Goal: Task Accomplishment & Management: Complete application form

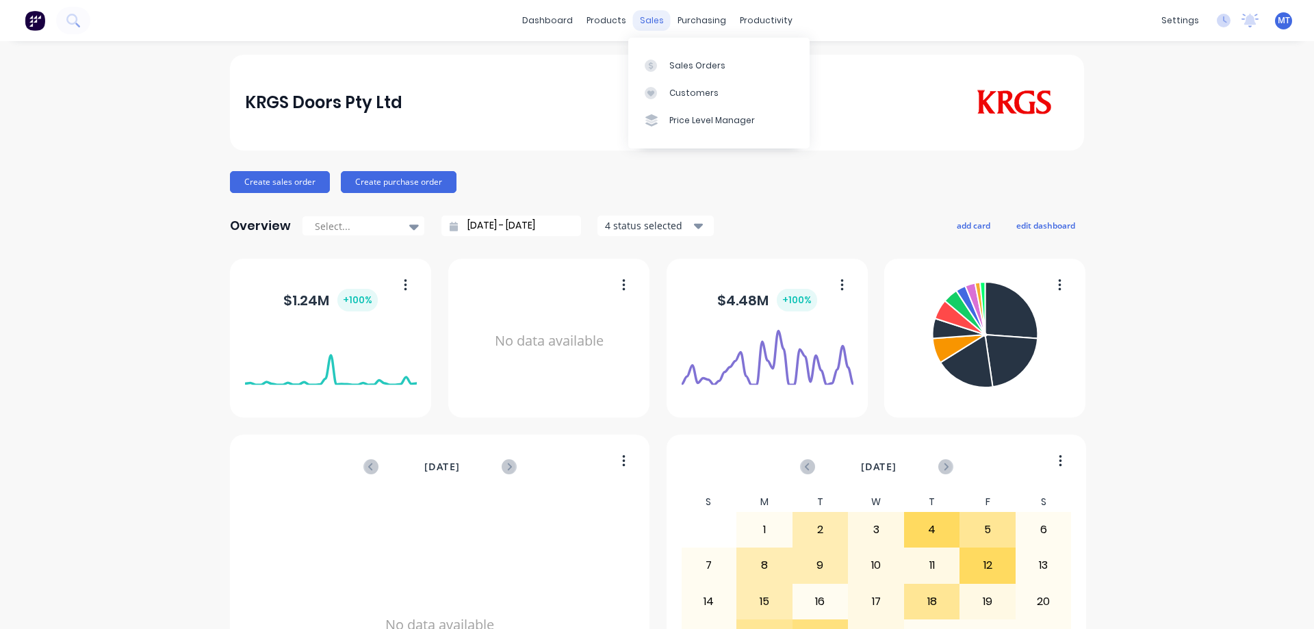
click at [659, 18] on div "sales" at bounding box center [652, 20] width 38 height 21
click at [665, 66] on div at bounding box center [655, 66] width 21 height 12
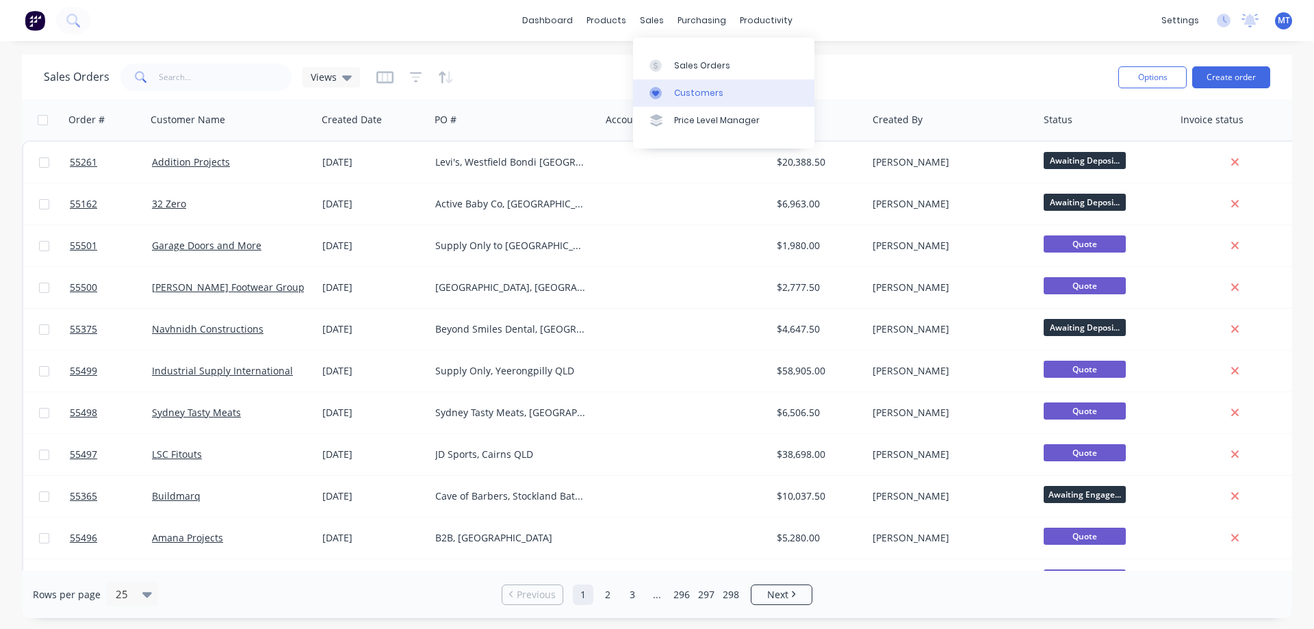
click at [667, 94] on div at bounding box center [660, 93] width 21 height 12
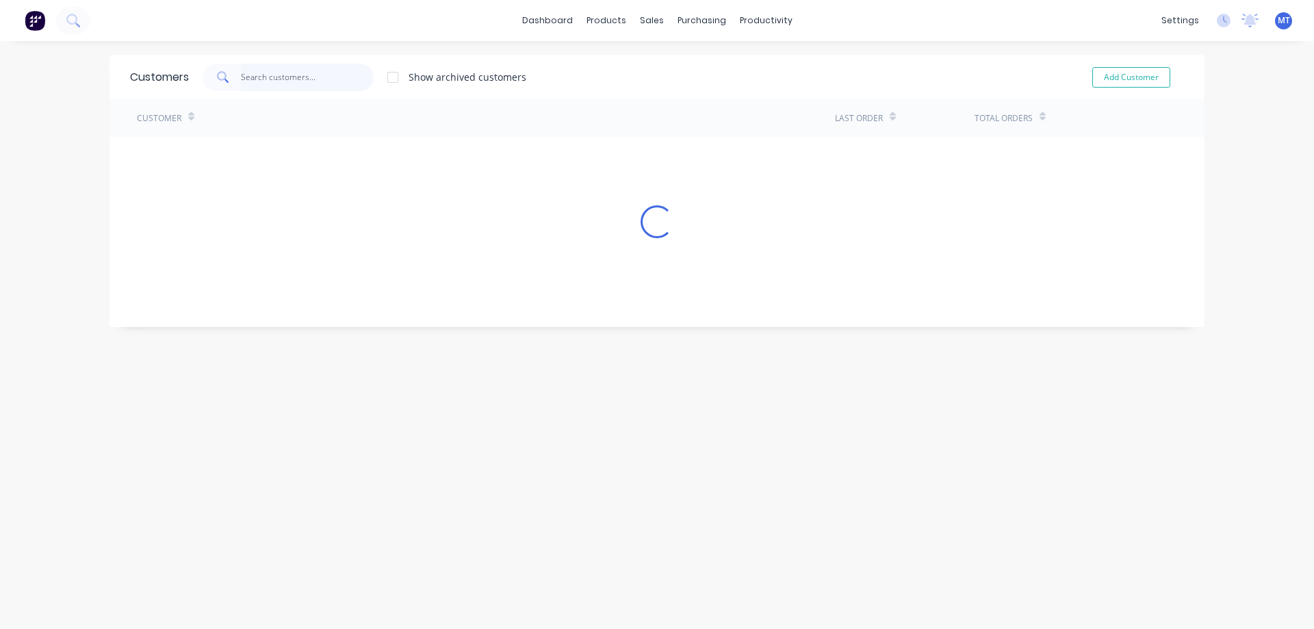
click at [241, 72] on input "text" at bounding box center [307, 77] width 133 height 27
type input "arco"
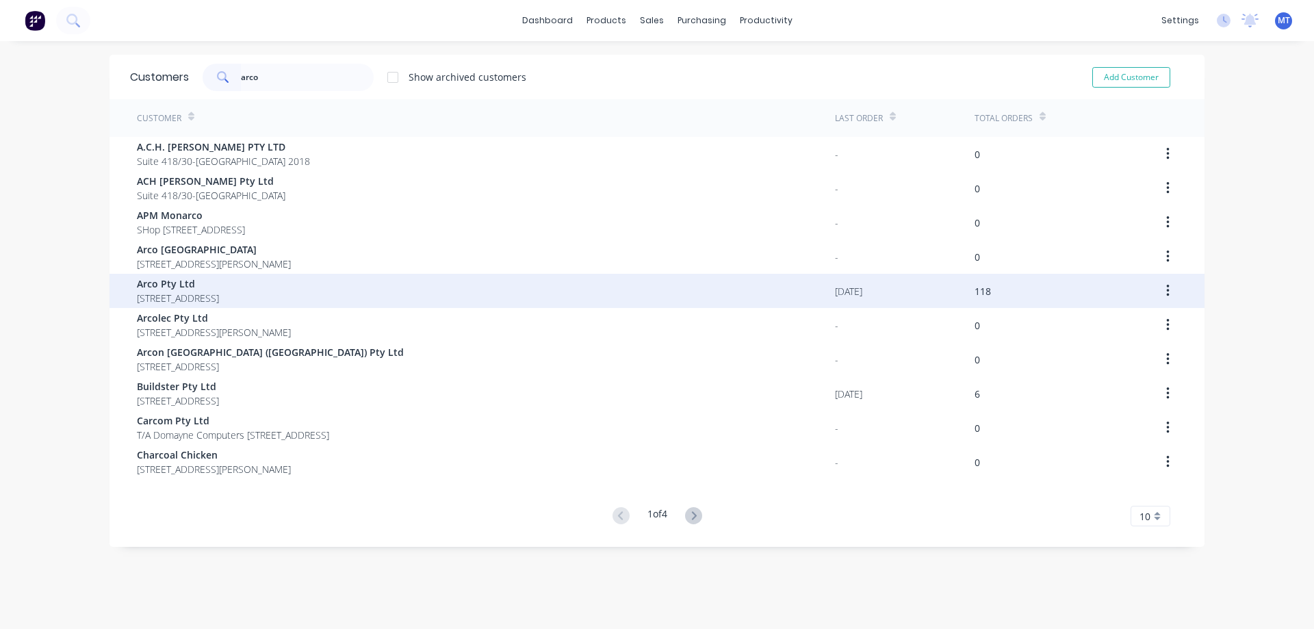
click at [219, 291] on span "29-31 Macbeth Street Braeside Victoria 3195" at bounding box center [178, 298] width 82 height 14
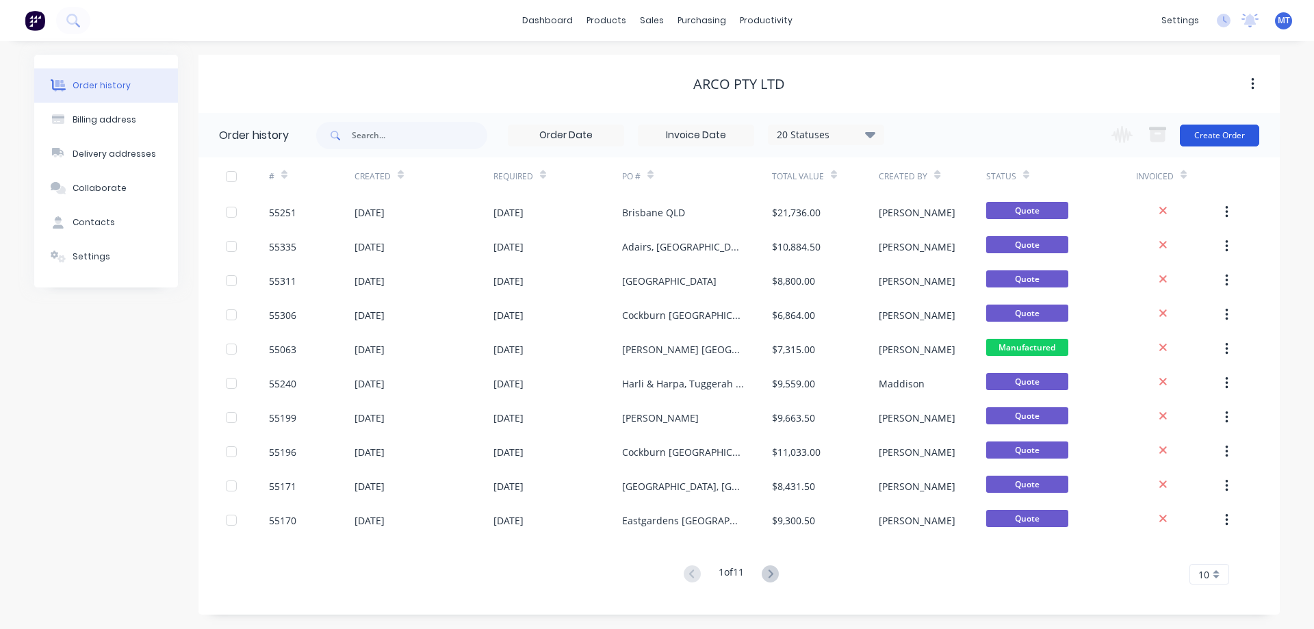
click at [1212, 127] on button "Create Order" at bounding box center [1219, 136] width 79 height 22
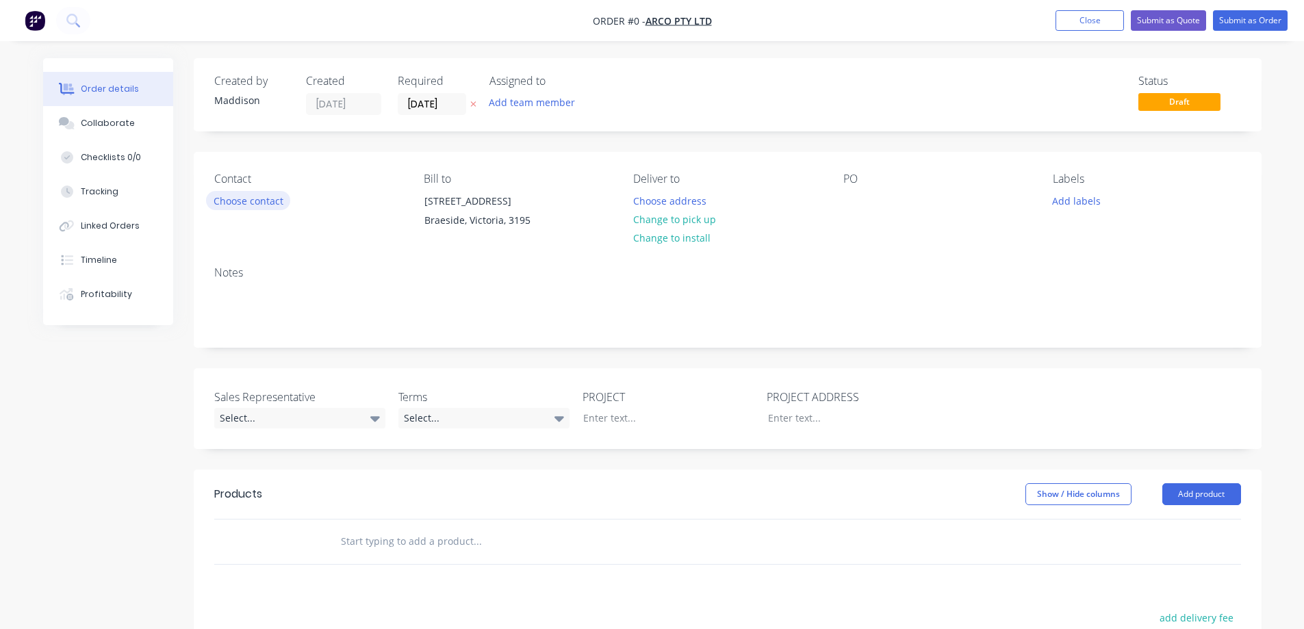
click at [259, 199] on button "Choose contact" at bounding box center [248, 200] width 84 height 18
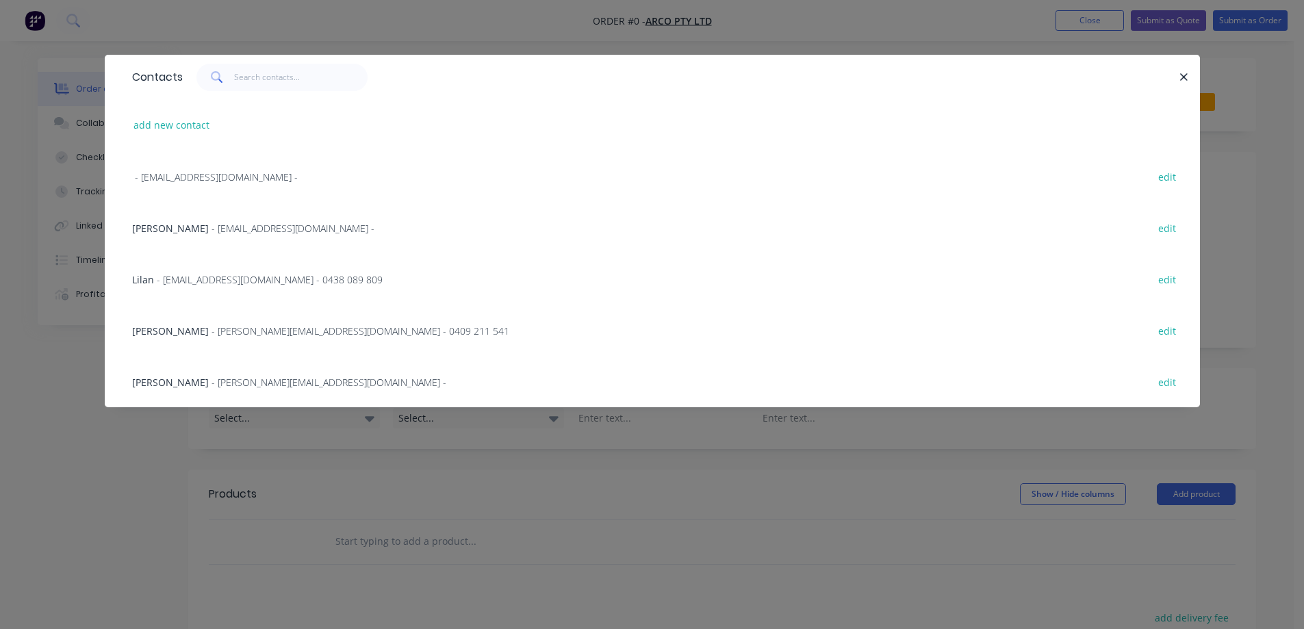
click at [183, 229] on span "Steve Boothey" at bounding box center [170, 228] width 77 height 13
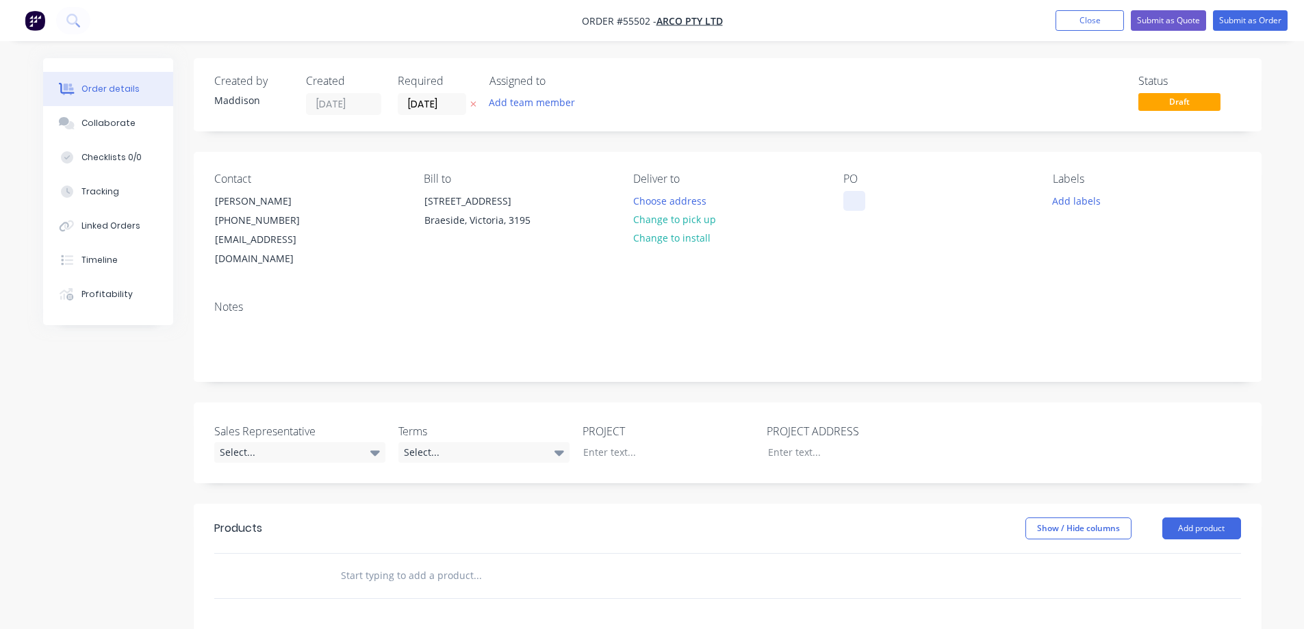
click at [863, 196] on div at bounding box center [854, 201] width 22 height 20
click at [891, 208] on div "Eastgardens [GEOGRAPHIC_DATA]" at bounding box center [928, 208] width 171 height 34
click at [891, 205] on div "Eastgardens [GEOGRAPHIC_DATA]" at bounding box center [928, 208] width 171 height 34
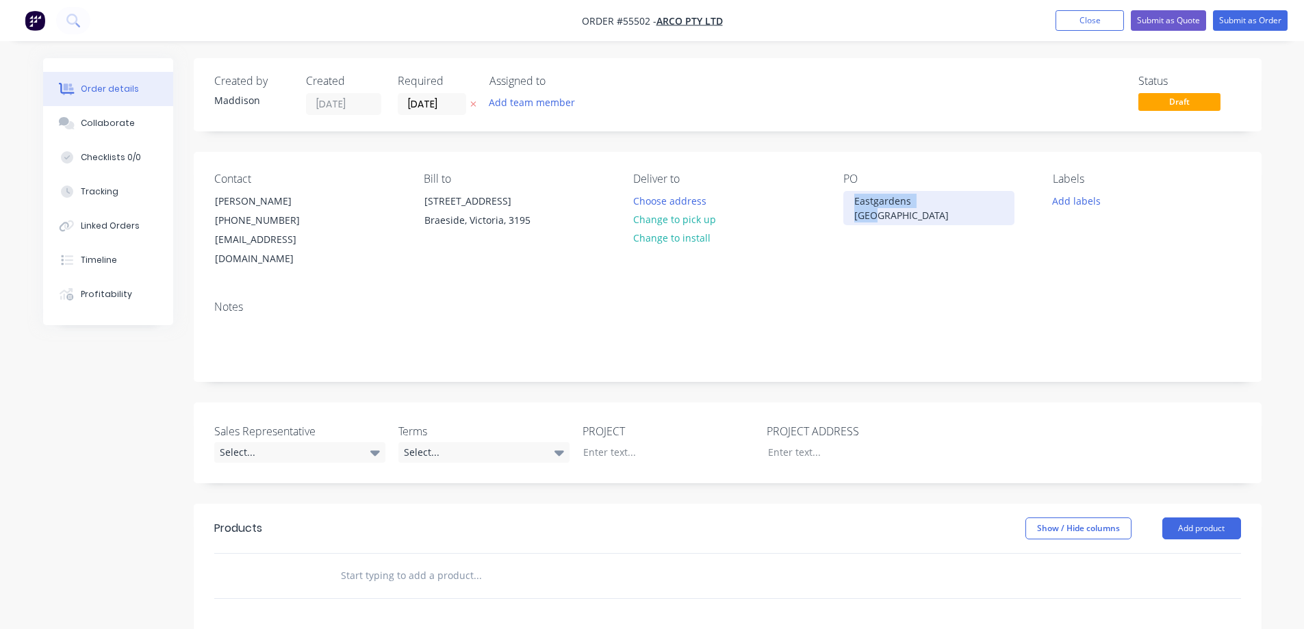
copy div "Eastgardens [GEOGRAPHIC_DATA]"
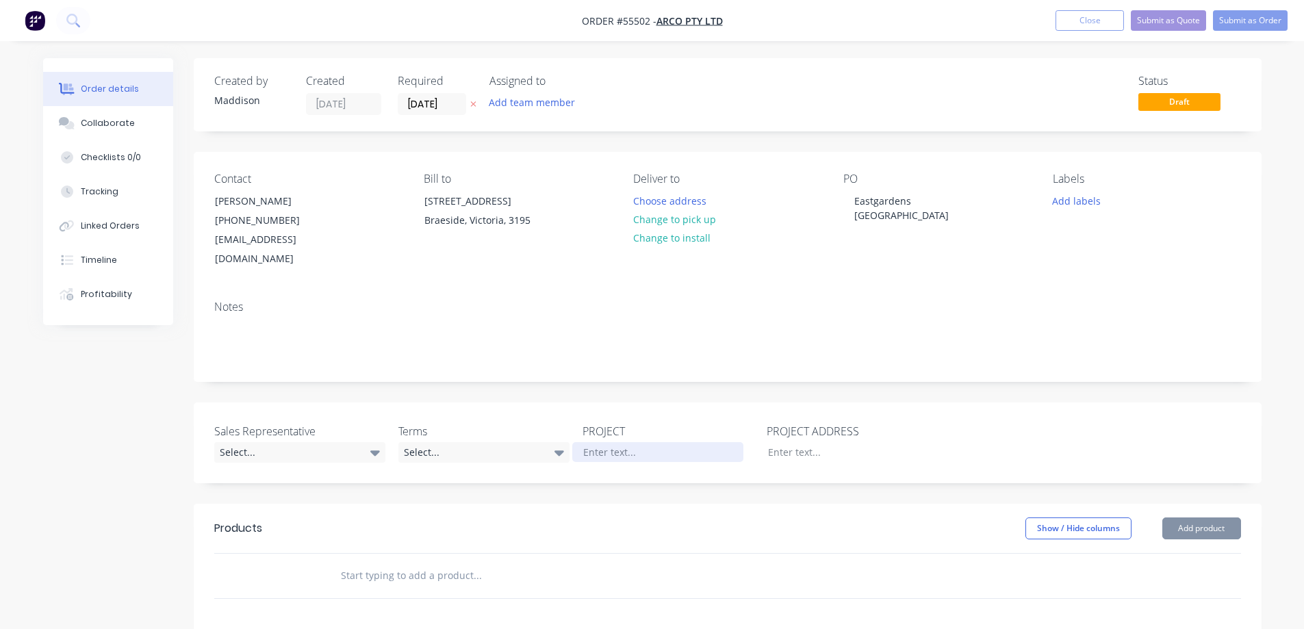
click at [633, 442] on div at bounding box center [657, 452] width 171 height 20
paste div
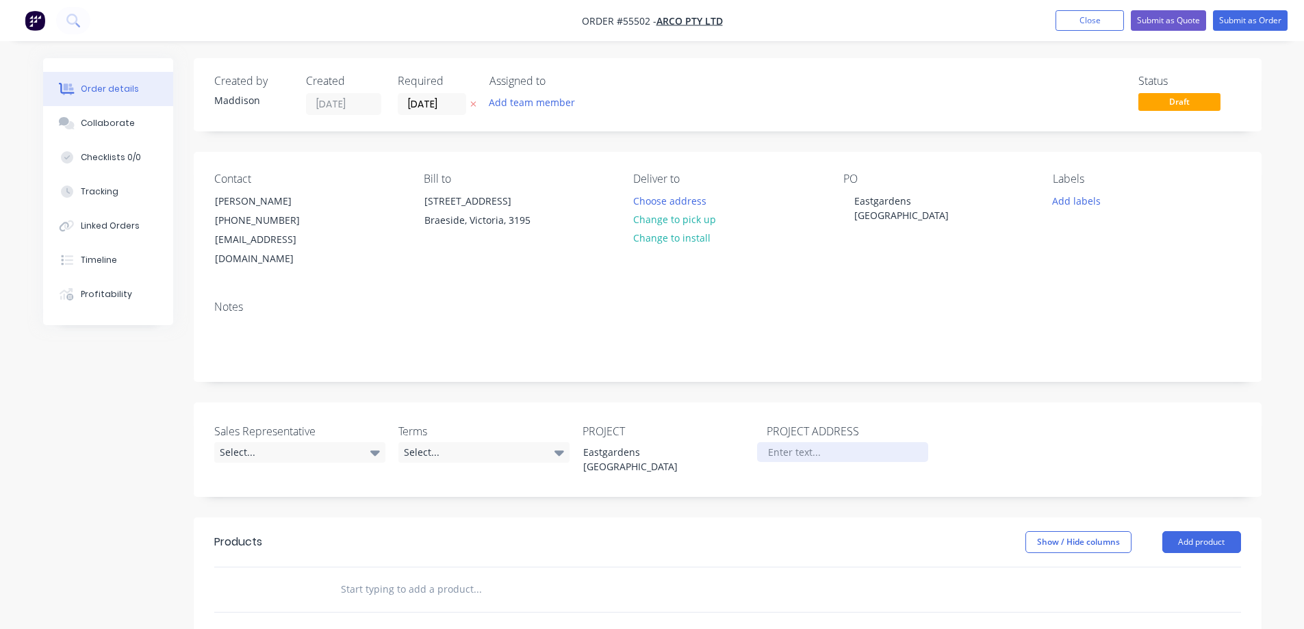
paste div
click at [307, 442] on div "Select..." at bounding box center [299, 452] width 171 height 21
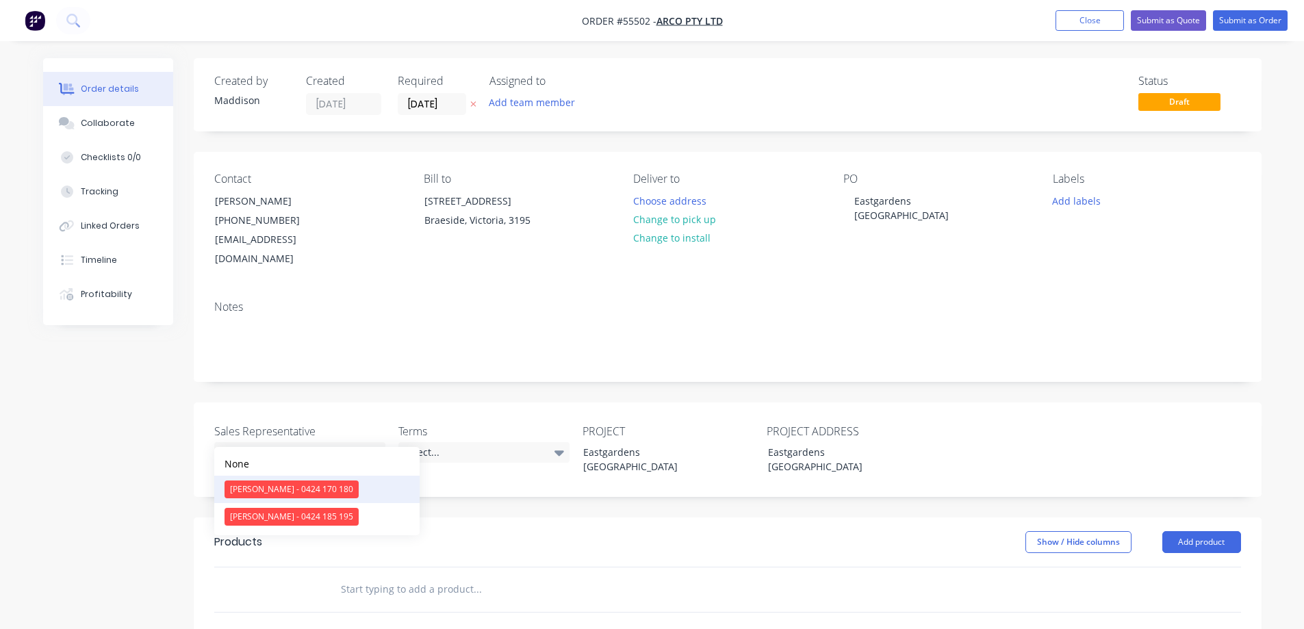
click at [245, 493] on div "[PERSON_NAME] - 0424 170 180" at bounding box center [292, 490] width 134 height 18
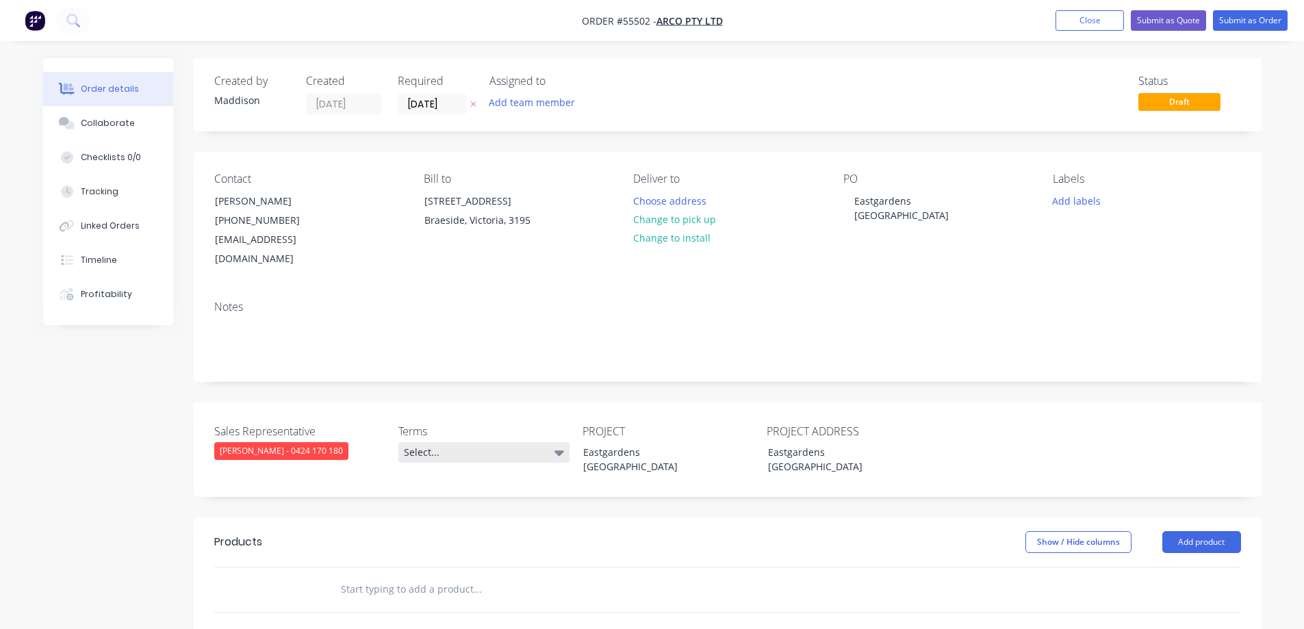
click at [474, 442] on div "Select..." at bounding box center [483, 452] width 171 height 21
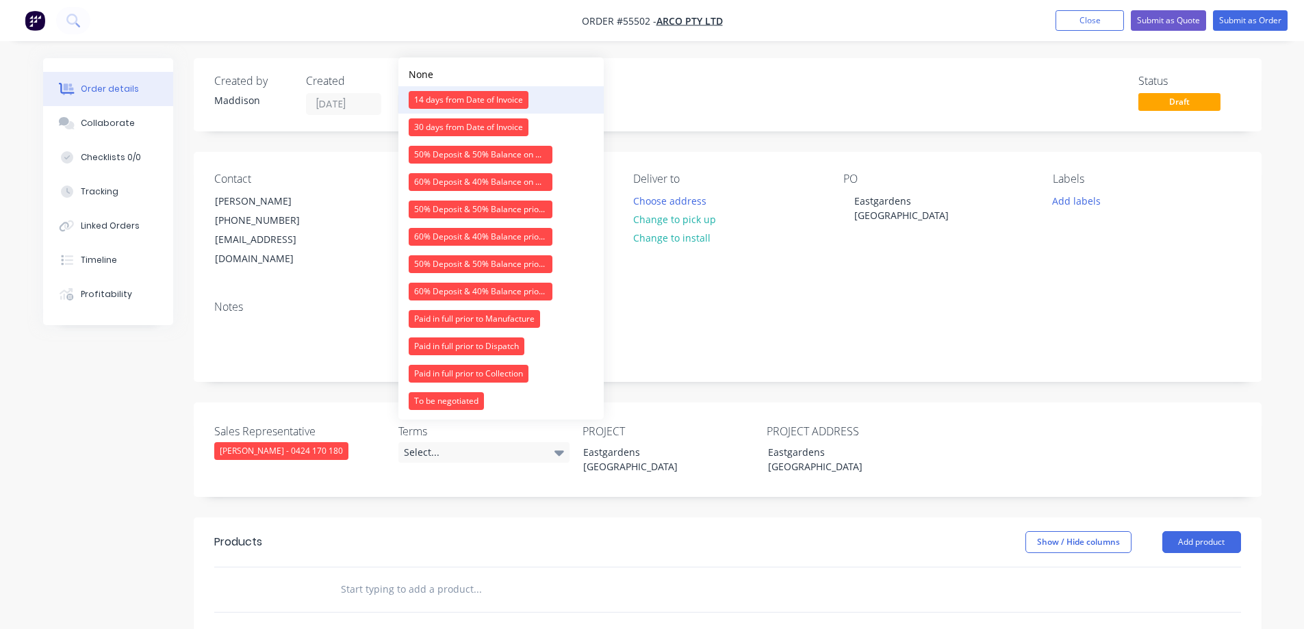
click at [452, 100] on div "14 days from Date of Invoice" at bounding box center [469, 100] width 120 height 18
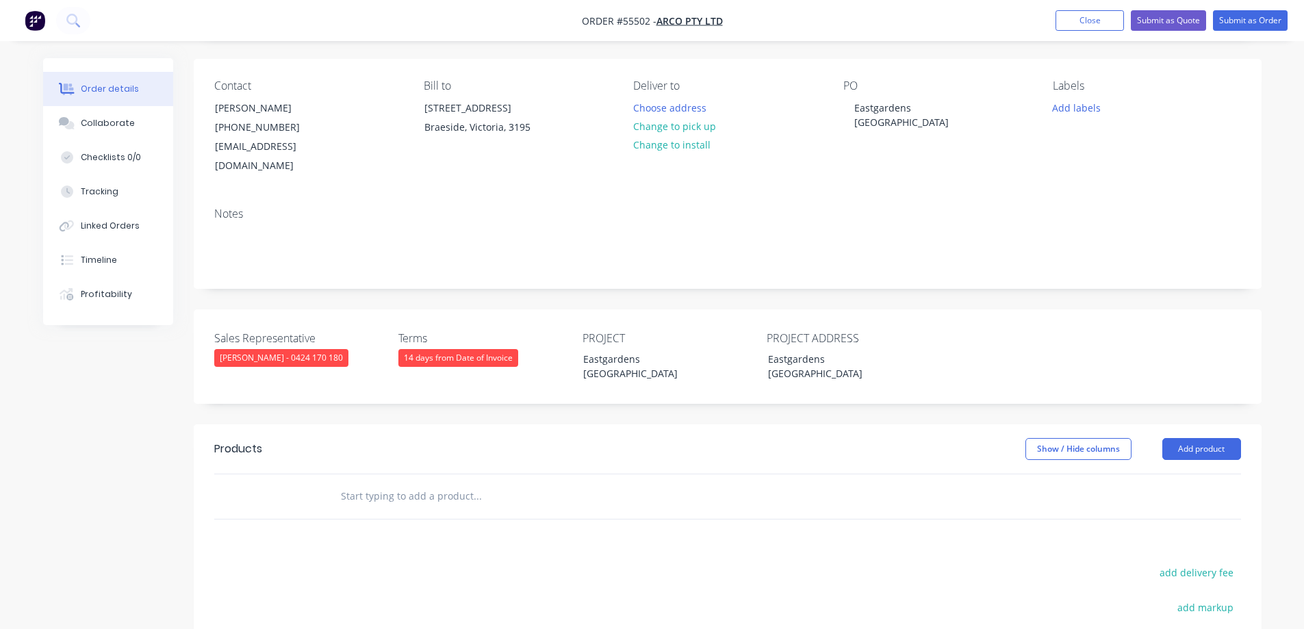
scroll to position [274, 0]
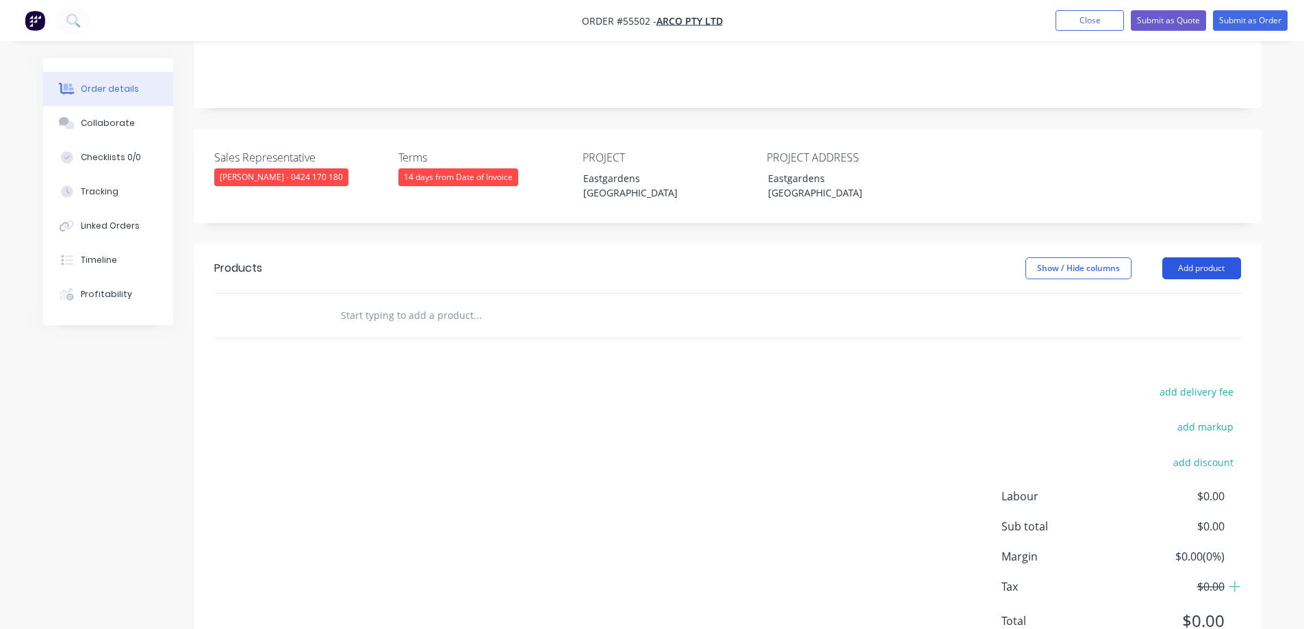
click at [1206, 257] on button "Add product" at bounding box center [1201, 268] width 79 height 22
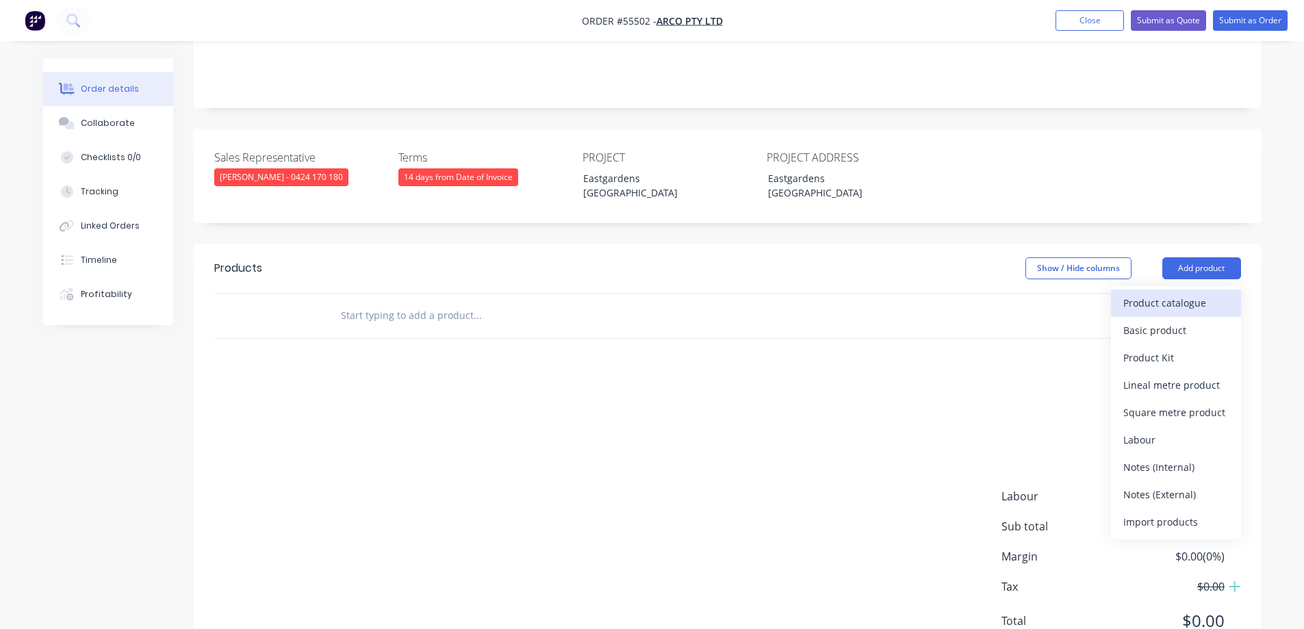
click at [1167, 293] on div "Product catalogue" at bounding box center [1175, 303] width 105 height 20
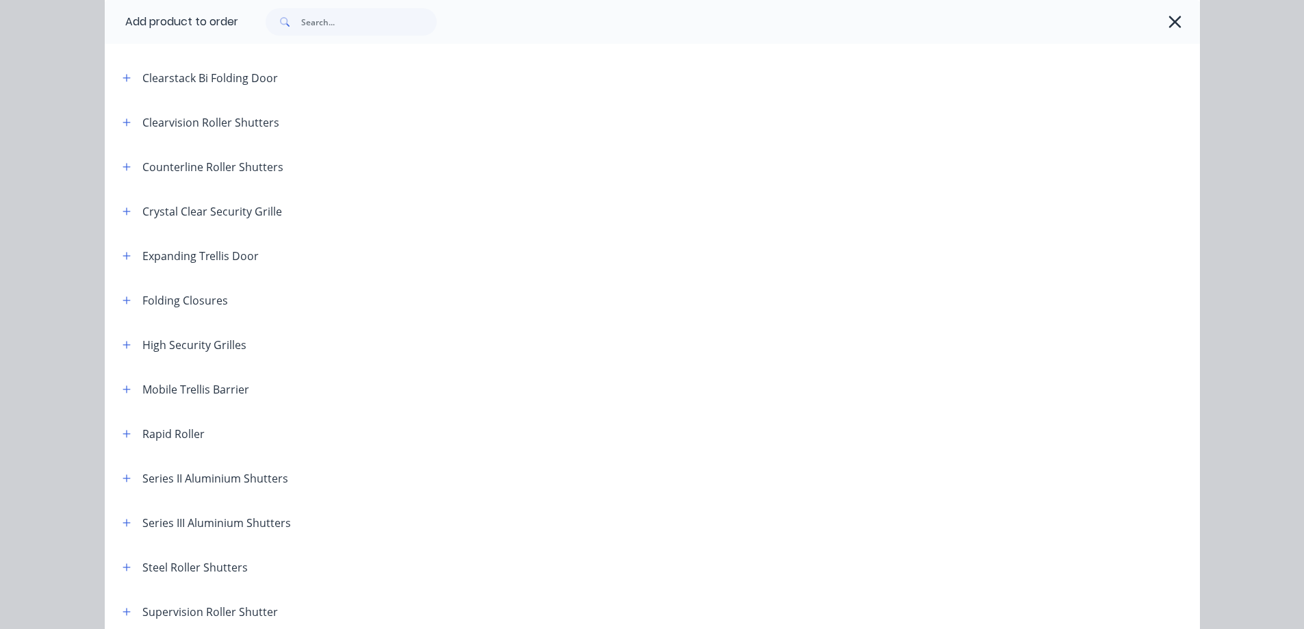
scroll to position [382, 0]
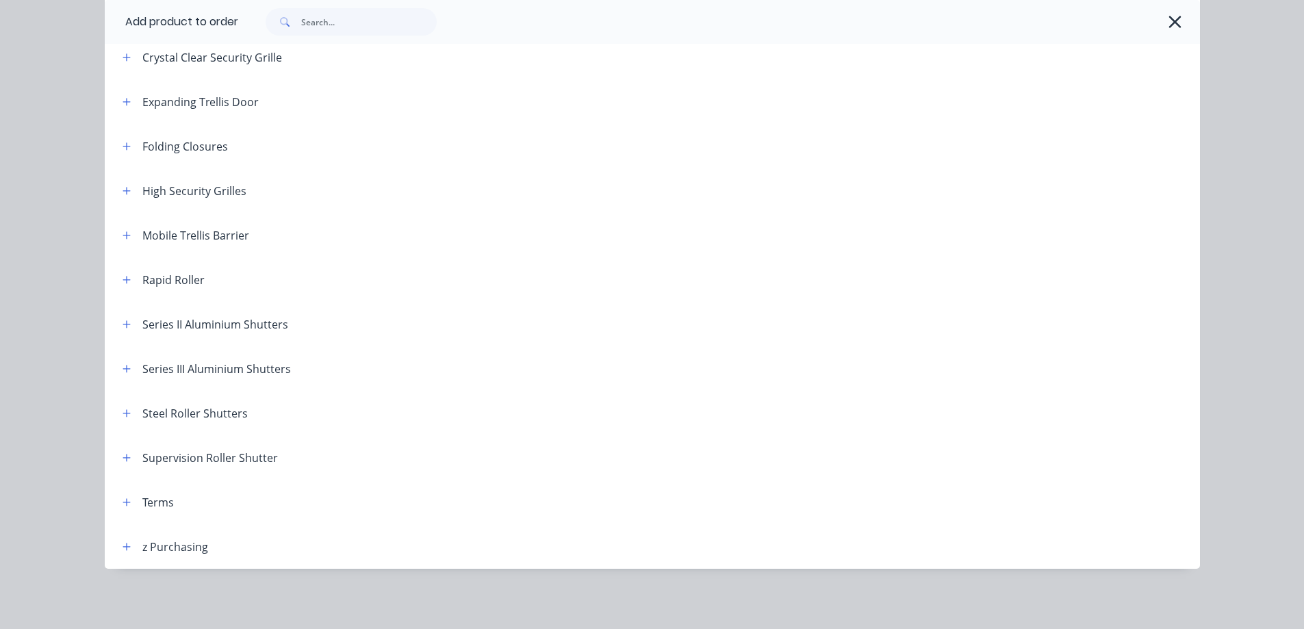
drag, startPoint x: 113, startPoint y: 325, endPoint x: 143, endPoint y: 324, distance: 30.2
click at [118, 326] on button "button" at bounding box center [126, 324] width 17 height 17
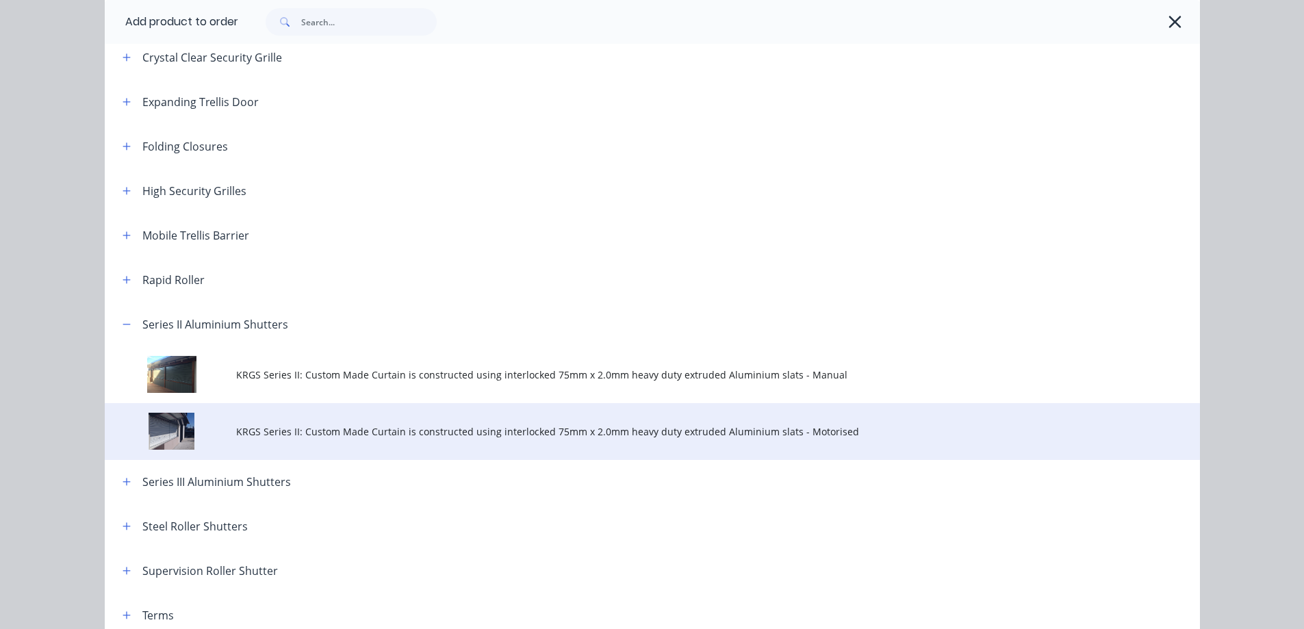
click at [296, 435] on span "KRGS Series II: Custom Made Curtain is constructed using interlocked 75mm x 2.0…" at bounding box center [621, 431] width 771 height 14
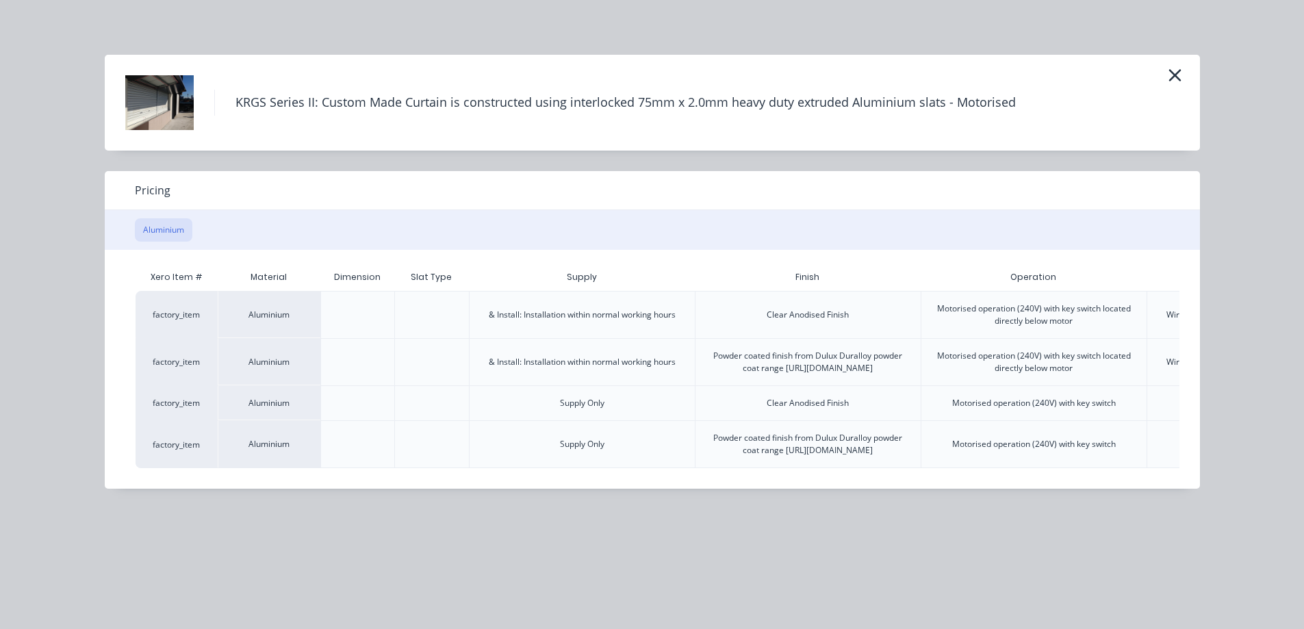
scroll to position [0, 267]
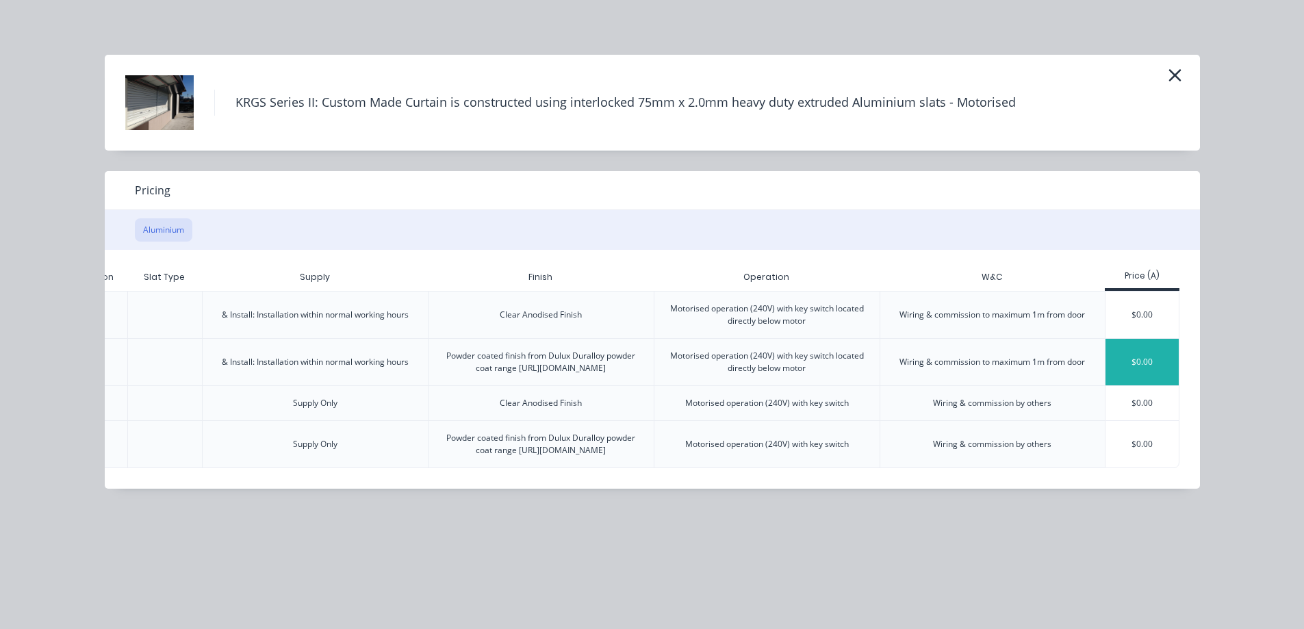
click at [1134, 359] on div "$0.00" at bounding box center [1142, 362] width 73 height 47
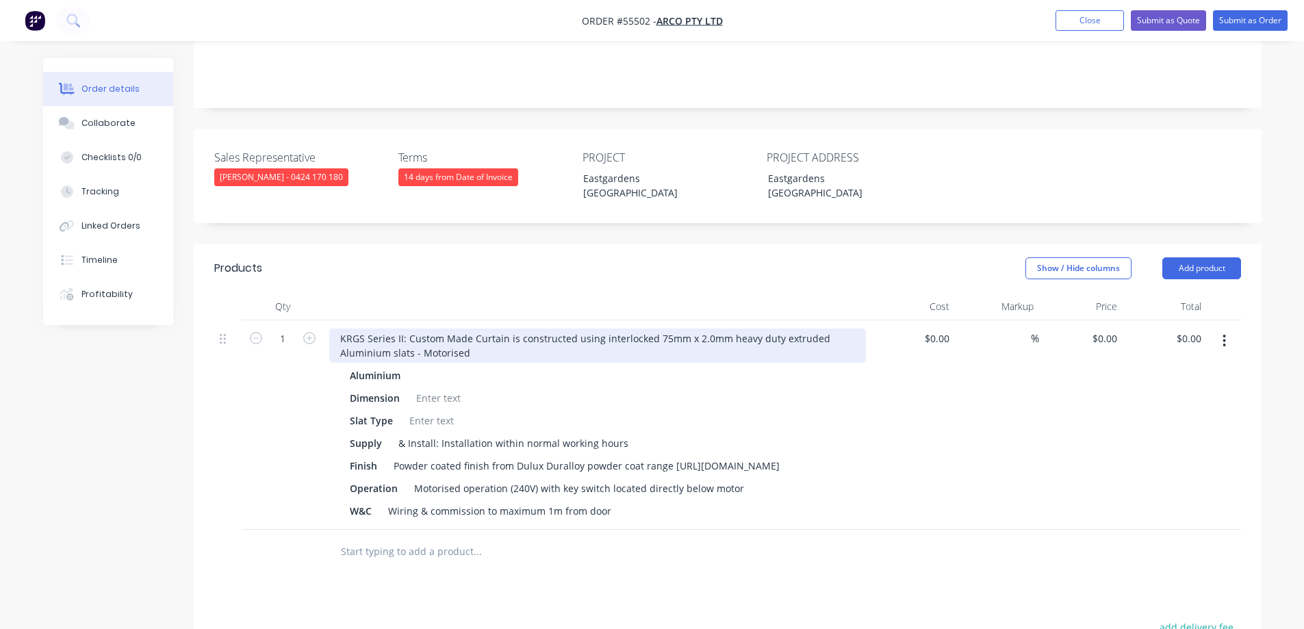
click at [333, 329] on div "KRGS Series II: Custom Made Curtain is constructed using interlocked 75mm x 2.0…" at bounding box center [597, 346] width 537 height 34
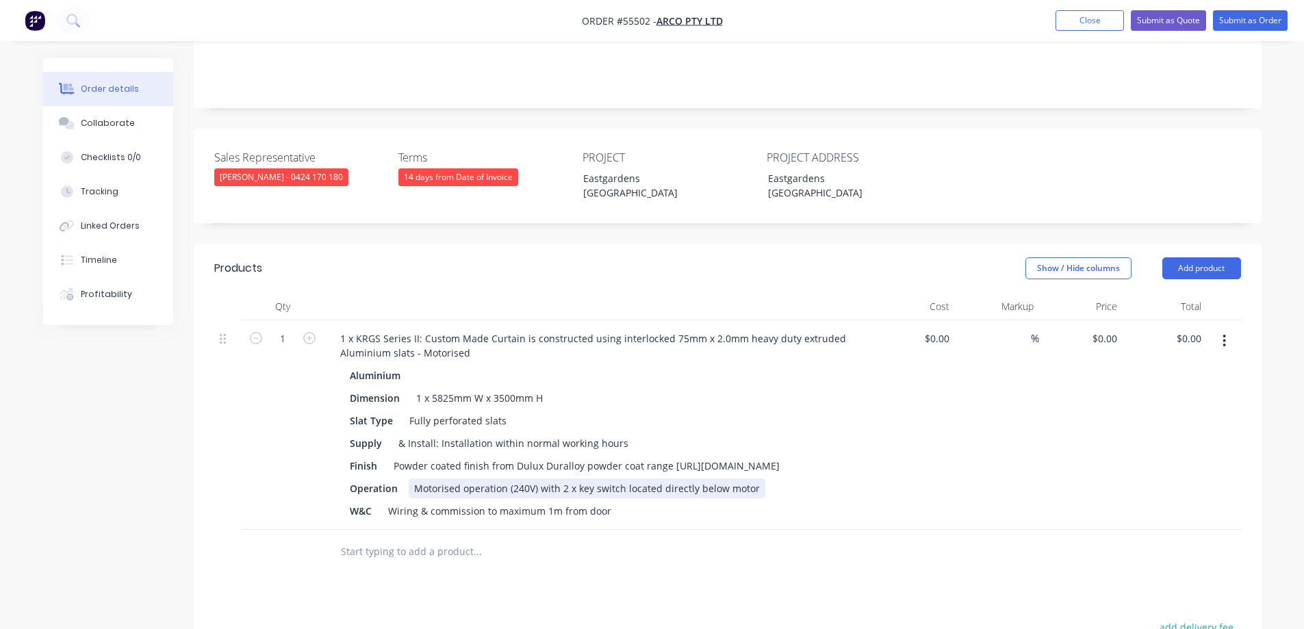
click at [619, 479] on div "Motorised operation (240V) with 2 x key switch located directly below motor" at bounding box center [587, 489] width 357 height 20
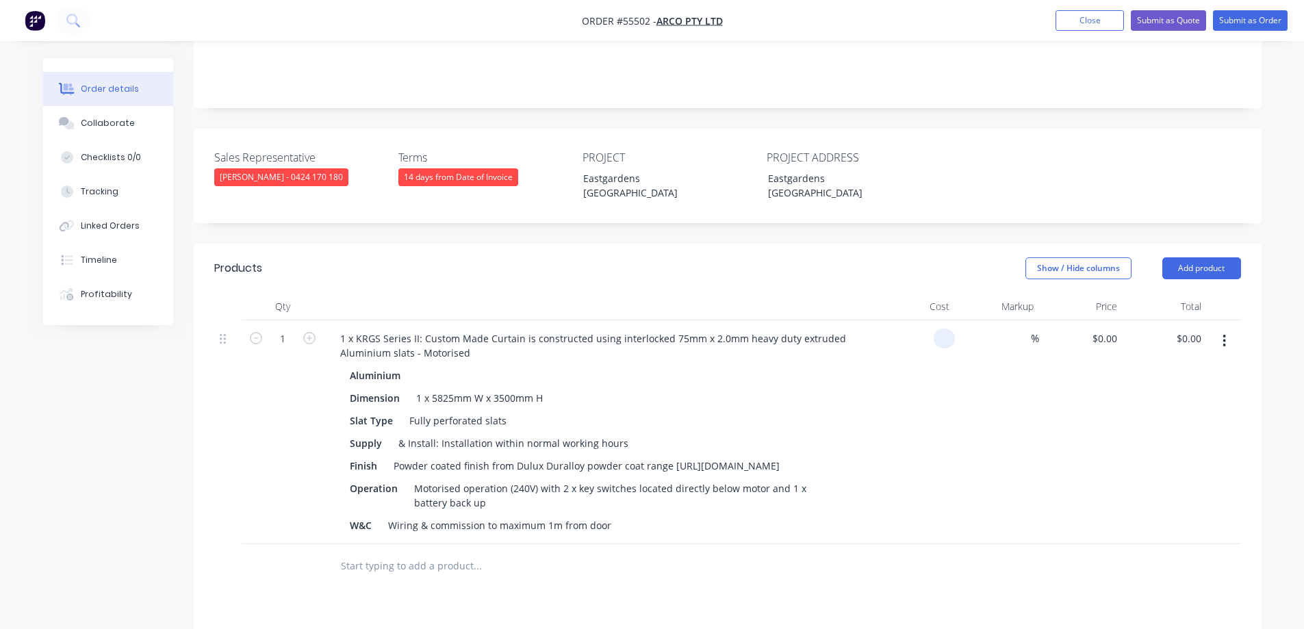
type input "$0.00"
type input "$11,855.00"
click at [1051, 437] on div "$11,855.00 $11,855.00" at bounding box center [1081, 432] width 84 height 224
click at [1169, 18] on button "Submit as Quote" at bounding box center [1168, 20] width 75 height 21
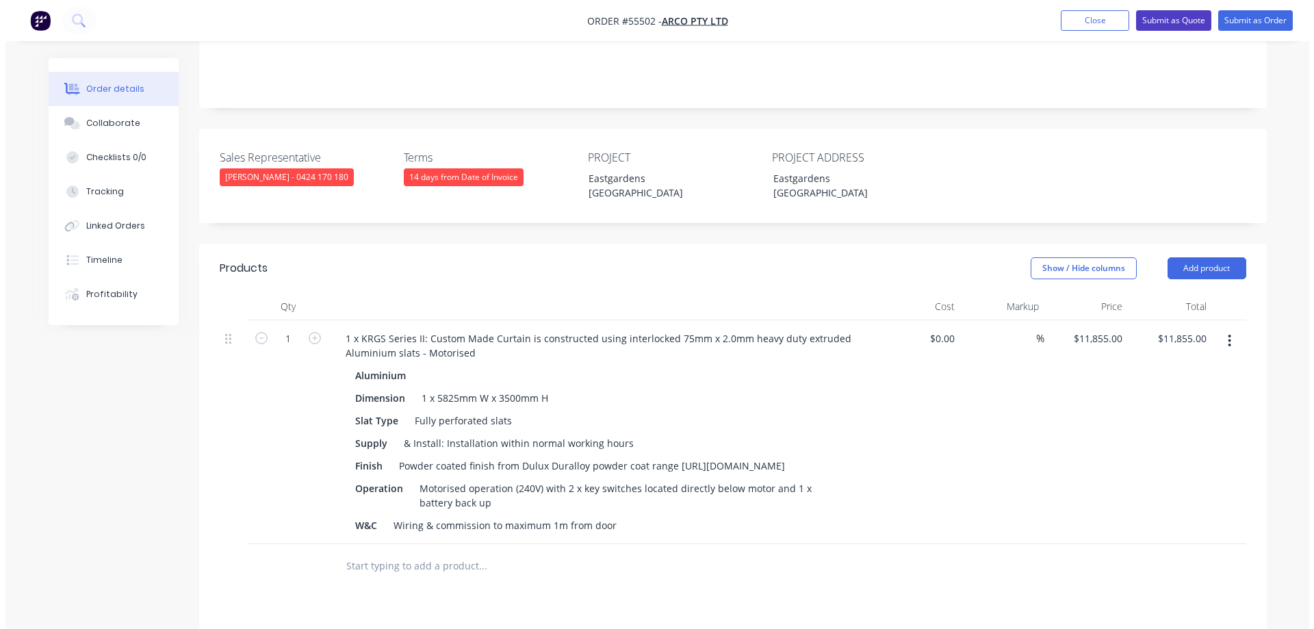
scroll to position [0, 0]
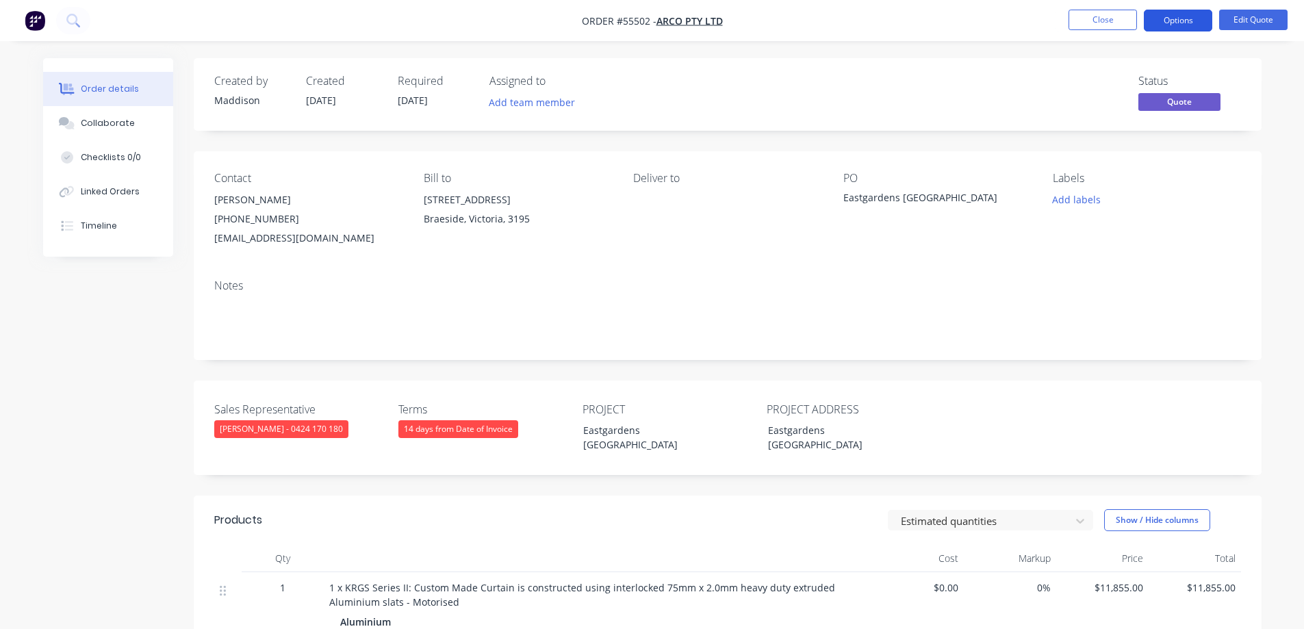
click at [1177, 21] on button "Options" at bounding box center [1178, 21] width 68 height 22
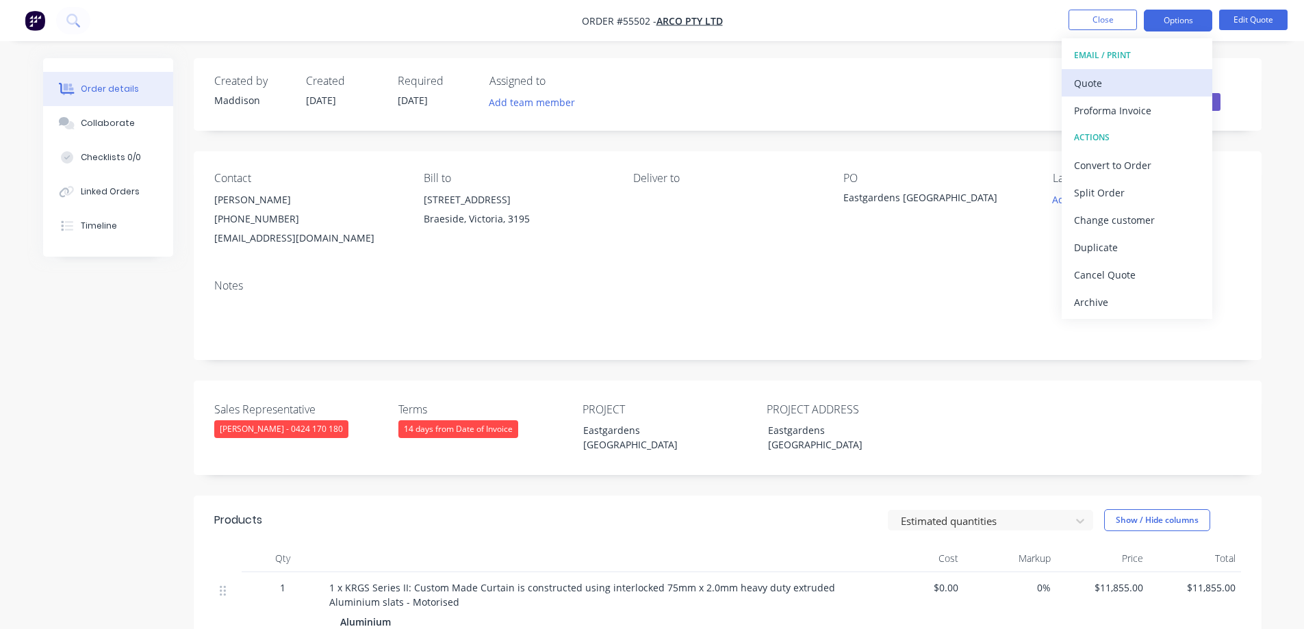
click at [1161, 70] on button "Quote" at bounding box center [1137, 82] width 151 height 27
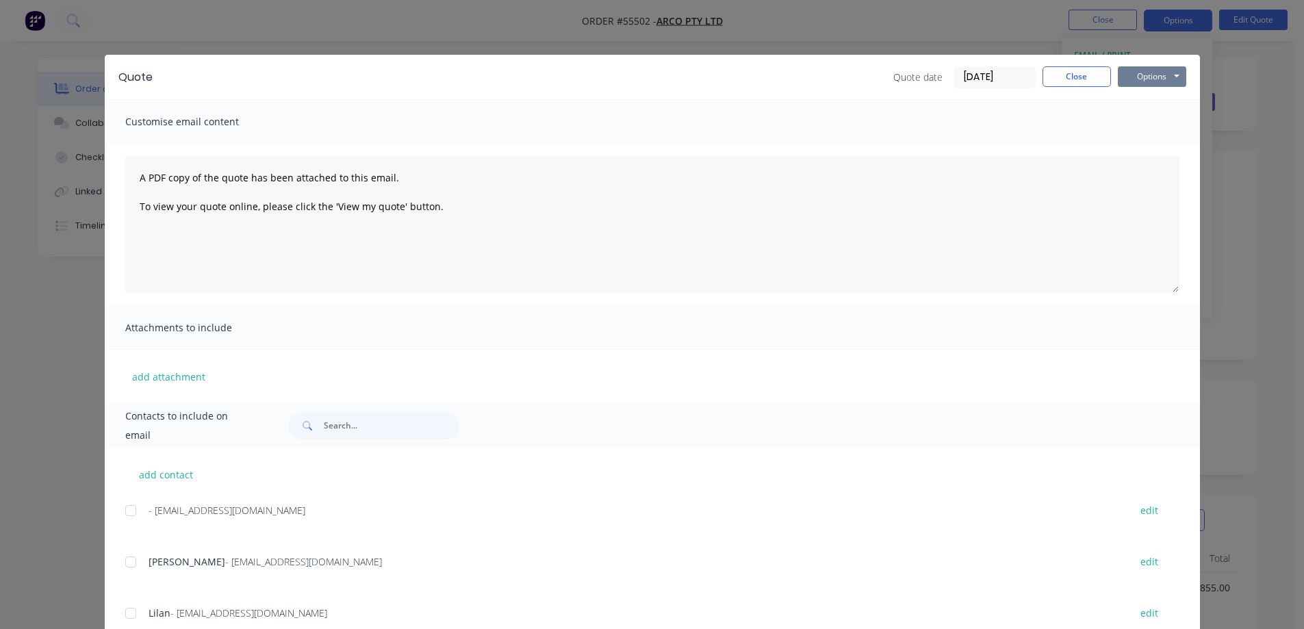
click at [1162, 78] on button "Options" at bounding box center [1152, 76] width 68 height 21
click at [1163, 125] on button "Print" at bounding box center [1162, 123] width 88 height 23
click at [663, 42] on div "Quote Quote date 25/09/25 Close Options Preview Print Email Customise email con…" at bounding box center [652, 314] width 1304 height 629
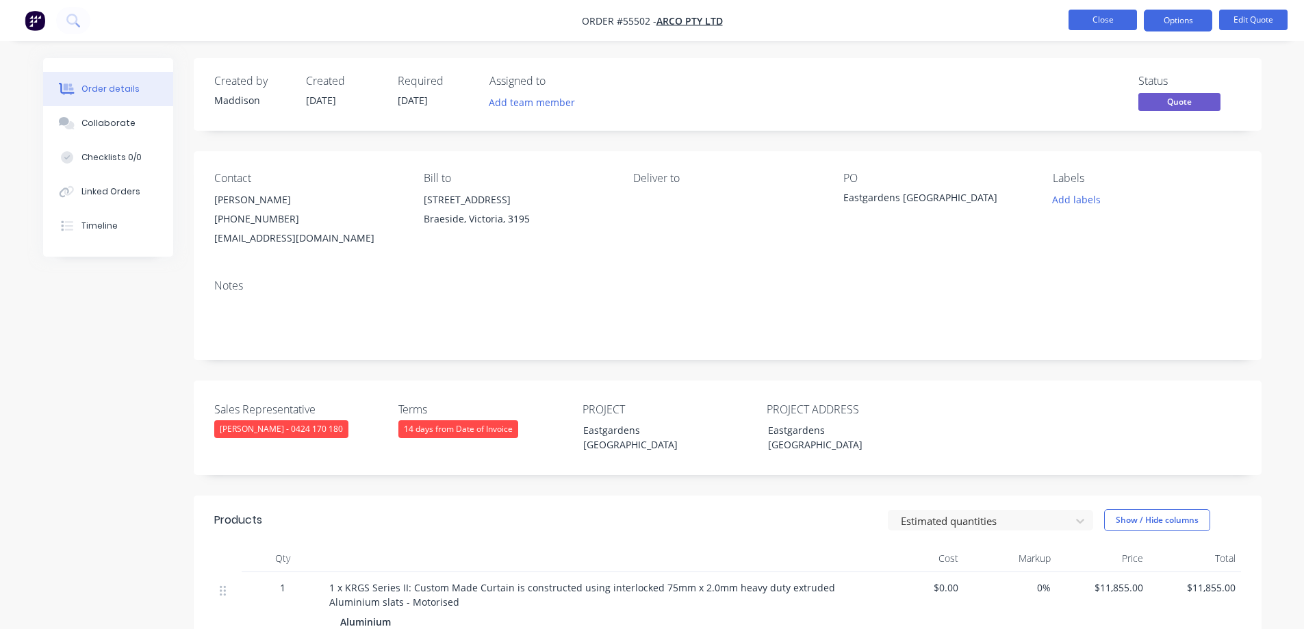
click at [1083, 14] on button "Close" at bounding box center [1103, 20] width 68 height 21
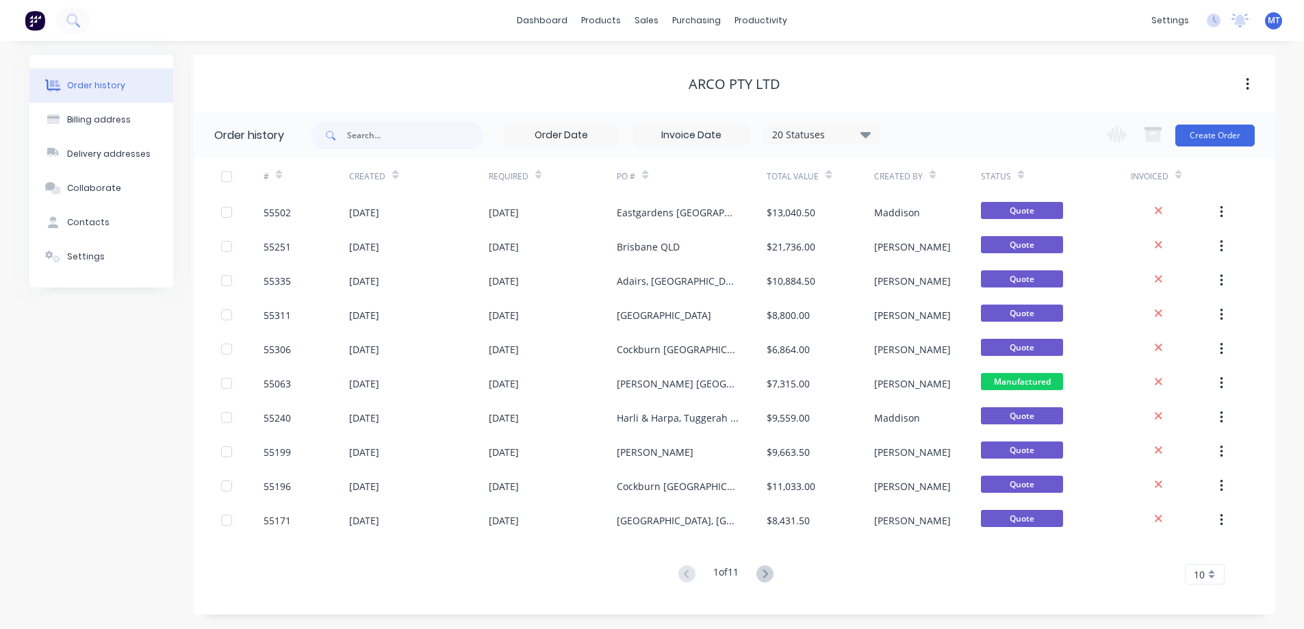
drag, startPoint x: 654, startPoint y: 25, endPoint x: 663, endPoint y: 51, distance: 28.1
click at [654, 25] on div "sales" at bounding box center [647, 20] width 38 height 21
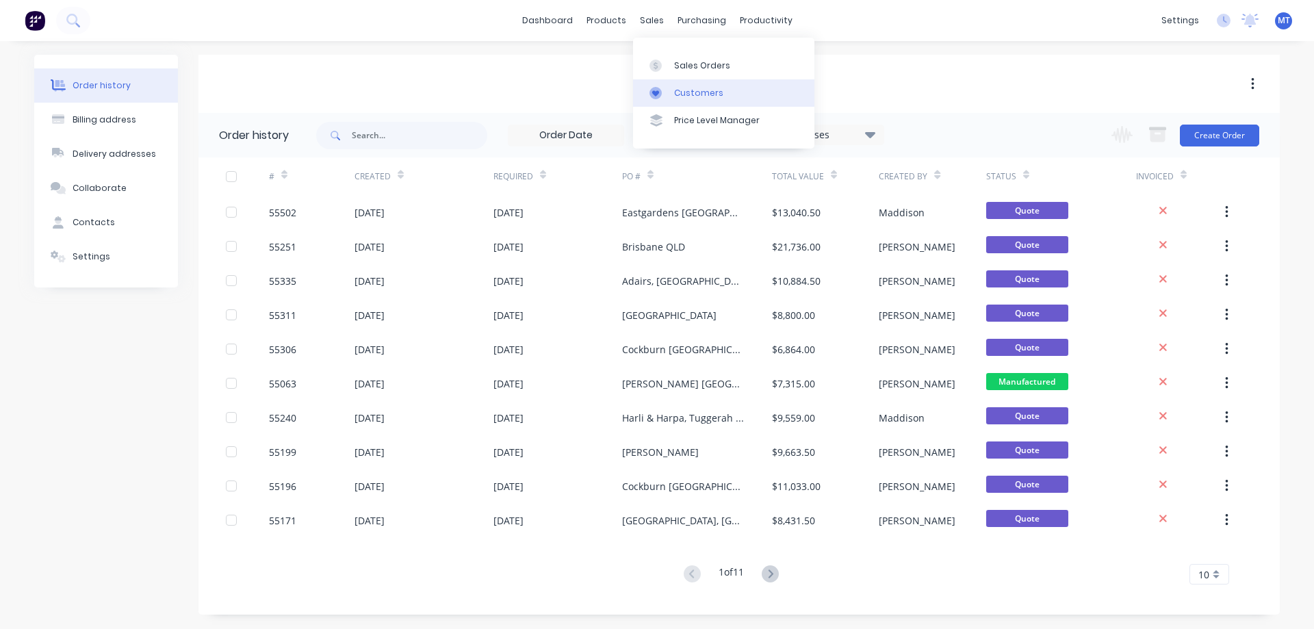
click at [672, 88] on link "Customers" at bounding box center [723, 92] width 181 height 27
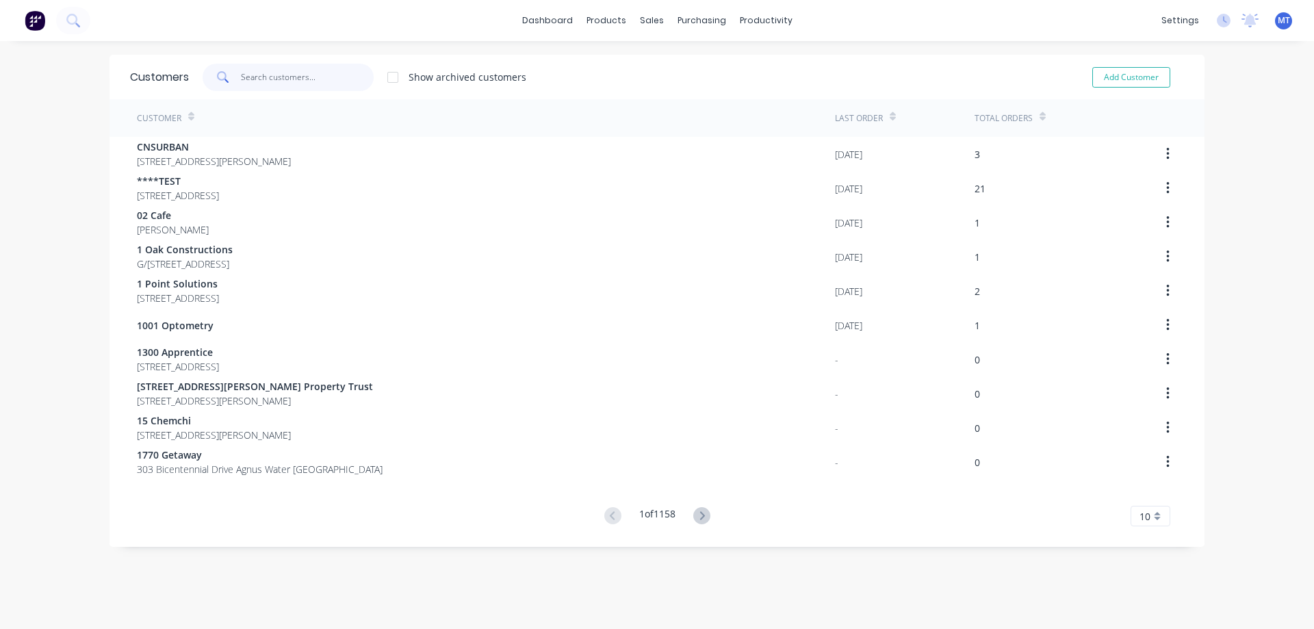
click at [316, 74] on input "text" at bounding box center [307, 77] width 133 height 27
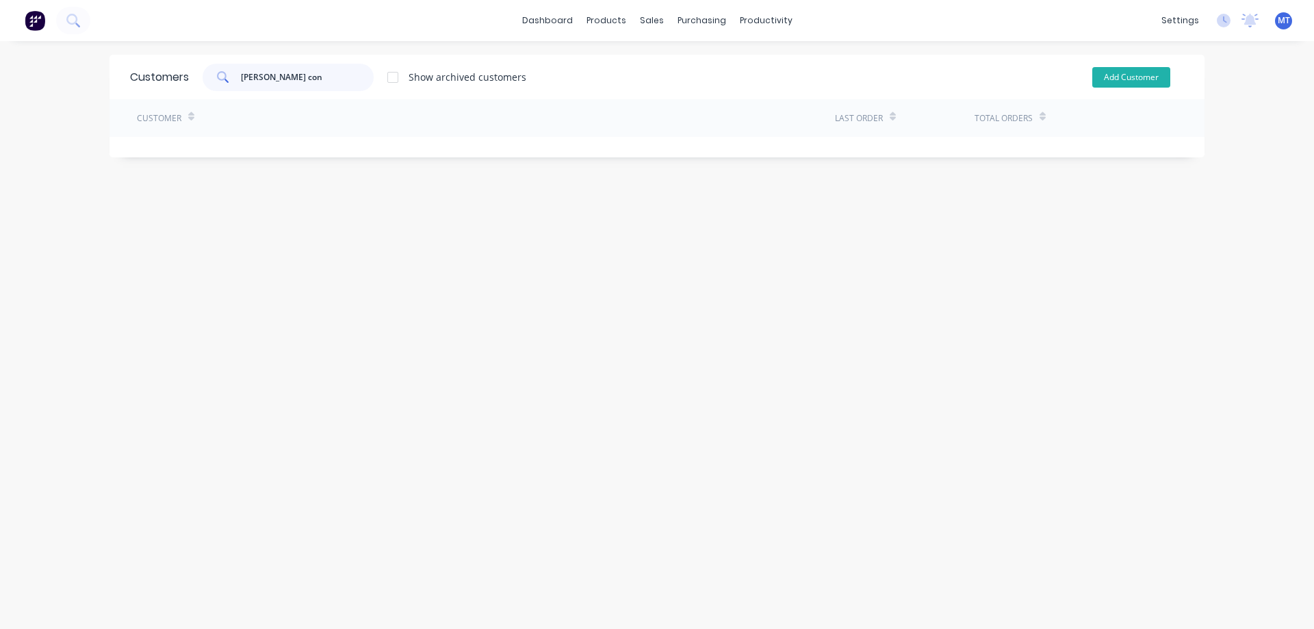
type input "mead con"
click at [1147, 68] on button "Add Customer" at bounding box center [1132, 77] width 78 height 21
select select "AU"
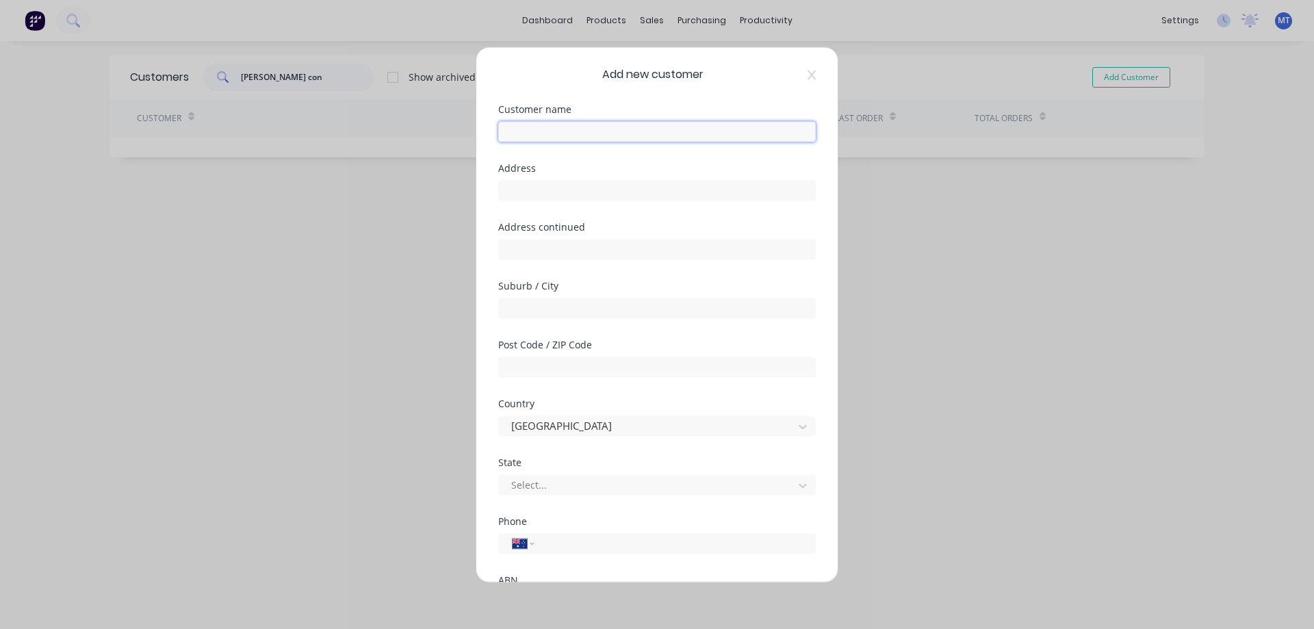
click at [541, 136] on input "text" at bounding box center [657, 131] width 318 height 21
type input "[PERSON_NAME] Con Building & Civil Contractors"
type input "89 Devonport Road,"
type input "Spreyton"
type input "7310"
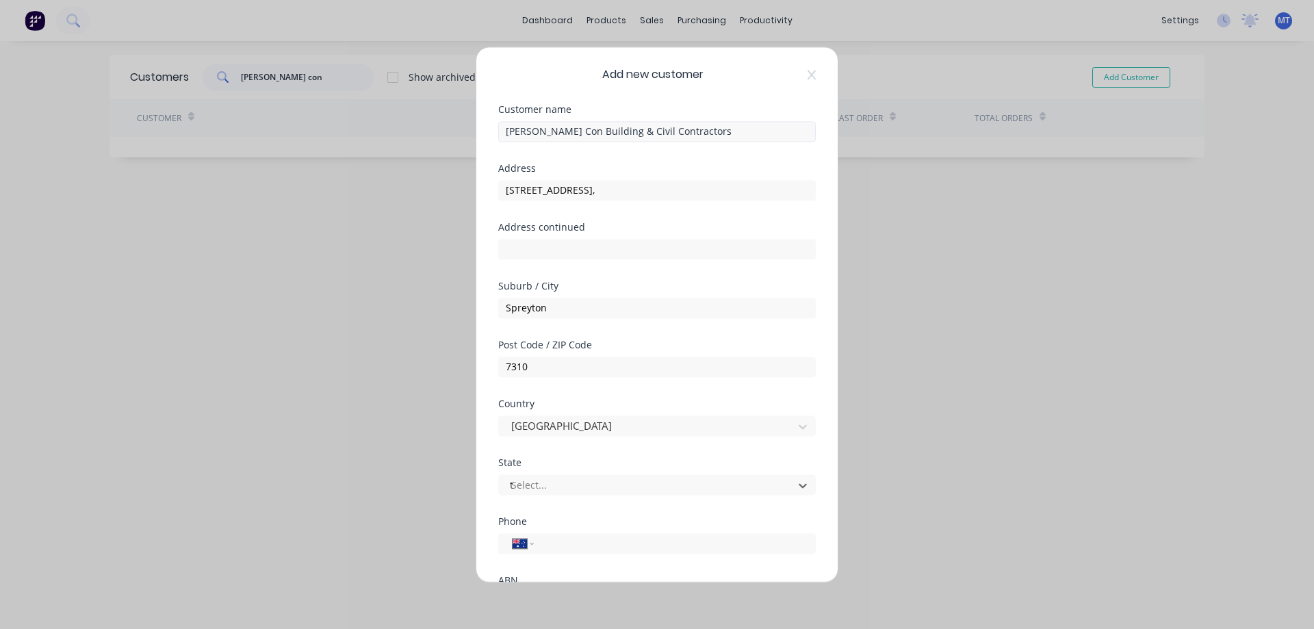
type input "tas"
type input "(03) 6427 3451"
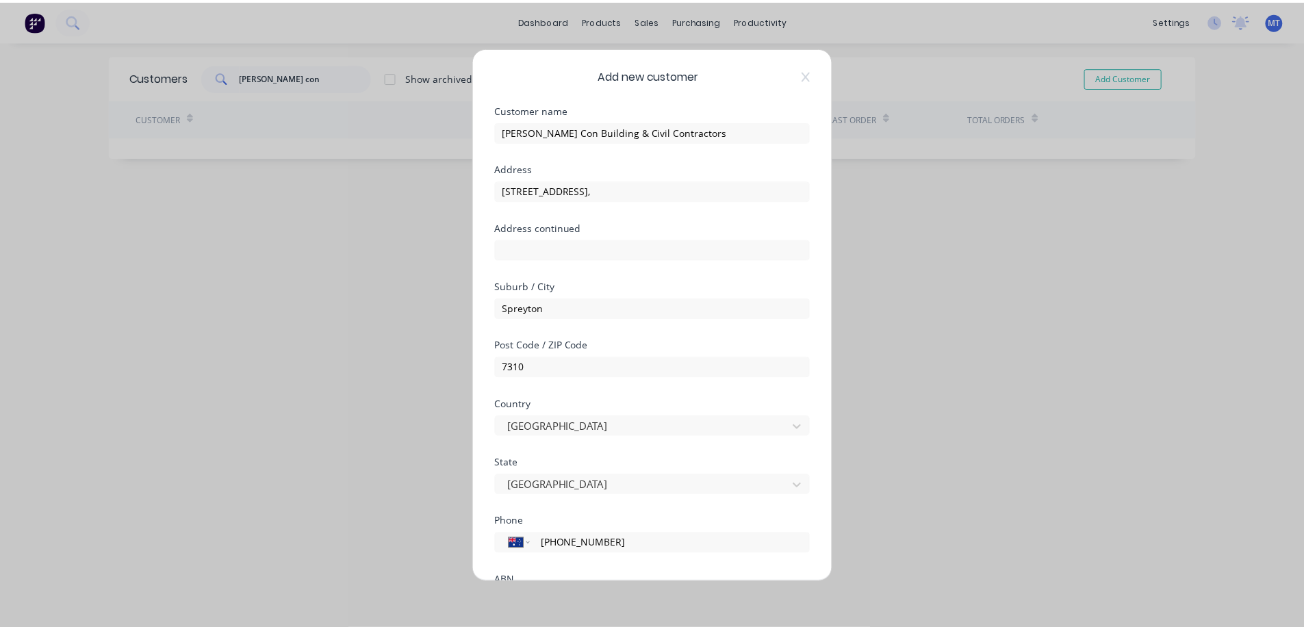
scroll to position [133, 0]
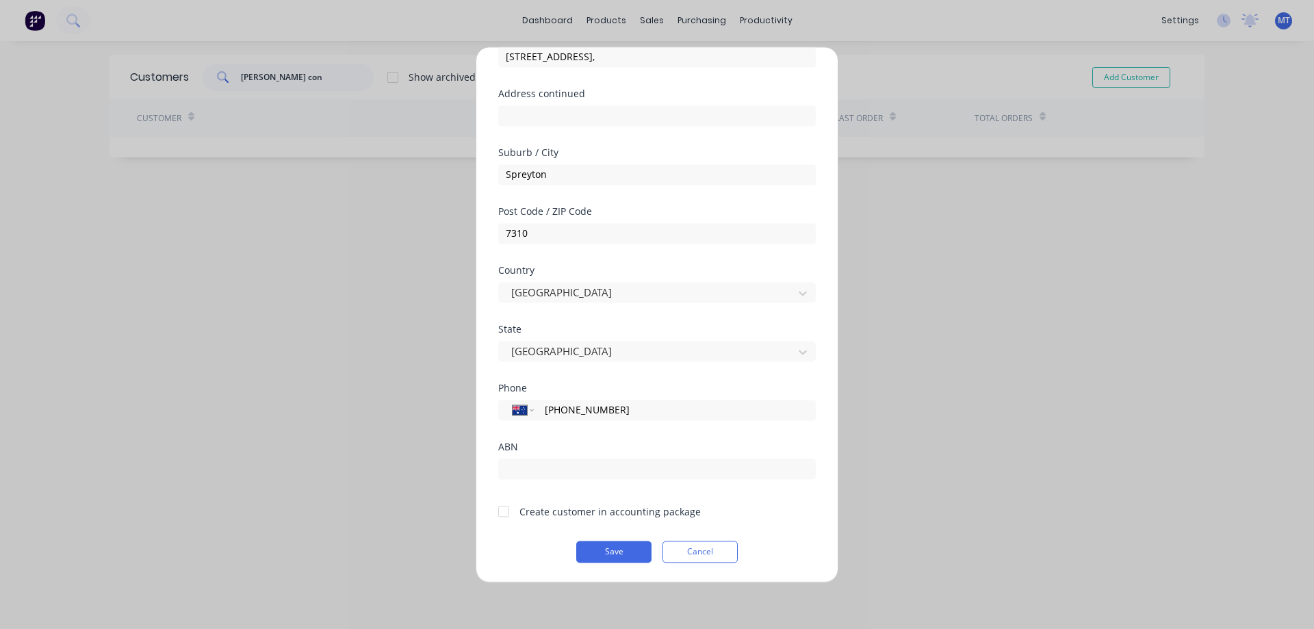
click at [506, 512] on div at bounding box center [503, 511] width 27 height 27
click at [601, 548] on button "Save" at bounding box center [613, 552] width 75 height 22
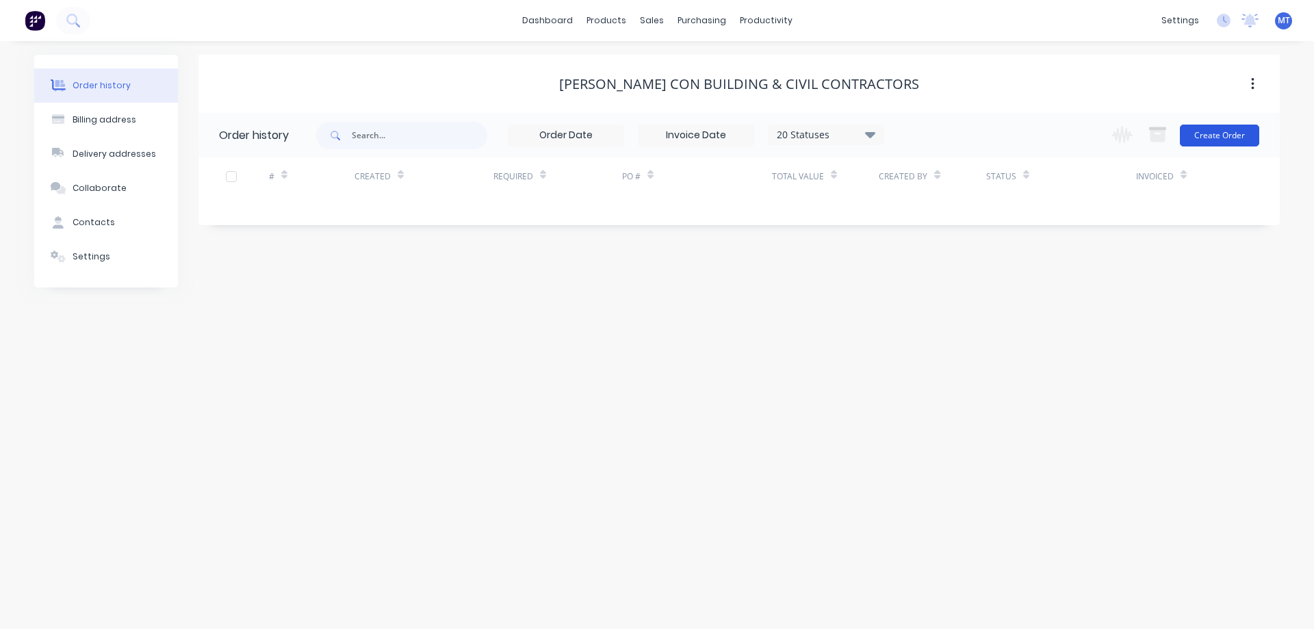
click at [1223, 132] on button "Create Order" at bounding box center [1219, 136] width 79 height 22
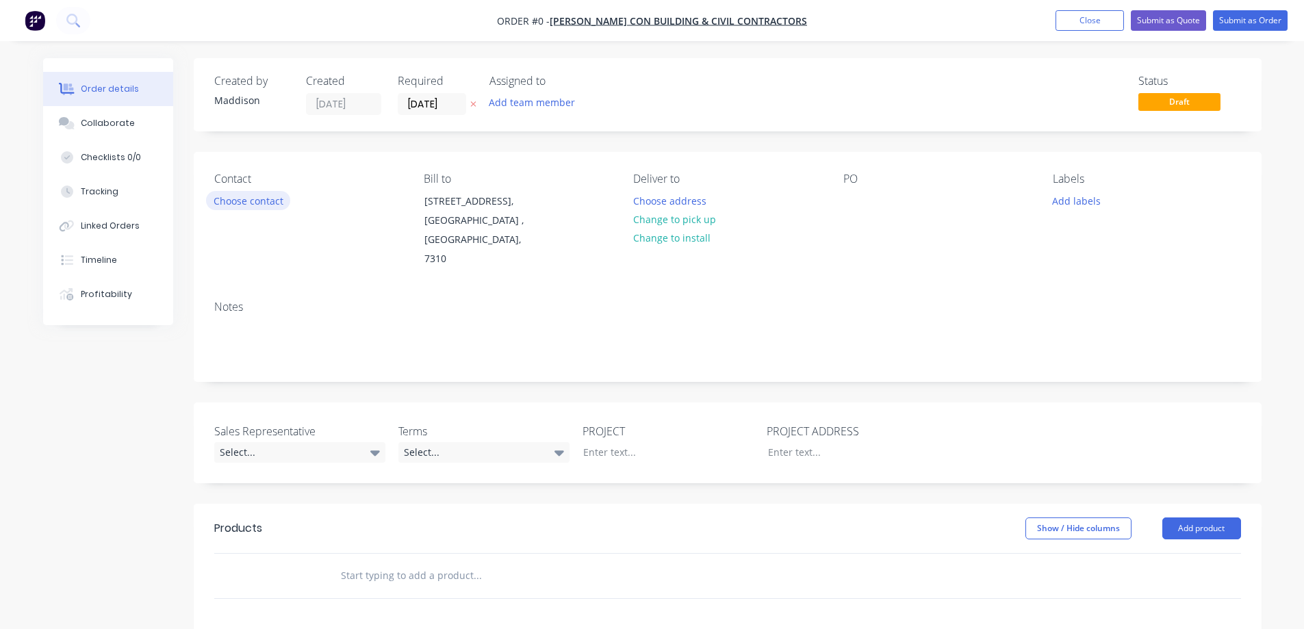
click at [225, 203] on button "Choose contact" at bounding box center [248, 200] width 84 height 18
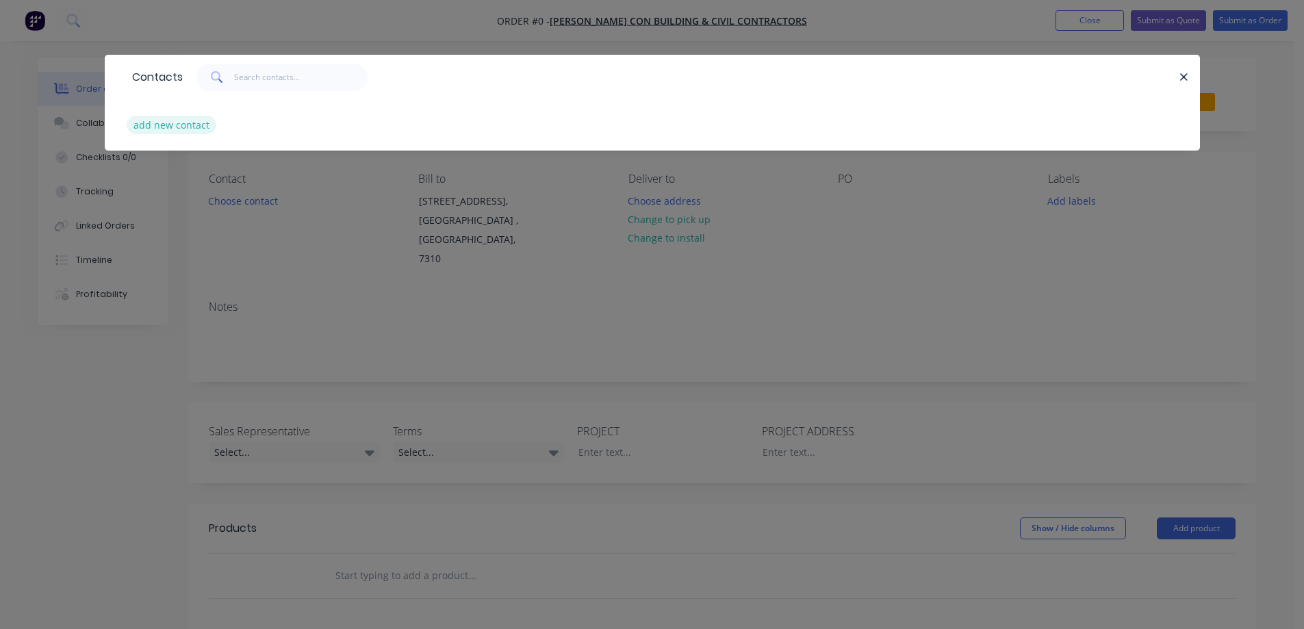
click at [168, 123] on button "add new contact" at bounding box center [172, 125] width 90 height 18
select select "AU"
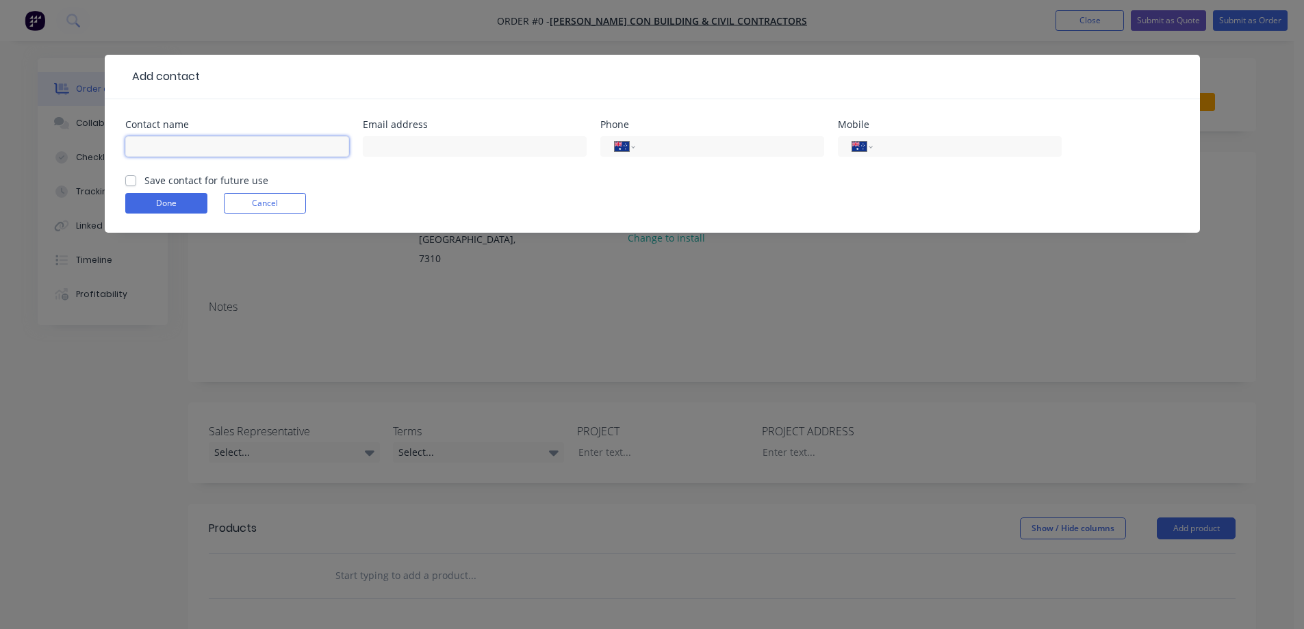
click at [192, 138] on input "text" at bounding box center [237, 146] width 224 height 21
type input "Callum McGlade"
type input "callum@meadcon.com.au"
type input "0488 472 284"
click at [174, 182] on label "Save contact for future use" at bounding box center [206, 180] width 124 height 14
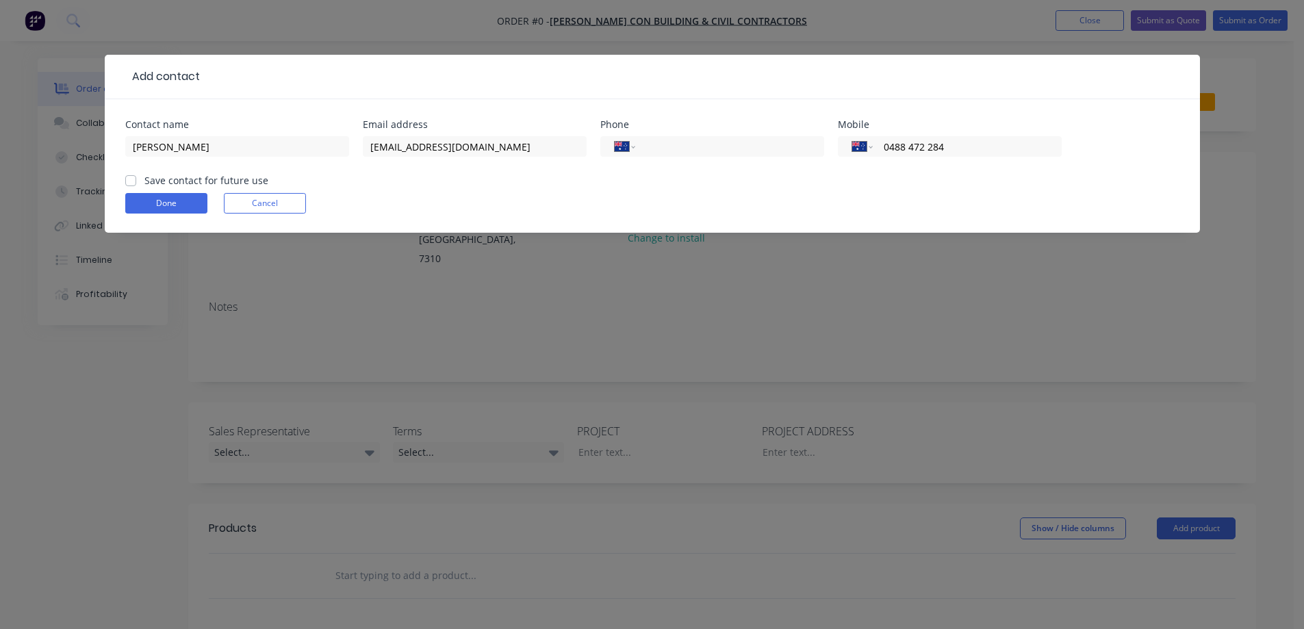
click at [136, 182] on input "Save contact for future use" at bounding box center [130, 179] width 11 height 13
checkbox input "true"
click at [168, 204] on button "Done" at bounding box center [166, 203] width 82 height 21
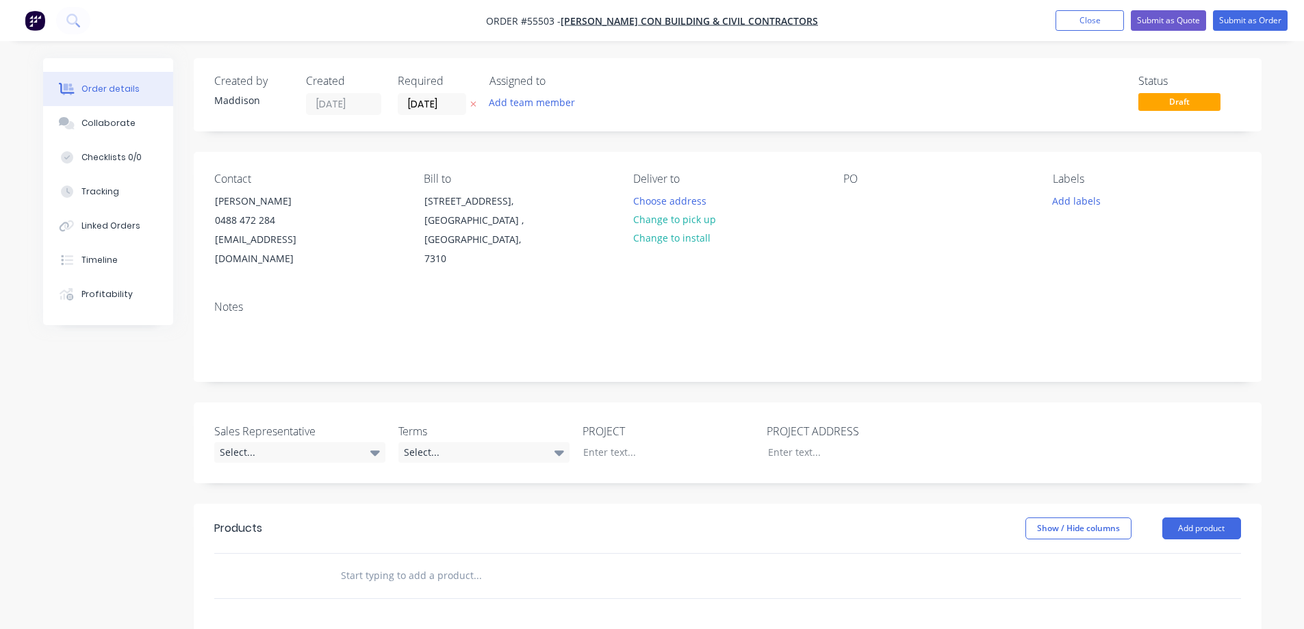
click at [867, 196] on div "PO" at bounding box center [937, 221] width 188 height 97
click at [865, 196] on div at bounding box center [854, 201] width 22 height 20
click at [852, 196] on div at bounding box center [854, 201] width 22 height 20
click at [277, 442] on div "Select..." at bounding box center [299, 452] width 171 height 21
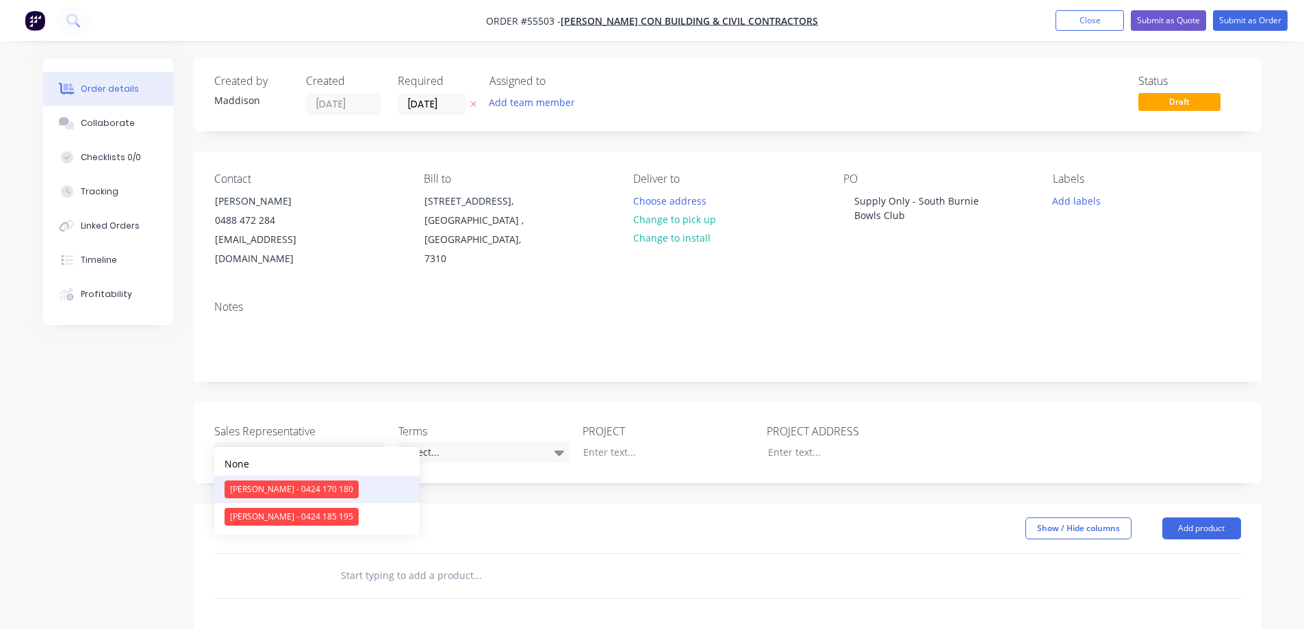
click at [269, 487] on div "[PERSON_NAME] - 0424 170 180" at bounding box center [292, 490] width 134 height 18
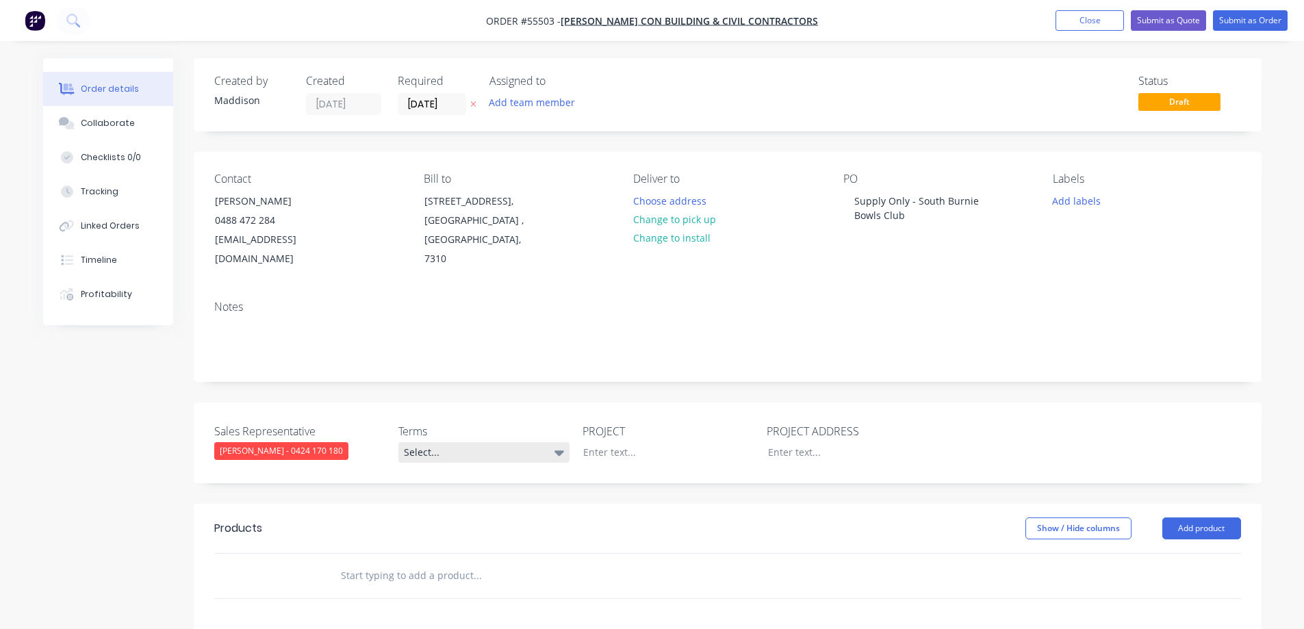
click at [496, 442] on div "Select..." at bounding box center [483, 452] width 171 height 21
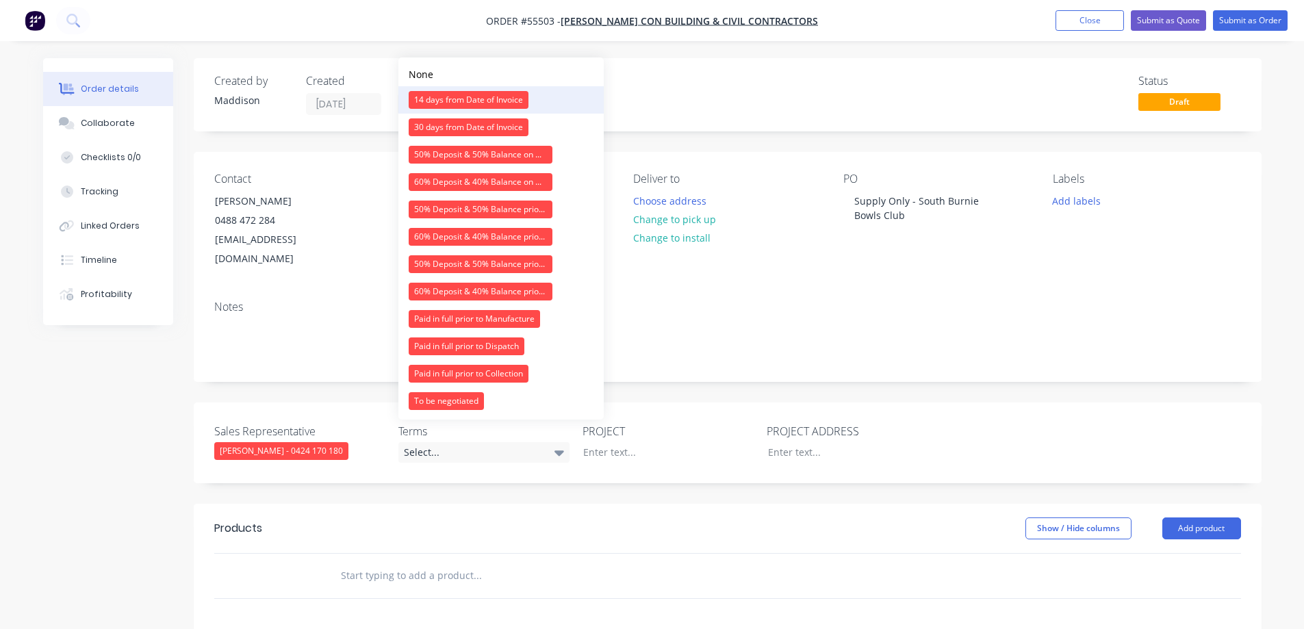
click at [459, 97] on div "14 days from Date of Invoice" at bounding box center [469, 100] width 120 height 18
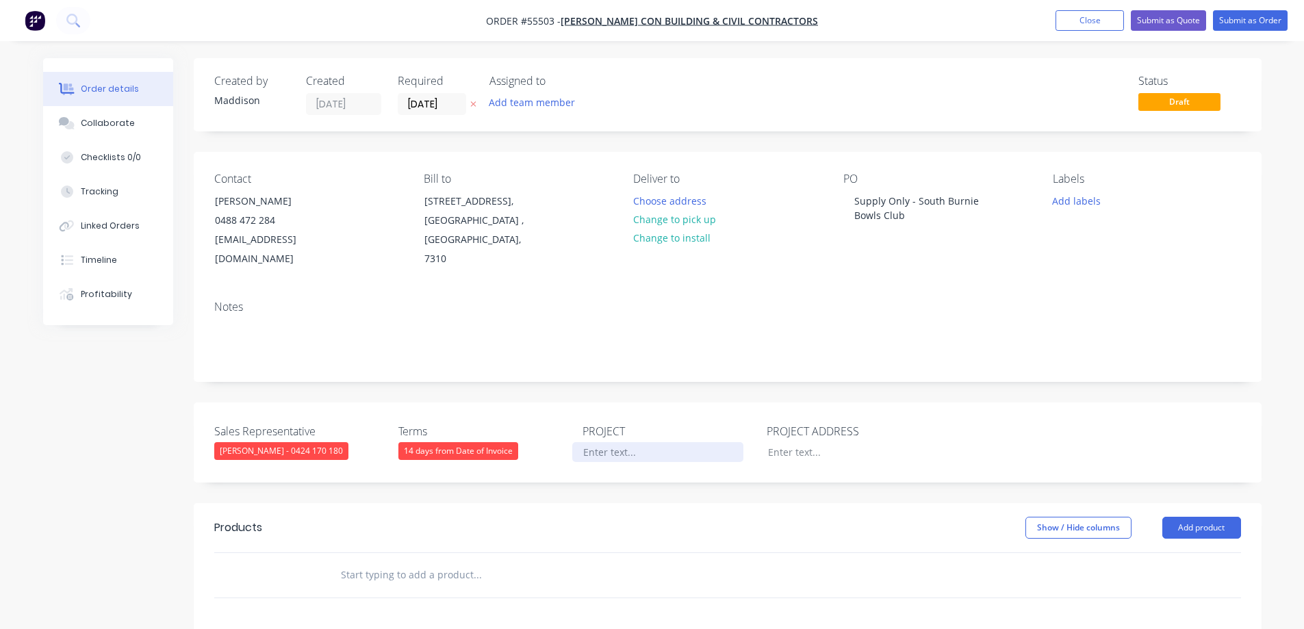
click at [614, 442] on div at bounding box center [657, 452] width 171 height 20
click at [894, 201] on div "Supply Only - South Burnie Bowls Club" at bounding box center [928, 208] width 171 height 34
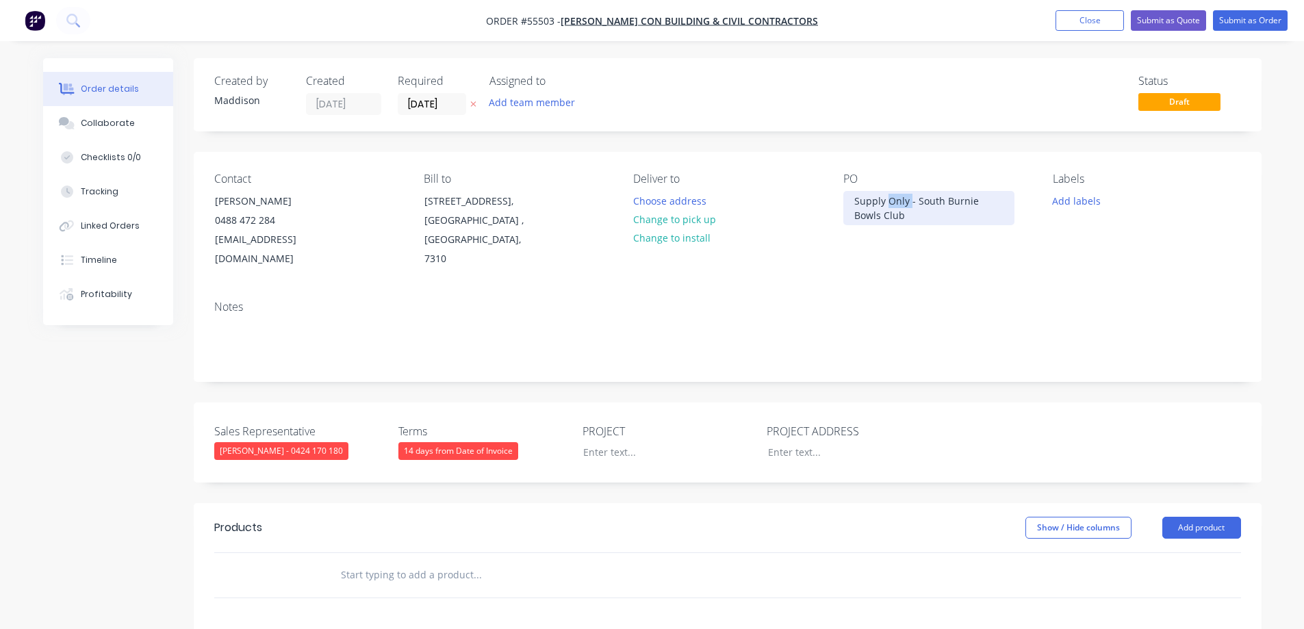
copy div "Supply Only - South Burnie Bowls Club"
click at [611, 445] on div "Sales Representative Clayton Blackman - 0424 170 180 Terms 14 days from Date of…" at bounding box center [728, 443] width 1068 height 80
click at [615, 442] on div at bounding box center [657, 452] width 171 height 20
paste div
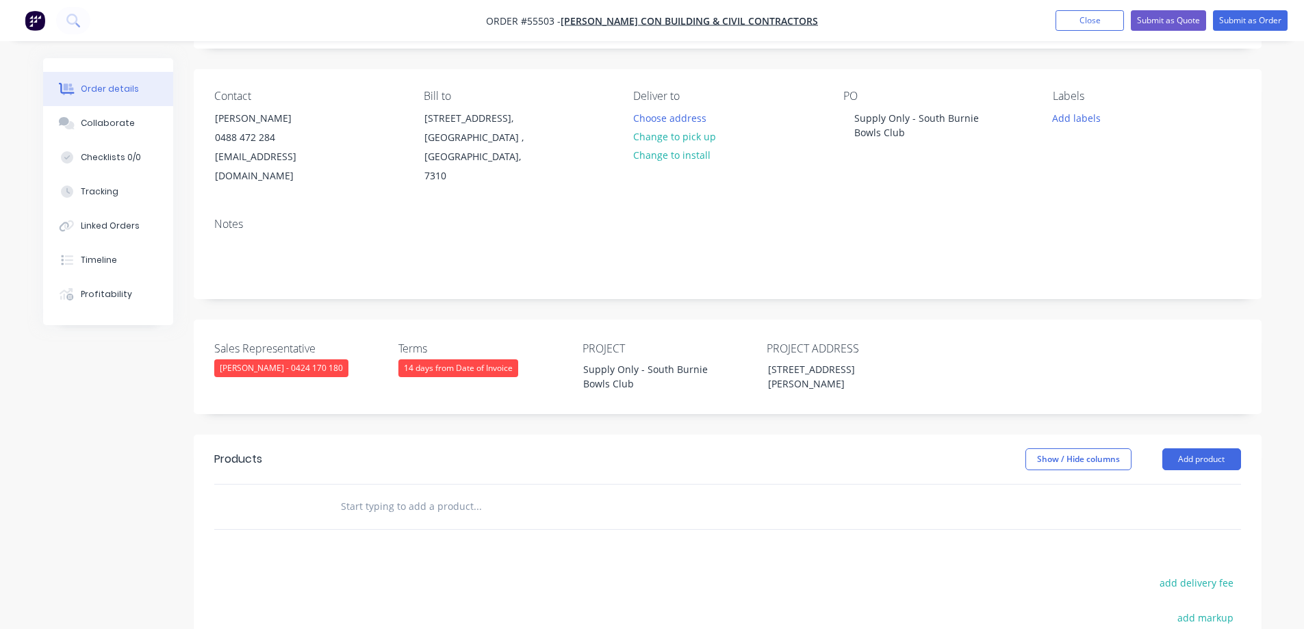
scroll to position [205, 0]
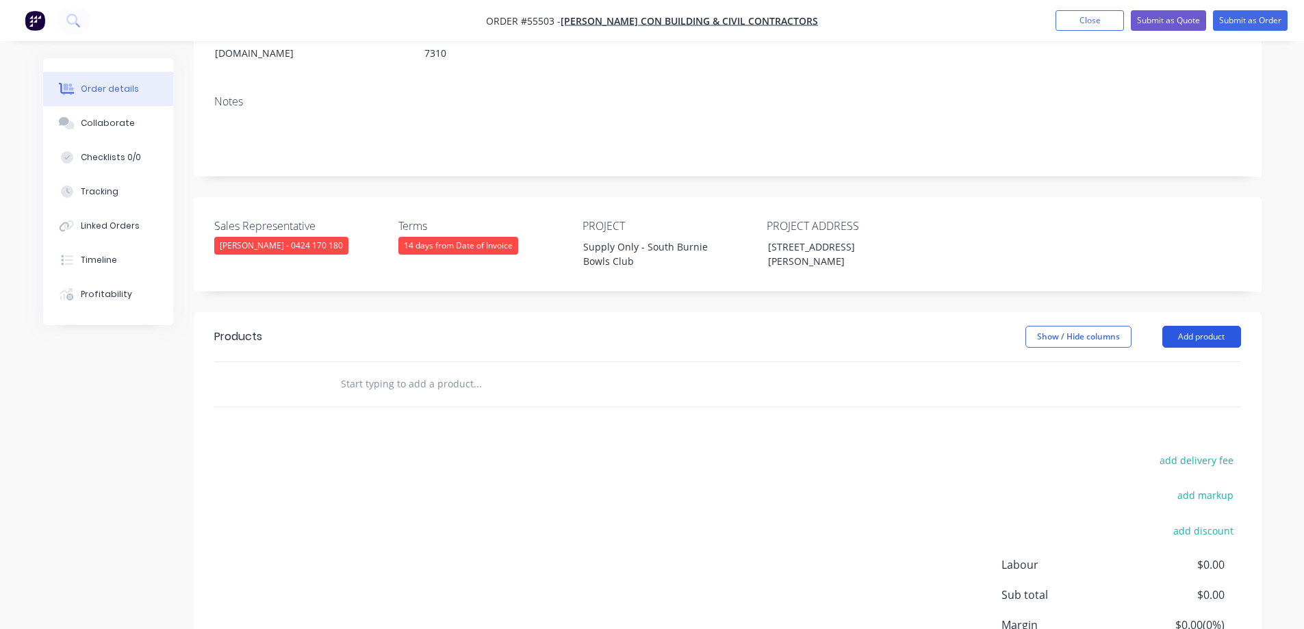
click at [1203, 326] on button "Add product" at bounding box center [1201, 337] width 79 height 22
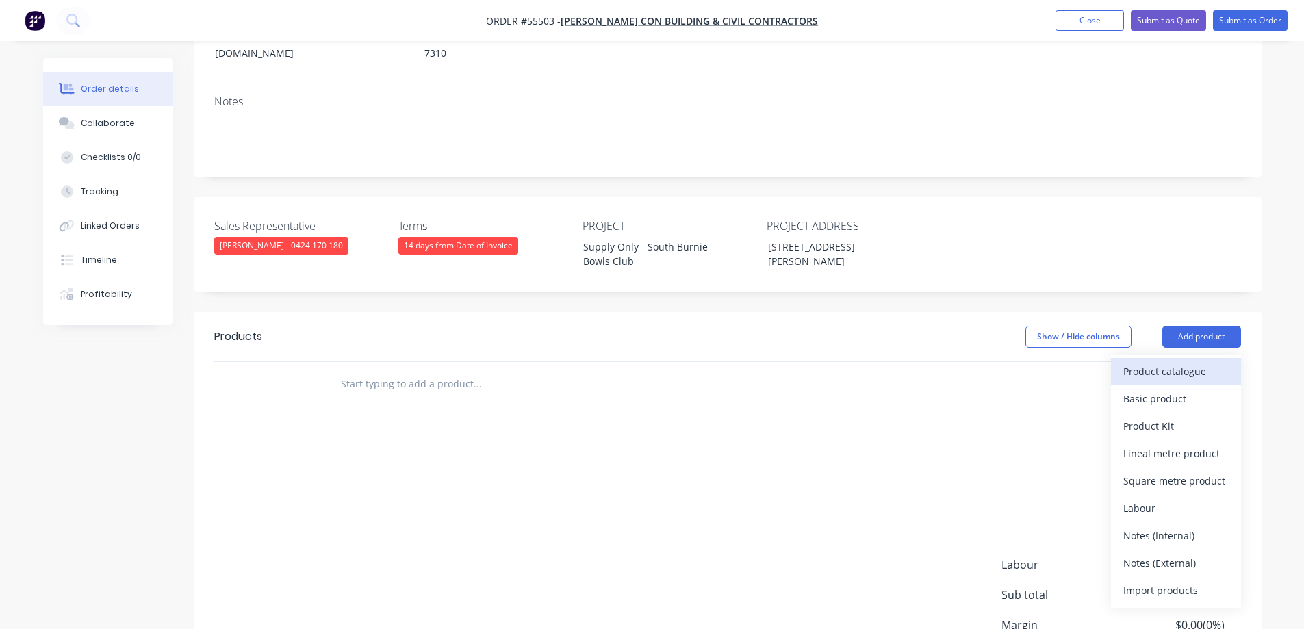
click at [1149, 361] on div "Product catalogue" at bounding box center [1175, 371] width 105 height 20
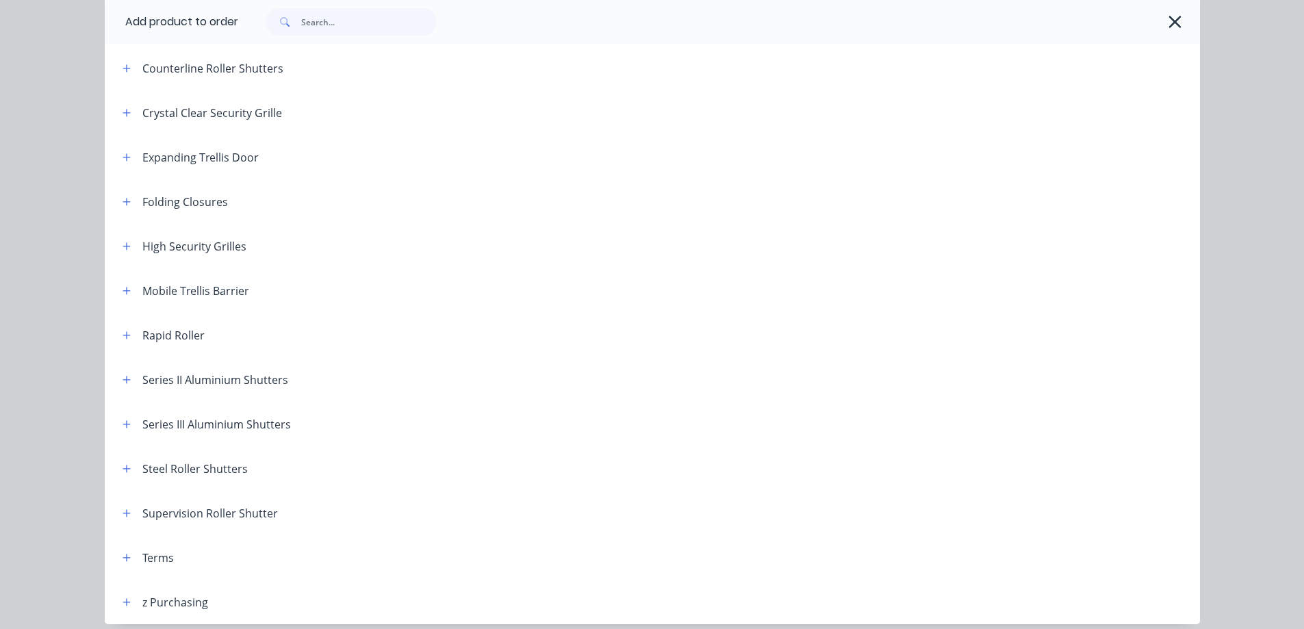
scroll to position [342, 0]
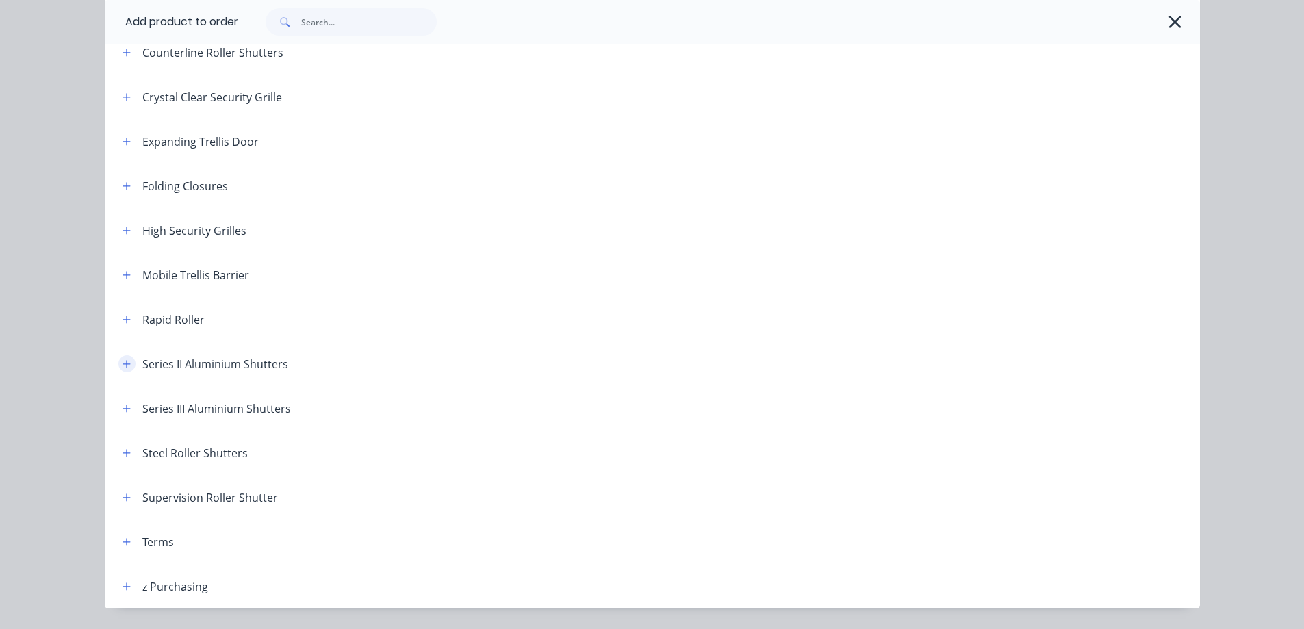
click at [118, 363] on button "button" at bounding box center [126, 363] width 17 height 17
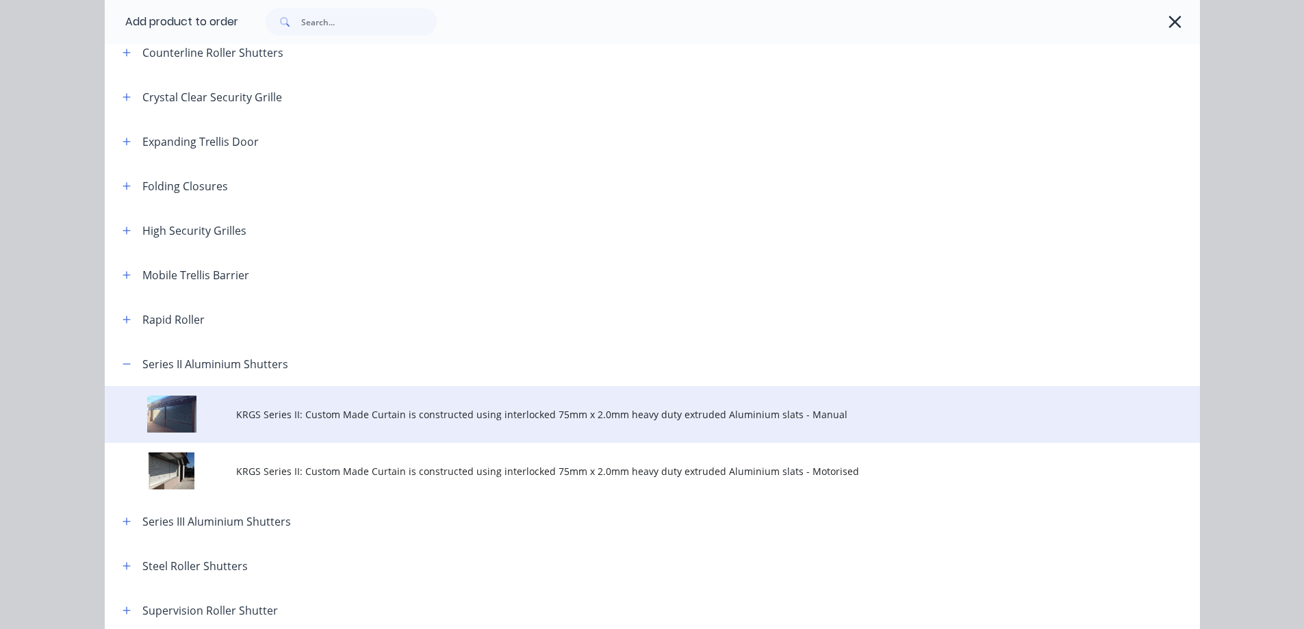
click at [329, 420] on span "KRGS Series II: Custom Made Curtain is constructed using interlocked 75mm x 2.0…" at bounding box center [621, 414] width 771 height 14
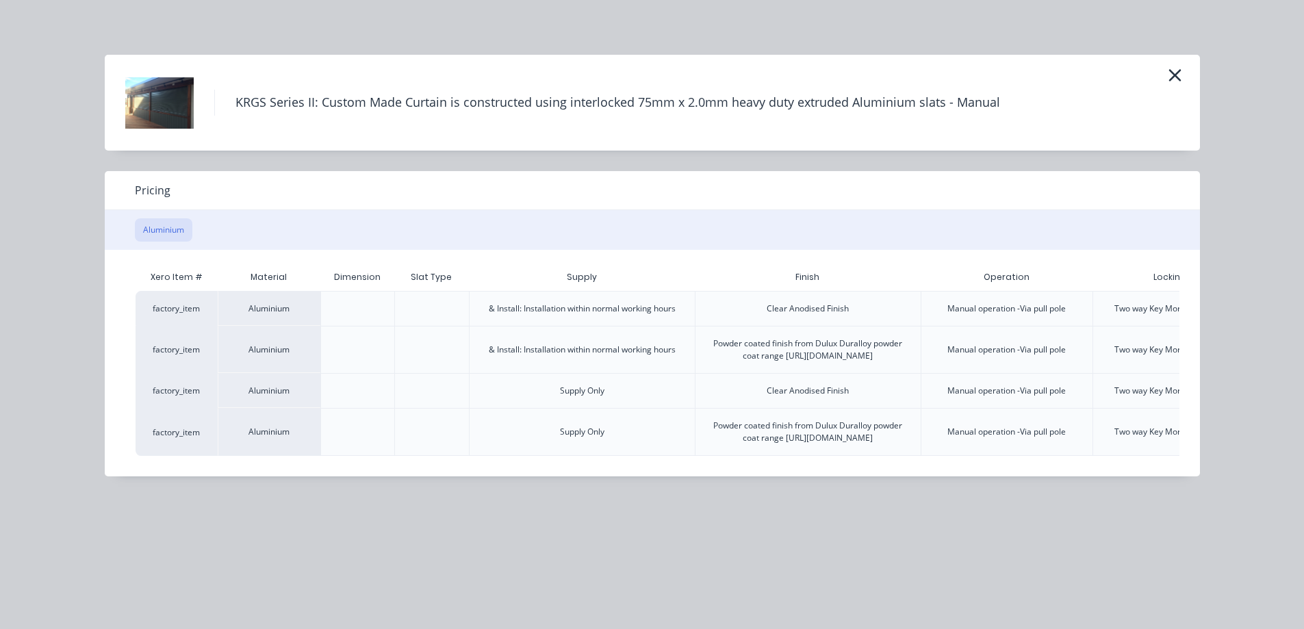
scroll to position [0, 142]
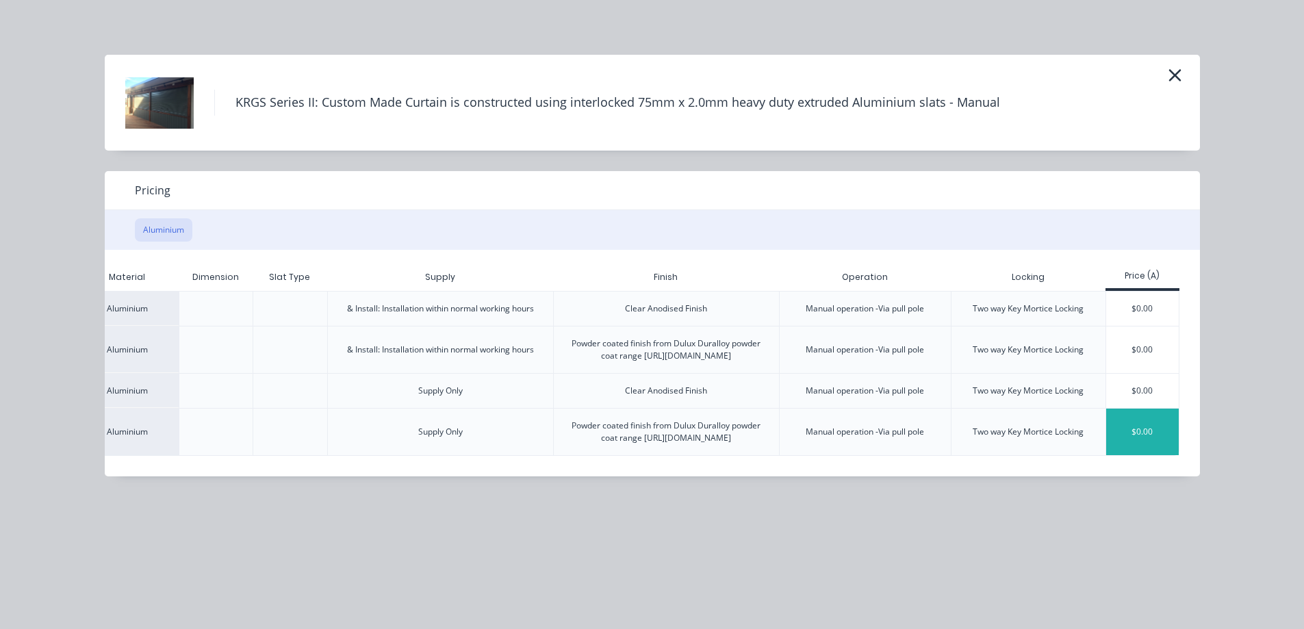
click at [1147, 455] on div "$0.00" at bounding box center [1142, 432] width 73 height 47
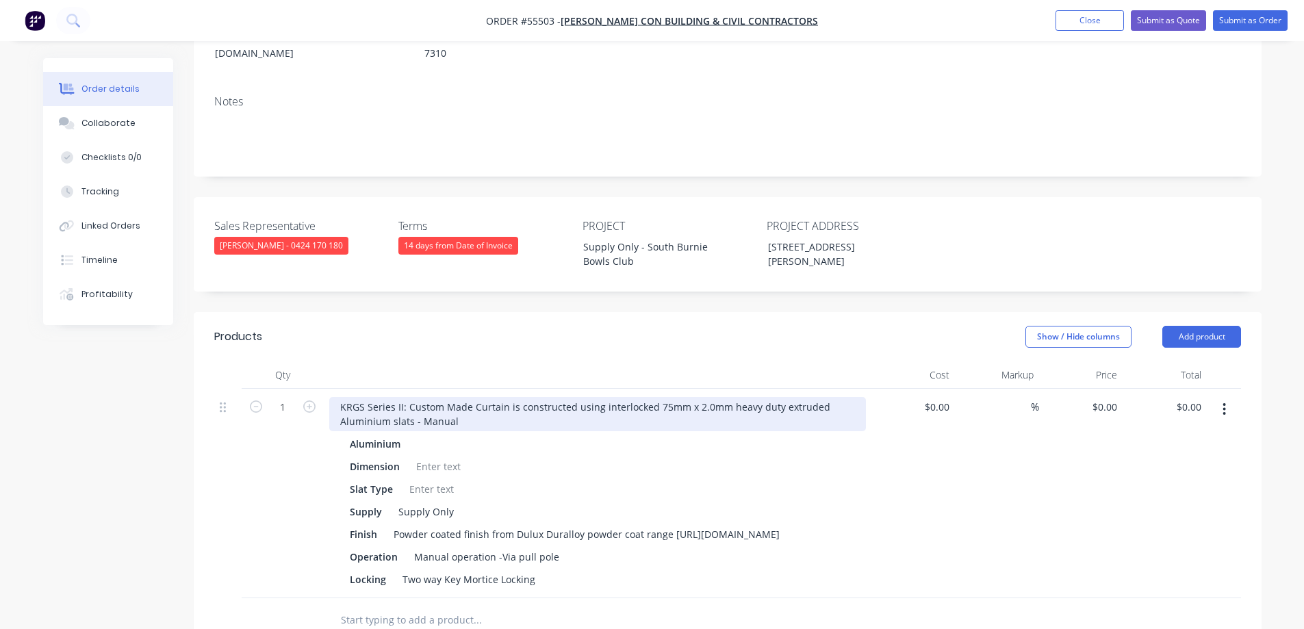
click at [335, 397] on div "KRGS Series II: Custom Made Curtain is constructed using interlocked 75mm x 2.0…" at bounding box center [597, 414] width 537 height 34
type input "$0.00"
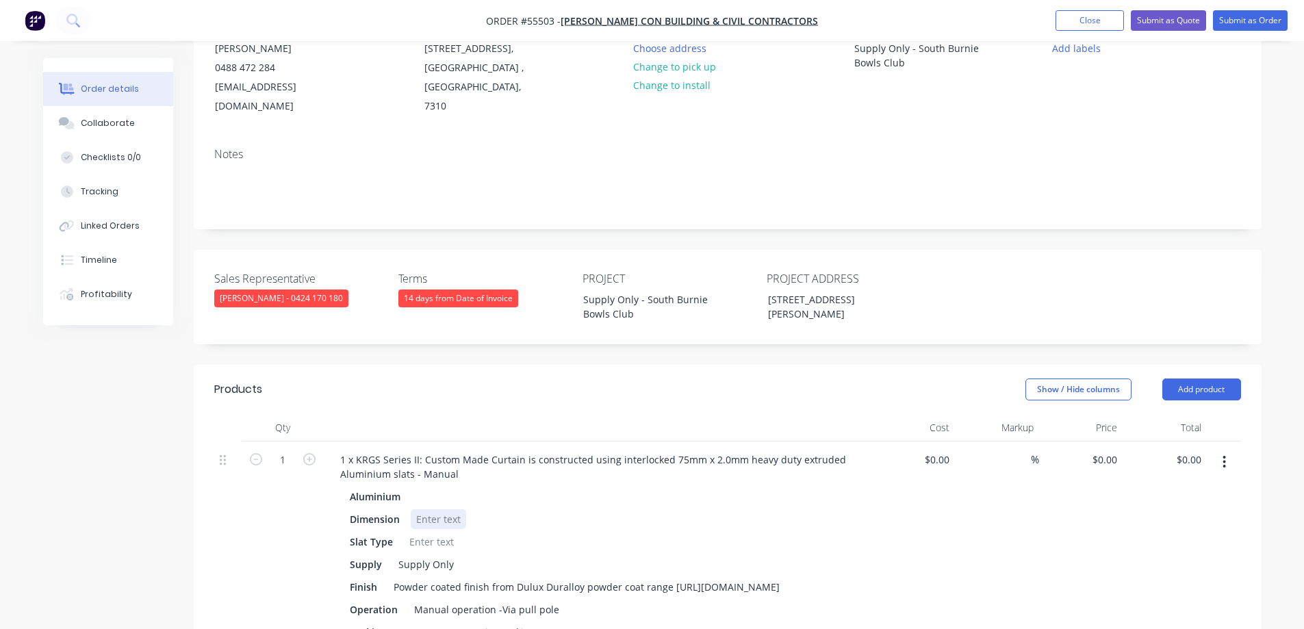
click at [435, 509] on div at bounding box center [438, 519] width 55 height 20
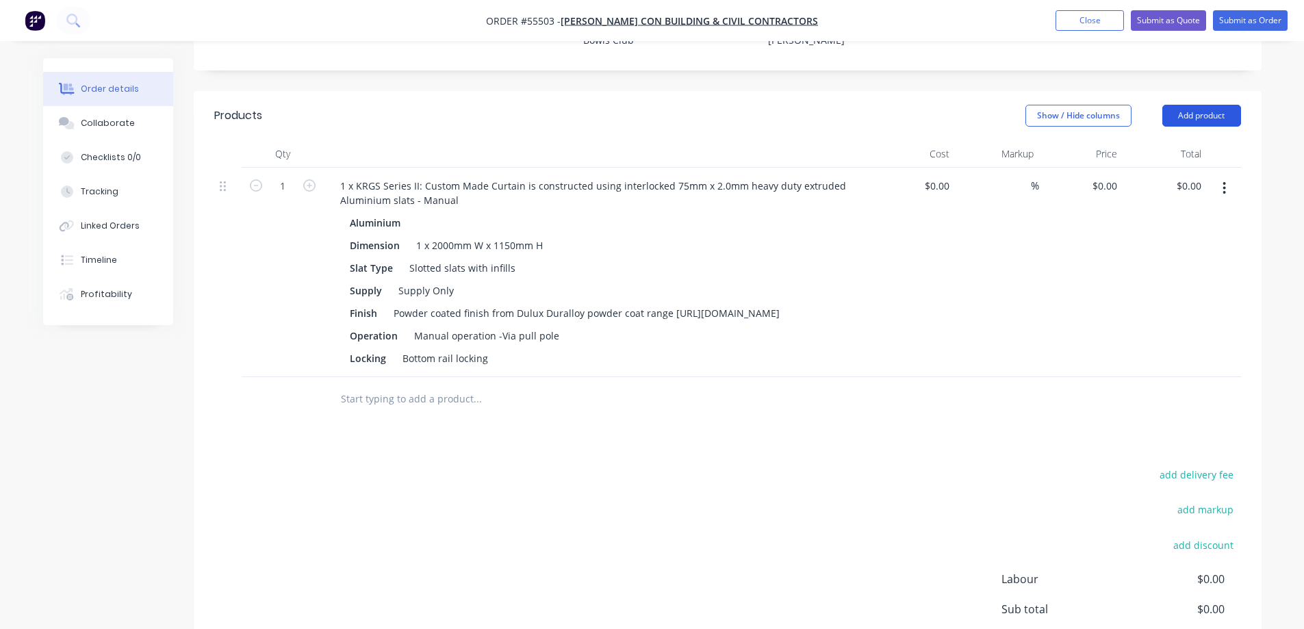
click at [1180, 105] on button "Add product" at bounding box center [1201, 116] width 79 height 22
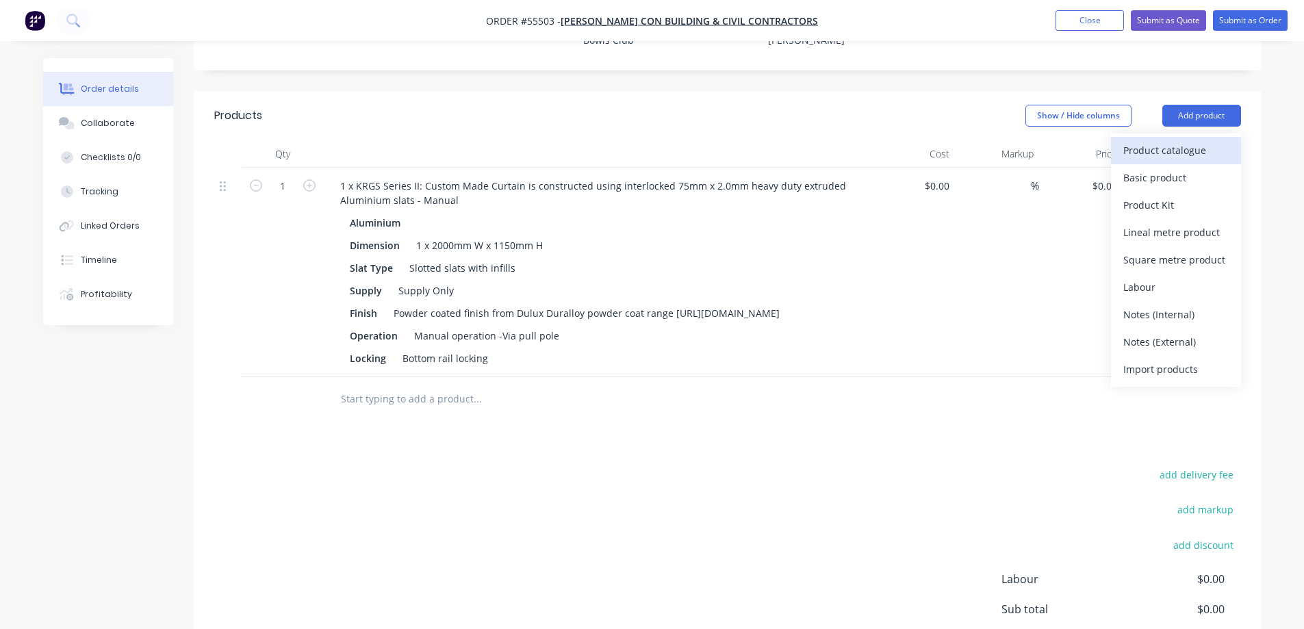
click at [1169, 140] on div "Product catalogue" at bounding box center [1175, 150] width 105 height 20
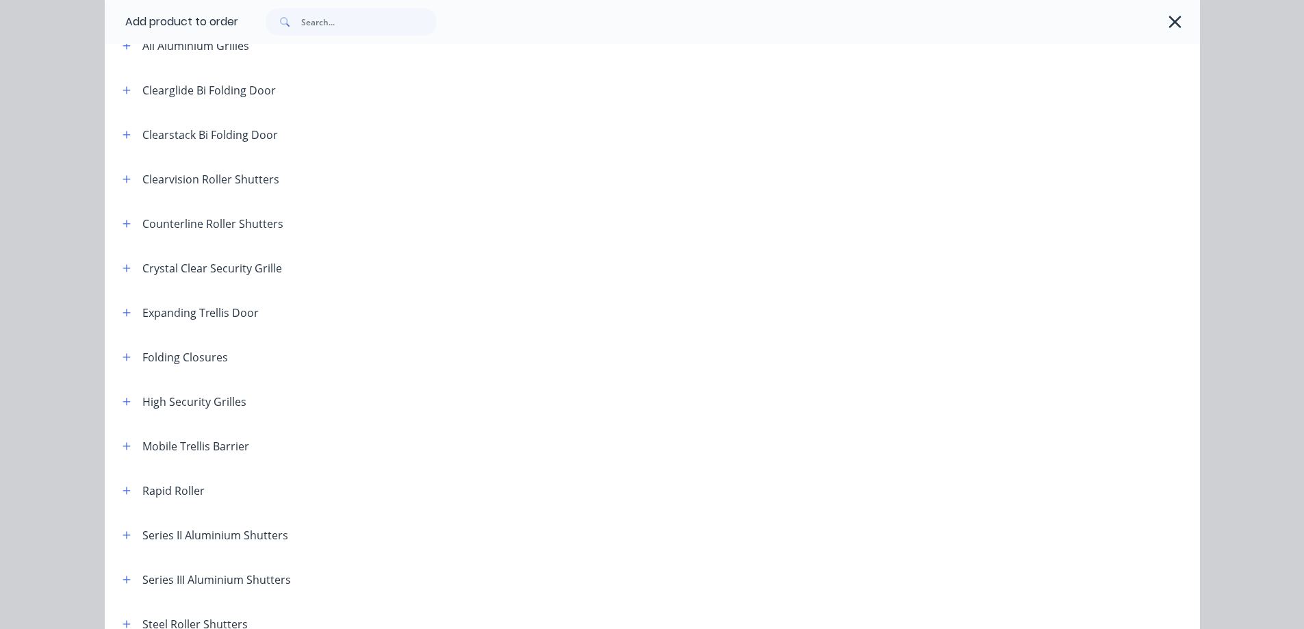
scroll to position [274, 0]
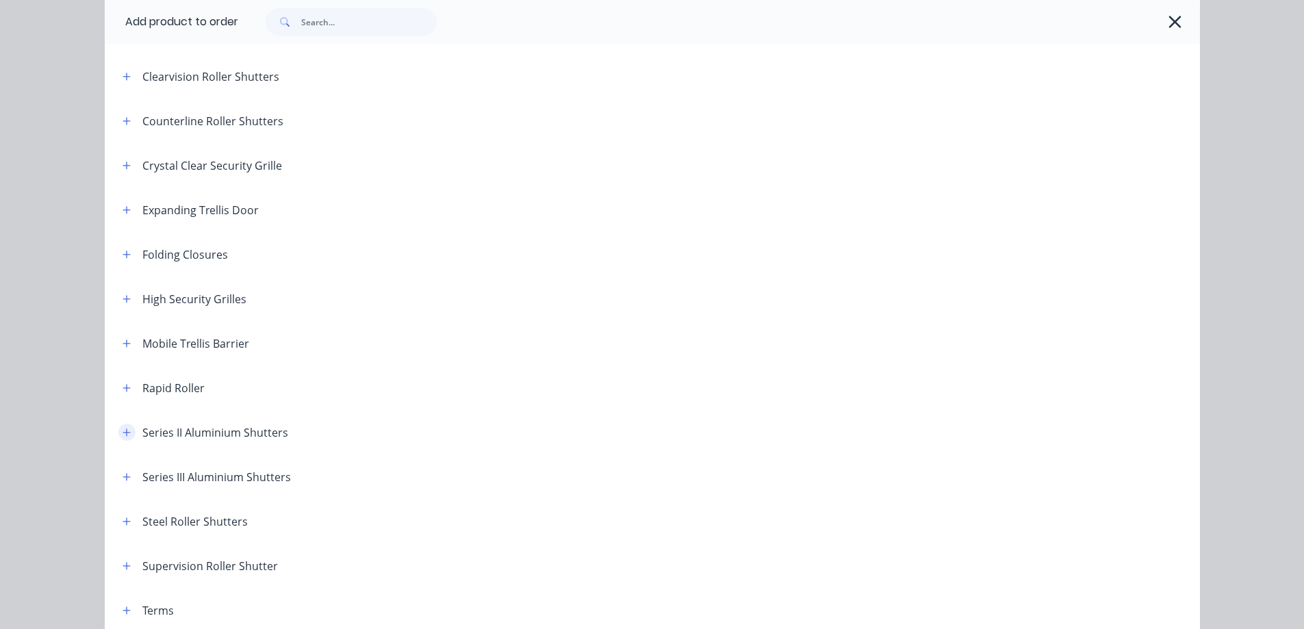
click at [125, 430] on icon "button" at bounding box center [127, 433] width 8 height 10
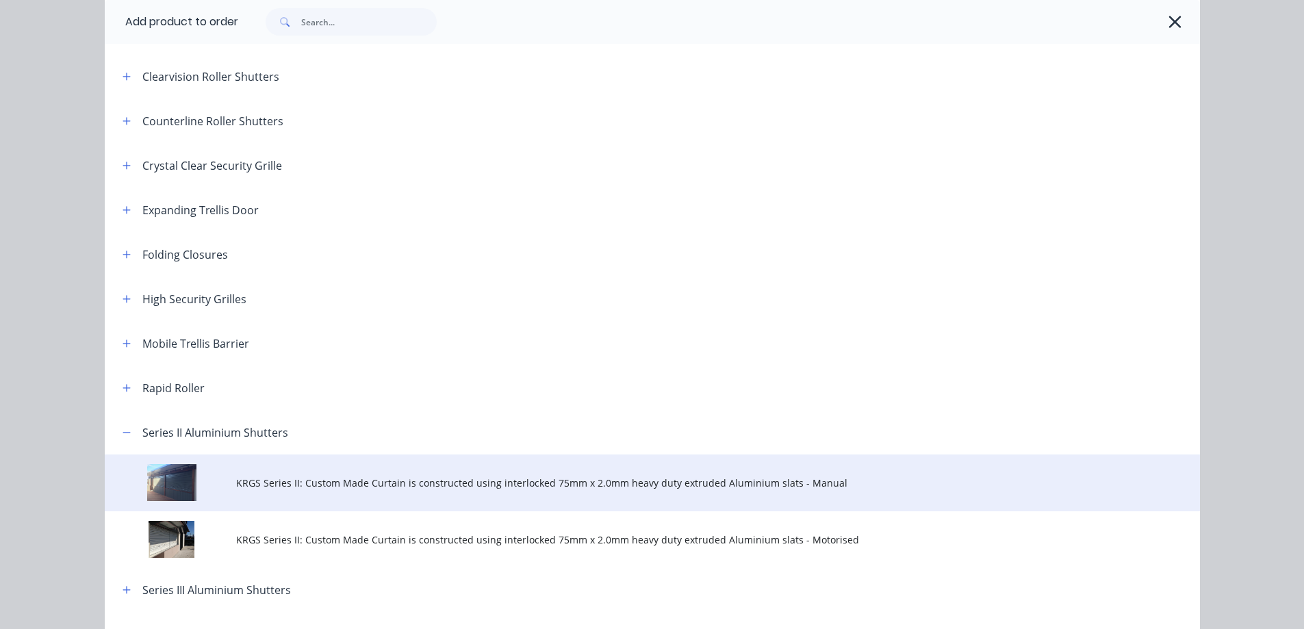
click at [381, 489] on span "KRGS Series II: Custom Made Curtain is constructed using interlocked 75mm x 2.0…" at bounding box center [621, 483] width 771 height 14
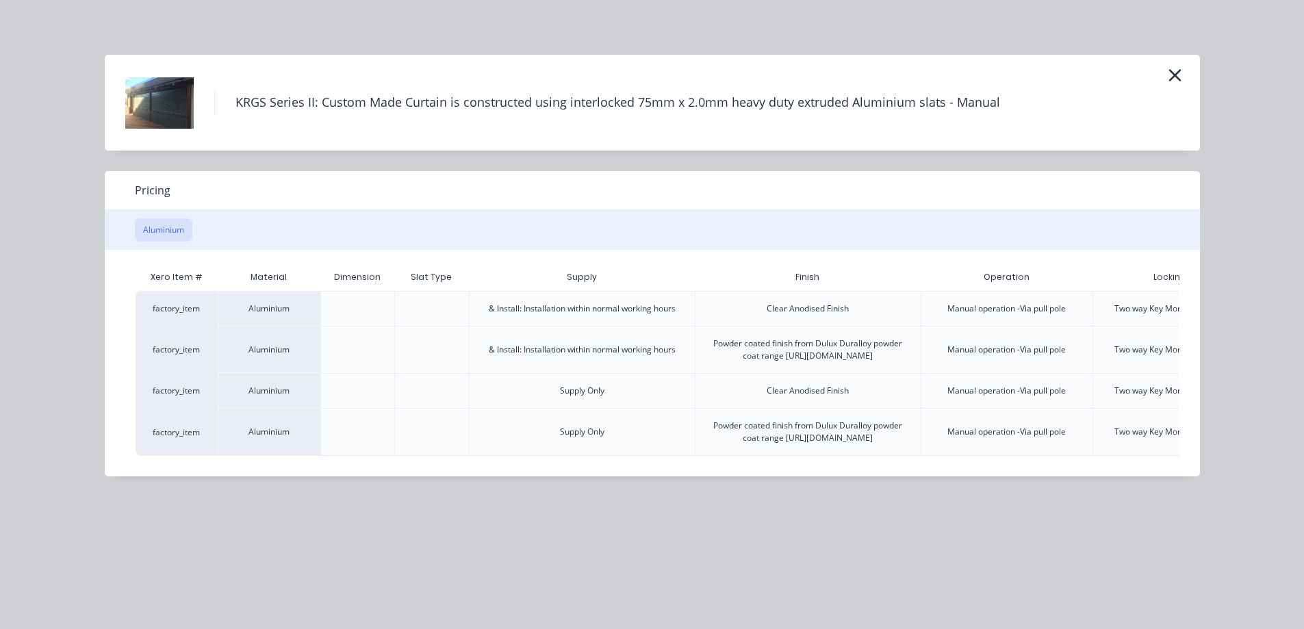
scroll to position [0, 142]
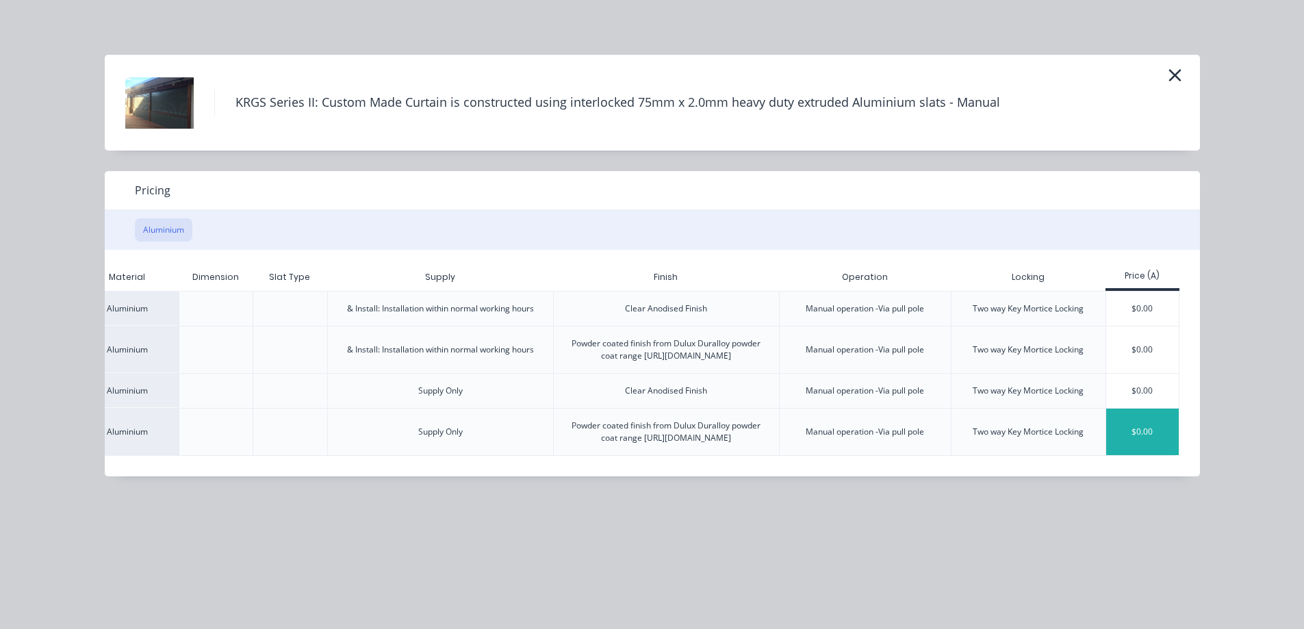
click at [1132, 437] on div "$0.00" at bounding box center [1142, 432] width 73 height 47
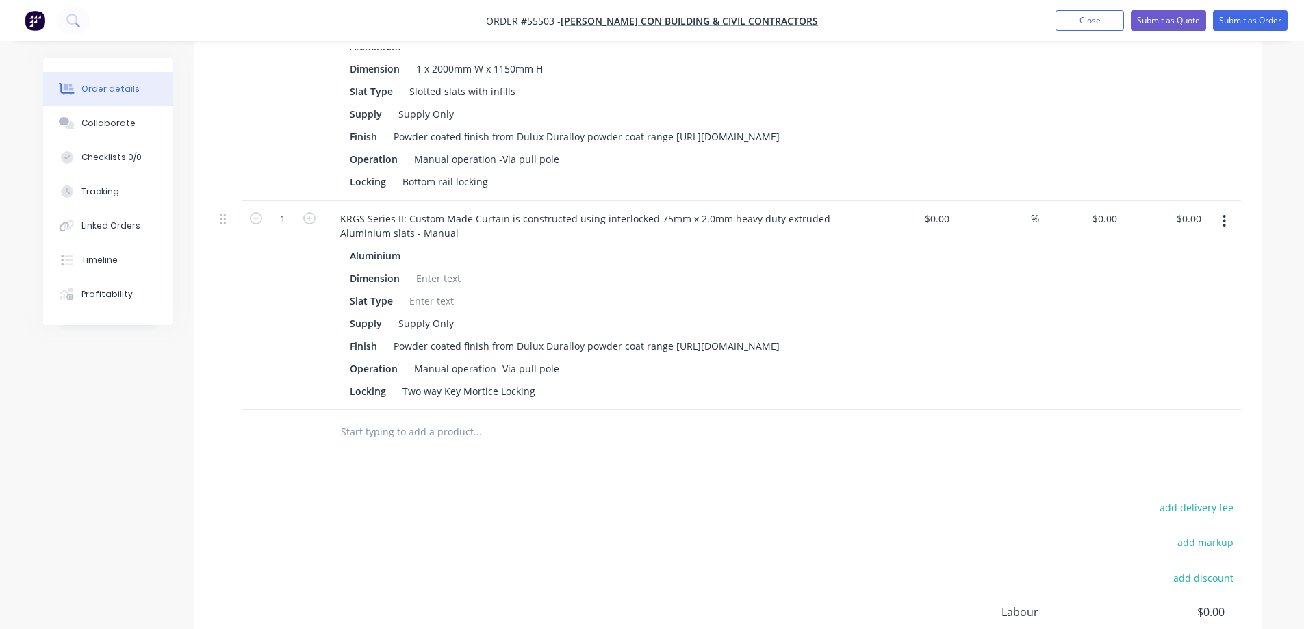
scroll to position [700, 0]
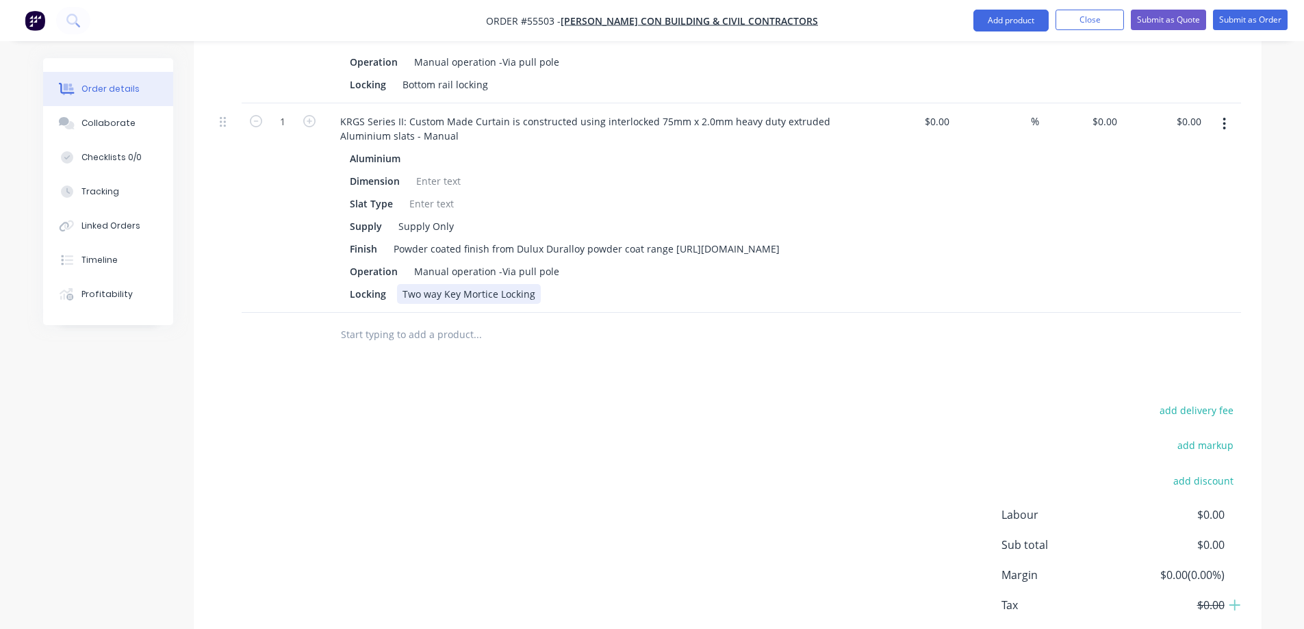
click at [487, 304] on div "Two way Key Mortice Locking" at bounding box center [469, 294] width 144 height 20
copy div "Two way Key Mortice Locking"
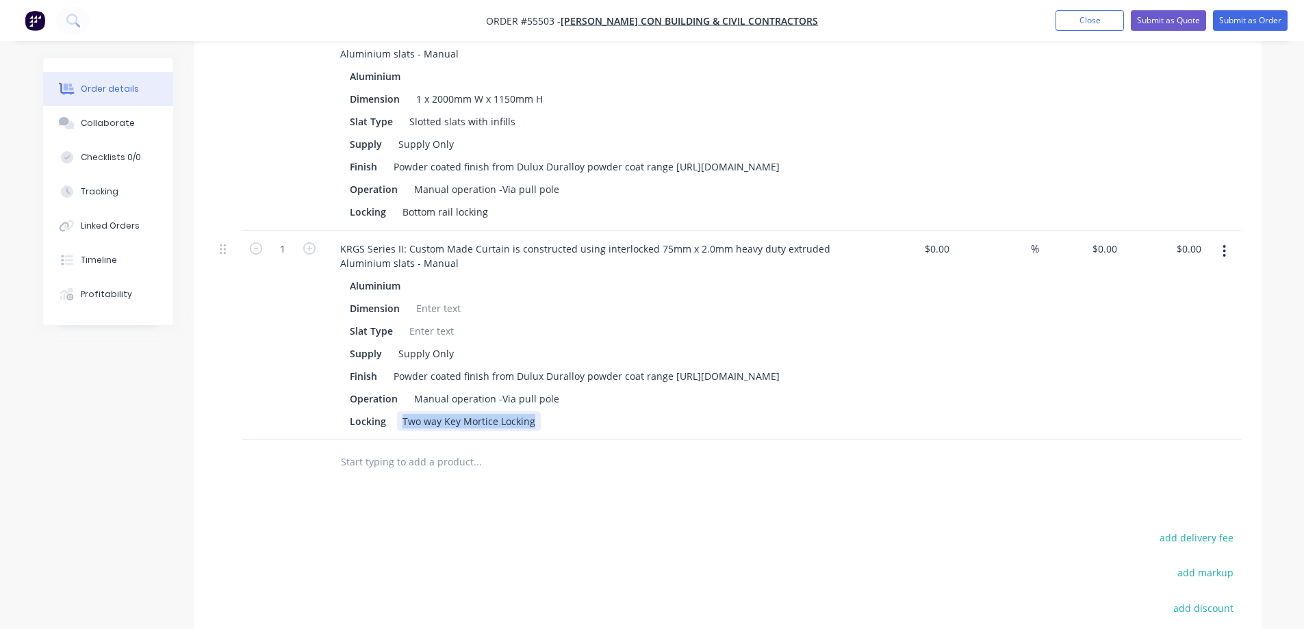
scroll to position [426, 0]
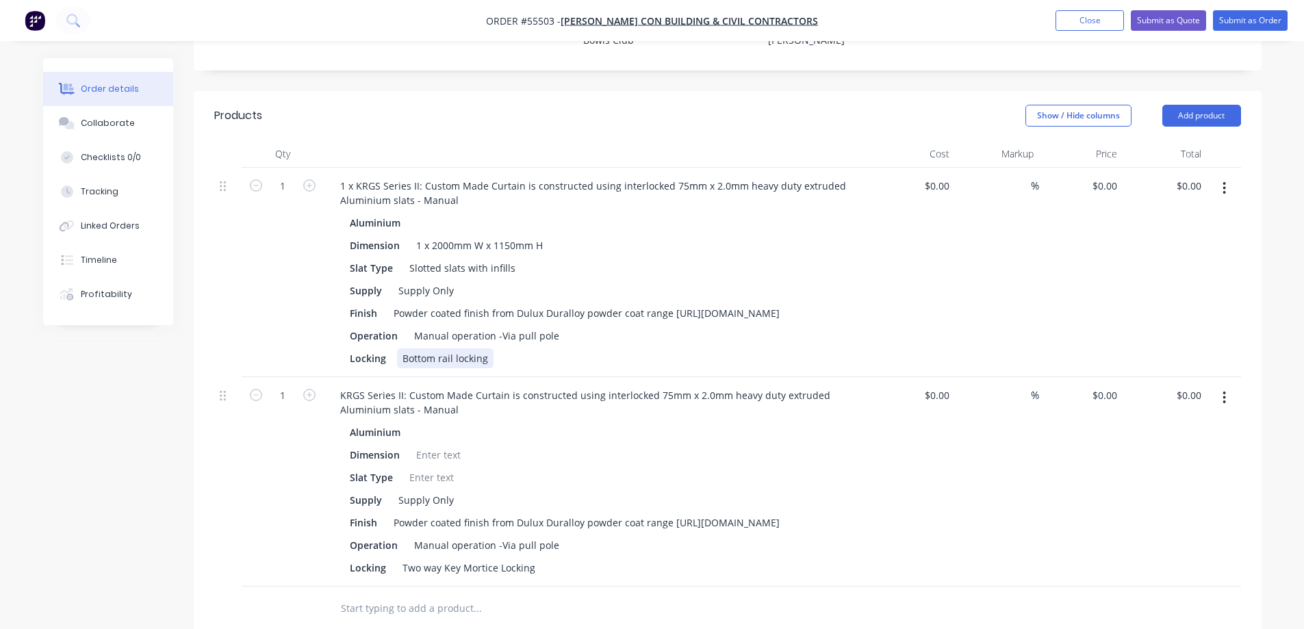
click at [457, 348] on div "Bottom rail locking" at bounding box center [445, 358] width 97 height 20
click at [494, 352] on div "Bottom rail locking, Two way Key Mortice Locking" at bounding box center [514, 358] width 234 height 20
type input "$0.00"
click at [1222, 395] on button "button" at bounding box center [1224, 397] width 32 height 25
click at [1134, 515] on div "Delete" at bounding box center [1175, 516] width 105 height 20
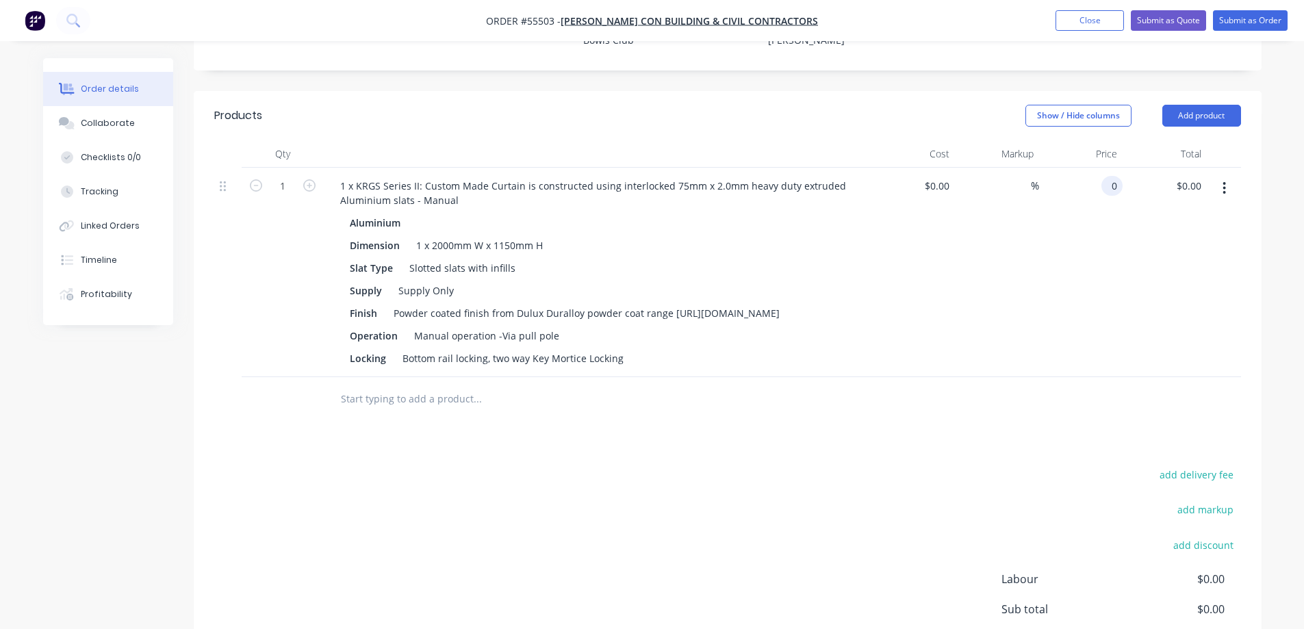
click at [1095, 168] on div "0 0" at bounding box center [1081, 272] width 84 height 209
type input "$2,810.00"
click at [1028, 278] on div "%" at bounding box center [997, 272] width 84 height 209
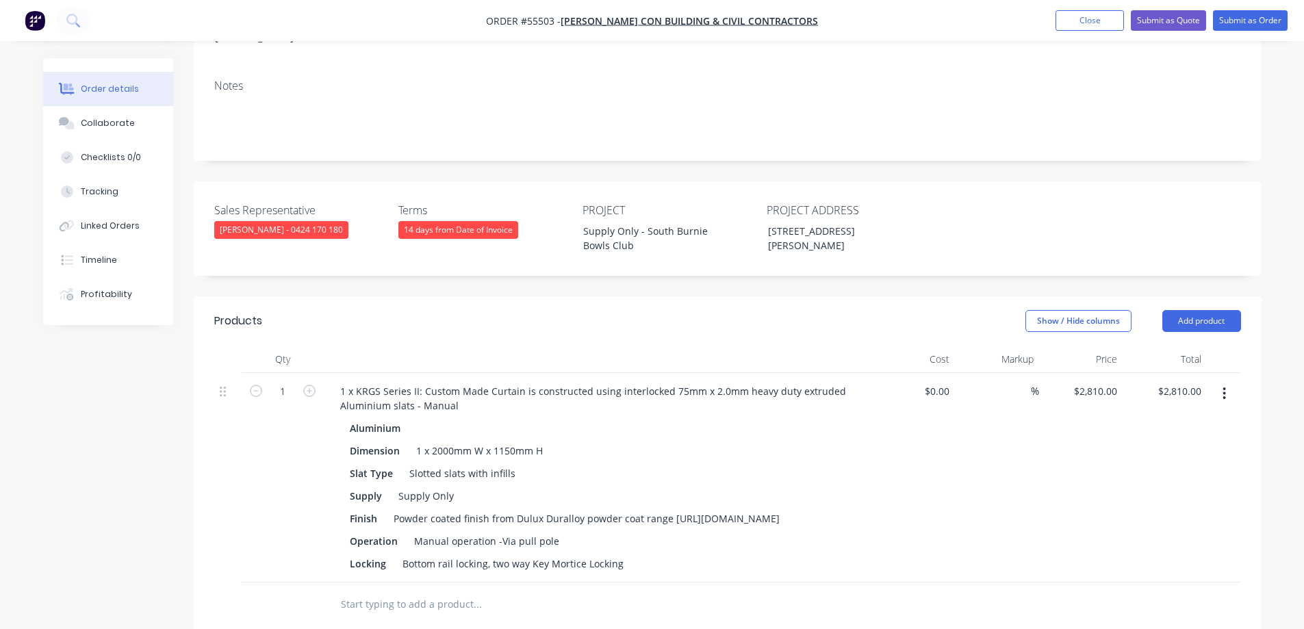
click at [426, 221] on div "14 days from Date of Invoice" at bounding box center [458, 230] width 120 height 18
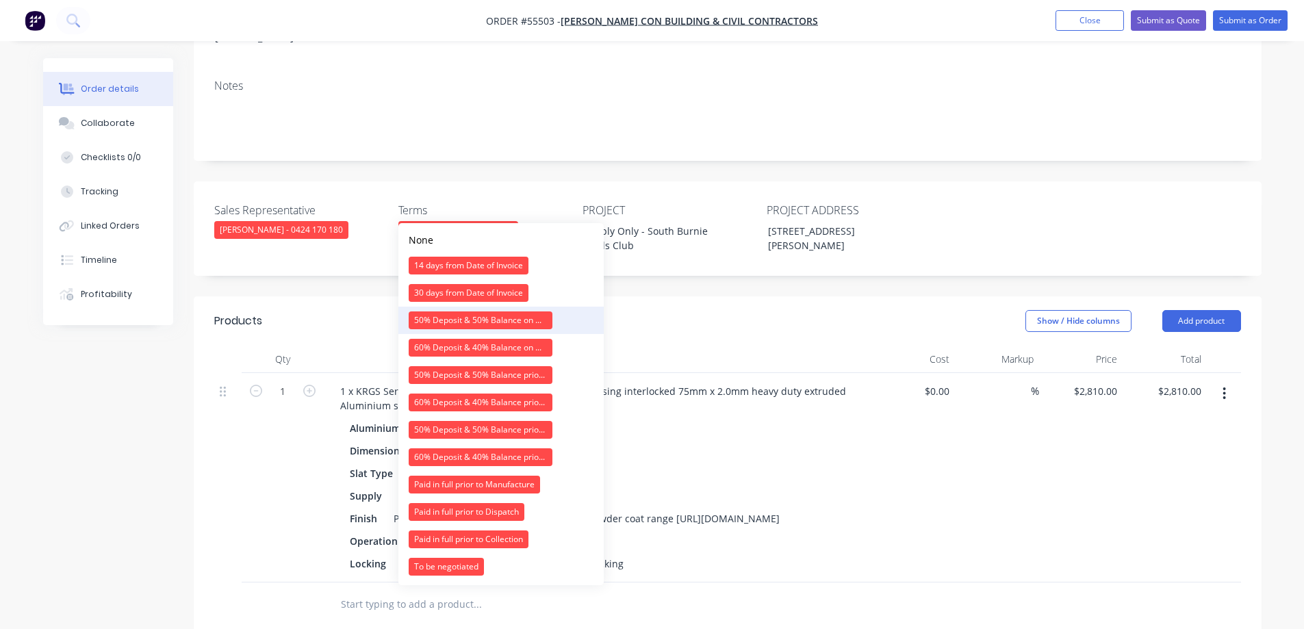
click at [448, 324] on div "50% Deposit & 50% Balance on Day of Installation" at bounding box center [481, 320] width 144 height 18
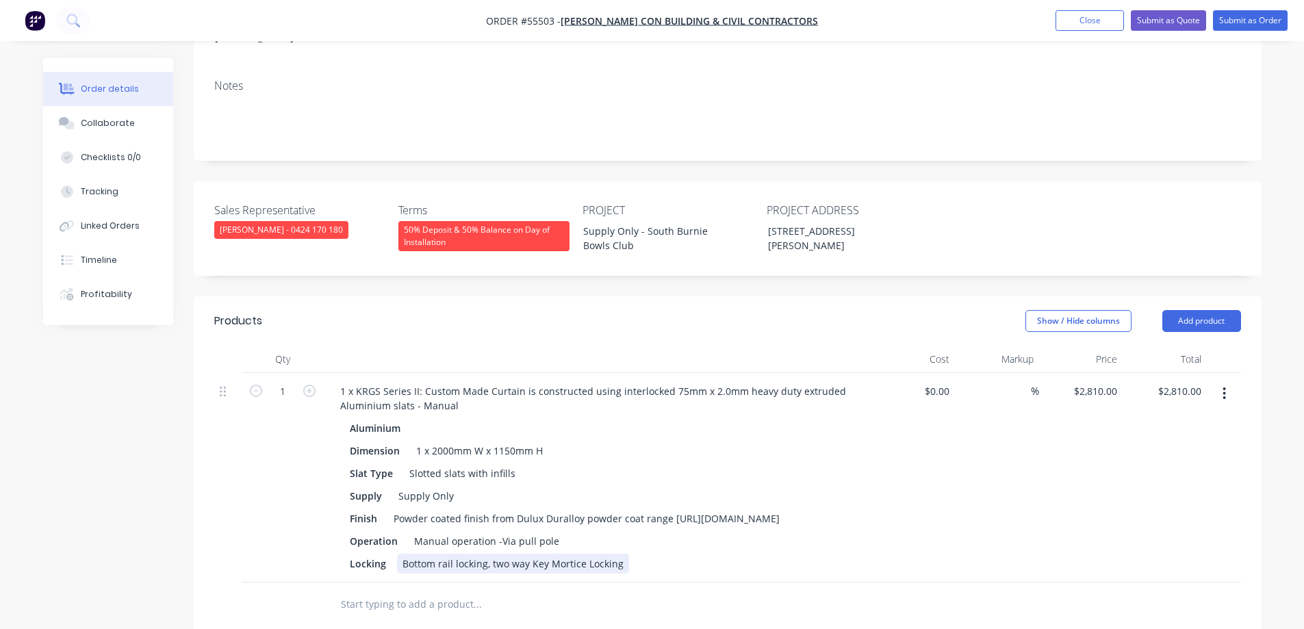
drag, startPoint x: 489, startPoint y: 557, endPoint x: 520, endPoint y: 557, distance: 30.8
click at [490, 557] on div "Bottom rail locking, two way Key Mortice Locking" at bounding box center [513, 564] width 232 height 20
click at [538, 559] on div "Bottom rail locking - two way Key Mortice Locking" at bounding box center [515, 564] width 236 height 20
type input "$0.00"
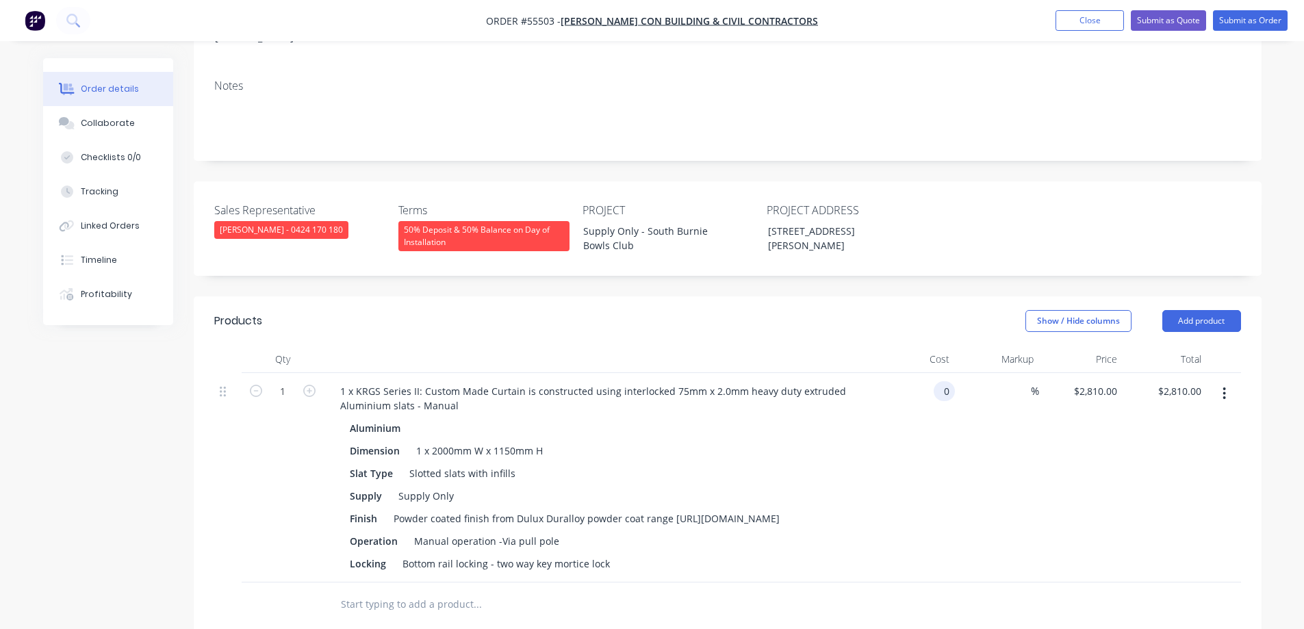
type input "$0.00"
click at [927, 514] on div "$0.00 0" at bounding box center [913, 477] width 84 height 209
click at [1103, 381] on div "0 $0.00" at bounding box center [1104, 391] width 37 height 20
type input "$2,810.00"
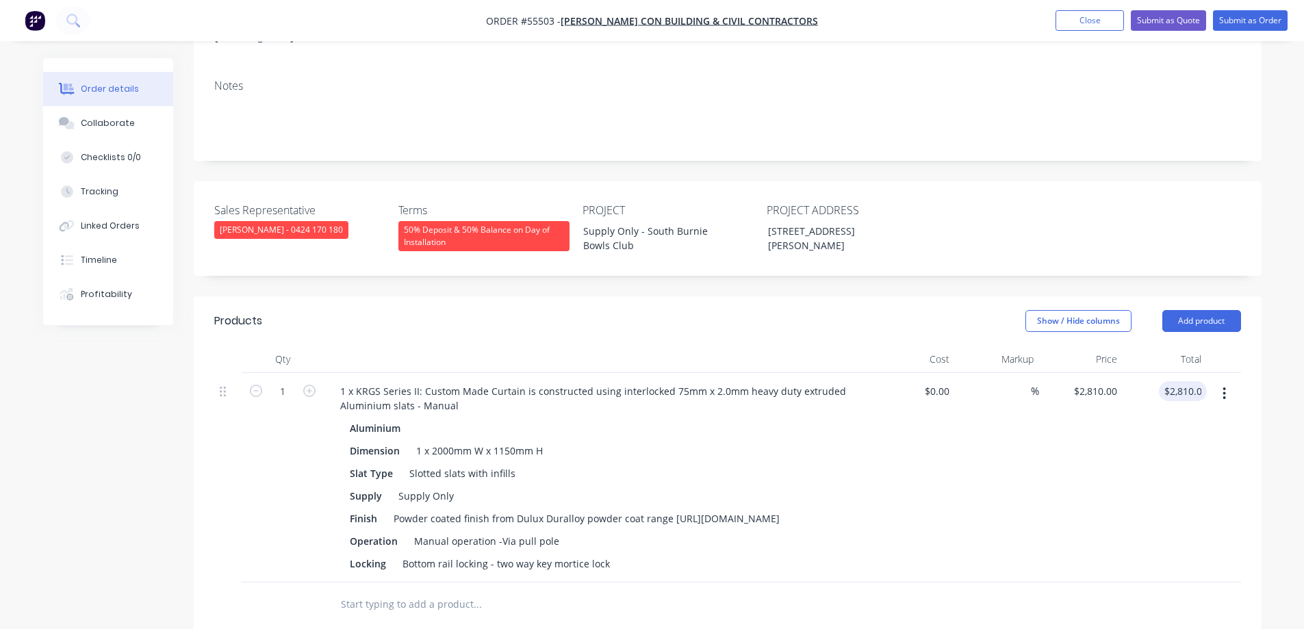
click at [1013, 443] on div "%" at bounding box center [997, 477] width 84 height 209
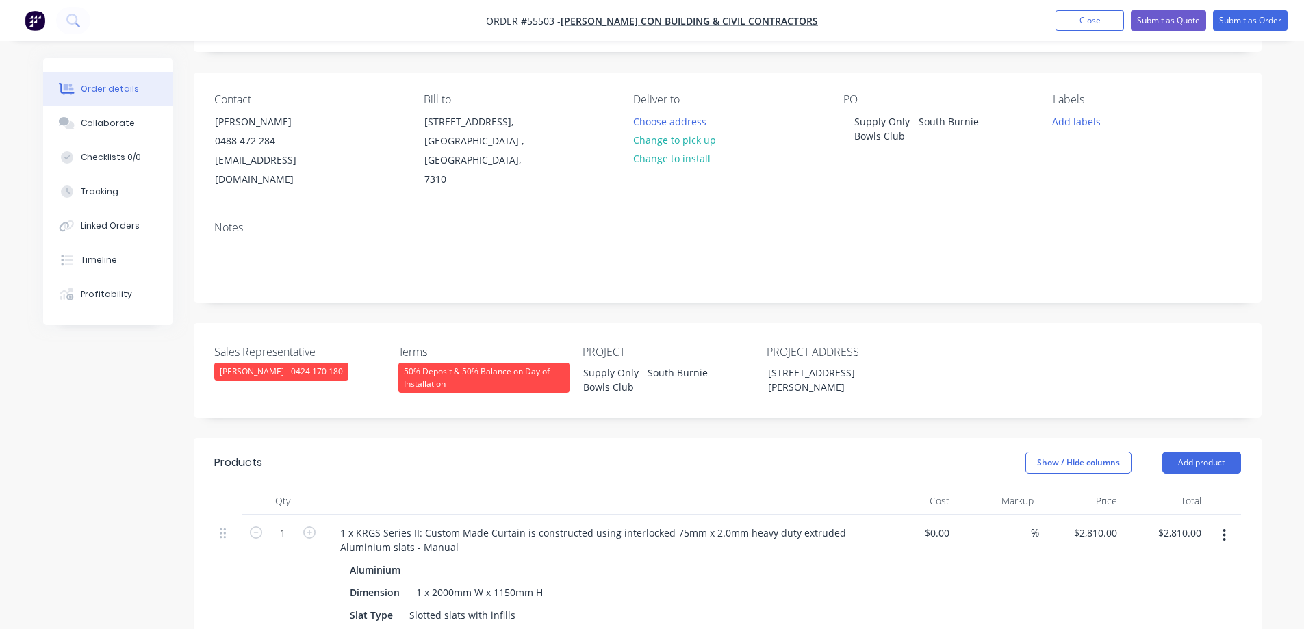
scroll to position [0, 0]
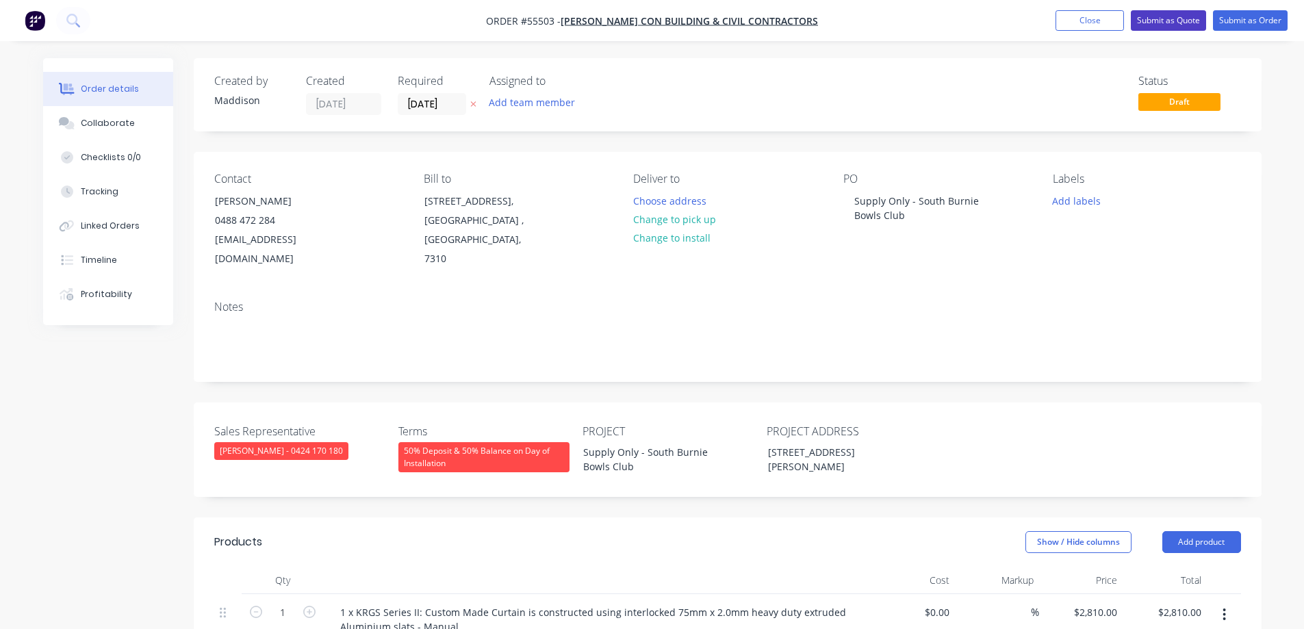
click at [1167, 23] on button "Submit as Quote" at bounding box center [1168, 20] width 75 height 21
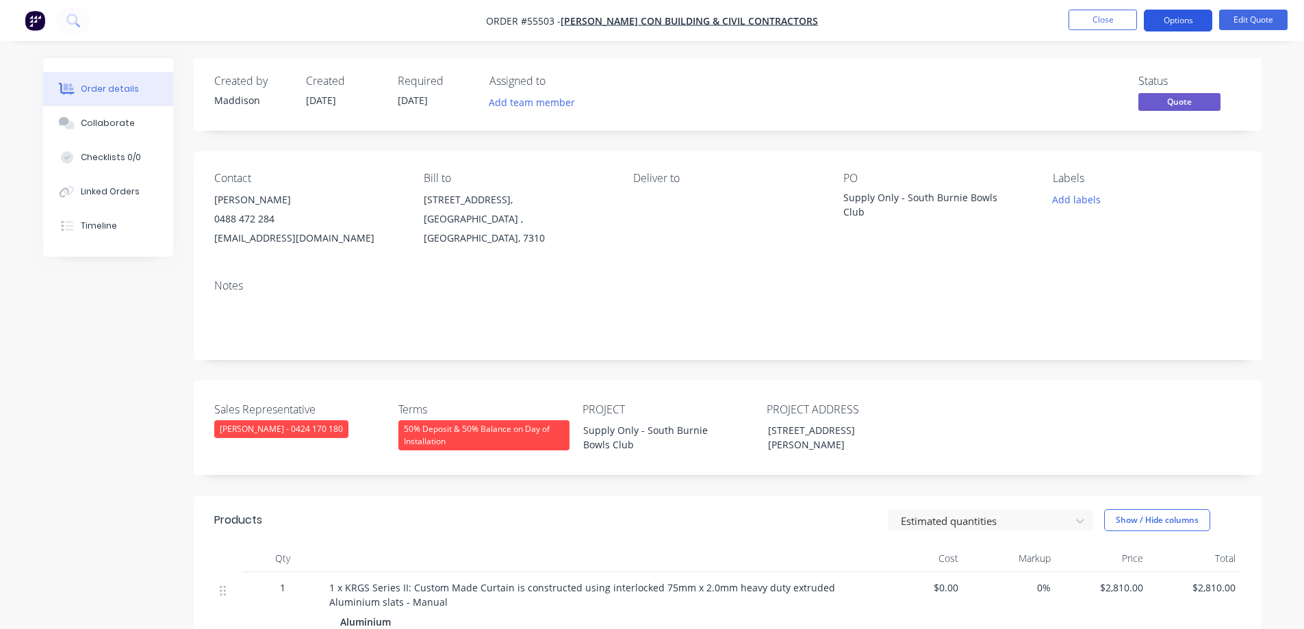
click at [1177, 23] on button "Options" at bounding box center [1178, 21] width 68 height 22
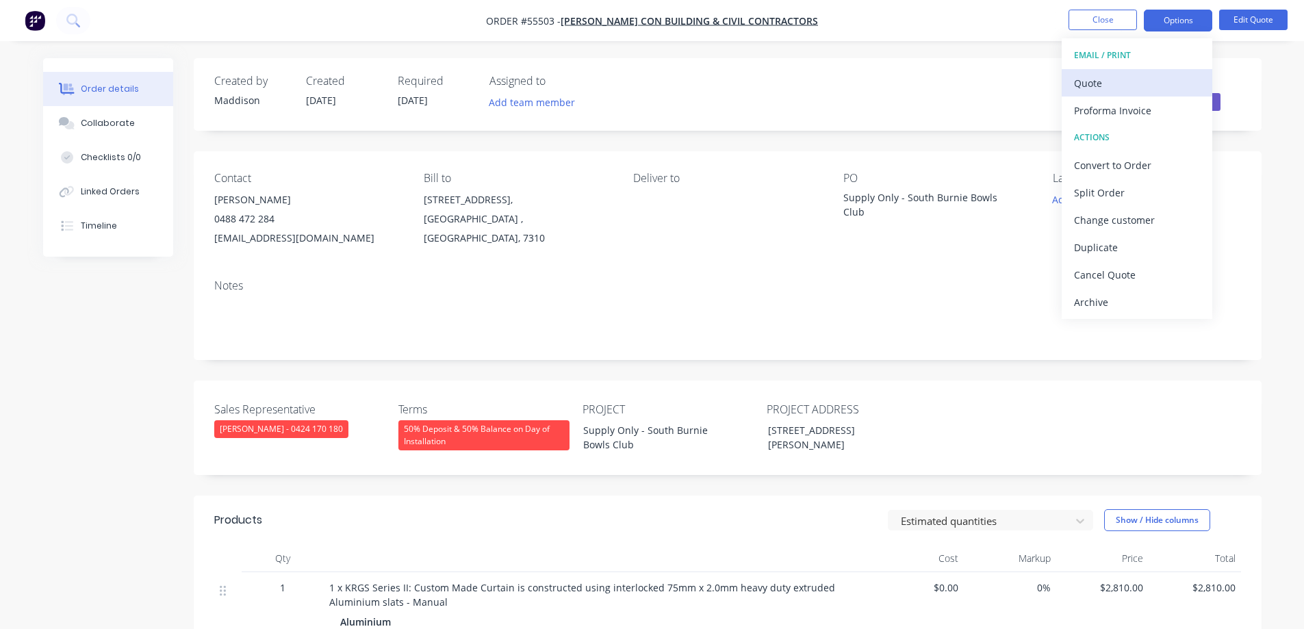
click at [1151, 79] on div "Quote" at bounding box center [1137, 83] width 126 height 20
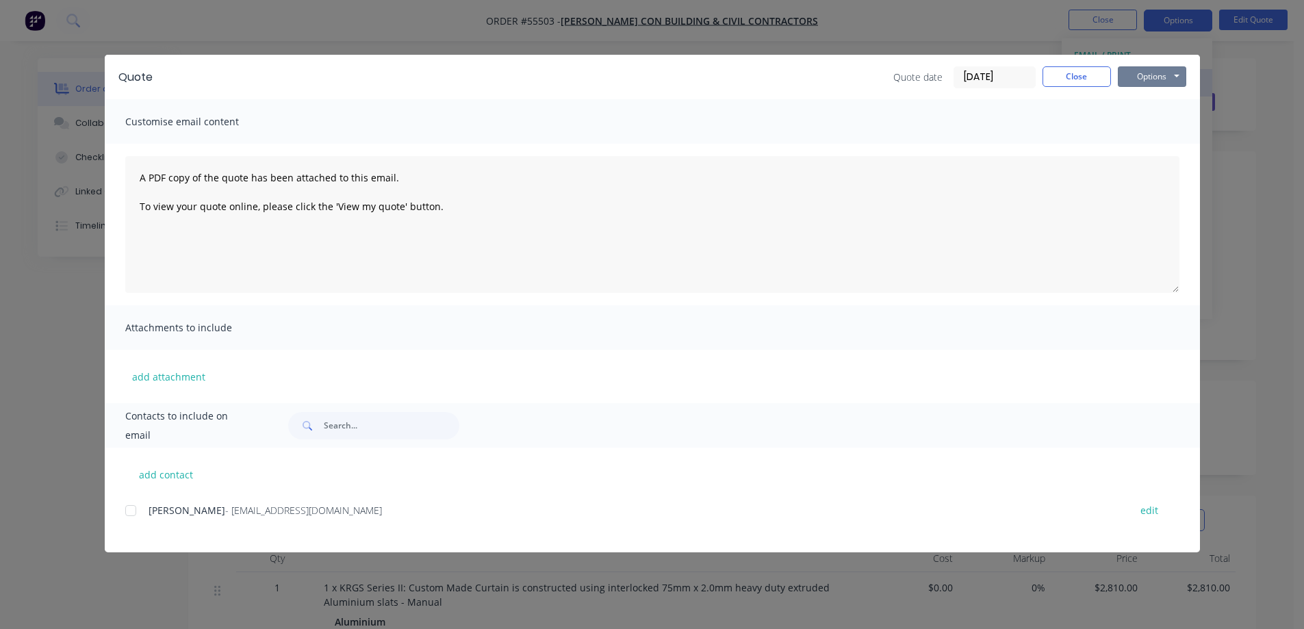
click at [1151, 79] on button "Options" at bounding box center [1152, 76] width 68 height 21
click at [1155, 123] on button "Print" at bounding box center [1162, 123] width 88 height 23
click at [1066, 81] on button "Close" at bounding box center [1077, 76] width 68 height 21
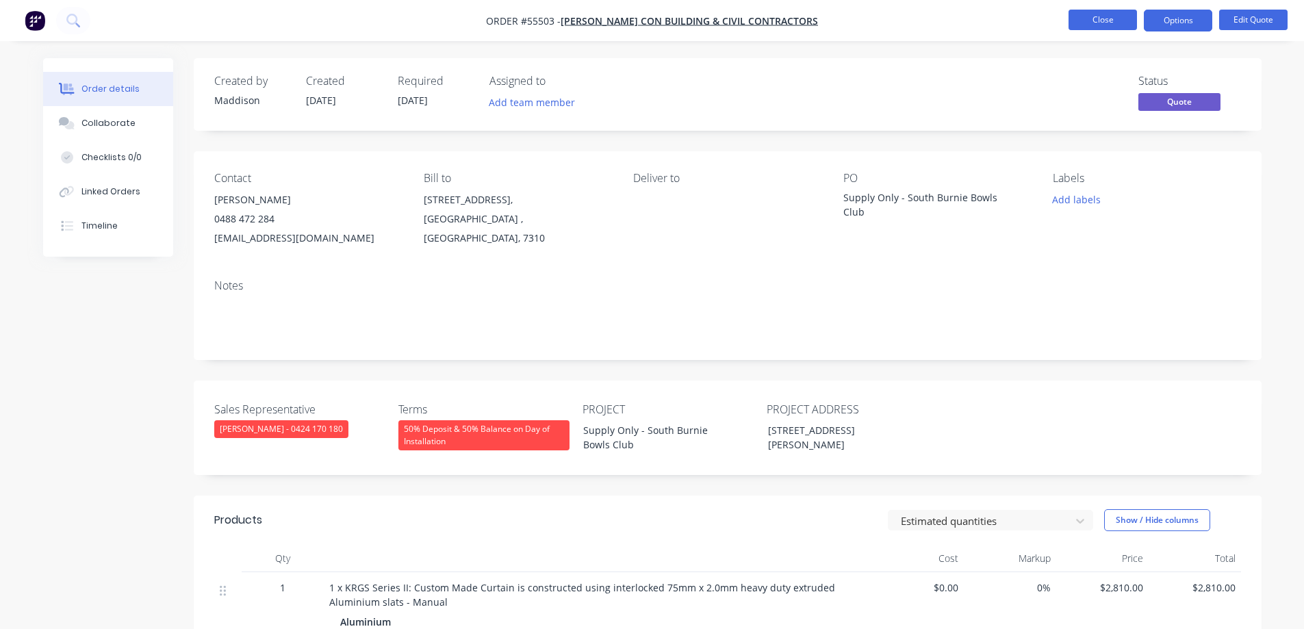
click at [1099, 18] on button "Close" at bounding box center [1103, 20] width 68 height 21
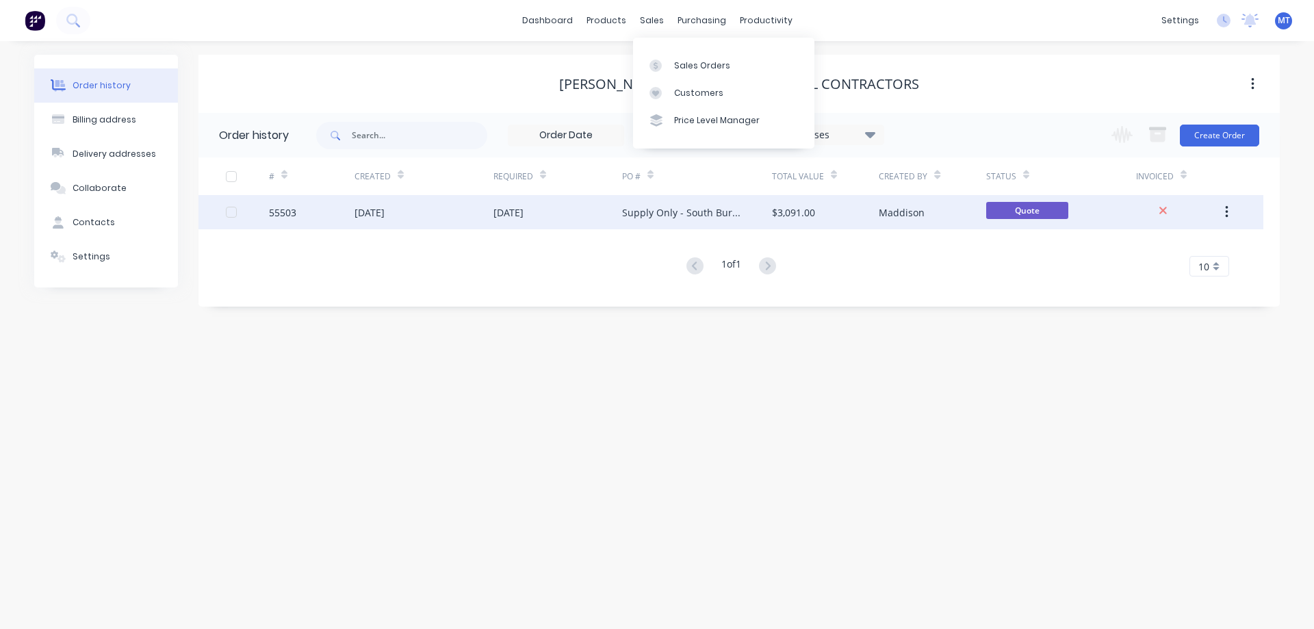
click at [385, 217] on div "[DATE]" at bounding box center [370, 212] width 30 height 14
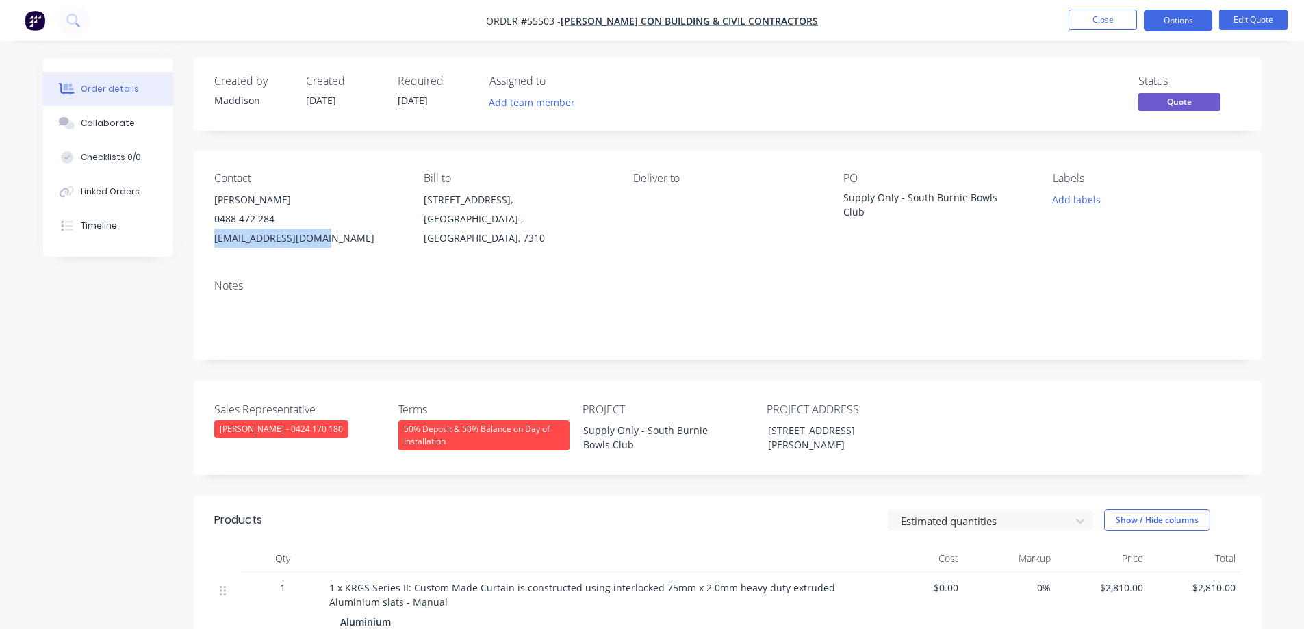
drag, startPoint x: 331, startPoint y: 239, endPoint x: 199, endPoint y: 240, distance: 132.1
click at [199, 240] on div "Contact Callum McGlade 0488 472 284 callum@meadcon.com.au Bill to 89 Devonport …" at bounding box center [728, 209] width 1068 height 117
copy div "callum@meadcon.com.au"
drag, startPoint x: 904, startPoint y: 195, endPoint x: 1032, endPoint y: 201, distance: 128.8
click at [1032, 201] on div "Contact Callum McGlade 0488 472 284 callum@meadcon.com.au Bill to 89 Devonport …" at bounding box center [728, 209] width 1068 height 117
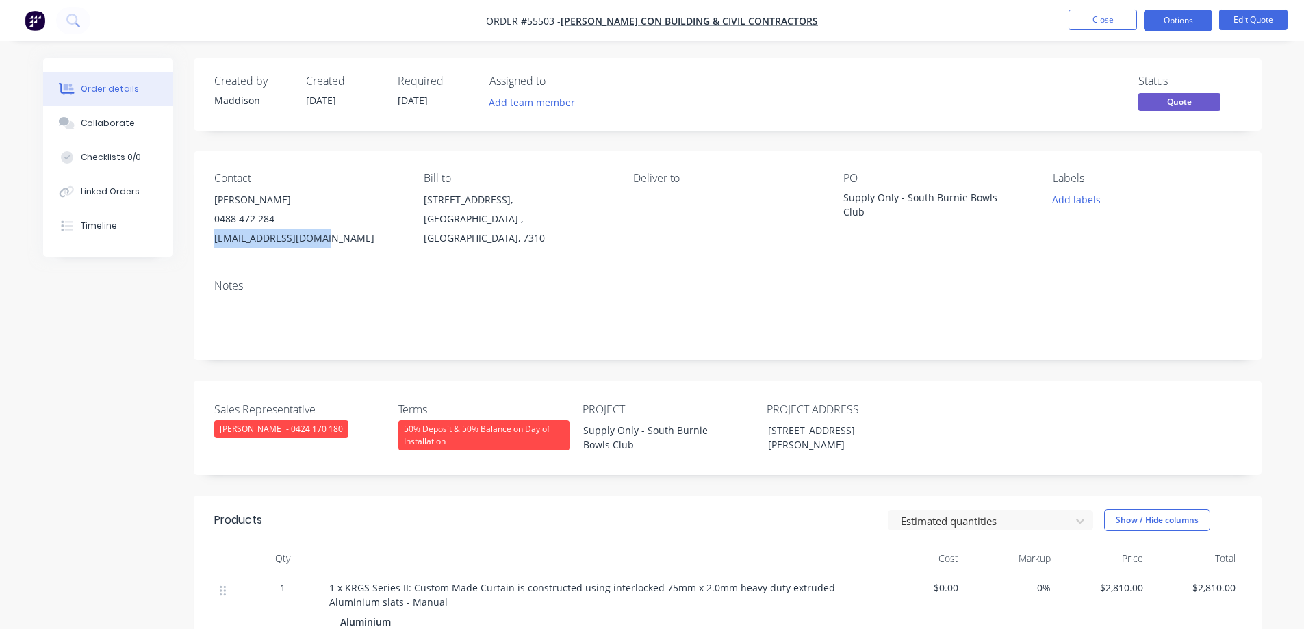
copy div "South Burnie Bowls Club"
click at [1113, 20] on button "Close" at bounding box center [1103, 20] width 68 height 21
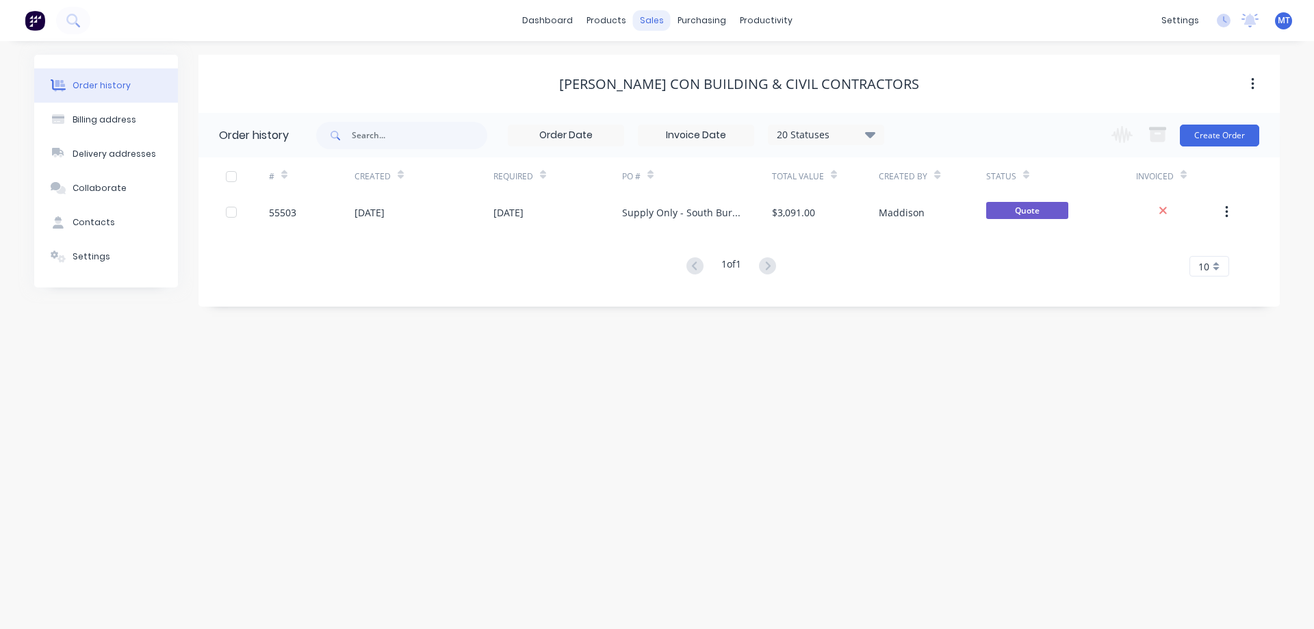
click at [646, 25] on div "sales" at bounding box center [652, 20] width 38 height 21
click at [659, 63] on icon at bounding box center [656, 66] width 12 height 12
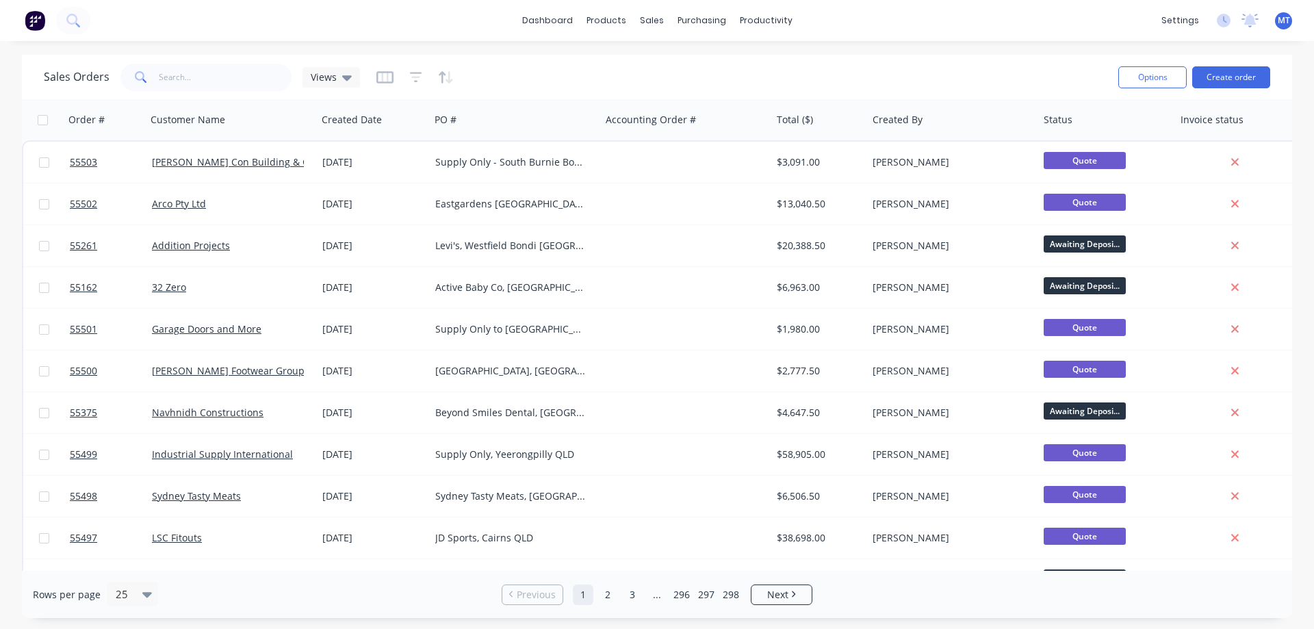
click at [176, 92] on div "Sales Orders Views" at bounding box center [576, 77] width 1064 height 34
click at [179, 77] on input "text" at bounding box center [225, 77] width 133 height 27
type input "52622"
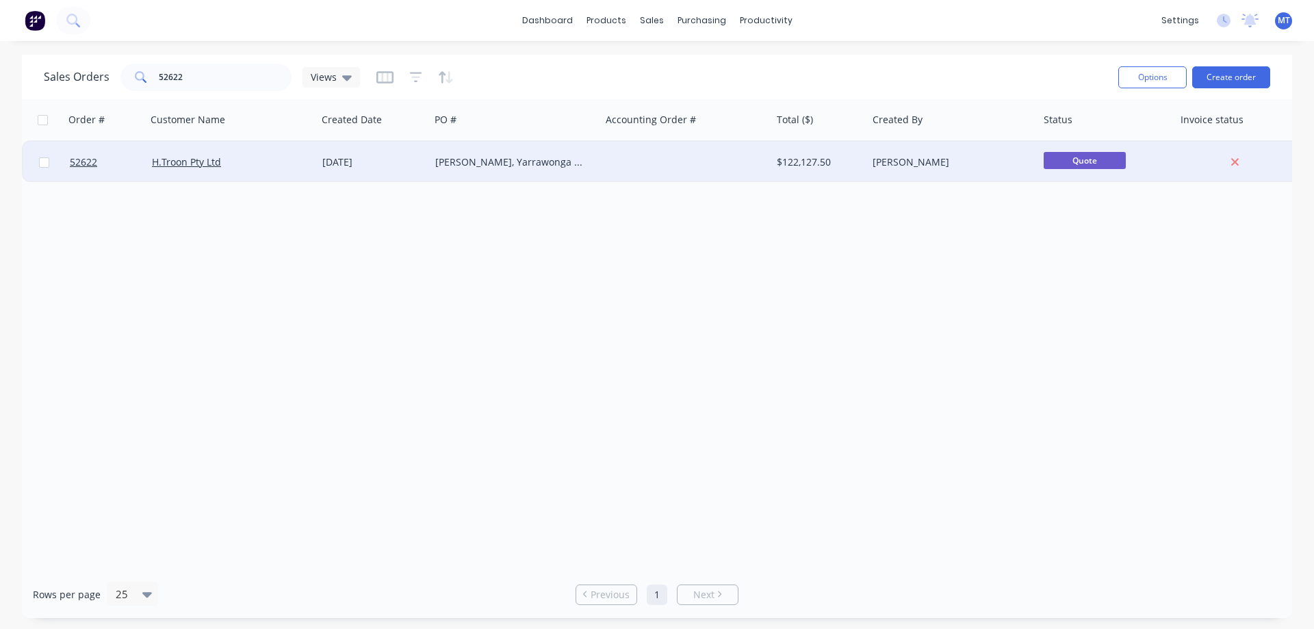
click at [340, 164] on div "[DATE]" at bounding box center [373, 162] width 102 height 14
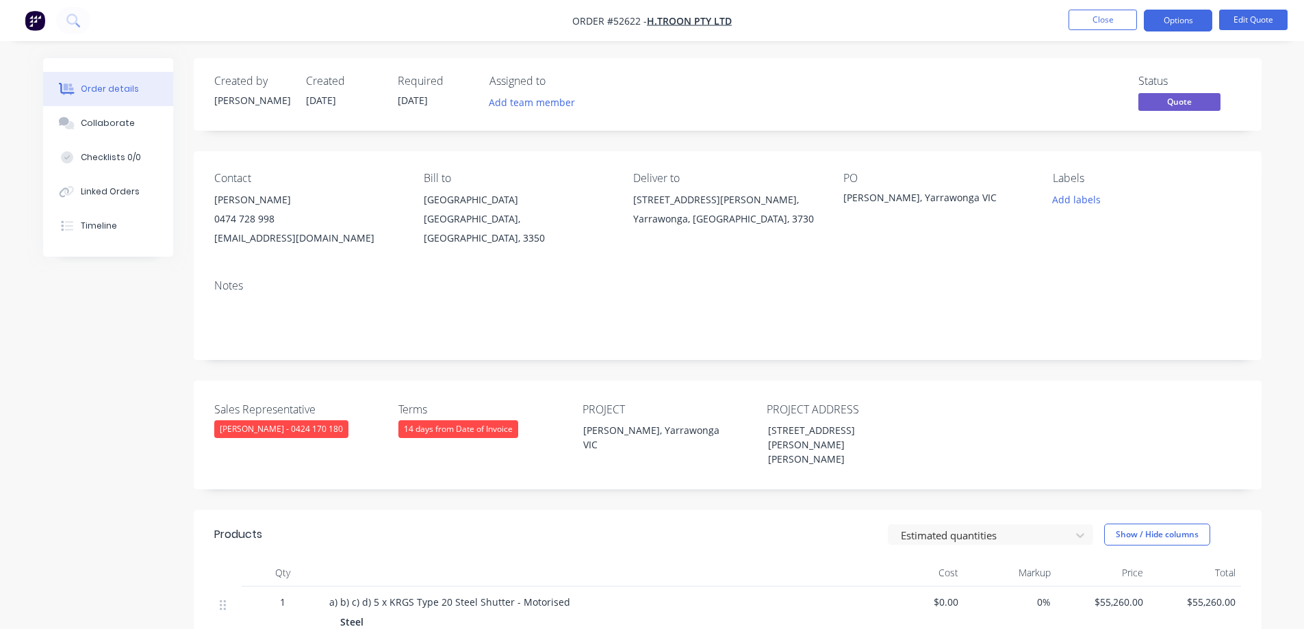
click at [1278, 7] on nav "Order #52622 - H.Troon Pty Ltd Close Options Edit Quote" at bounding box center [652, 20] width 1304 height 41
click at [1260, 23] on button "Edit Quote" at bounding box center [1253, 20] width 68 height 21
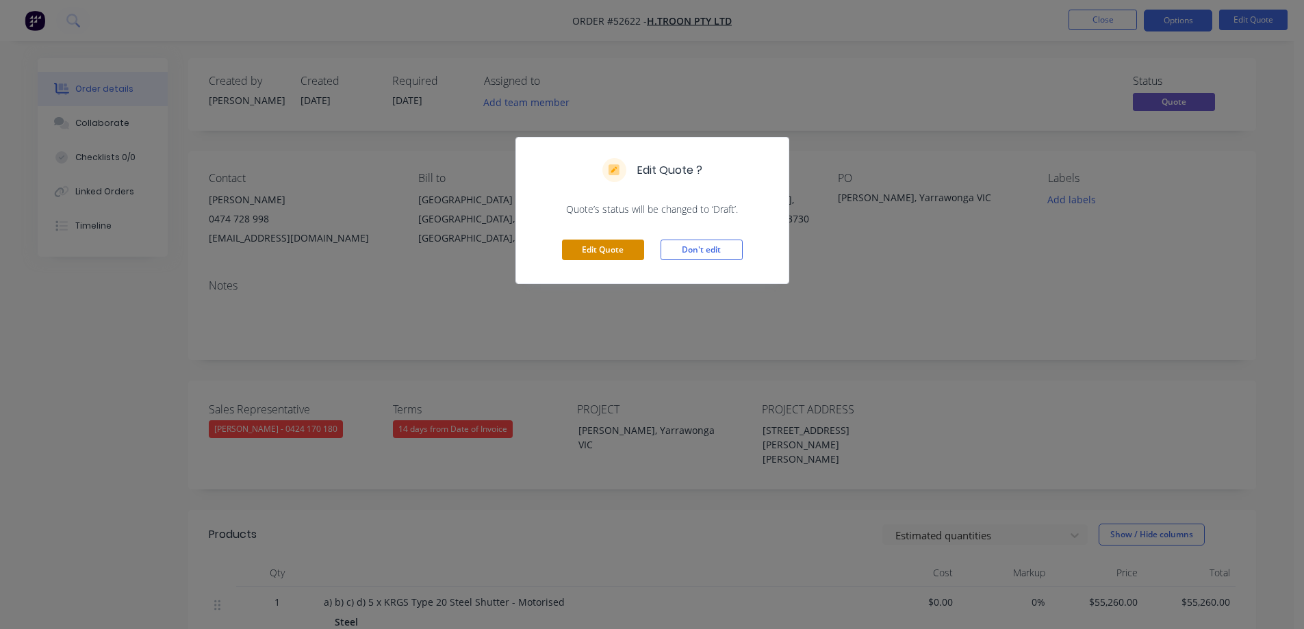
click at [616, 251] on button "Edit Quote" at bounding box center [603, 250] width 82 height 21
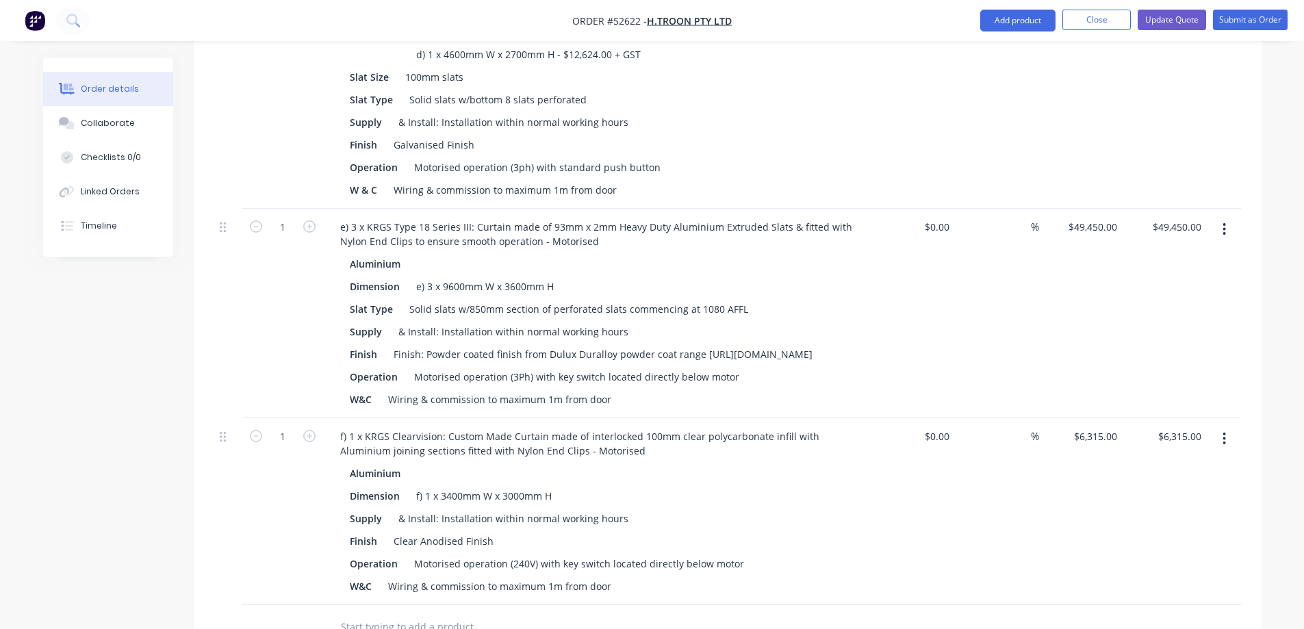
scroll to position [685, 0]
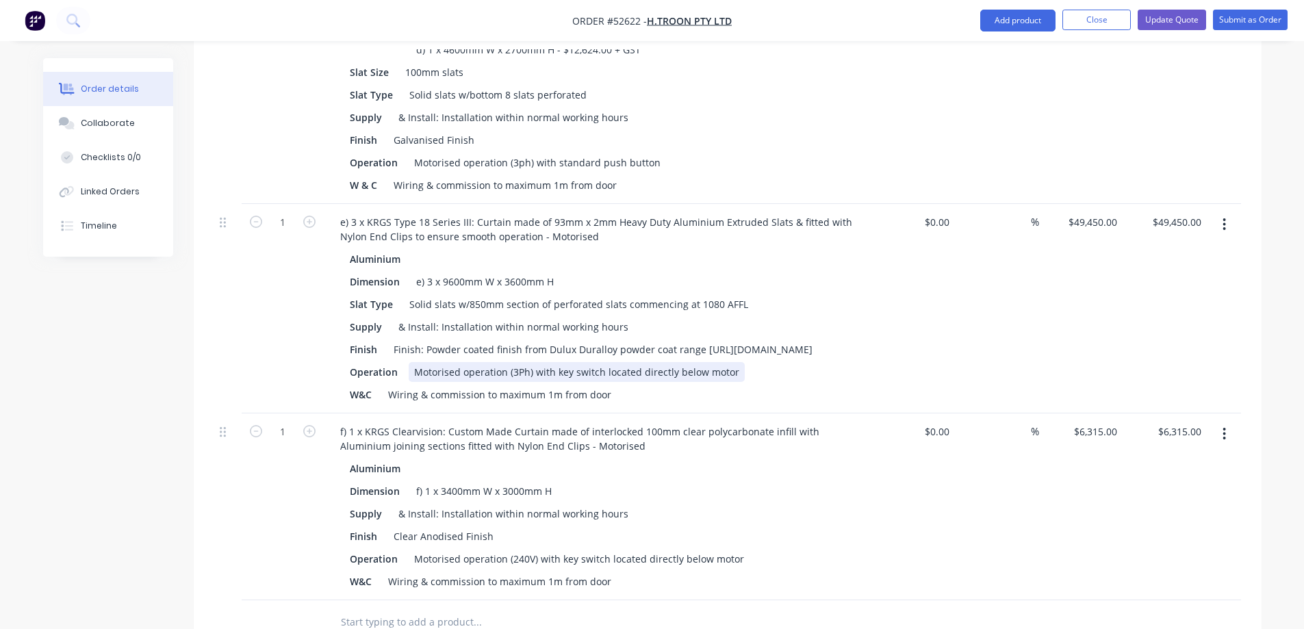
click at [483, 362] on div "Motorised operation (3Ph) with key switch located directly below motor" at bounding box center [577, 372] width 336 height 20
click at [1023, 22] on button "Add product" at bounding box center [1017, 21] width 75 height 22
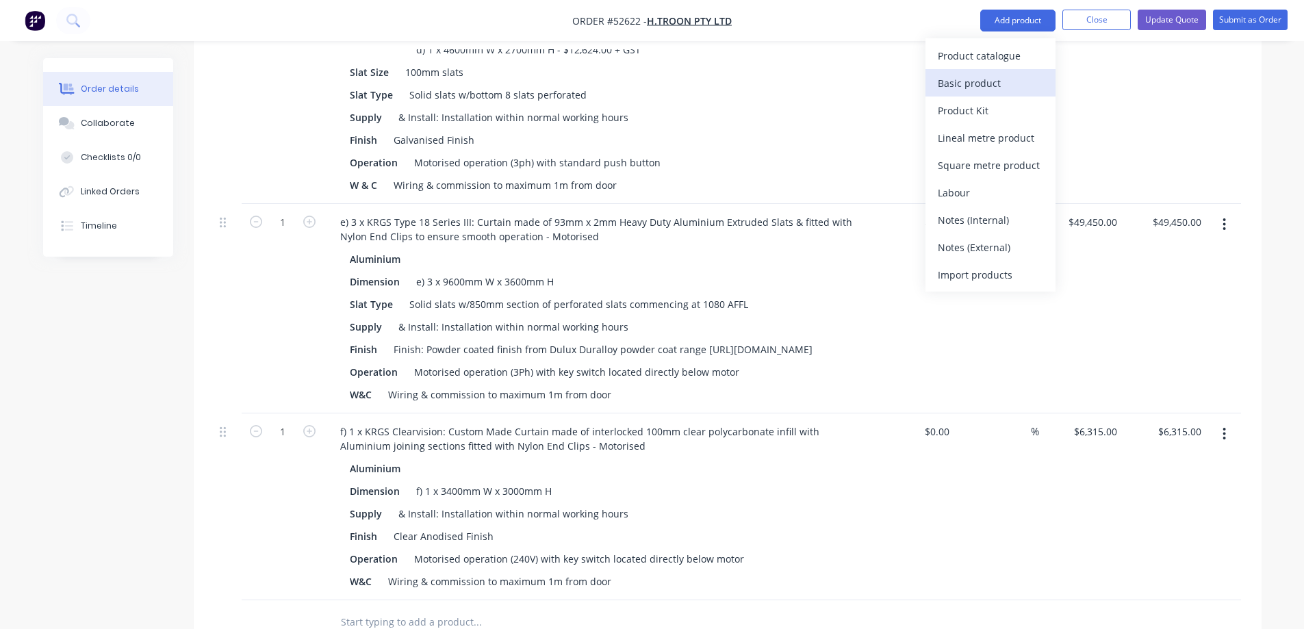
click at [980, 82] on div "Basic product" at bounding box center [990, 83] width 105 height 20
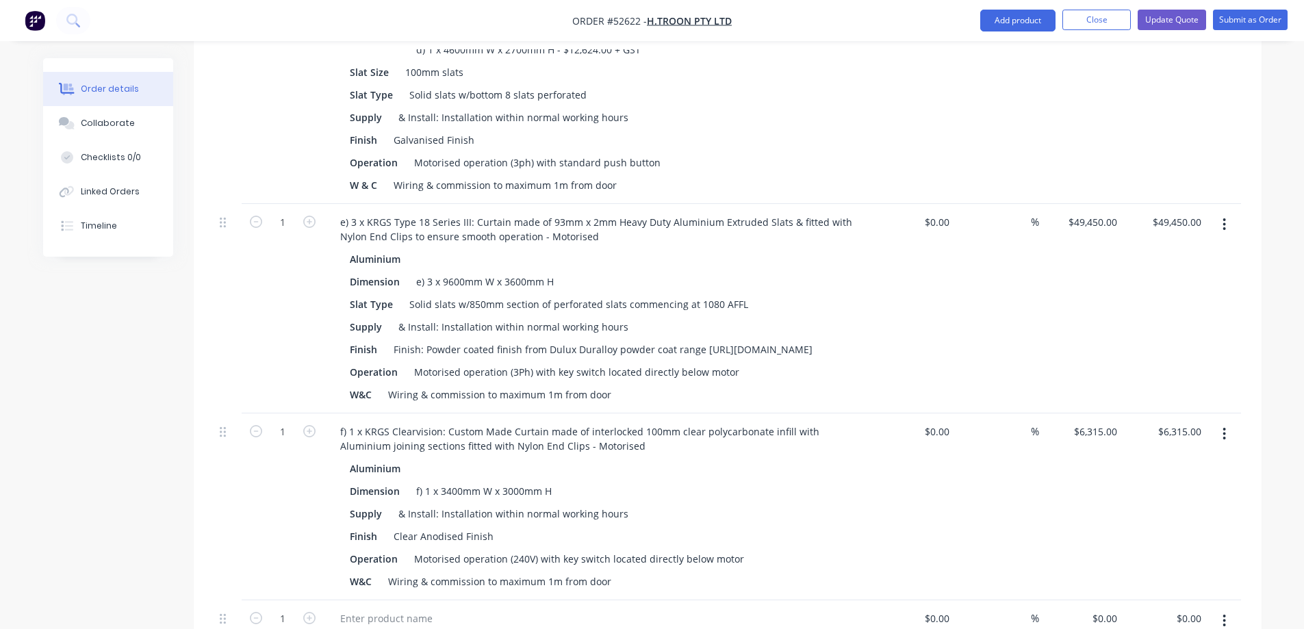
click at [1226, 613] on icon "button" at bounding box center [1224, 620] width 3 height 15
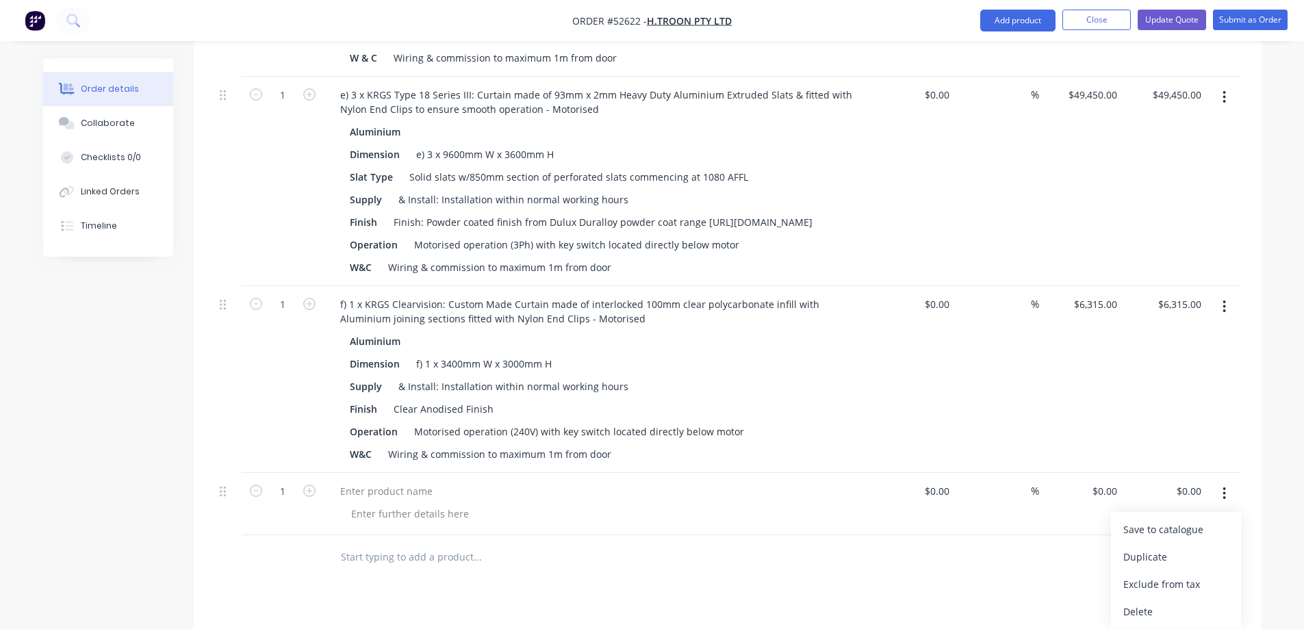
scroll to position [958, 0]
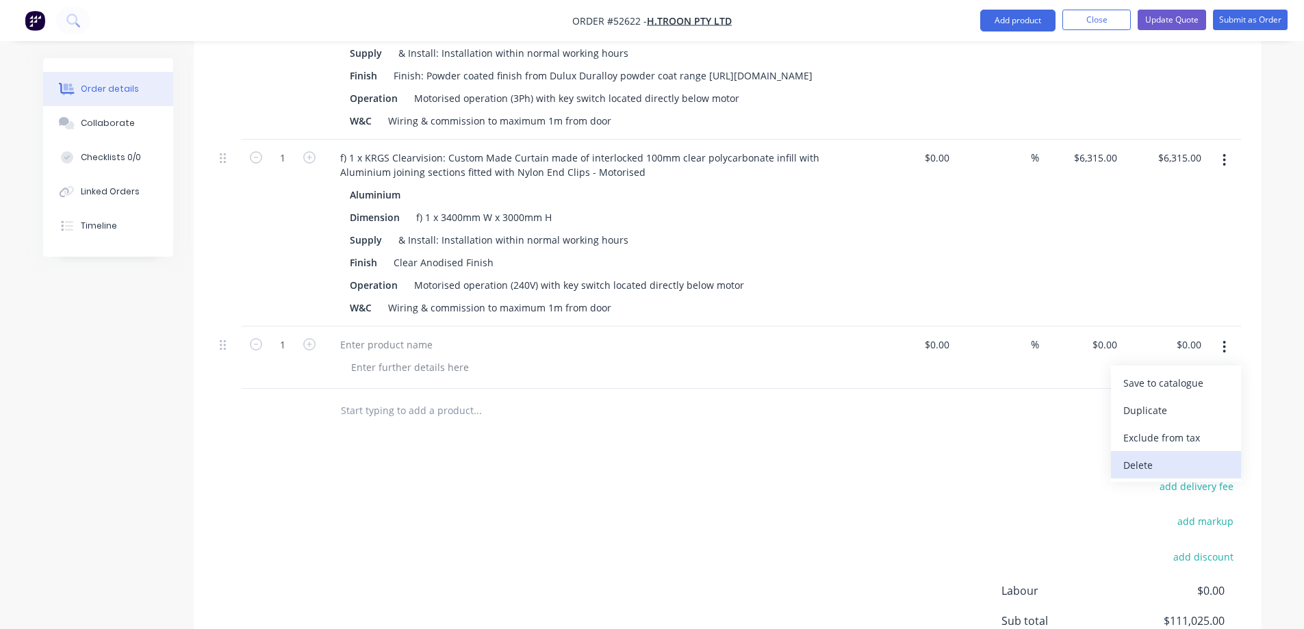
click at [1143, 455] on div "Delete" at bounding box center [1175, 465] width 105 height 20
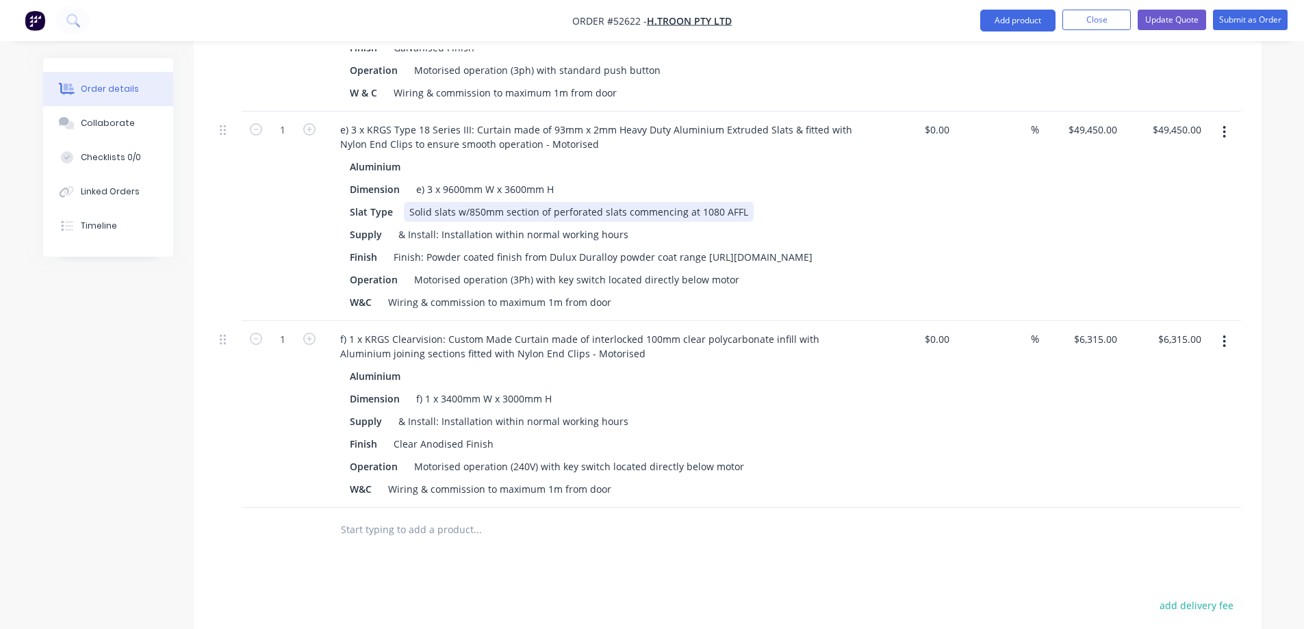
scroll to position [753, 0]
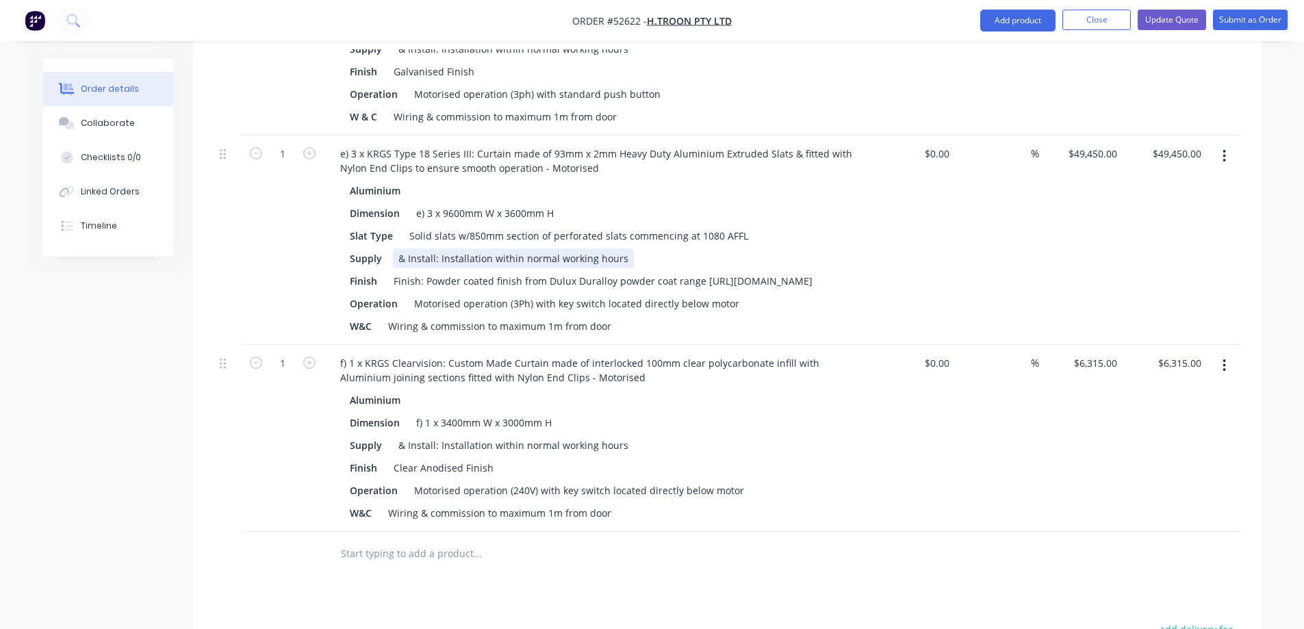
click at [591, 248] on div "& Install: Installation within normal working hours" at bounding box center [513, 258] width 241 height 20
click at [1004, 19] on button "Add product" at bounding box center [1017, 21] width 75 height 22
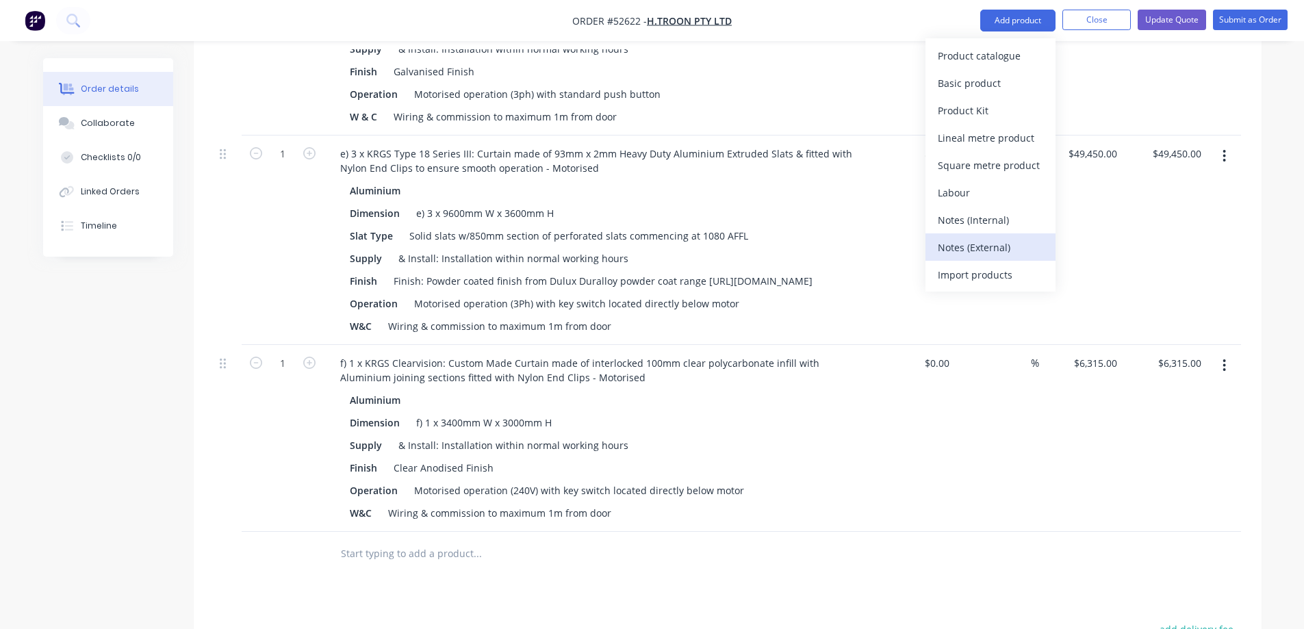
click at [969, 247] on div "Notes (External)" at bounding box center [990, 248] width 105 height 20
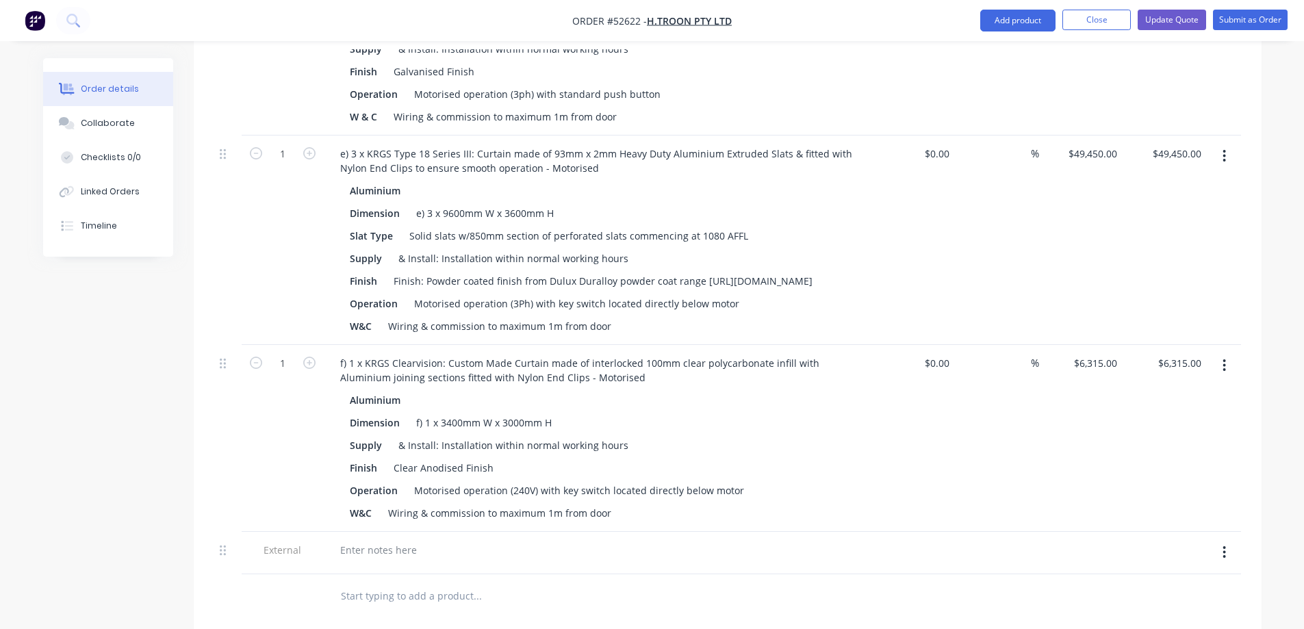
scroll to position [754, 0]
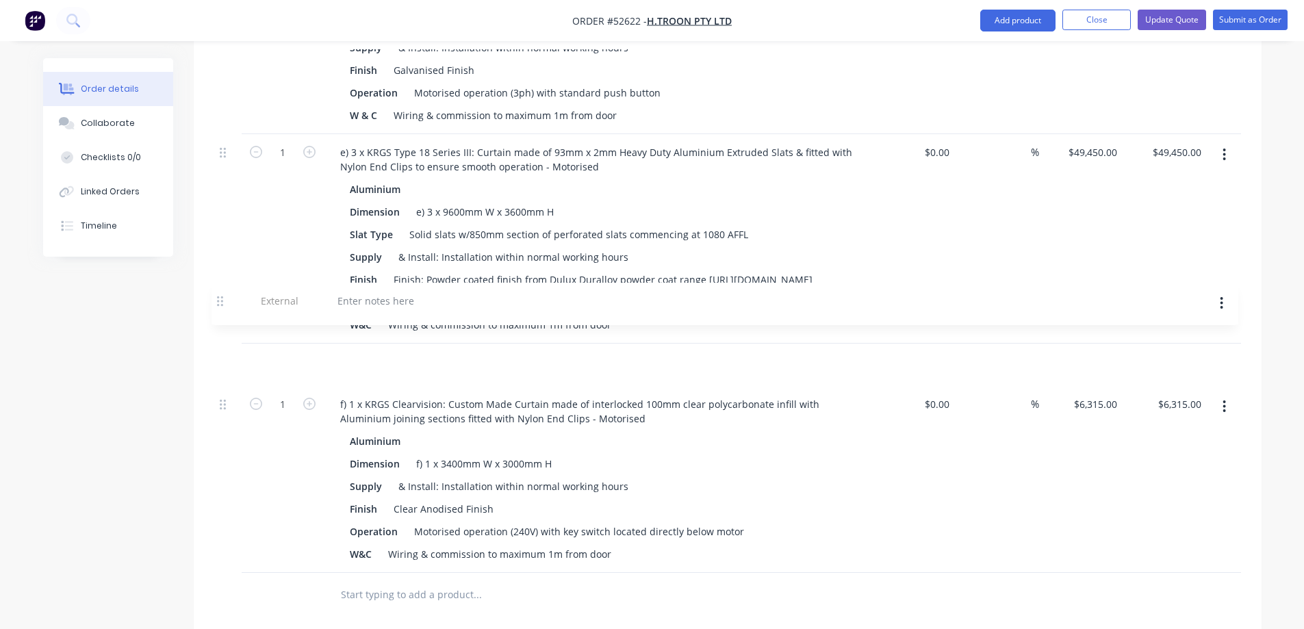
drag, startPoint x: 222, startPoint y: 514, endPoint x: 220, endPoint y: 295, distance: 219.1
click at [220, 295] on div "1 a) b) c) d) 5 x KRGS Type 20 Steel Shutter - Motorised Steel Dimension a) 1 x…" at bounding box center [727, 223] width 1027 height 700
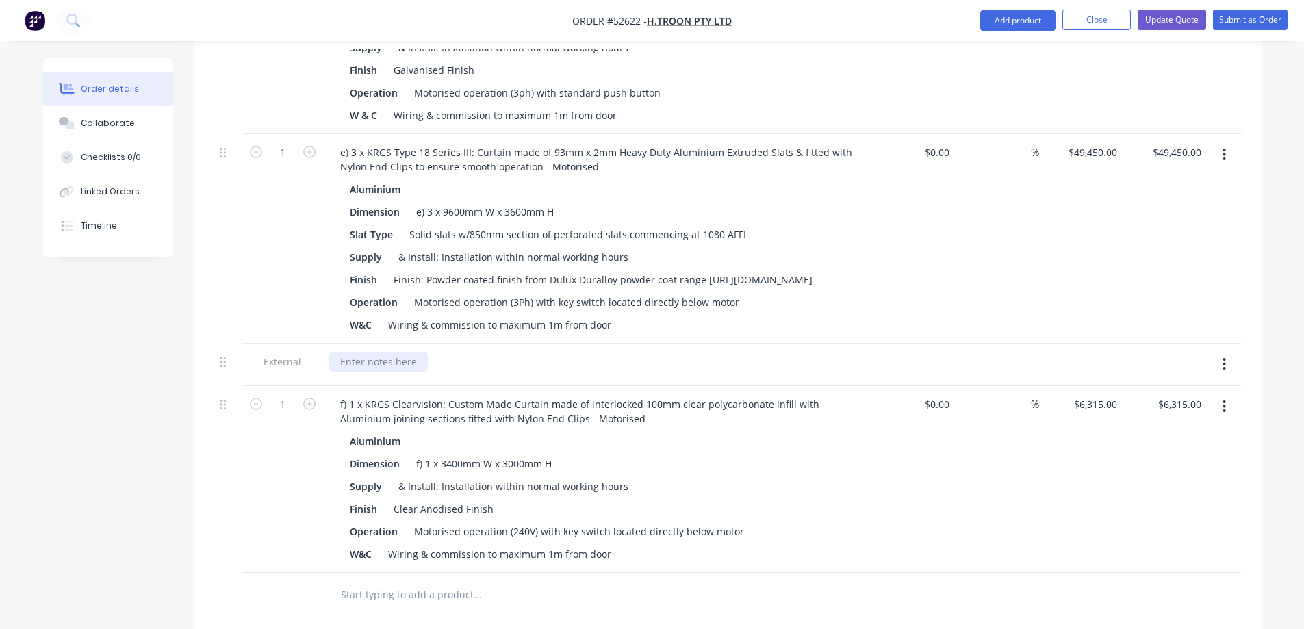
click at [355, 352] on div at bounding box center [378, 362] width 99 height 20
click at [396, 352] on div "Extra Over - Option for 2 x battery back ups @ an additional $3,000.00 plus GST" at bounding box center [521, 362] width 385 height 20
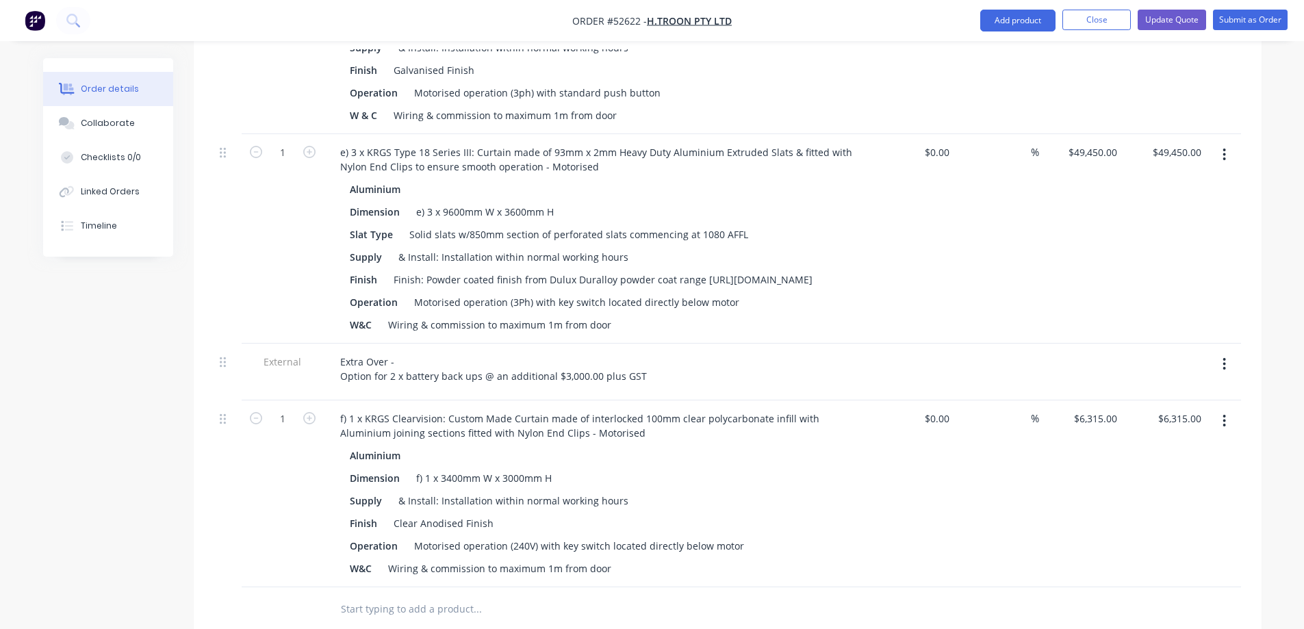
click at [737, 352] on div "Extra Over - Option for 2 x battery back ups @ an additional $3,000.00 plus GST" at bounding box center [597, 369] width 537 height 34
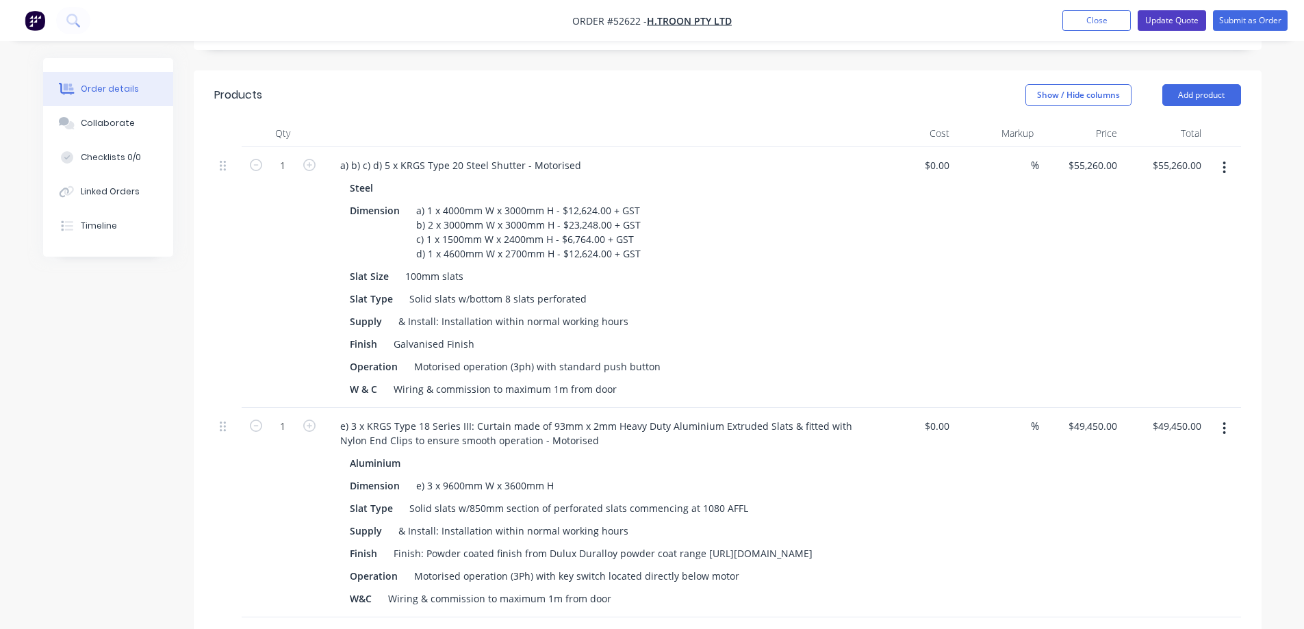
click at [1171, 11] on button "Update Quote" at bounding box center [1172, 20] width 68 height 21
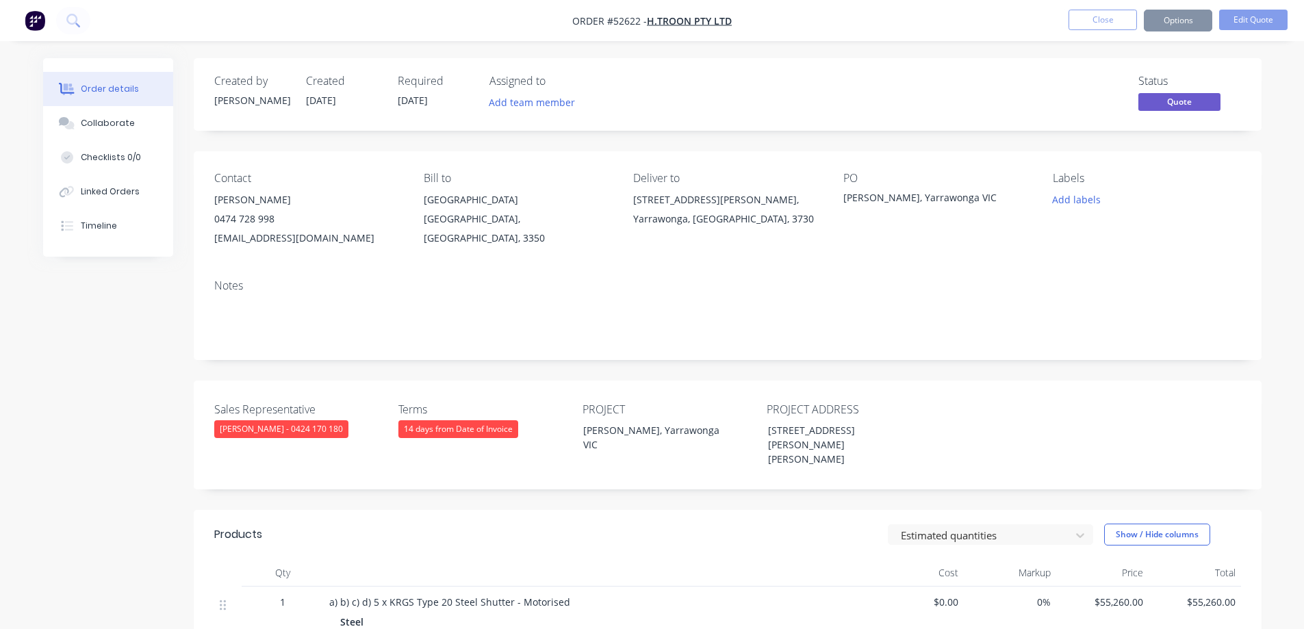
click at [1171, 21] on button "Options" at bounding box center [1178, 21] width 68 height 22
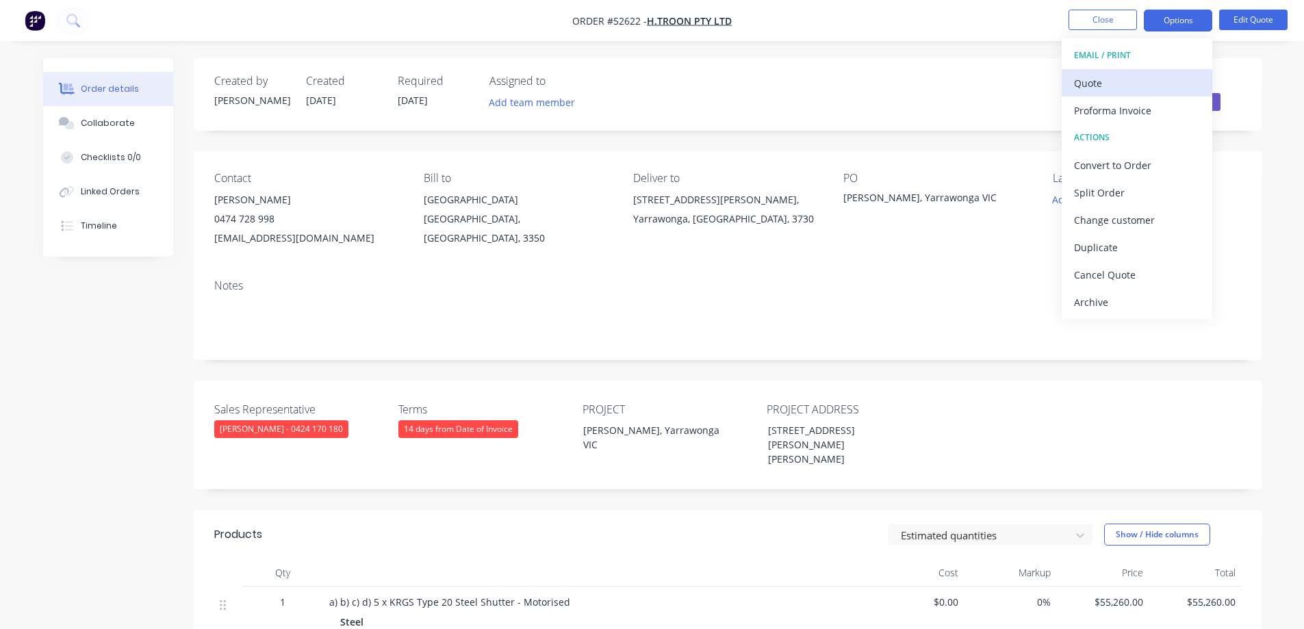
click at [1130, 87] on div "Quote" at bounding box center [1137, 83] width 126 height 20
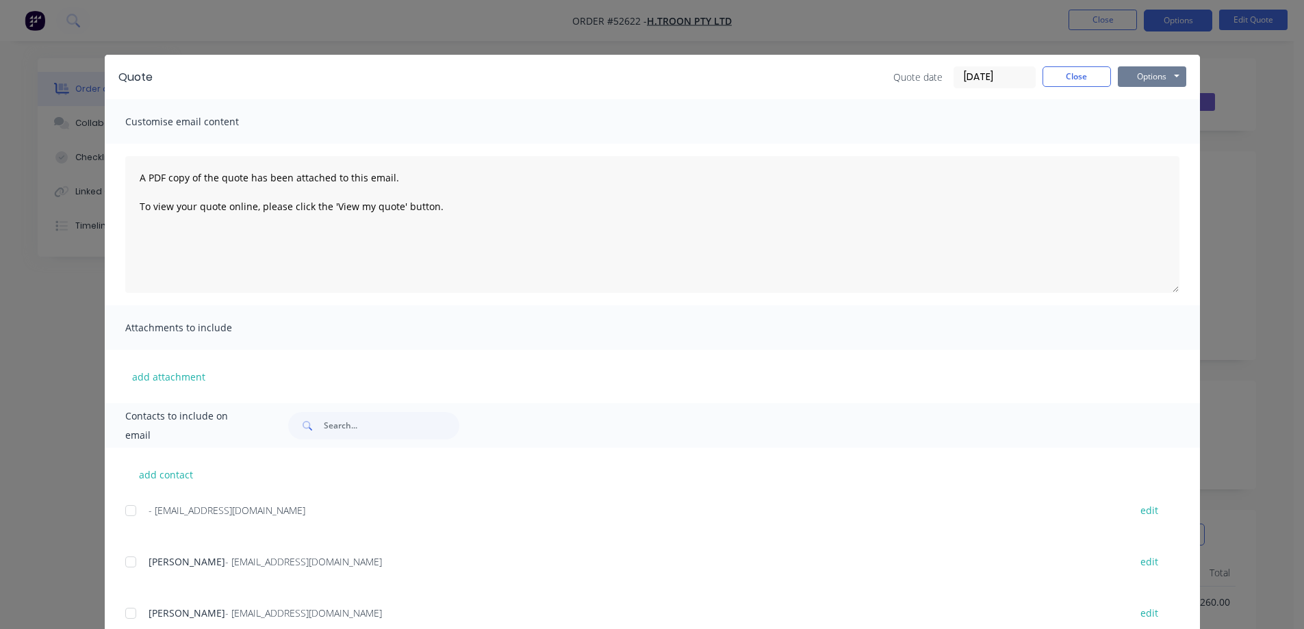
click at [1153, 75] on button "Options" at bounding box center [1152, 76] width 68 height 21
click at [1155, 120] on button "Print" at bounding box center [1162, 123] width 88 height 23
click at [742, 28] on div "Quote Quote date 25/09/25 Close Options Preview Print Email Customise email con…" at bounding box center [652, 314] width 1304 height 629
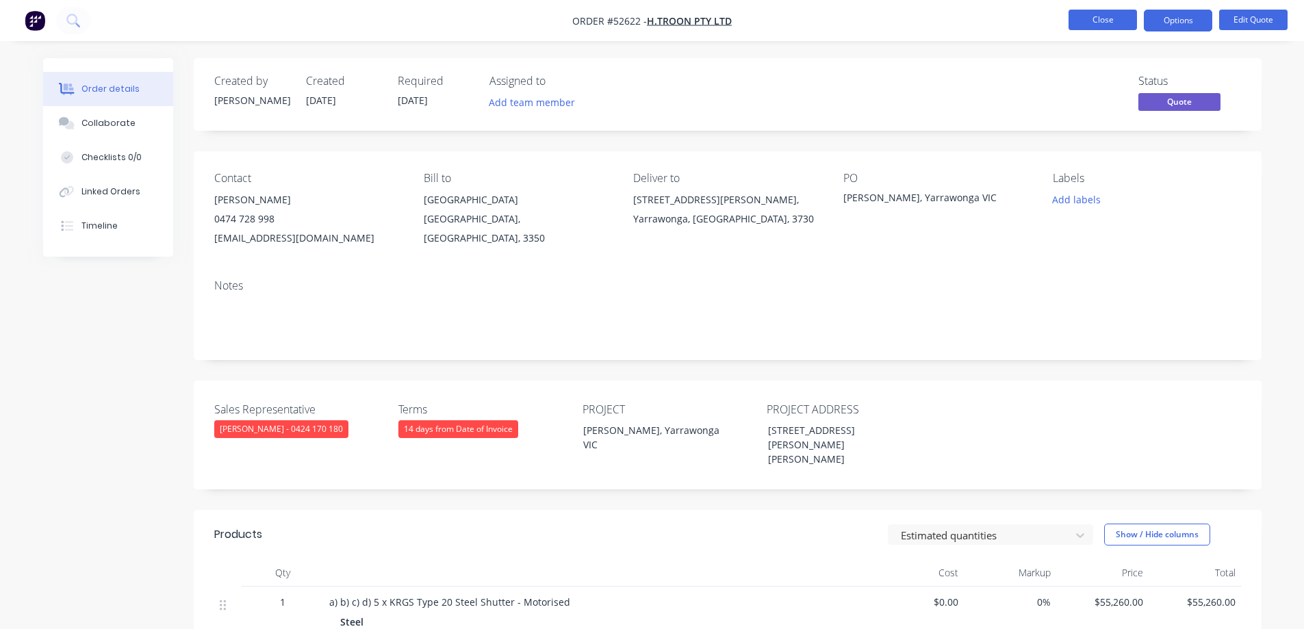
click at [1078, 21] on button "Close" at bounding box center [1103, 20] width 68 height 21
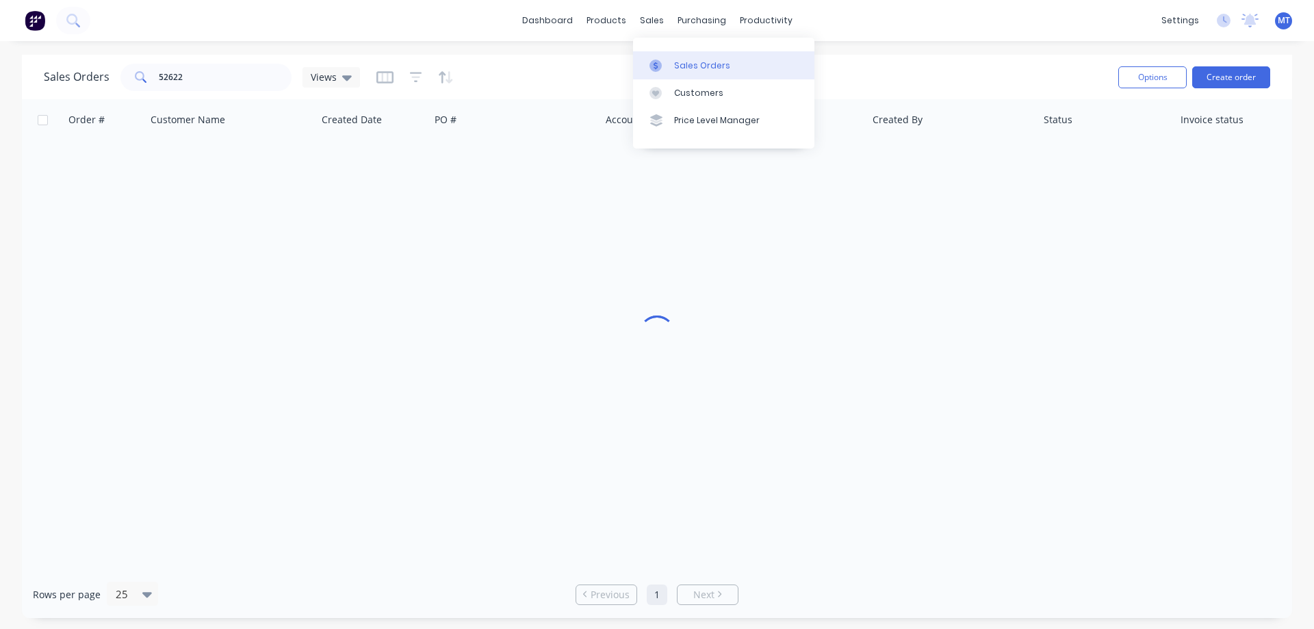
click at [655, 23] on div "sales" at bounding box center [652, 20] width 38 height 21
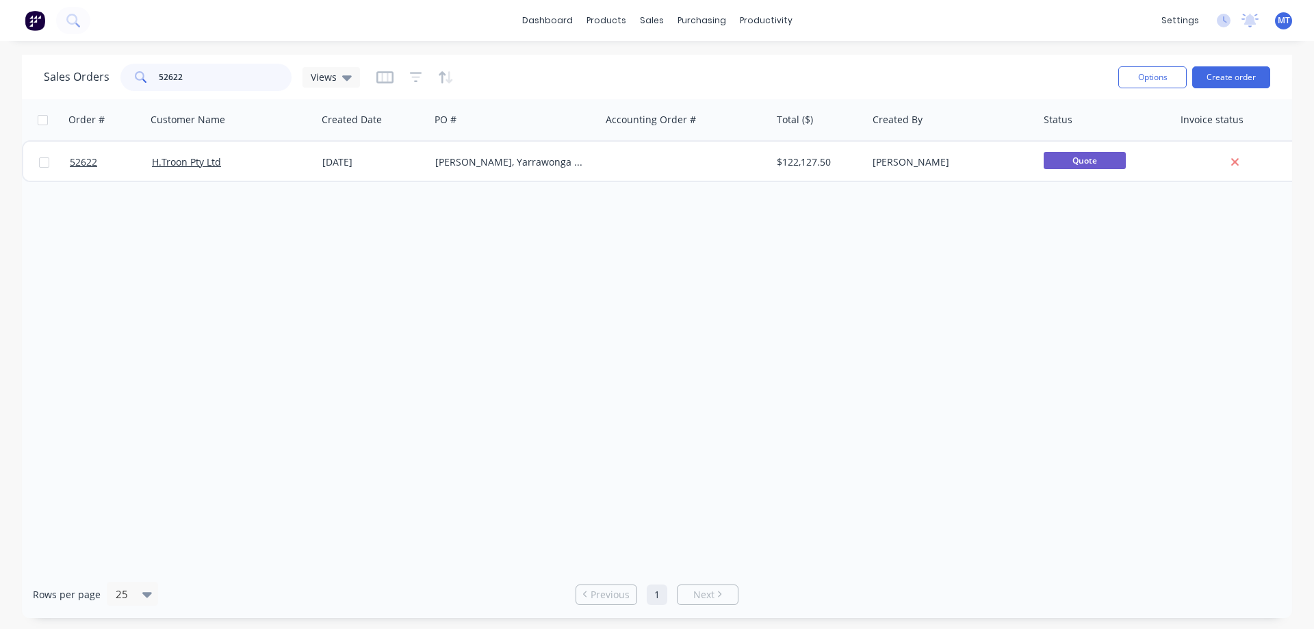
drag, startPoint x: 211, startPoint y: 80, endPoint x: -44, endPoint y: 62, distance: 255.3
click at [0, 62] on html "dashboard products sales purchasing productivity dashboard products Product Cat…" at bounding box center [657, 314] width 1314 height 629
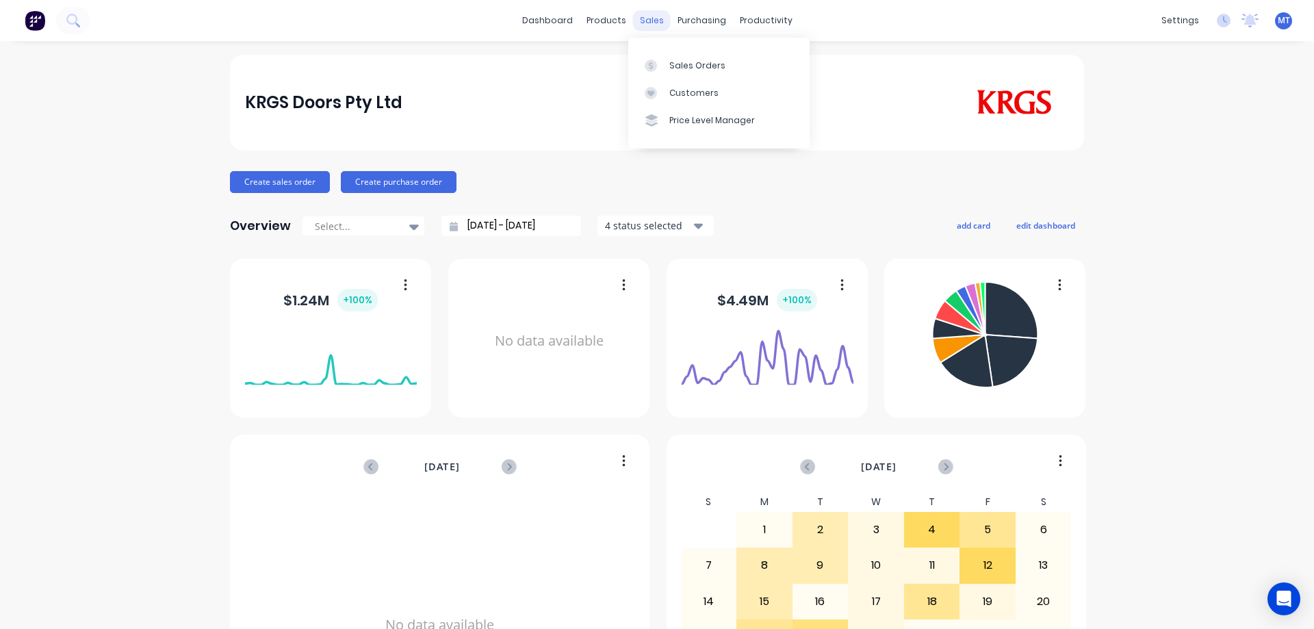
click at [650, 16] on div "sales" at bounding box center [652, 20] width 38 height 21
click at [660, 94] on div at bounding box center [655, 93] width 21 height 12
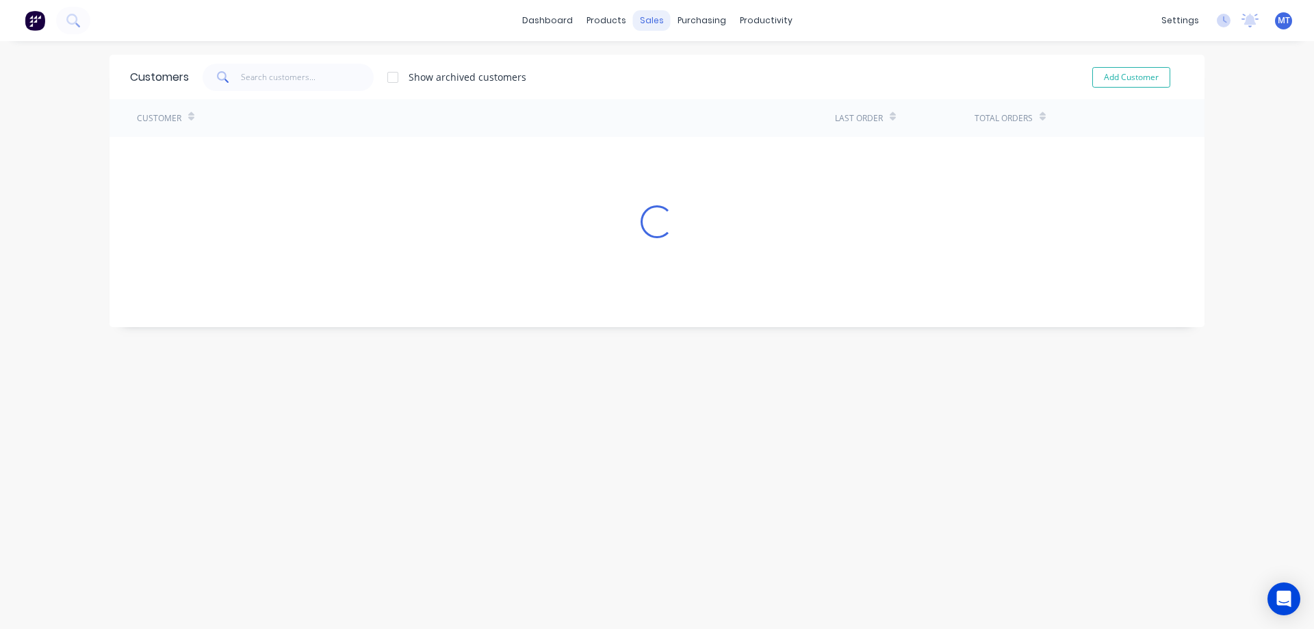
click at [648, 21] on div "sales" at bounding box center [652, 20] width 38 height 21
click at [678, 75] on link "Sales Orders" at bounding box center [718, 64] width 181 height 27
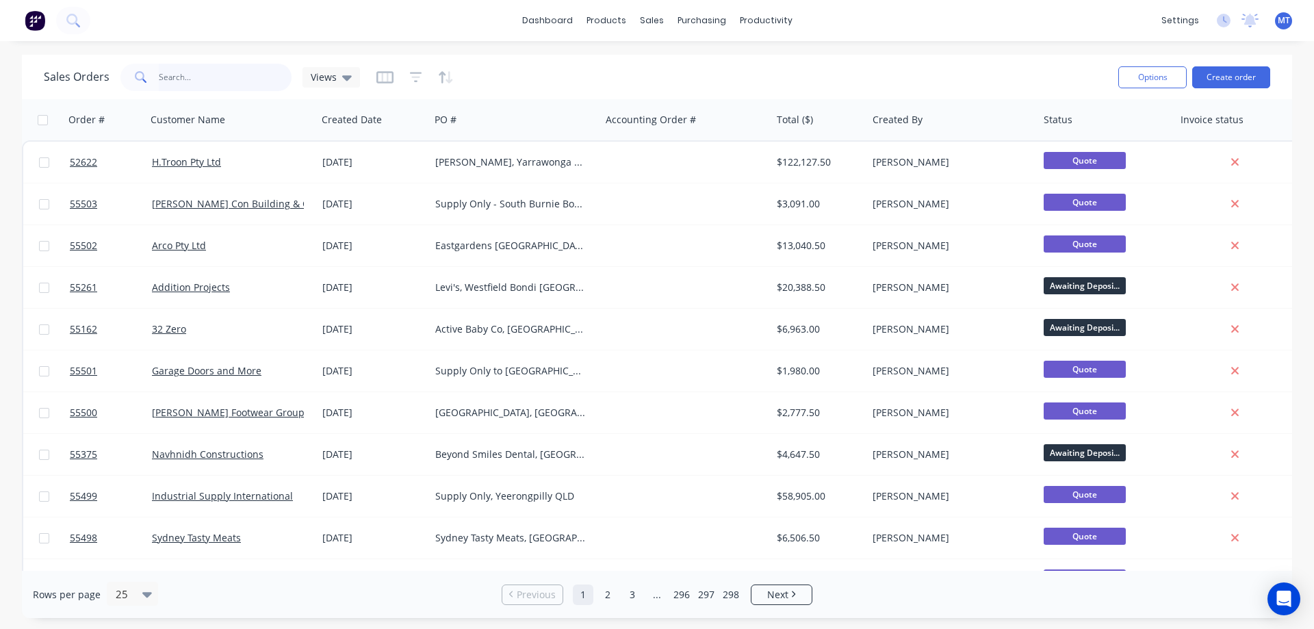
click at [218, 81] on input "text" at bounding box center [225, 77] width 133 height 27
type input "53194"
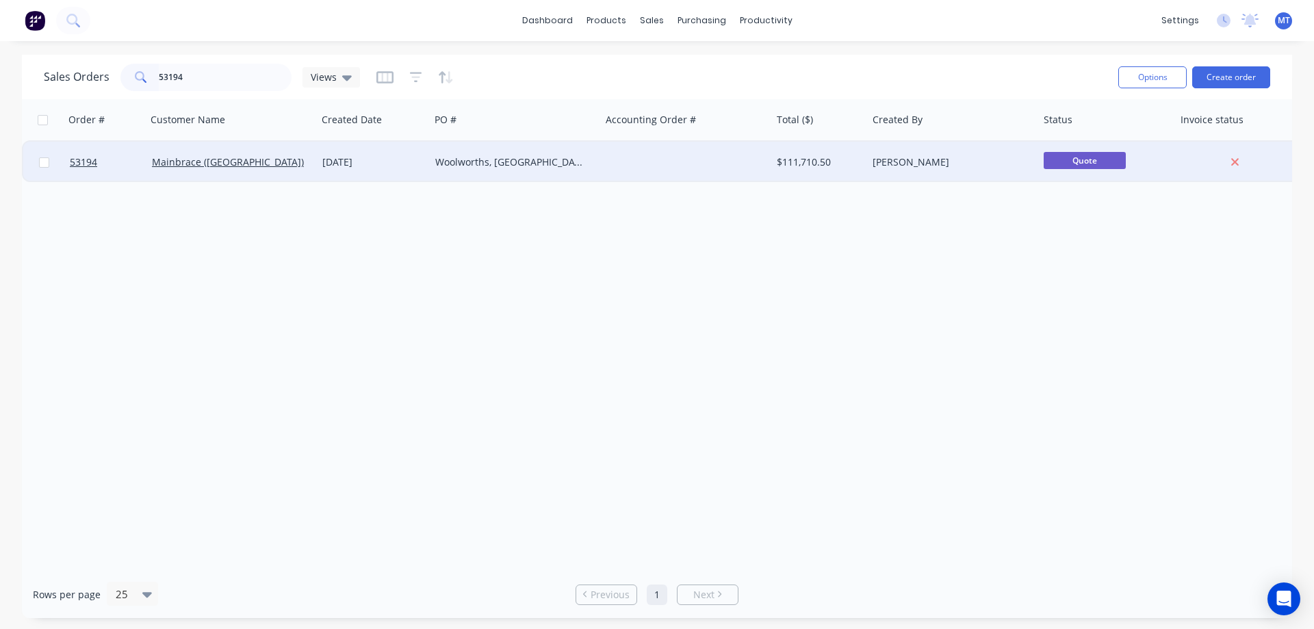
click at [470, 167] on div "Woolworths, [GEOGRAPHIC_DATA]" at bounding box center [511, 162] width 152 height 14
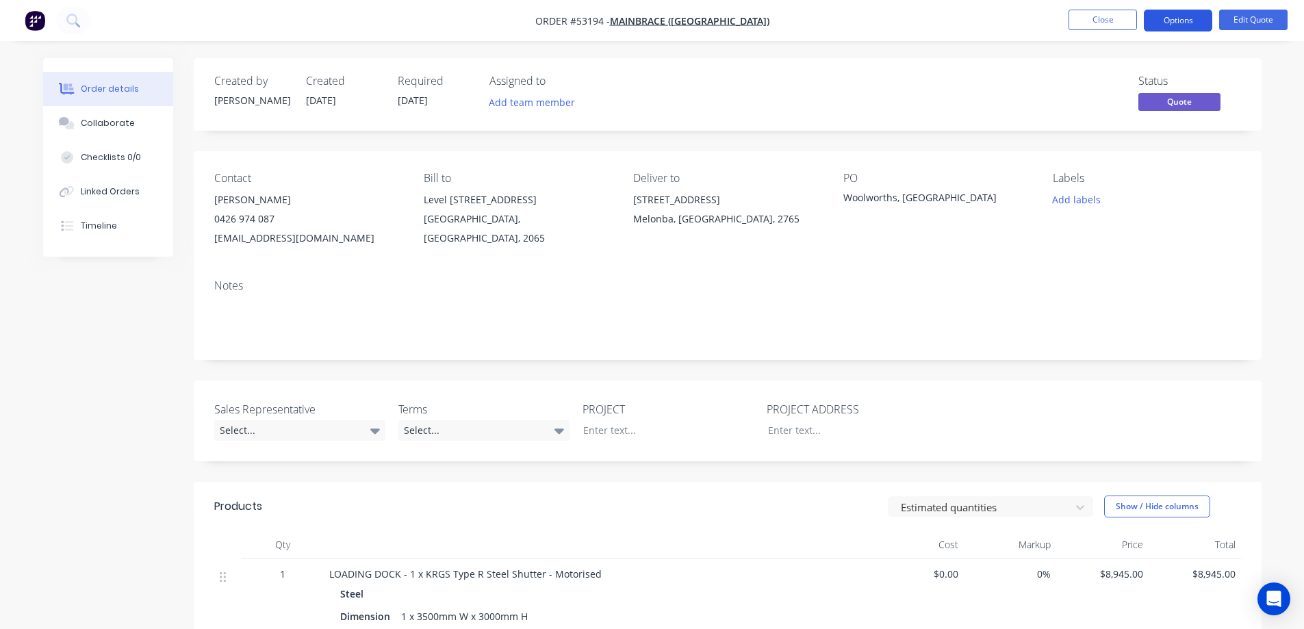
click at [1186, 25] on button "Options" at bounding box center [1178, 21] width 68 height 22
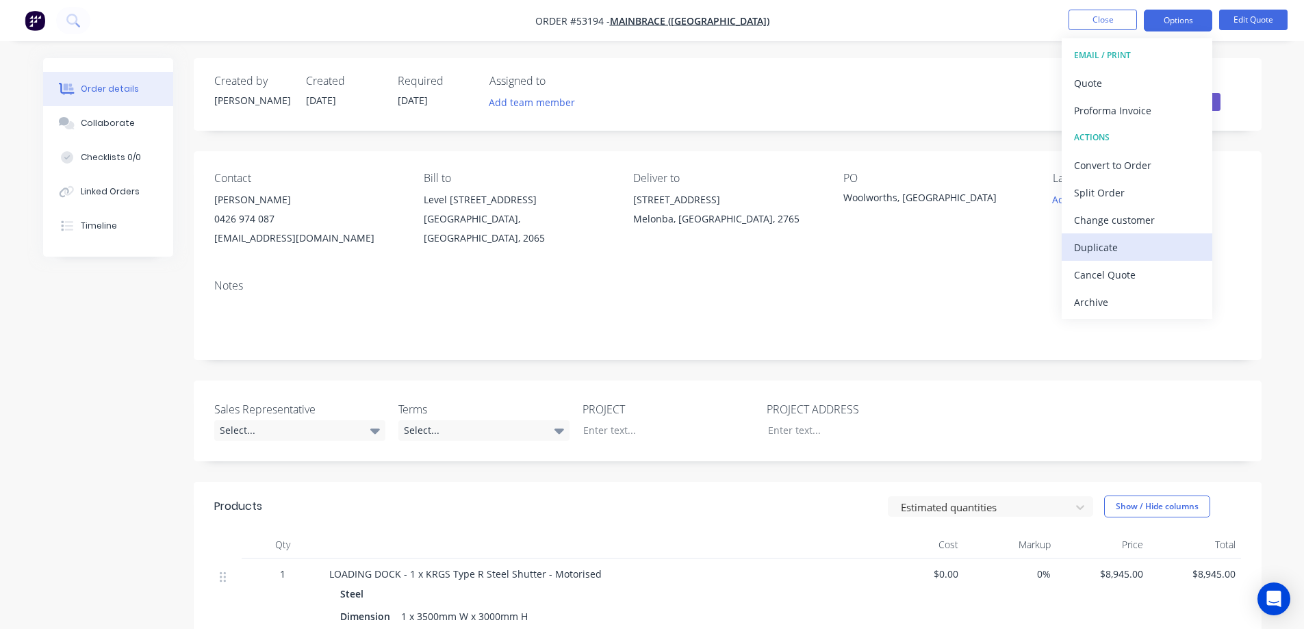
click at [1104, 253] on div "Duplicate" at bounding box center [1137, 248] width 126 height 20
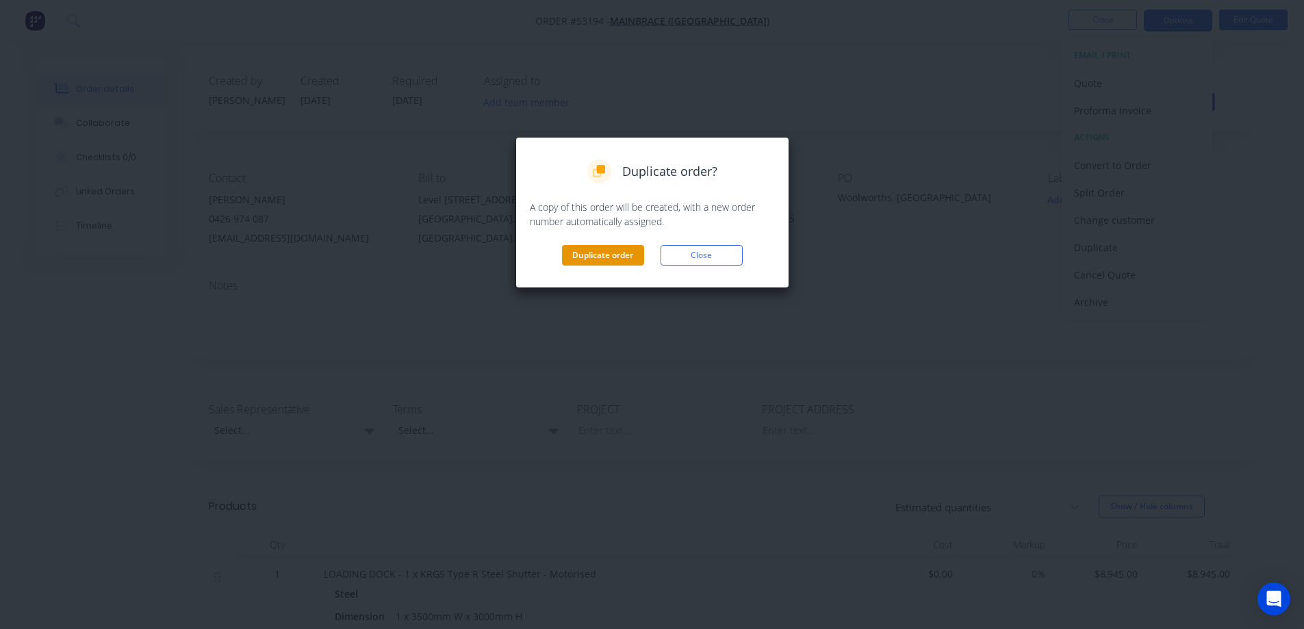
click at [596, 255] on button "Duplicate order" at bounding box center [603, 255] width 82 height 21
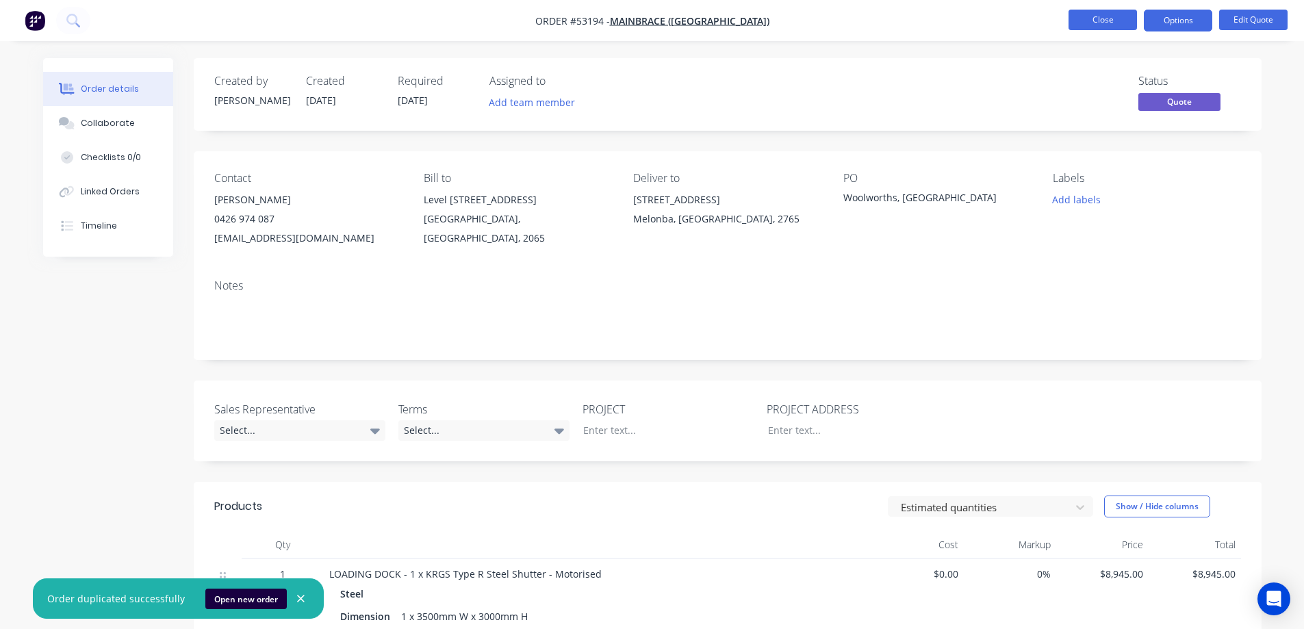
click at [1102, 15] on button "Close" at bounding box center [1103, 20] width 68 height 21
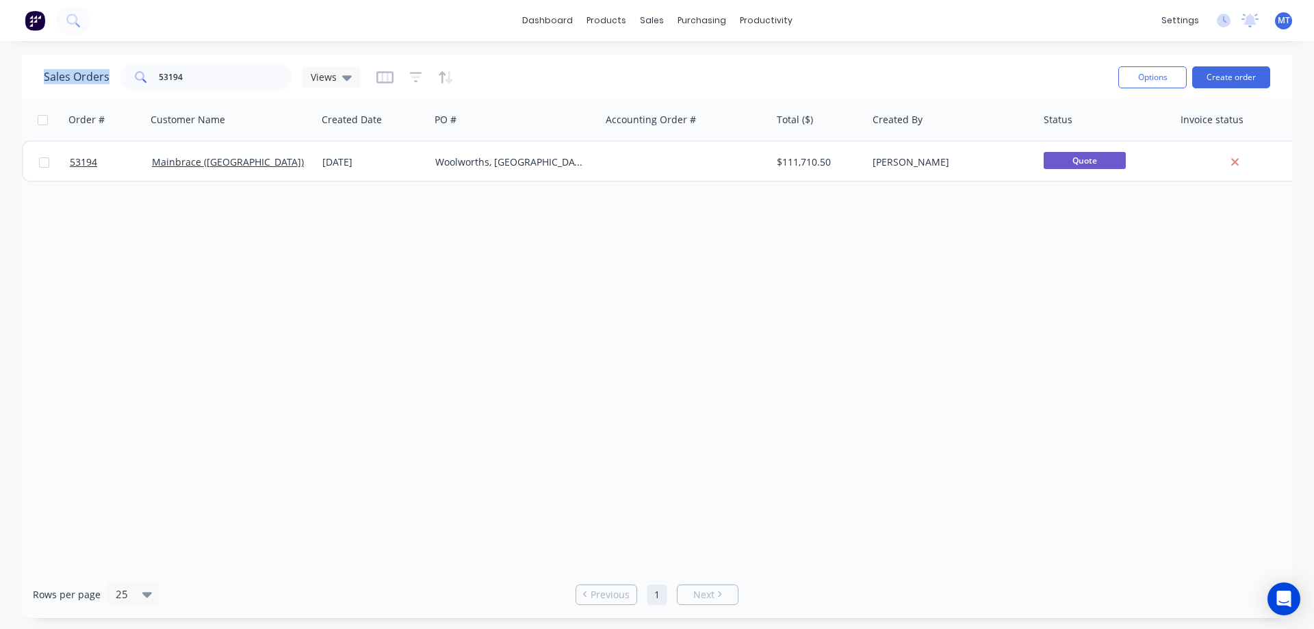
drag, startPoint x: 26, startPoint y: 79, endPoint x: -27, endPoint y: 73, distance: 53.8
click at [0, 73] on html "dashboard products sales purchasing productivity dashboard products Product Cat…" at bounding box center [657, 314] width 1314 height 629
click at [236, 76] on input "53194" at bounding box center [225, 77] width 133 height 27
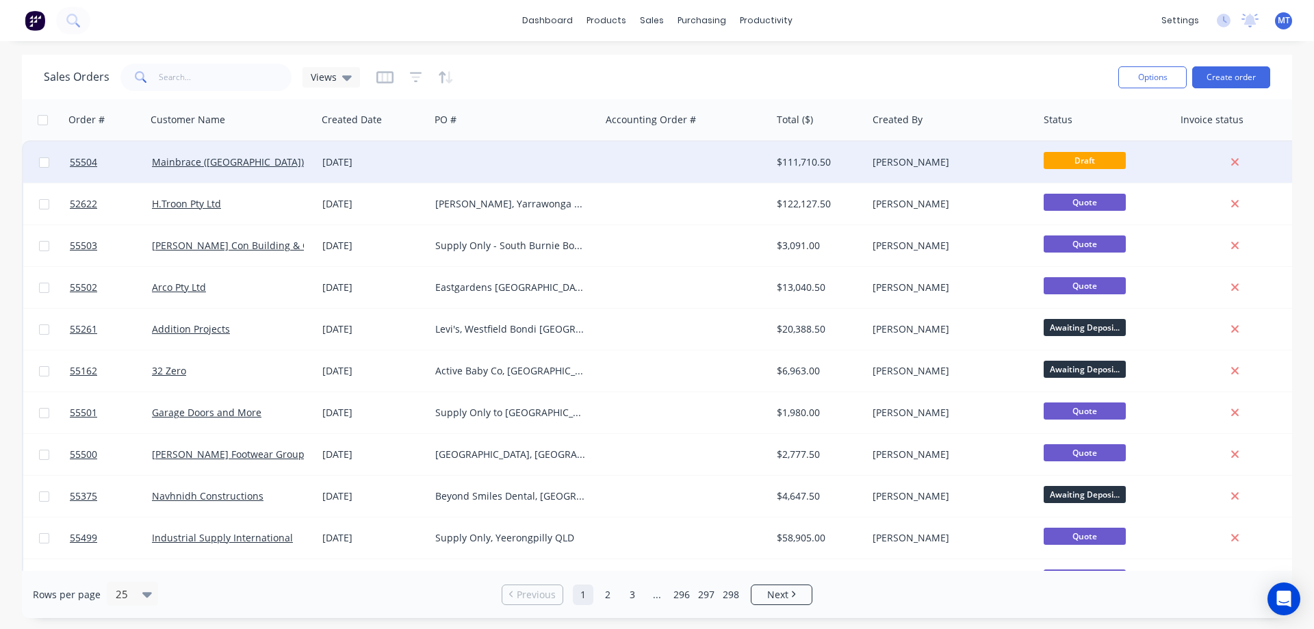
click at [445, 164] on div at bounding box center [515, 162] width 171 height 41
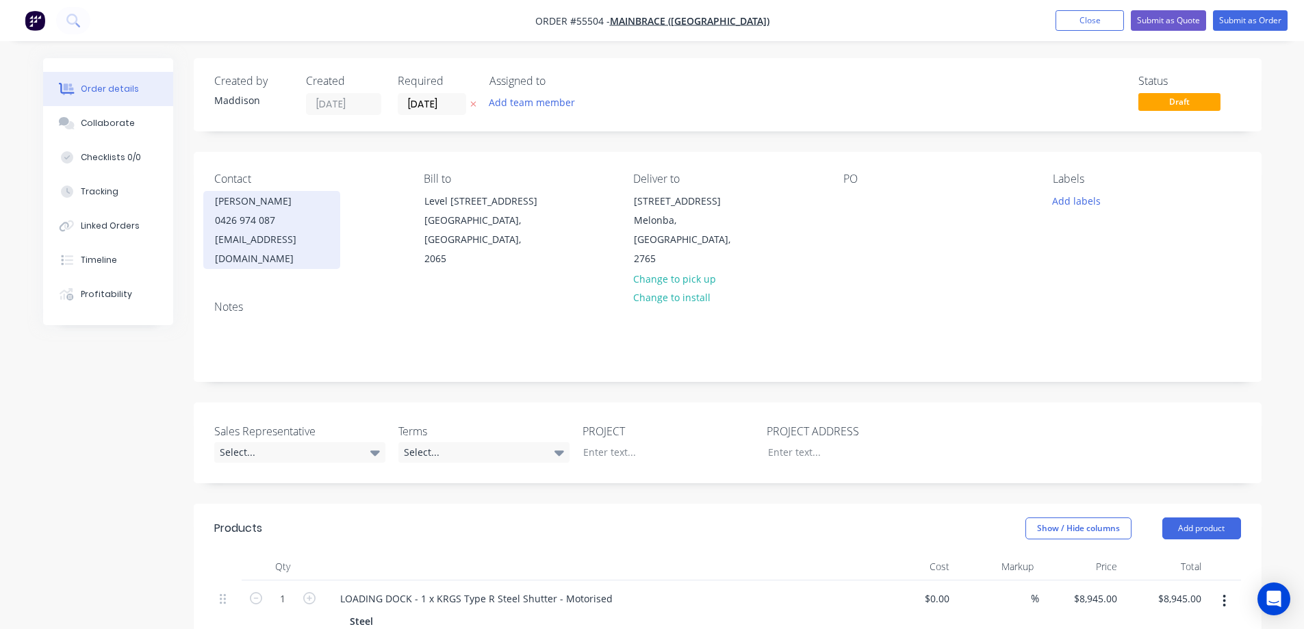
click at [251, 210] on div "[PERSON_NAME]" at bounding box center [272, 201] width 114 height 19
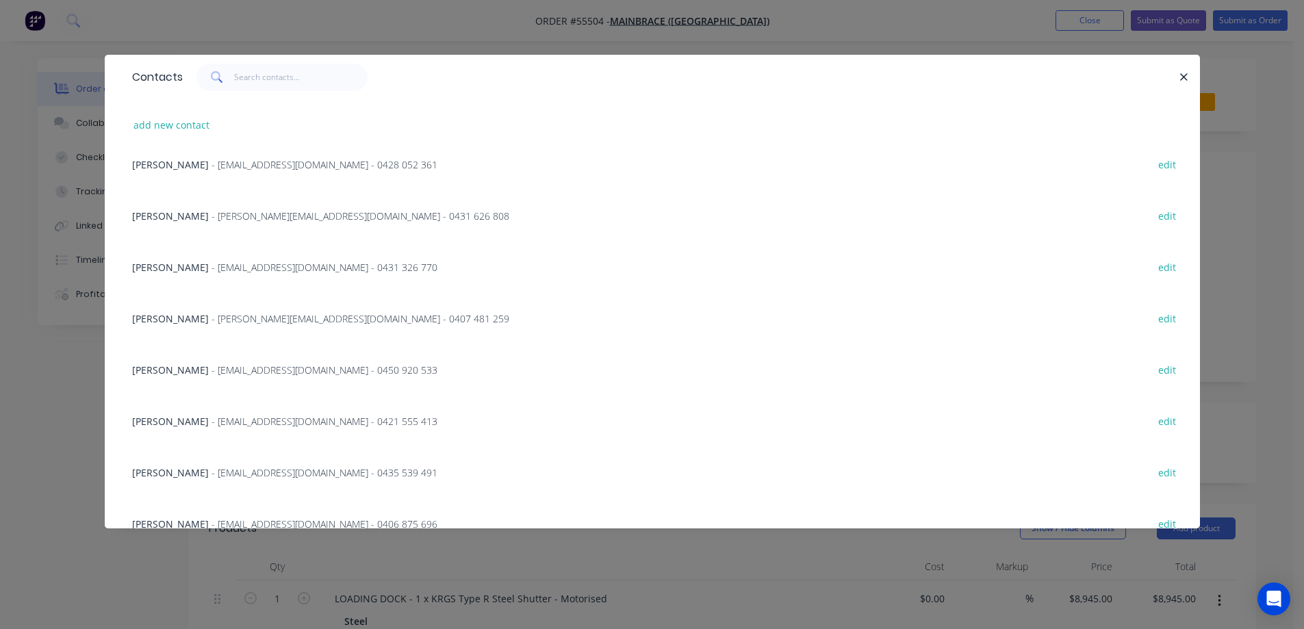
scroll to position [16, 0]
click at [179, 115] on div "add new contact" at bounding box center [652, 124] width 1054 height 51
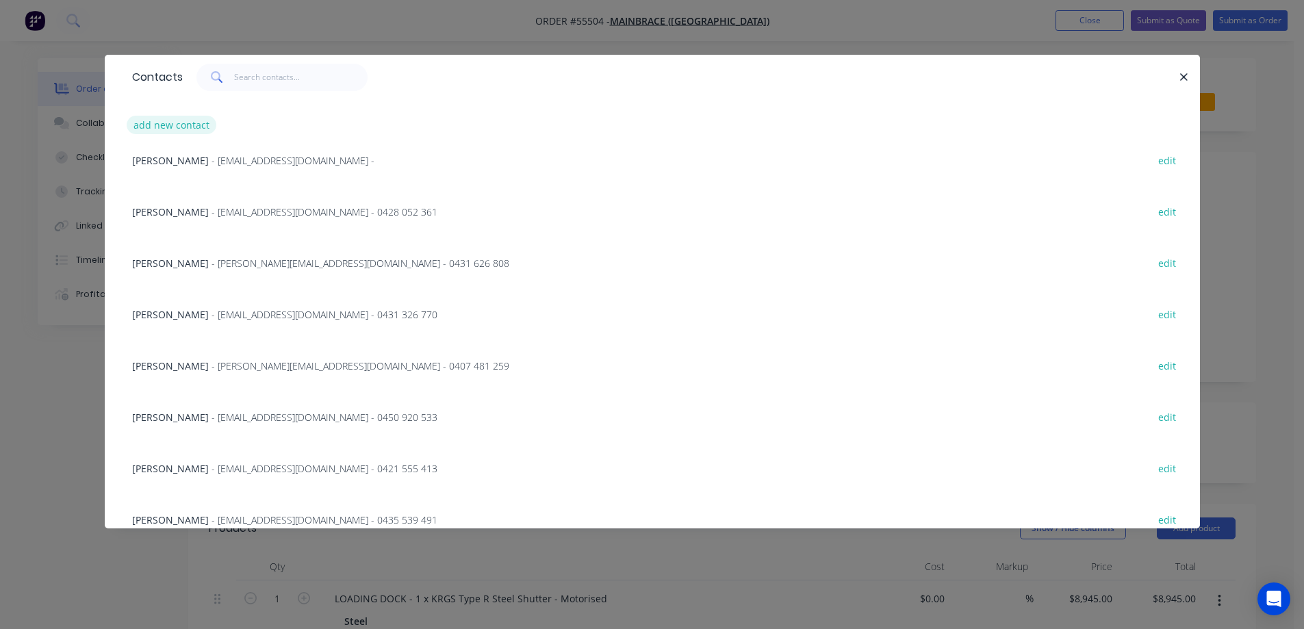
click at [177, 121] on button "add new contact" at bounding box center [172, 125] width 90 height 18
select select "AU"
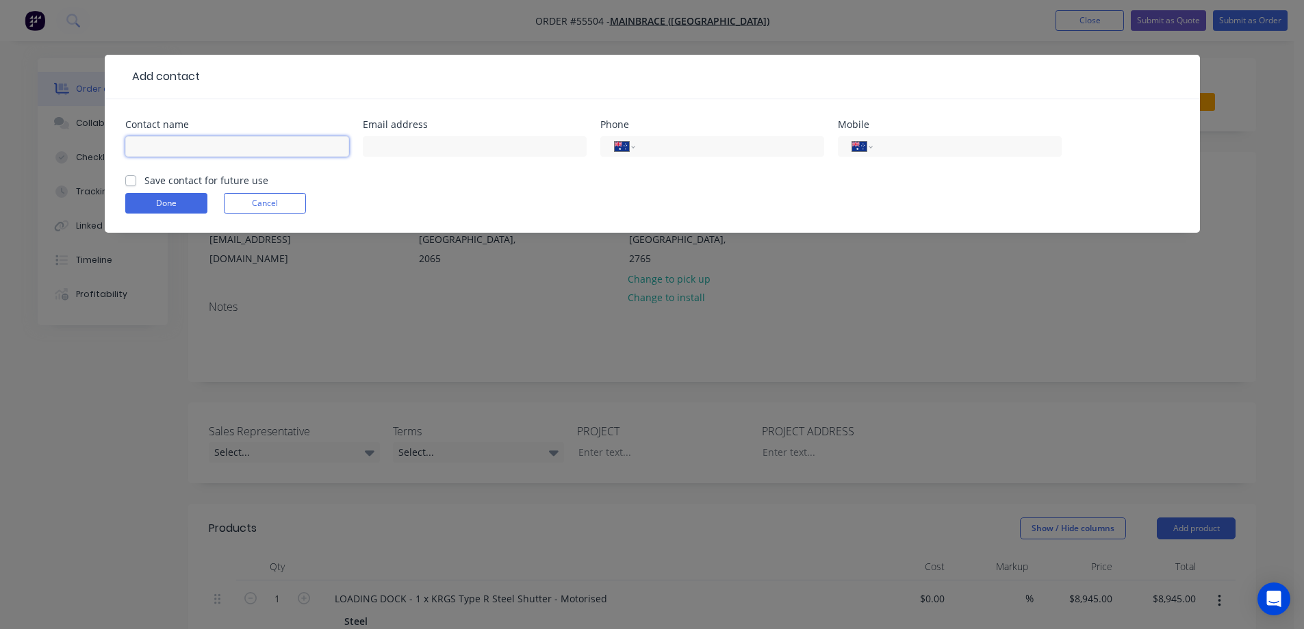
click at [216, 146] on input "text" at bounding box center [237, 146] width 224 height 21
type input "[PERSON_NAME]"
type input "[EMAIL_ADDRESS][DOMAIN_NAME]"
type input "0402 771 604"
click at [174, 184] on label "Save contact for future use" at bounding box center [206, 180] width 124 height 14
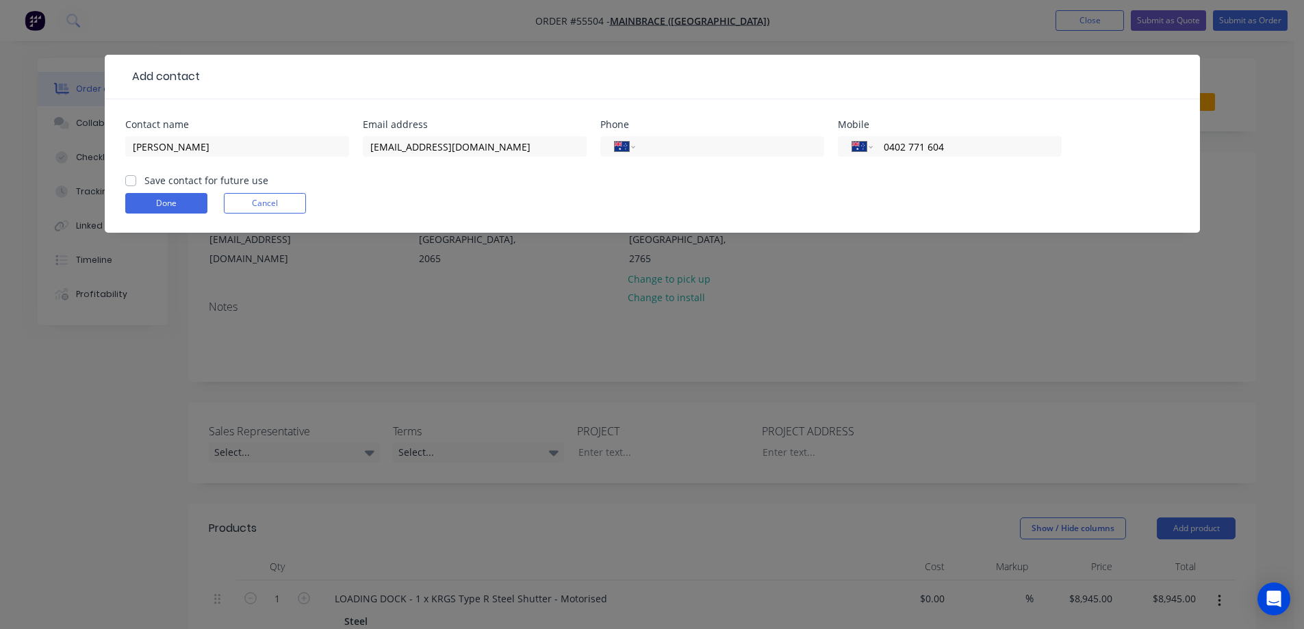
click at [136, 184] on input "Save contact for future use" at bounding box center [130, 179] width 11 height 13
checkbox input "true"
click at [170, 197] on button "Done" at bounding box center [166, 203] width 82 height 21
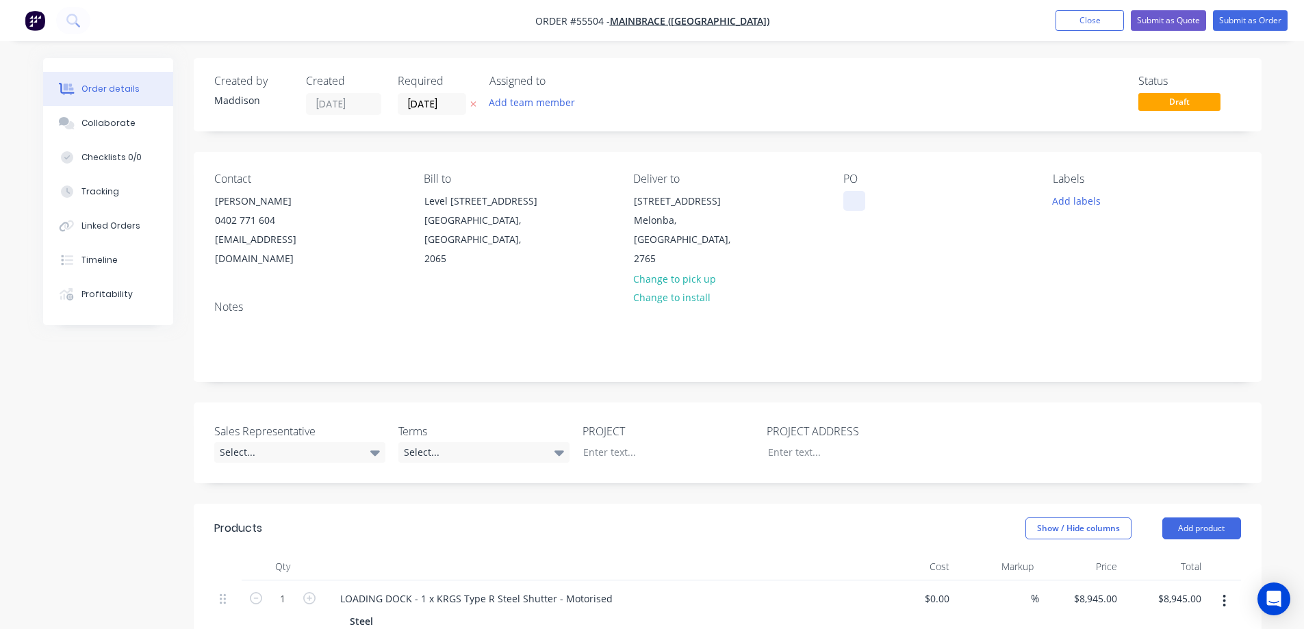
click at [846, 194] on div at bounding box center [854, 201] width 22 height 20
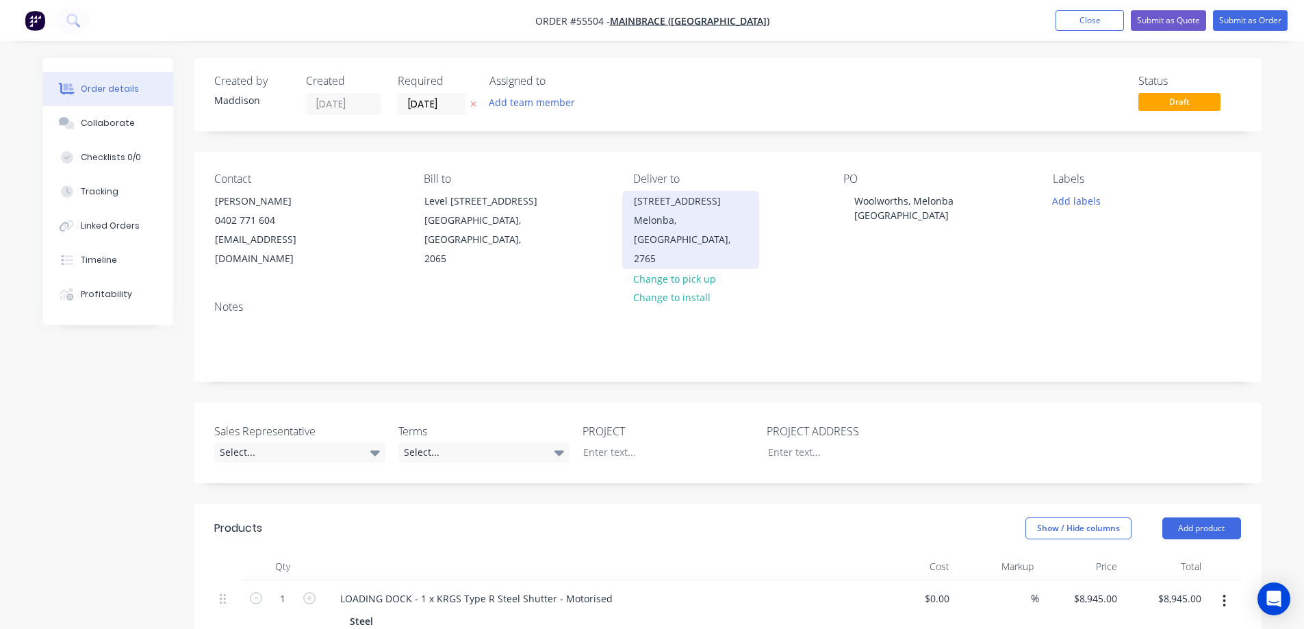
click at [694, 200] on div "[STREET_ADDRESS]" at bounding box center [691, 201] width 114 height 19
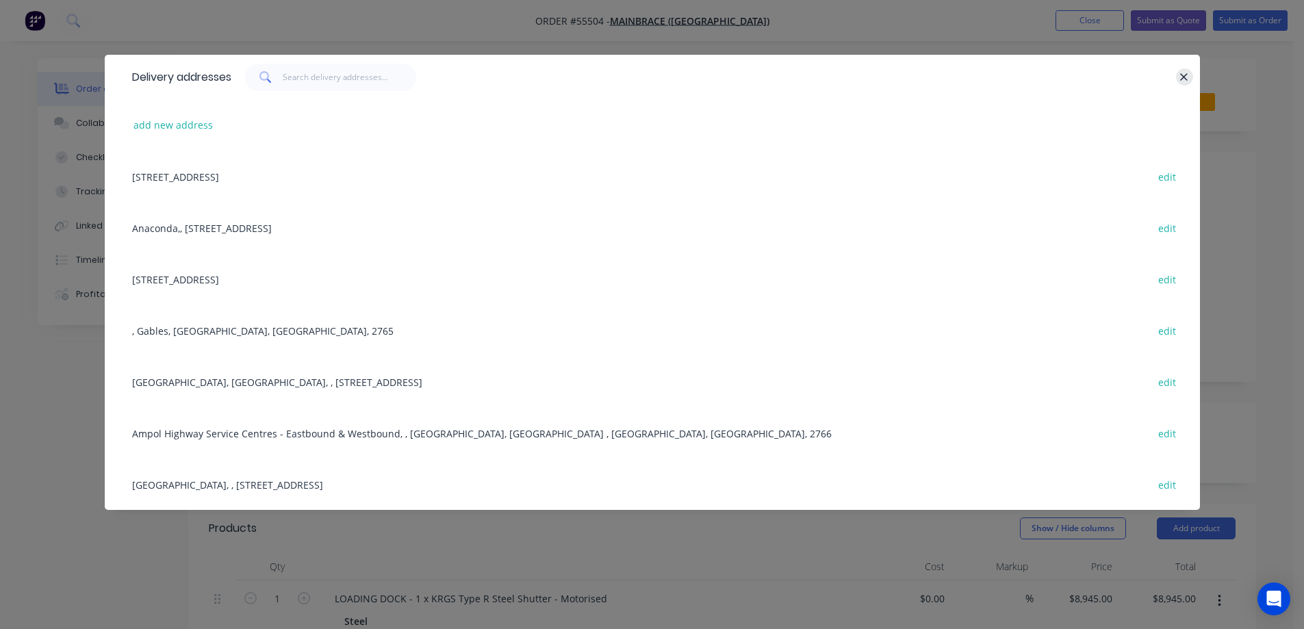
click at [1178, 73] on button "button" at bounding box center [1184, 76] width 17 height 17
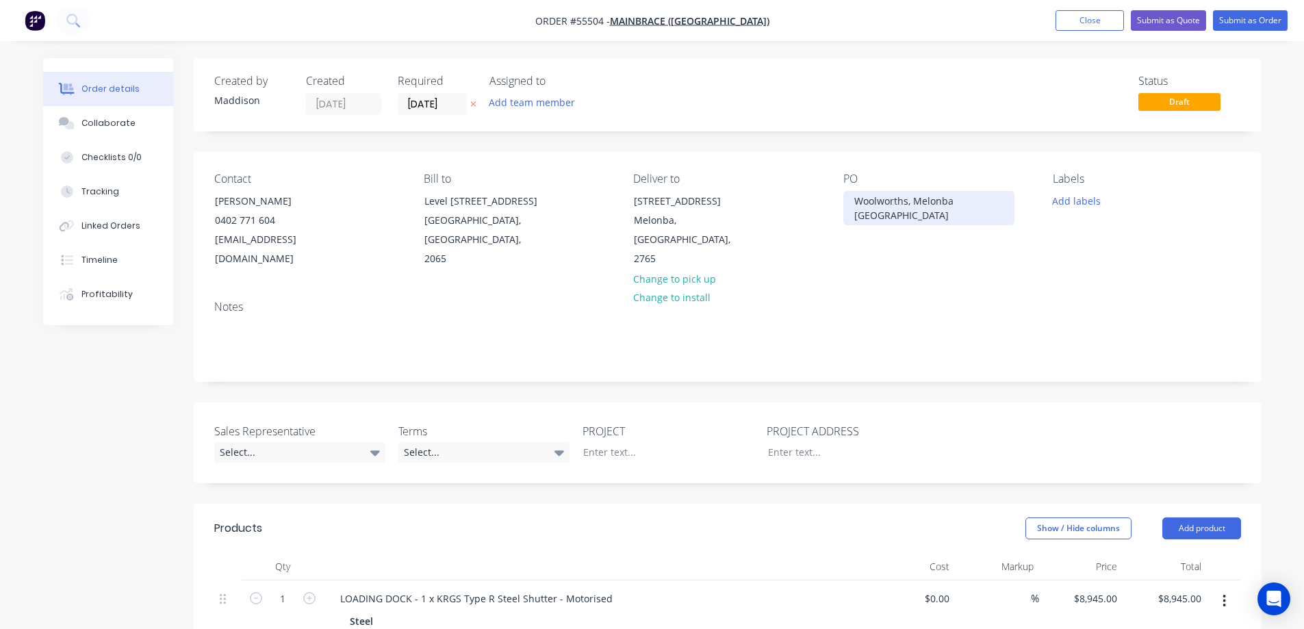
click at [941, 197] on div "Woolworths, Melonba [GEOGRAPHIC_DATA]" at bounding box center [928, 208] width 171 height 34
copy div "Woolworths, Melonba [GEOGRAPHIC_DATA]"
click at [618, 423] on div "PROJECT" at bounding box center [668, 443] width 171 height 40
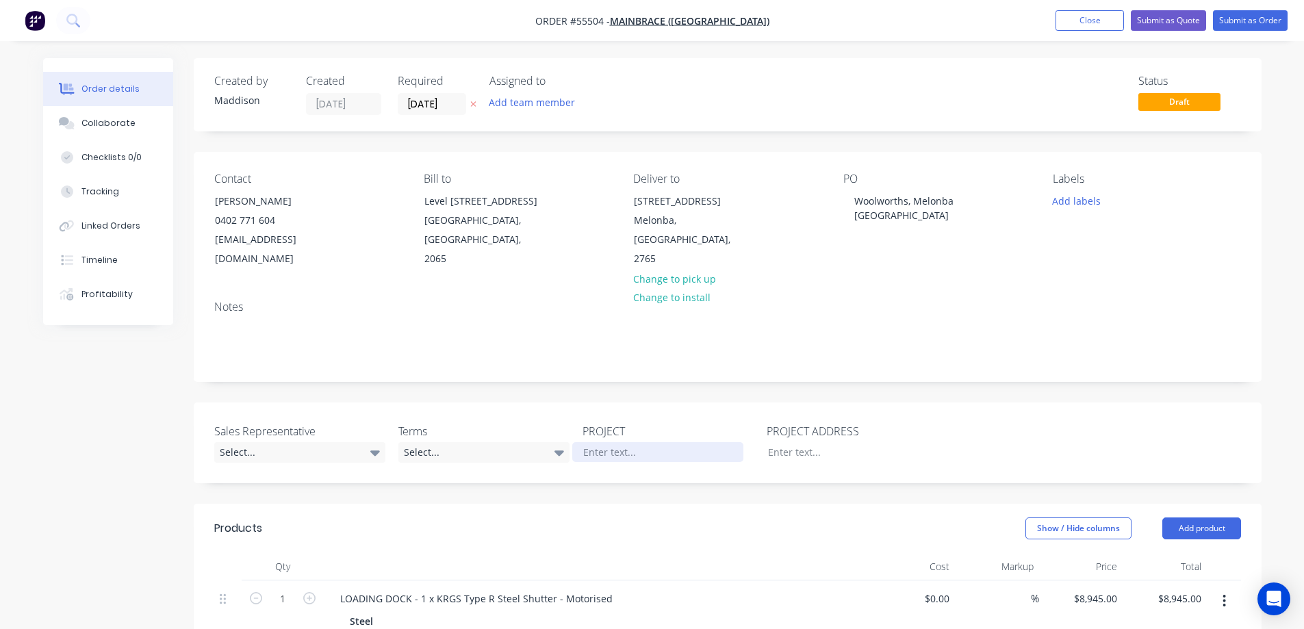
click at [613, 442] on div at bounding box center [657, 452] width 171 height 20
paste div
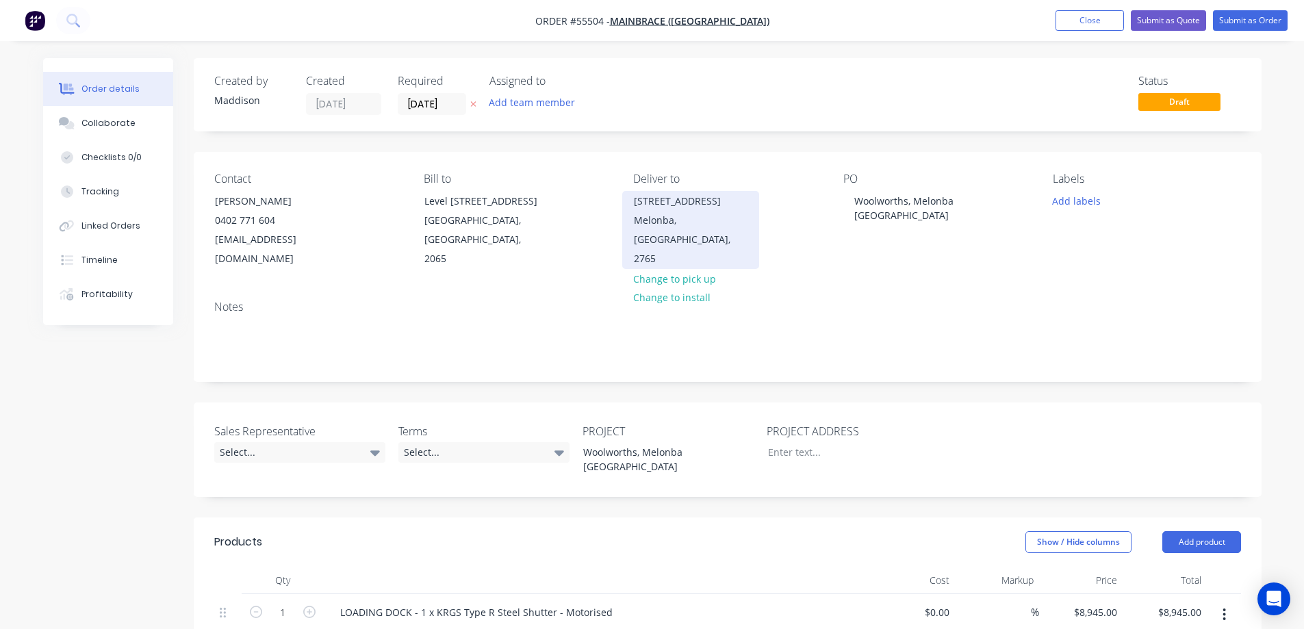
click at [663, 209] on div "[STREET_ADDRESS]" at bounding box center [691, 201] width 114 height 19
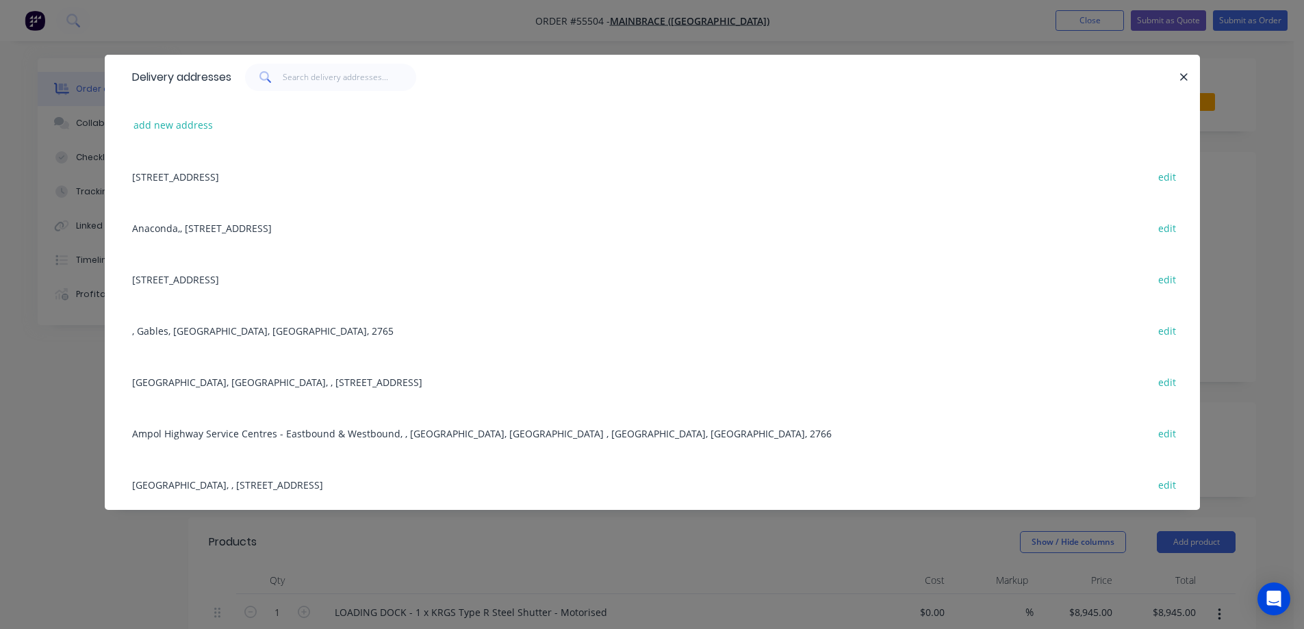
click at [663, 209] on div "Delivery addresses add new address [STREET_ADDRESS], 2065 edit [GEOGRAPHIC_DATA…" at bounding box center [652, 314] width 1304 height 629
click at [663, 209] on div "[STREET_ADDRESS]" at bounding box center [686, 201] width 114 height 19
click at [663, 209] on div "Anaconda,, [STREET_ADDRESS] edit" at bounding box center [652, 227] width 1054 height 51
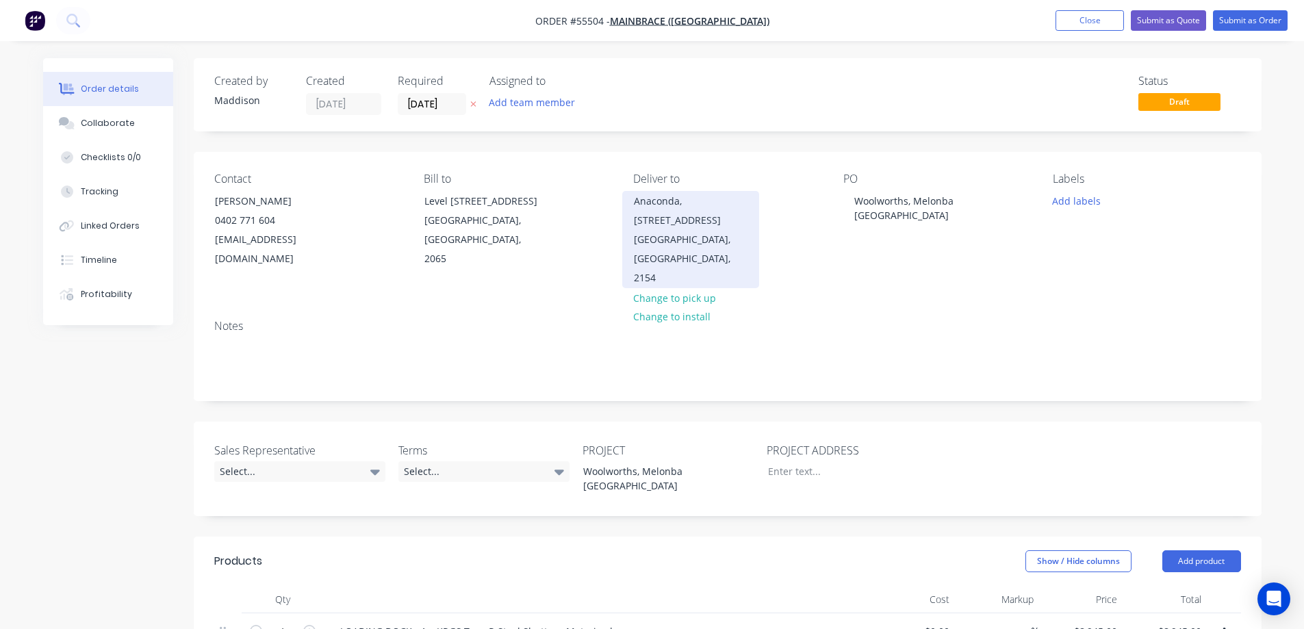
click at [716, 247] on div "[GEOGRAPHIC_DATA], [GEOGRAPHIC_DATA], 2154" at bounding box center [691, 259] width 114 height 58
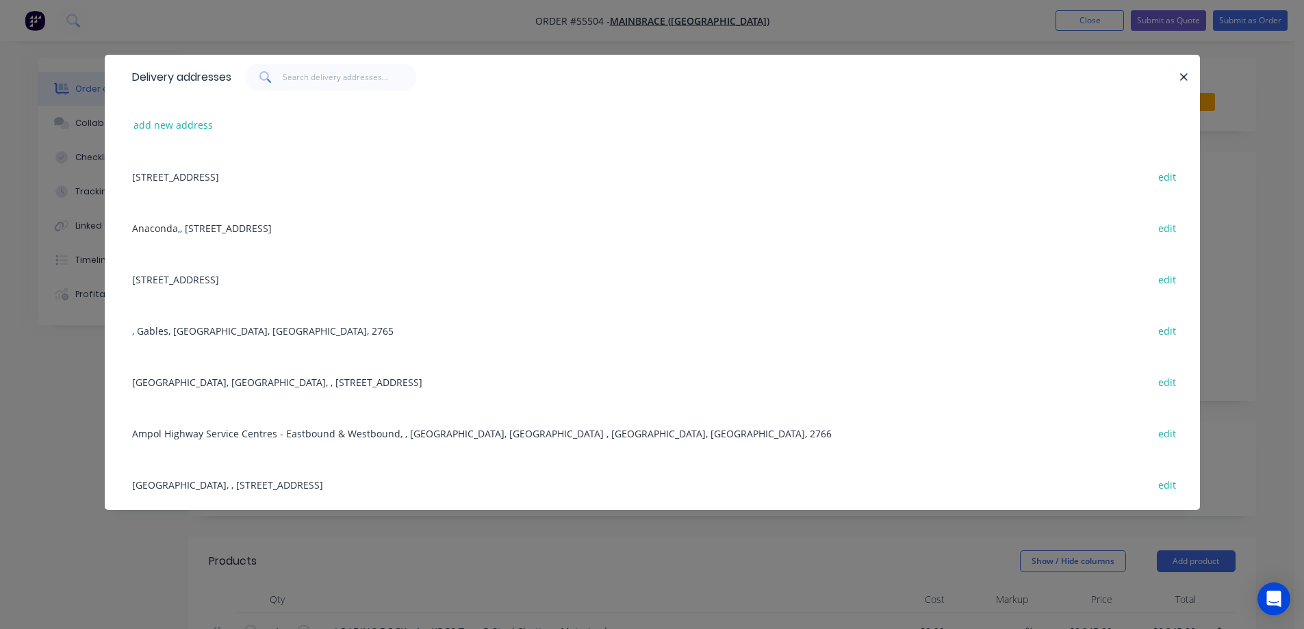
click at [716, 247] on div "Delivery addresses add new address [STREET_ADDRESS], 2065 edit [GEOGRAPHIC_DATA…" at bounding box center [652, 314] width 1304 height 629
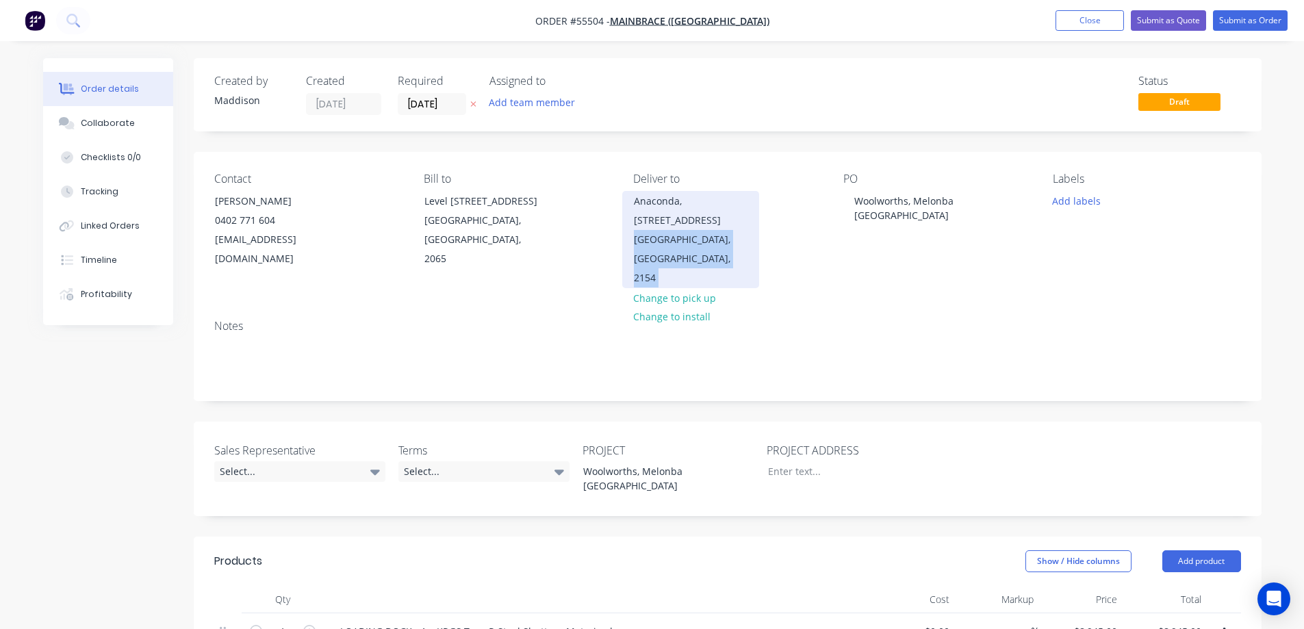
click at [716, 247] on div "[GEOGRAPHIC_DATA], [GEOGRAPHIC_DATA], 2154" at bounding box center [691, 259] width 114 height 58
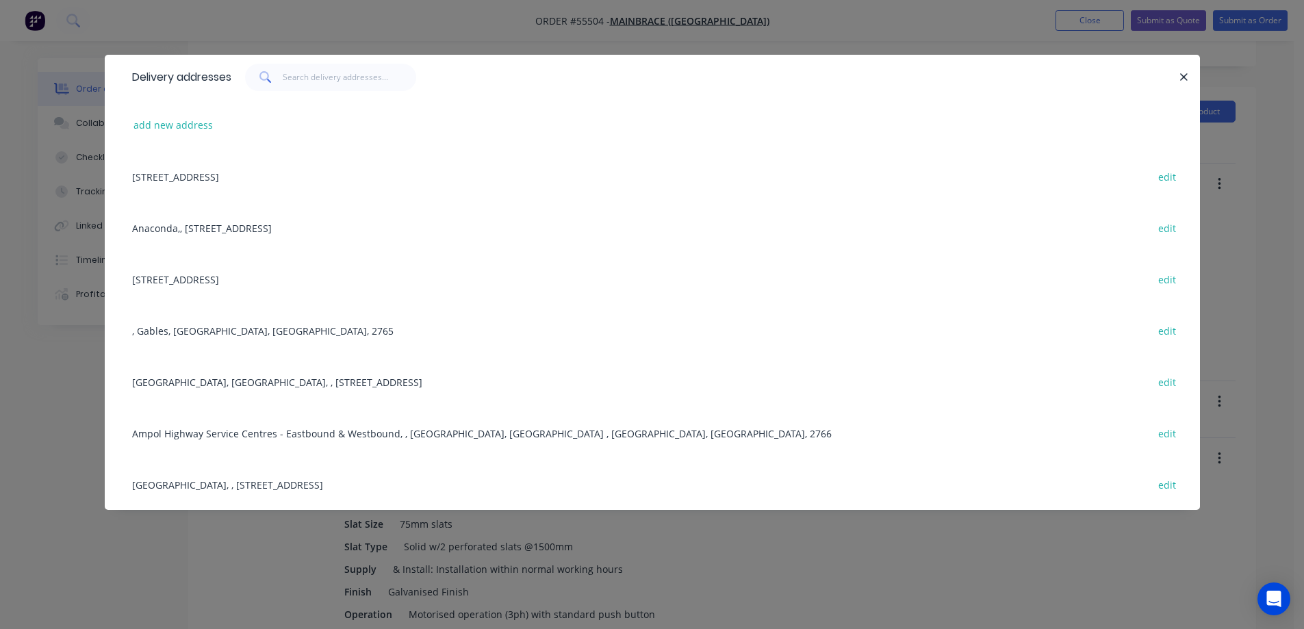
scroll to position [548, 0]
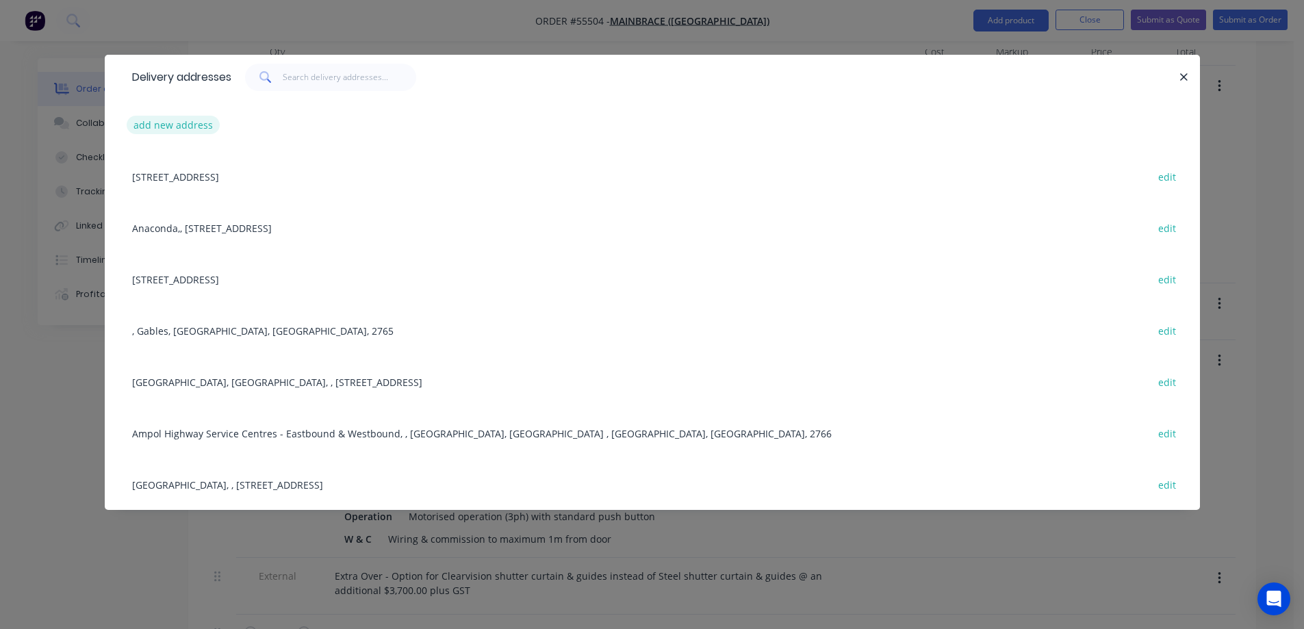
click at [201, 131] on button "add new address" at bounding box center [174, 125] width 94 height 18
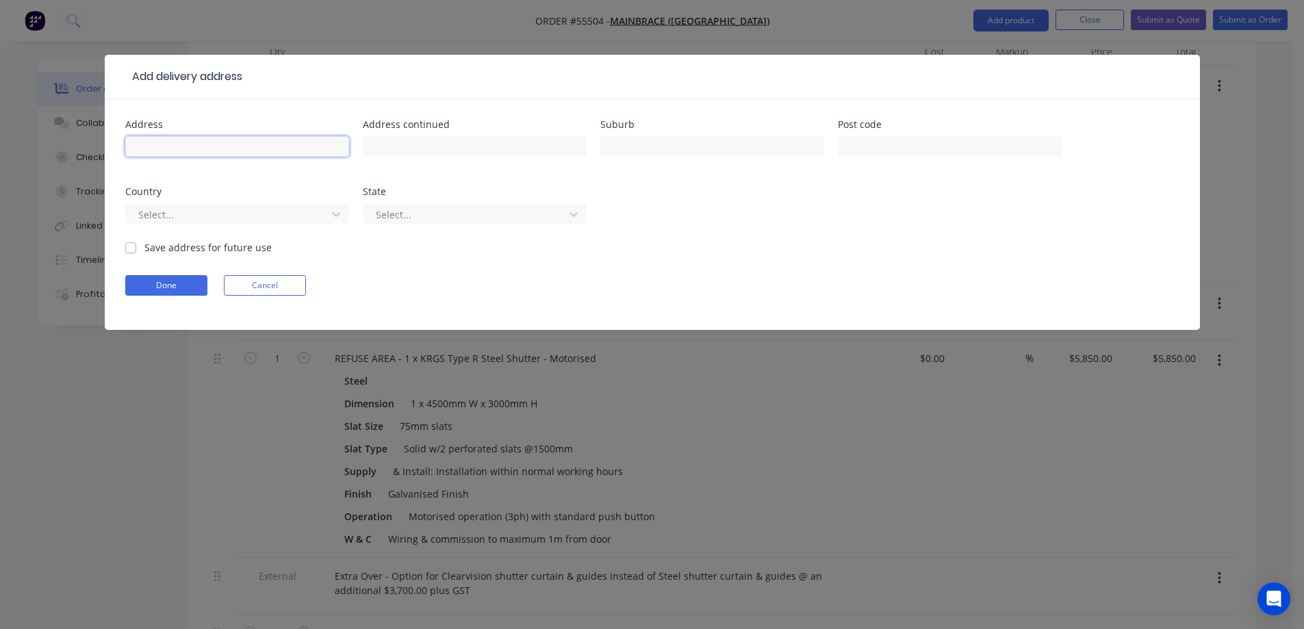
click at [276, 151] on input "text" at bounding box center [237, 146] width 224 height 21
type input "[STREET_ADDRESS],"
type input "Melonba"
type input "2765"
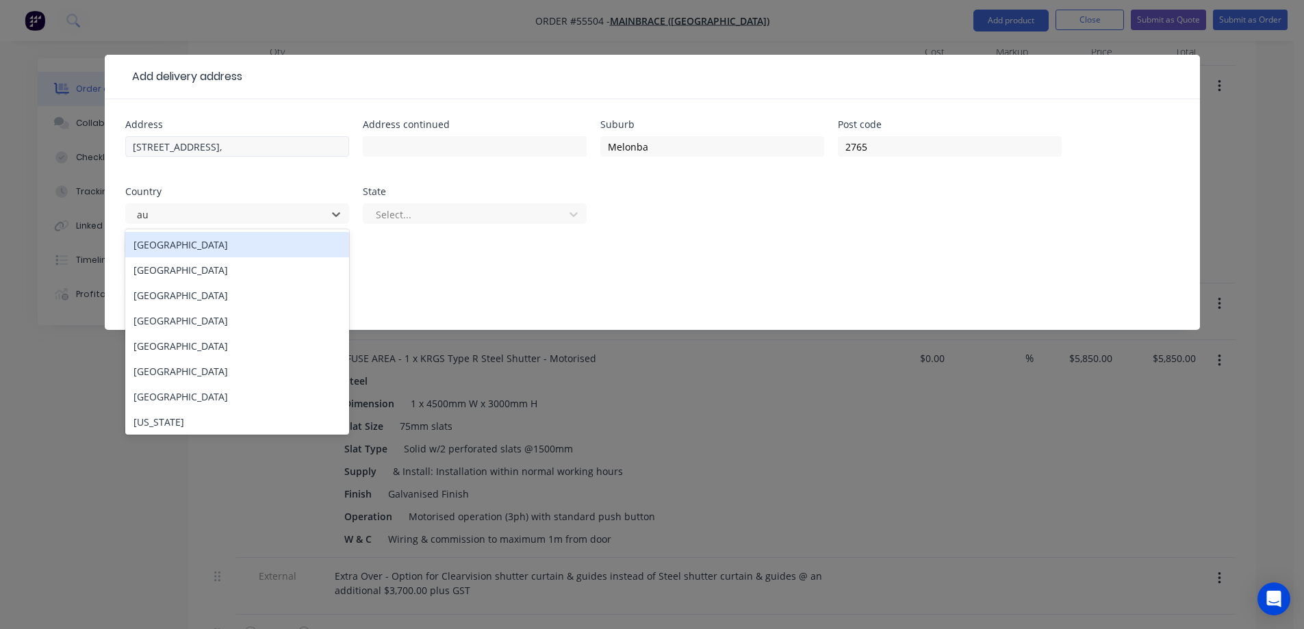
type input "aus"
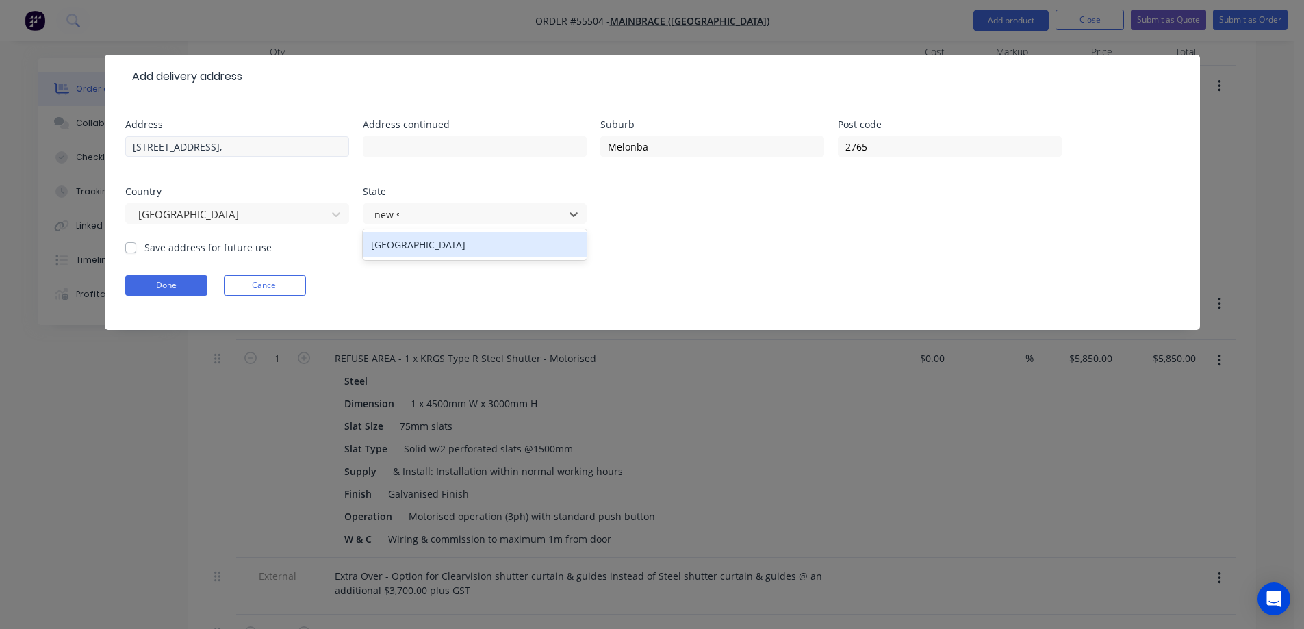
type input "new sou"
click at [144, 244] on label "Save address for future use" at bounding box center [207, 247] width 127 height 14
click at [125, 244] on input "Save address for future use" at bounding box center [130, 246] width 11 height 13
checkbox input "true"
click at [148, 290] on button "Done" at bounding box center [166, 285] width 82 height 21
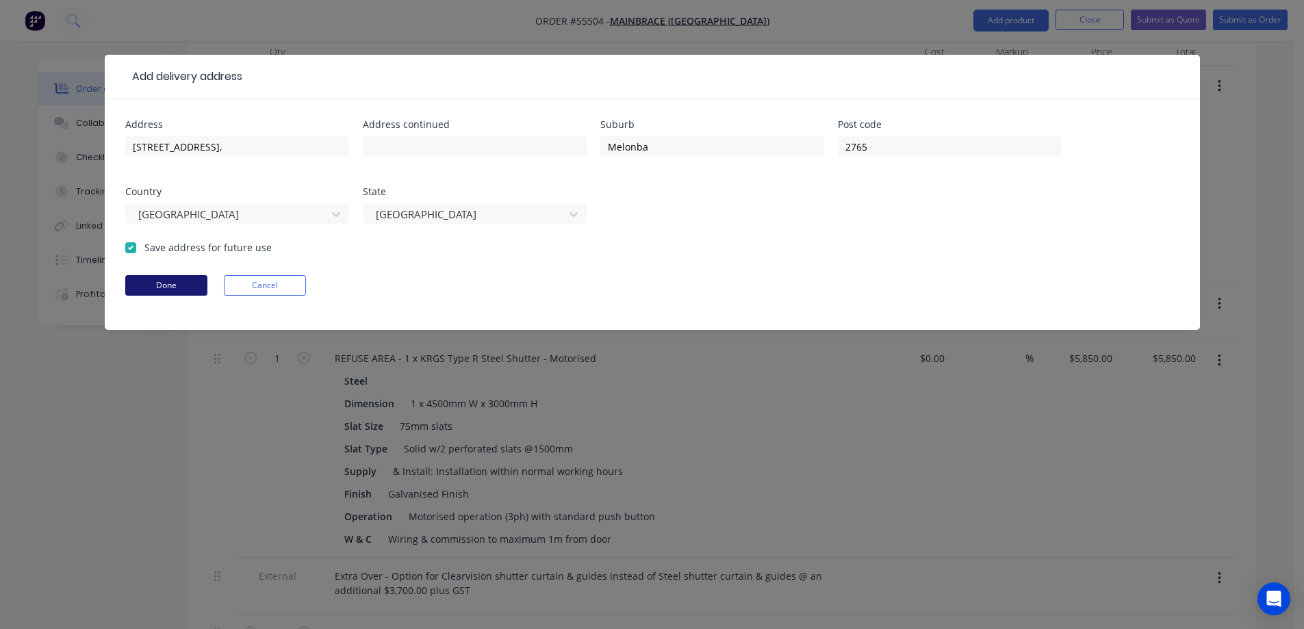
scroll to position [0, 0]
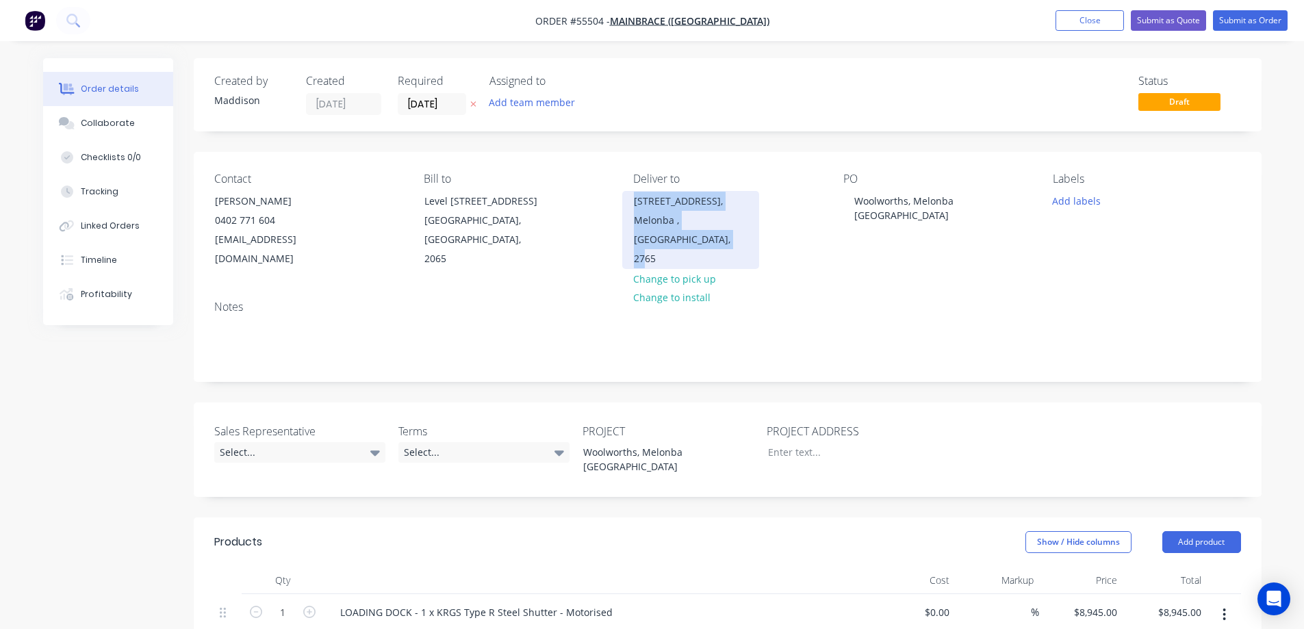
drag, startPoint x: 713, startPoint y: 237, endPoint x: 623, endPoint y: 202, distance: 96.9
click at [623, 202] on div "[STREET_ADDRESS]" at bounding box center [690, 230] width 137 height 78
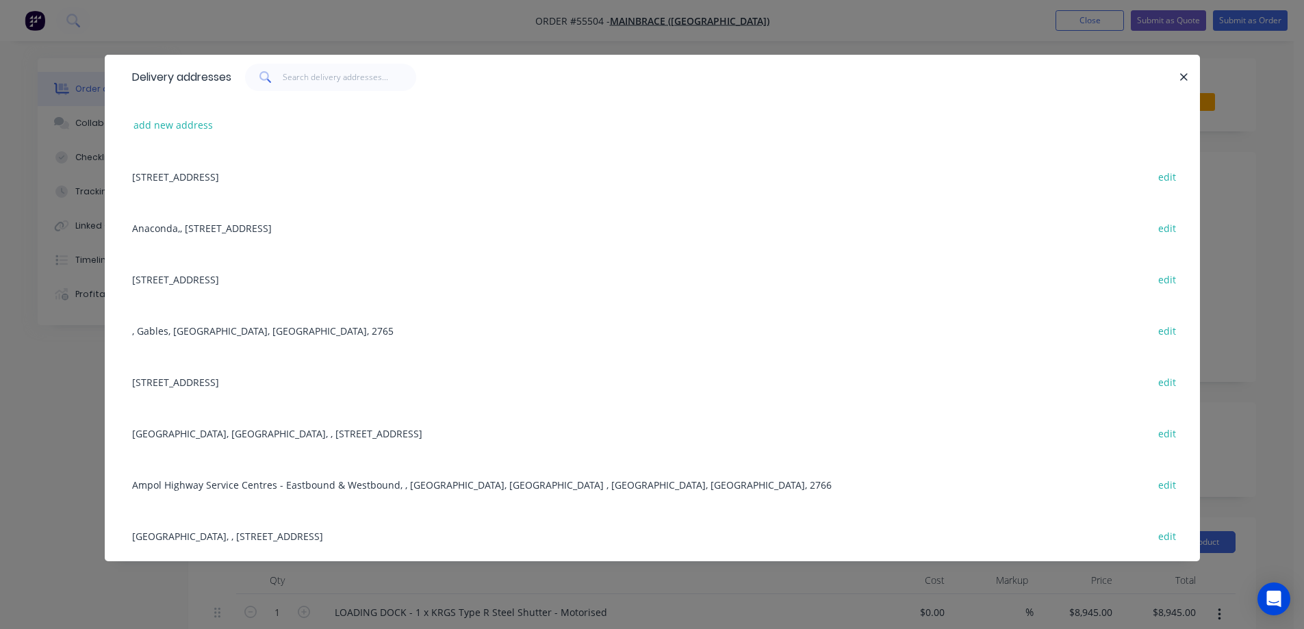
copy div "[STREET_ADDRESS]"
click at [370, 36] on div "Delivery addresses add new address [STREET_ADDRESS], 2065 edit [GEOGRAPHIC_DATA…" at bounding box center [652, 314] width 1304 height 629
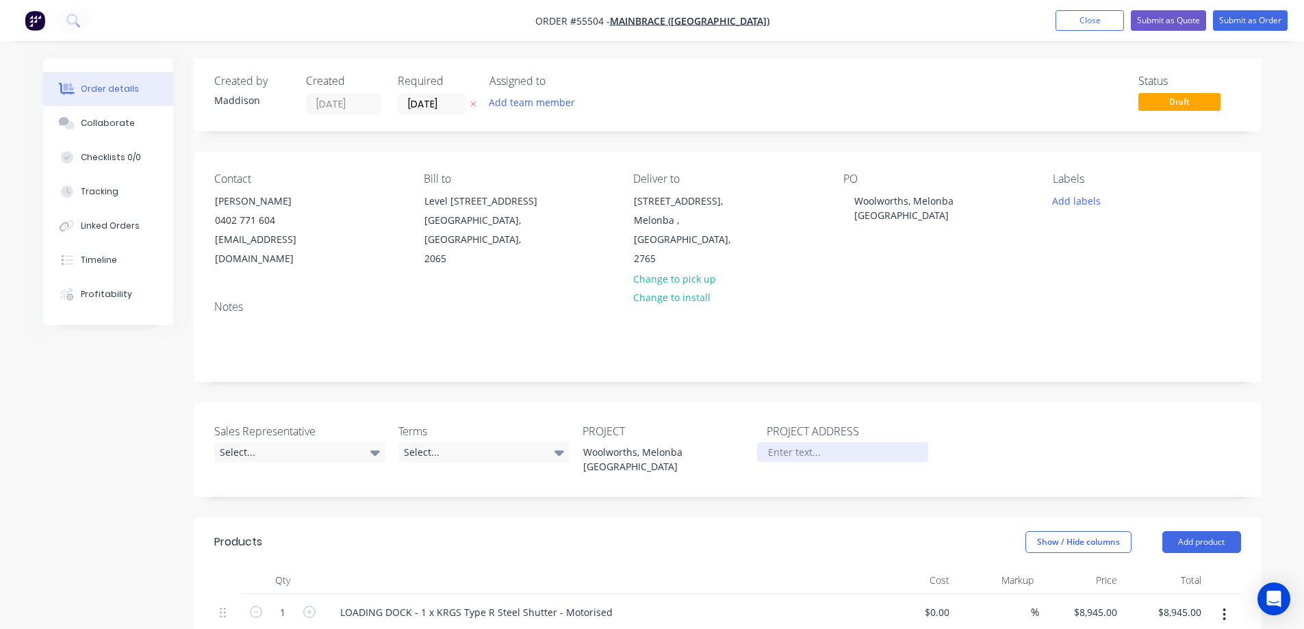
click at [815, 442] on div at bounding box center [842, 452] width 171 height 20
paste div
click at [858, 442] on div "[STREET_ADDRESS]" at bounding box center [842, 452] width 171 height 20
click at [279, 442] on div "Select..." at bounding box center [299, 452] width 171 height 21
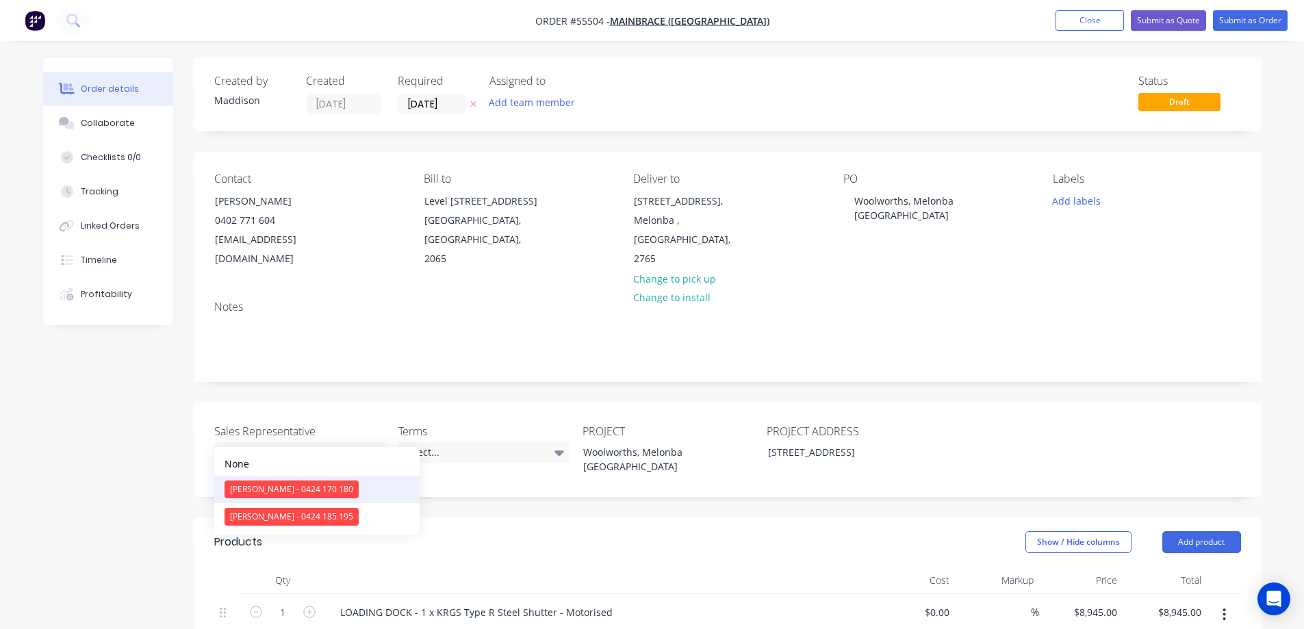
click at [264, 496] on div "[PERSON_NAME] - 0424 170 180" at bounding box center [292, 490] width 134 height 18
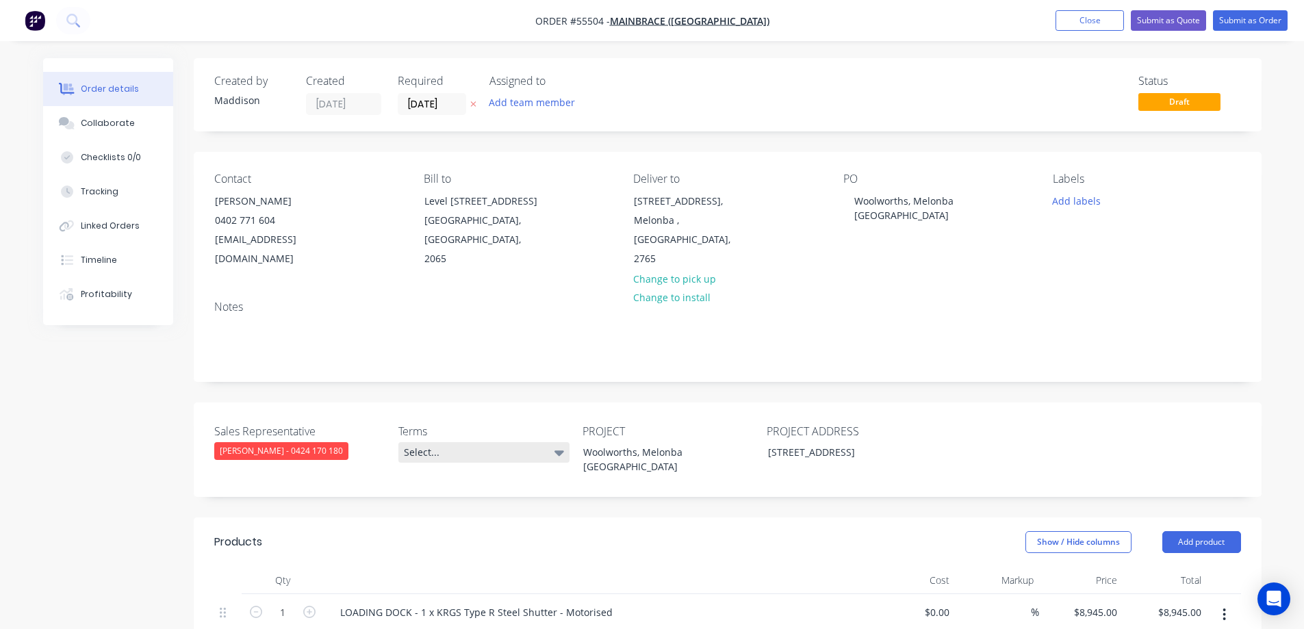
click at [463, 442] on div "Select..." at bounding box center [483, 452] width 171 height 21
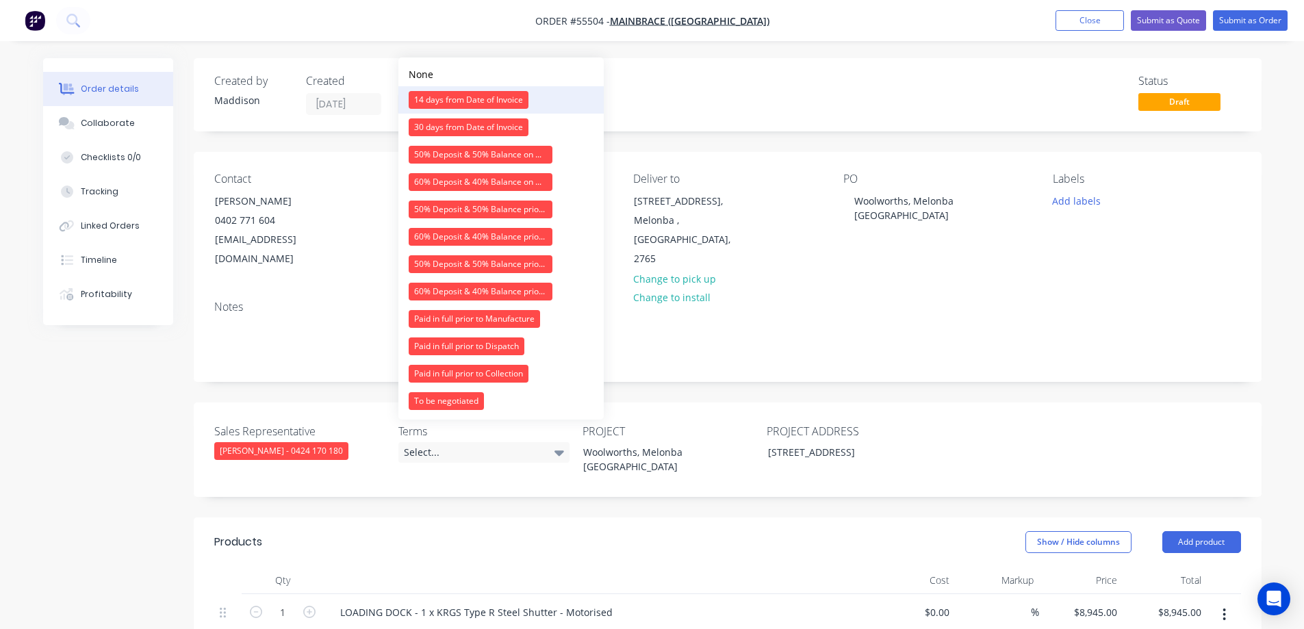
click at [469, 105] on div "14 days from Date of Invoice" at bounding box center [469, 100] width 120 height 18
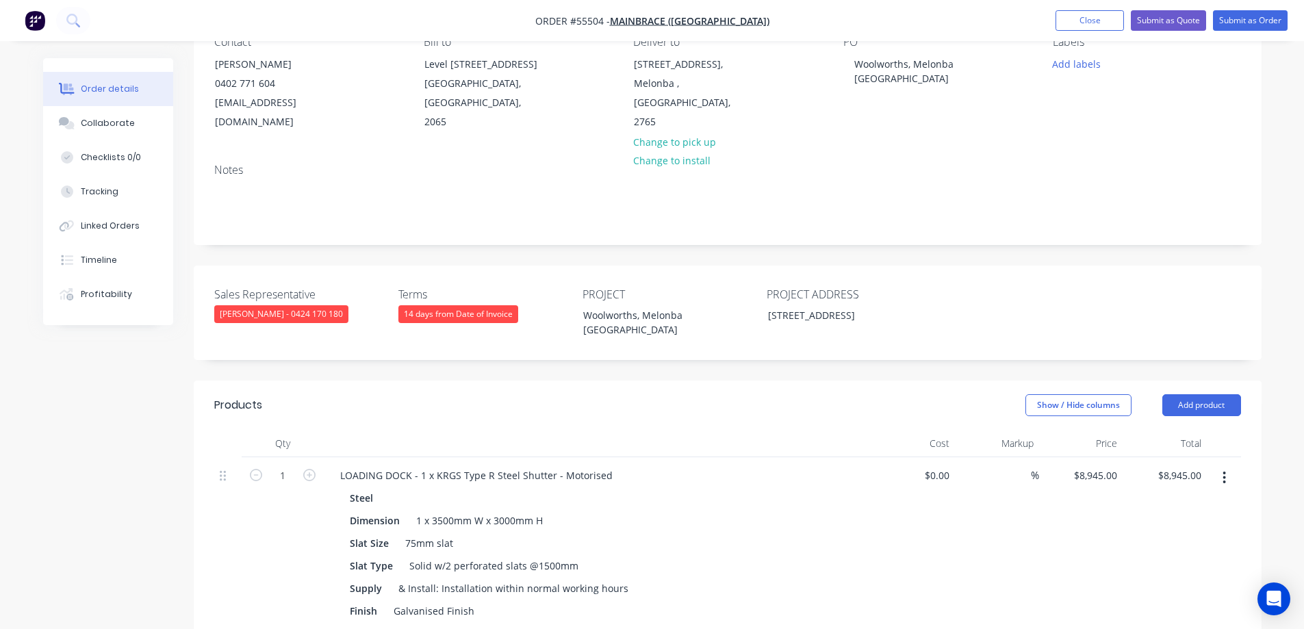
scroll to position [274, 0]
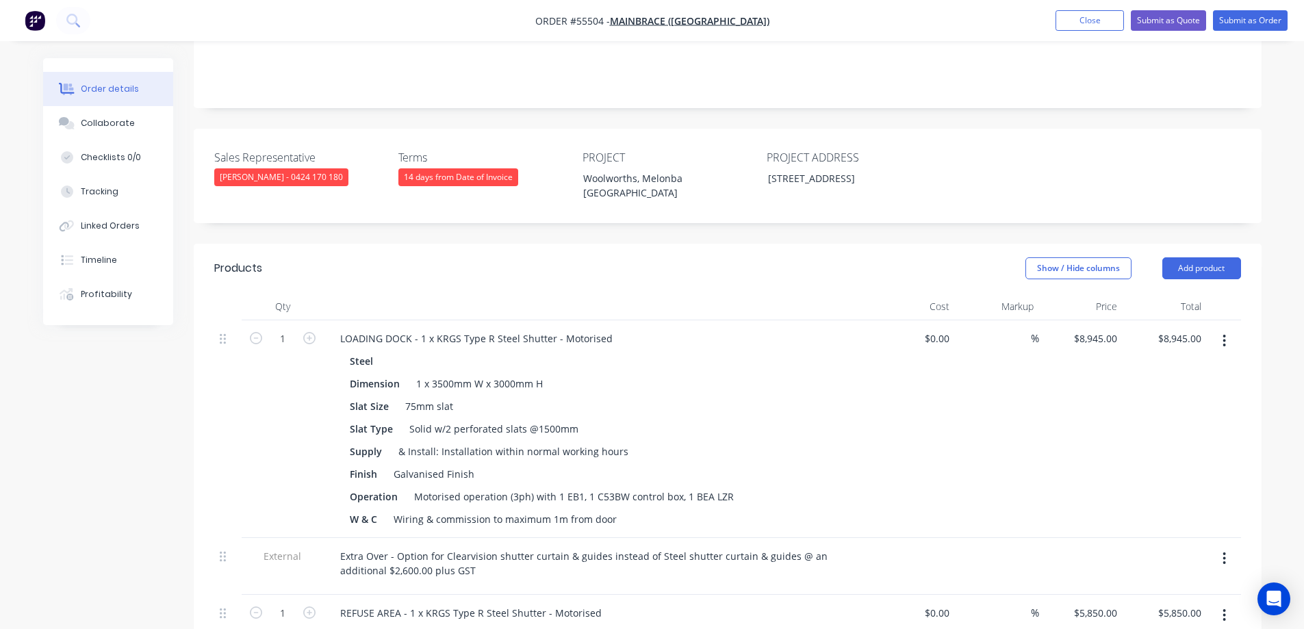
click at [1220, 329] on button "button" at bounding box center [1224, 341] width 32 height 25
click at [1163, 449] on div "Delete" at bounding box center [1175, 459] width 105 height 20
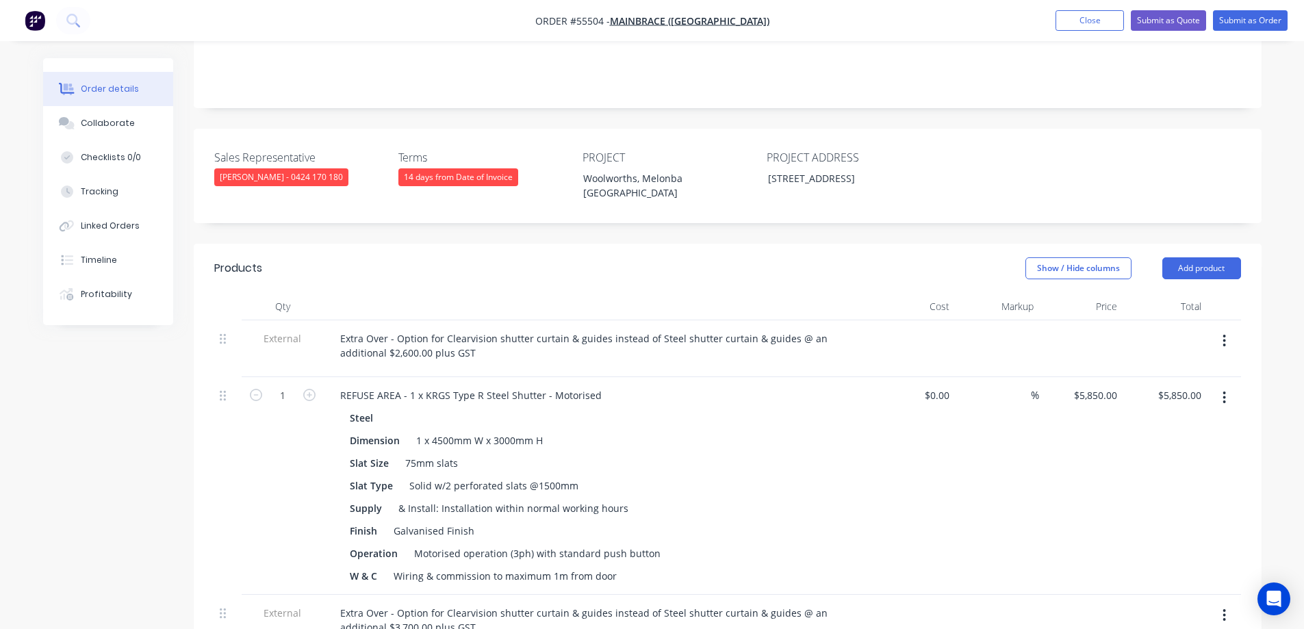
click at [1227, 329] on button "button" at bounding box center [1224, 341] width 32 height 25
click at [1212, 394] on div "Delete" at bounding box center [1175, 404] width 105 height 20
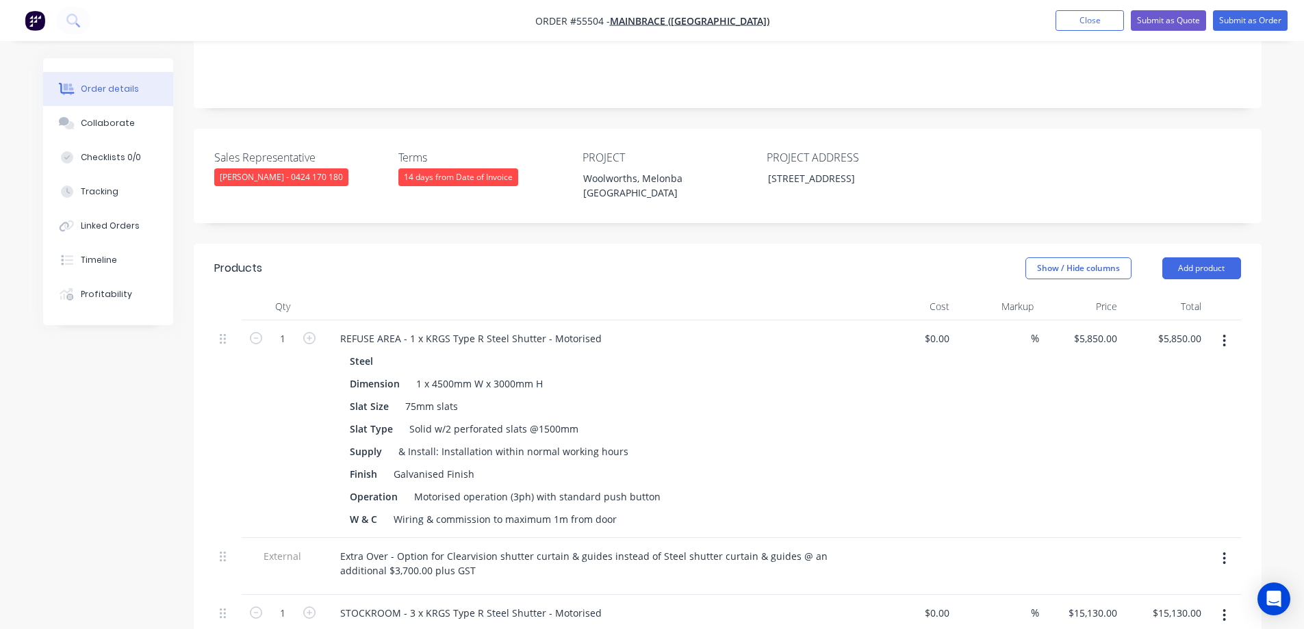
click at [1227, 329] on button "button" at bounding box center [1224, 341] width 32 height 25
click at [1185, 449] on div "Delete" at bounding box center [1175, 459] width 105 height 20
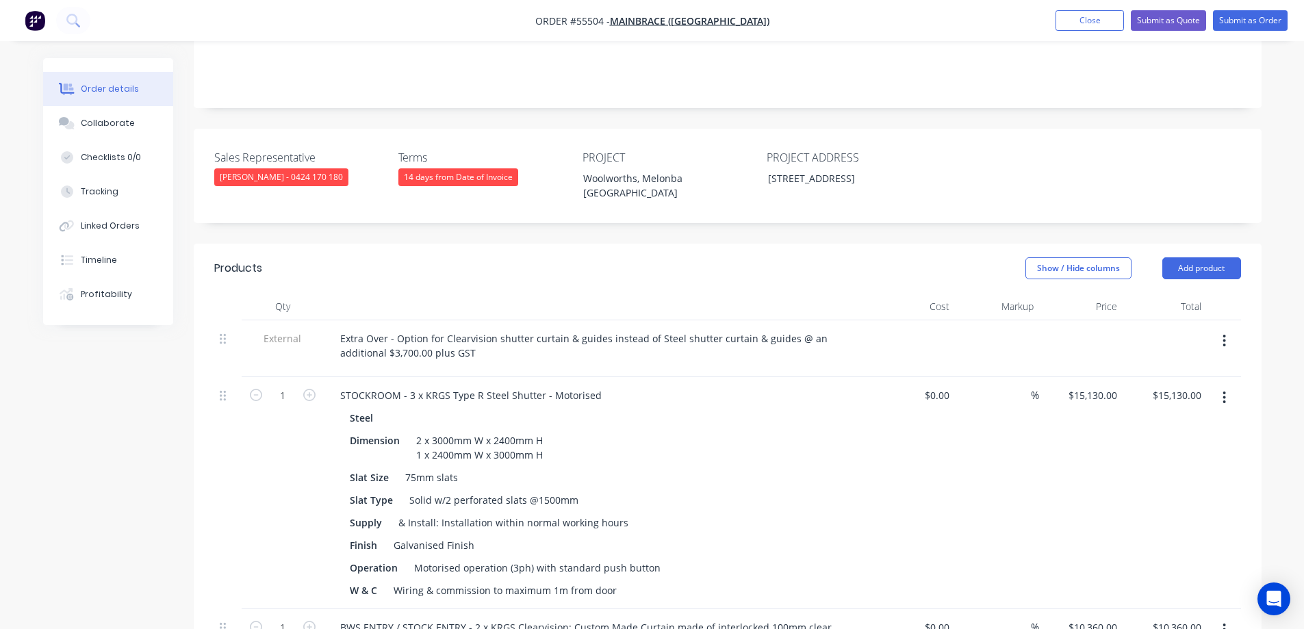
click at [1225, 335] on icon "button" at bounding box center [1224, 341] width 3 height 12
click at [1181, 394] on div "Delete" at bounding box center [1175, 404] width 105 height 20
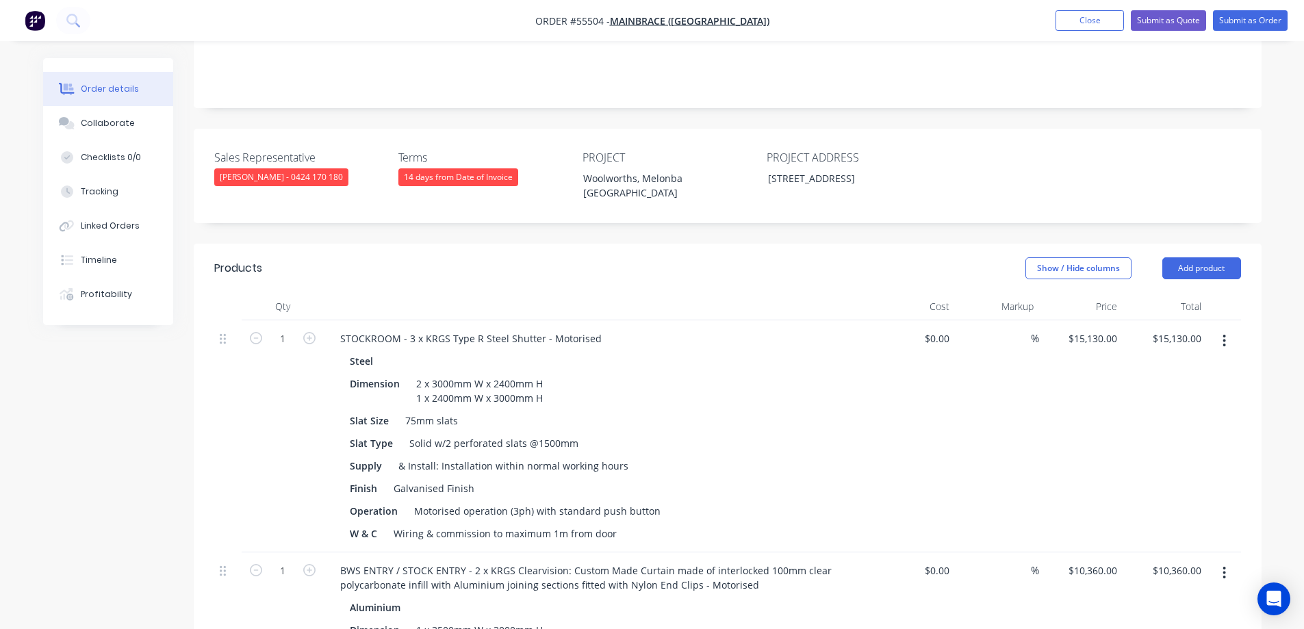
click at [1223, 333] on icon "button" at bounding box center [1224, 340] width 3 height 15
click at [1152, 449] on div "Delete" at bounding box center [1175, 459] width 105 height 20
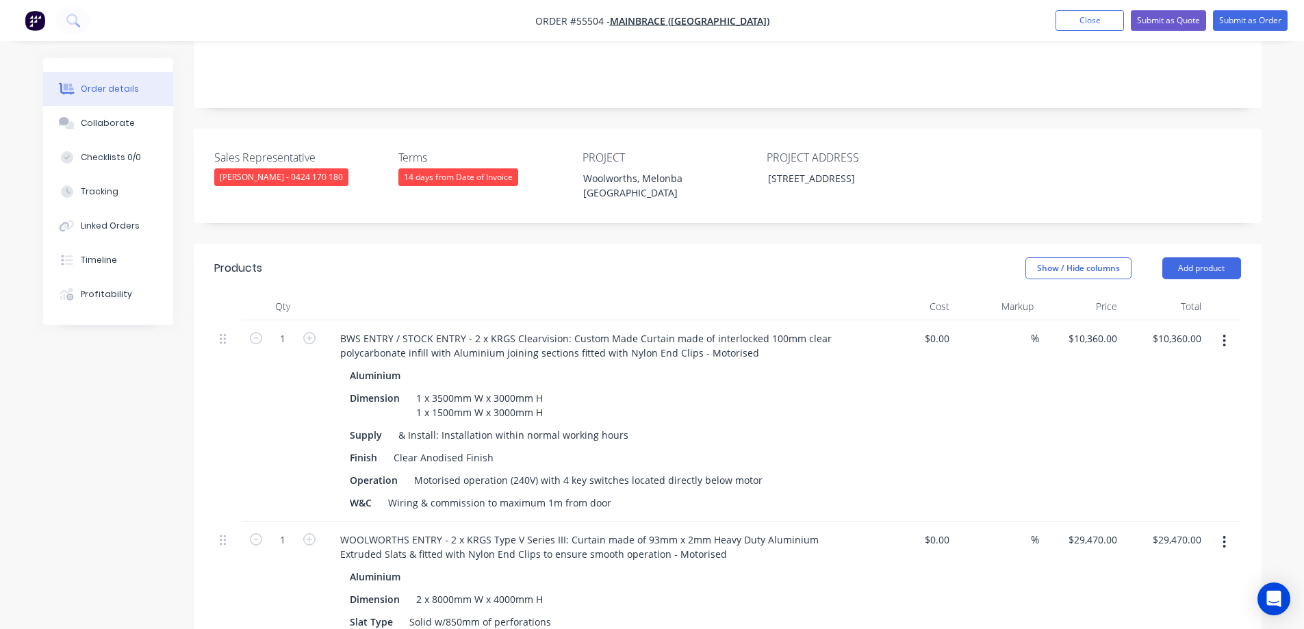
click at [1225, 335] on icon "button" at bounding box center [1224, 341] width 3 height 12
click at [1164, 449] on div "Delete" at bounding box center [1175, 459] width 105 height 20
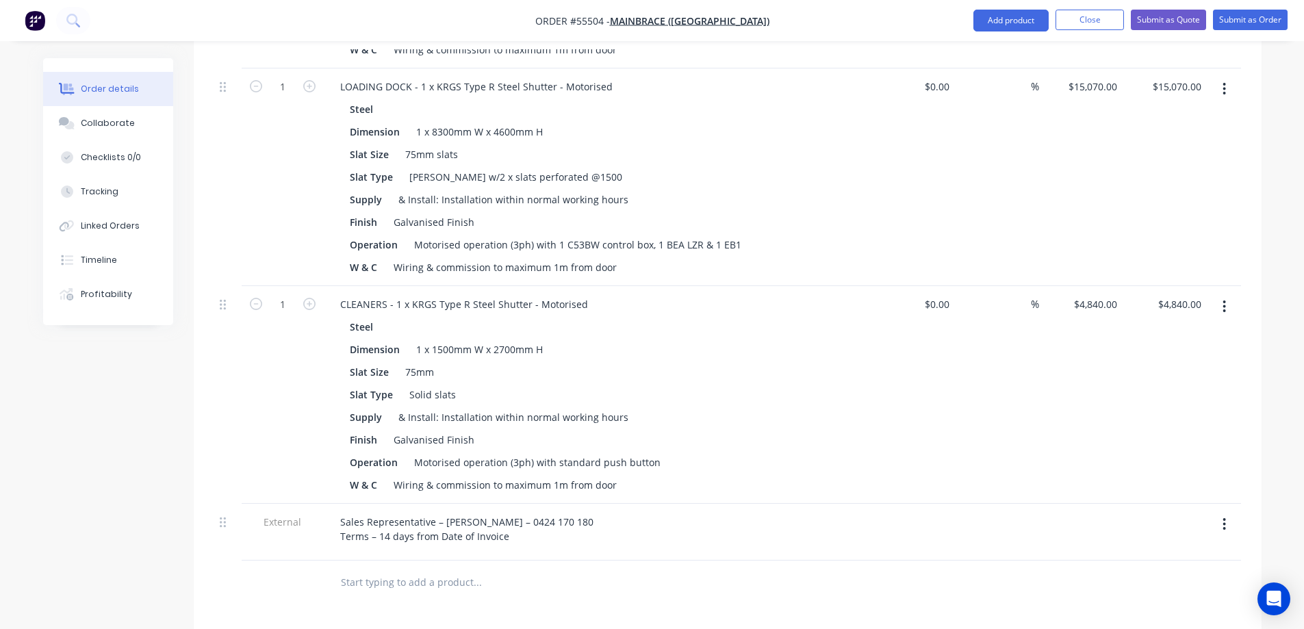
scroll to position [958, 0]
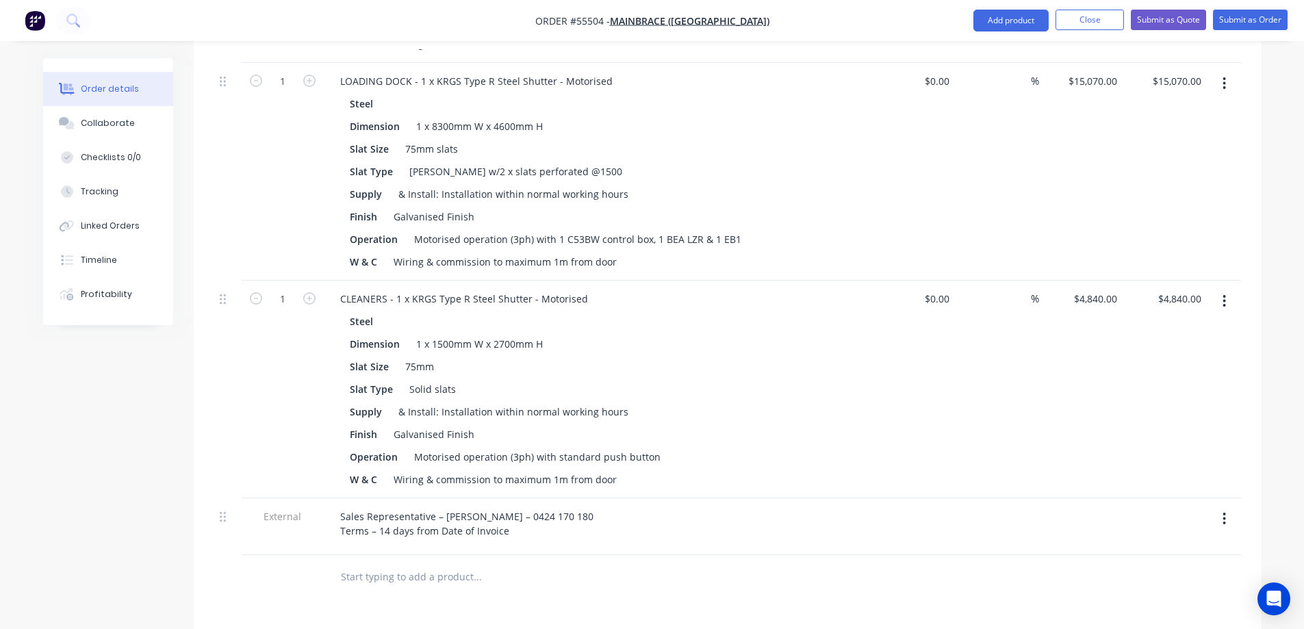
click at [1226, 511] on icon "button" at bounding box center [1224, 518] width 3 height 15
click at [1120, 568] on button "Delete" at bounding box center [1176, 581] width 130 height 27
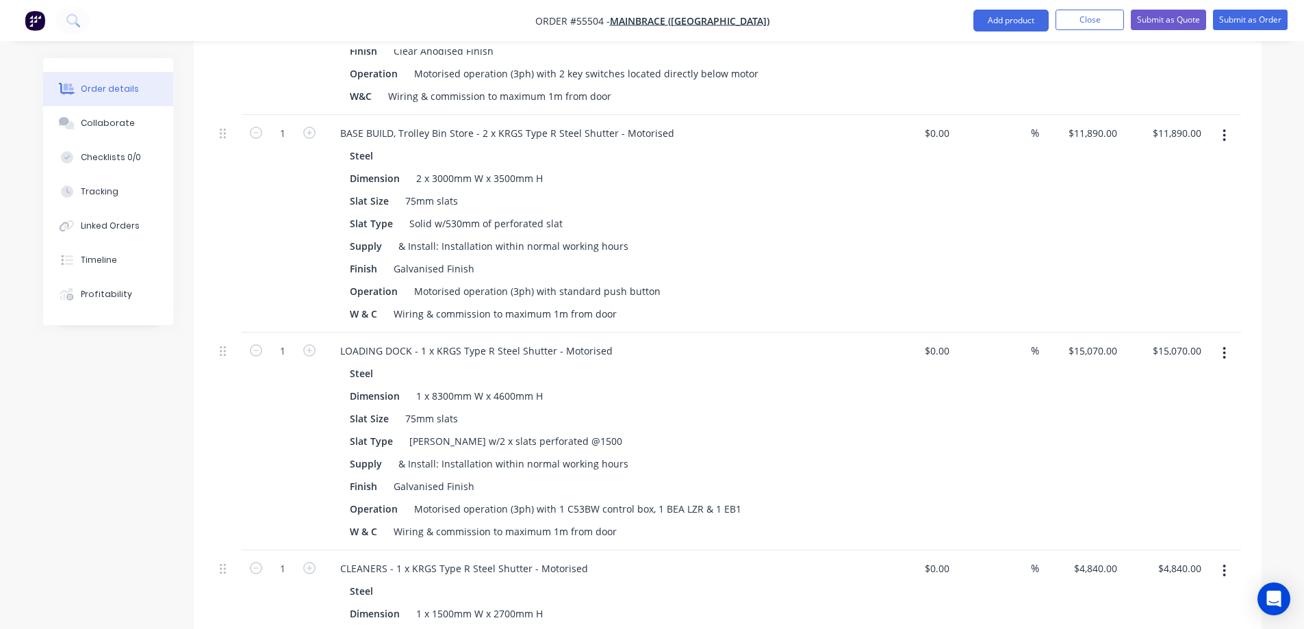
scroll to position [548, 0]
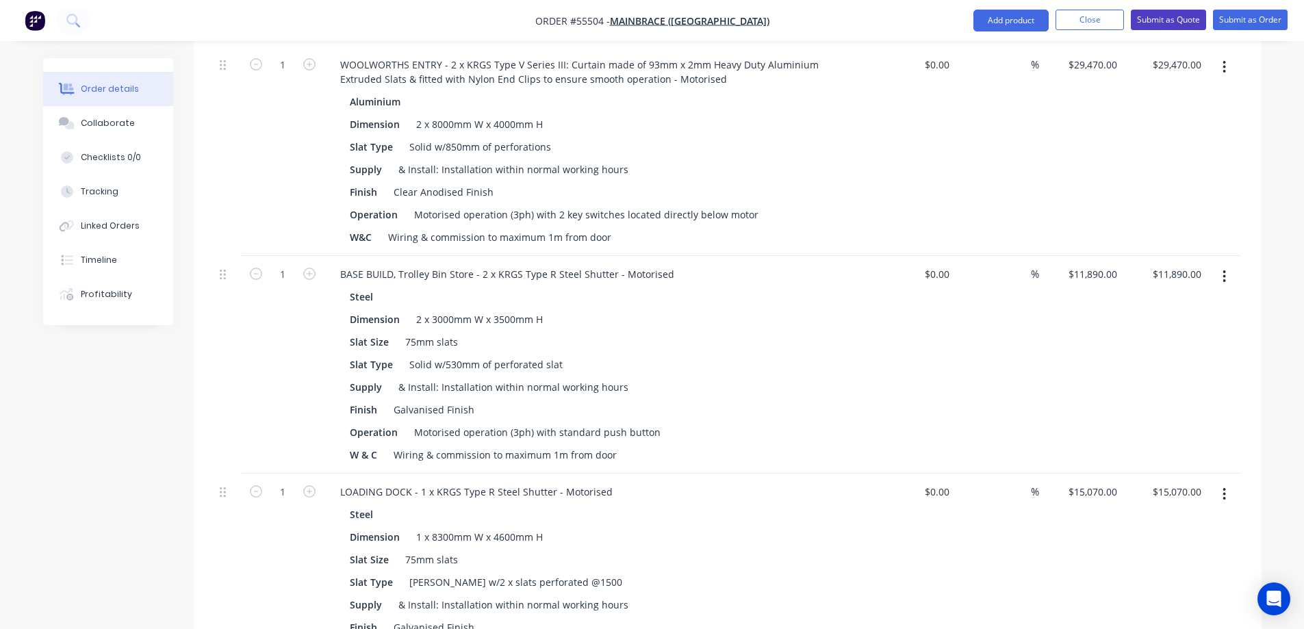
click at [1158, 21] on button "Submit as Quote" at bounding box center [1168, 20] width 75 height 21
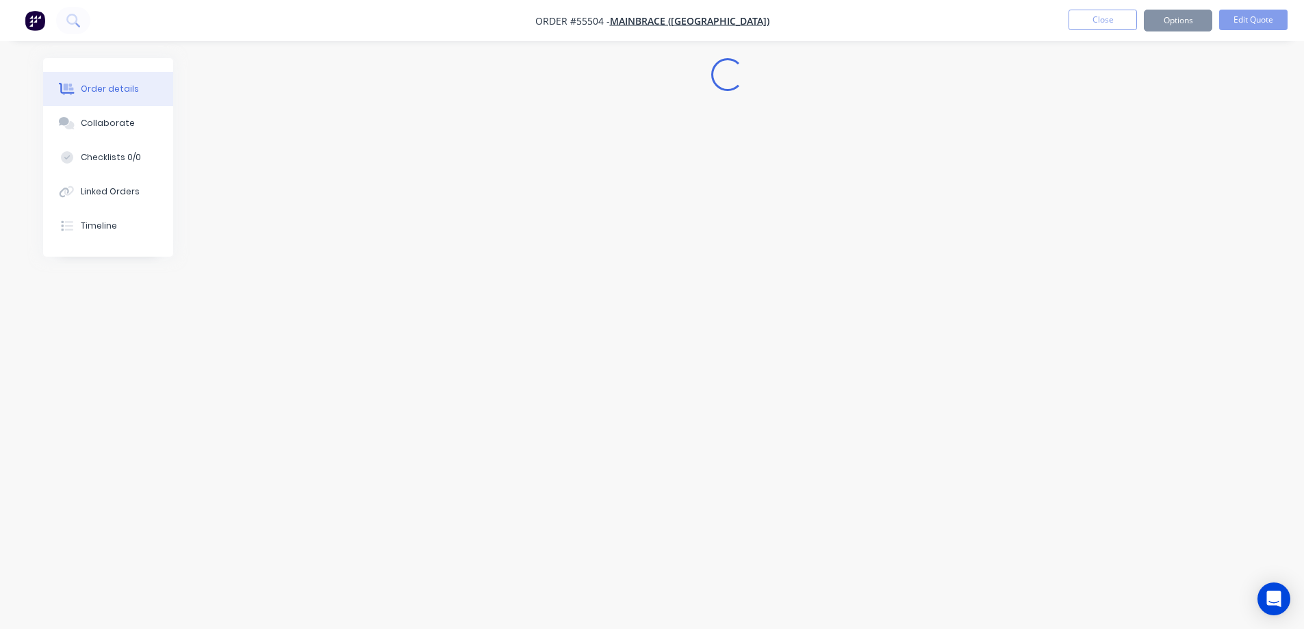
scroll to position [0, 0]
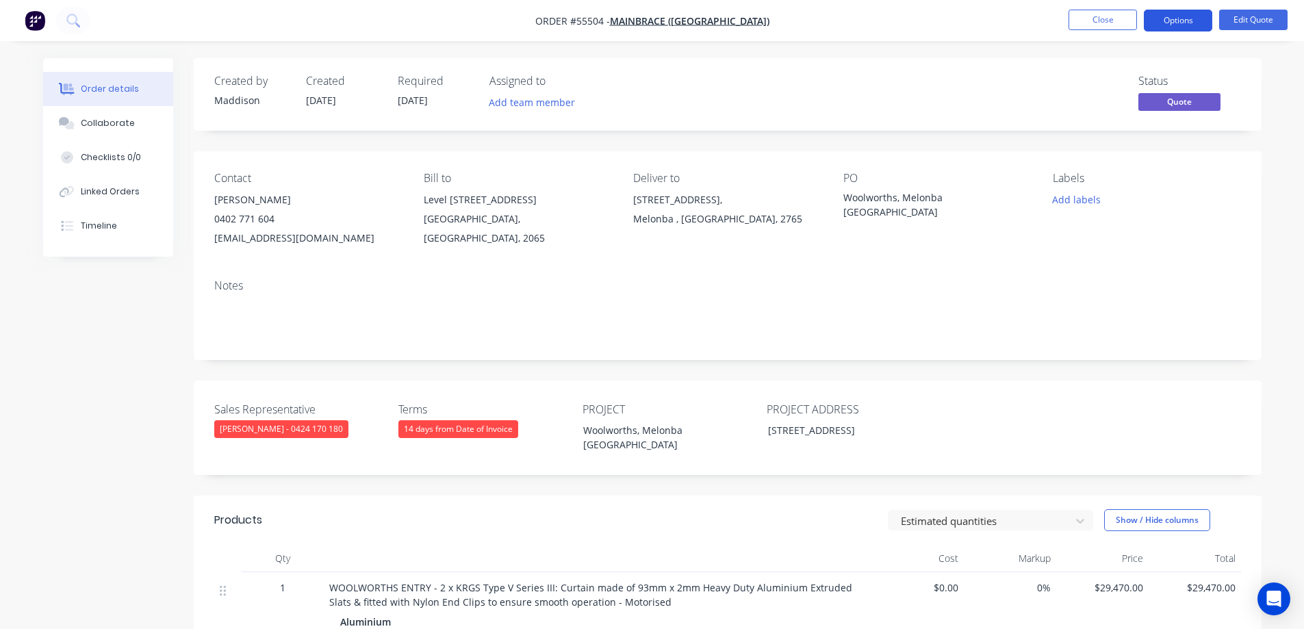
click at [1182, 17] on button "Options" at bounding box center [1178, 21] width 68 height 22
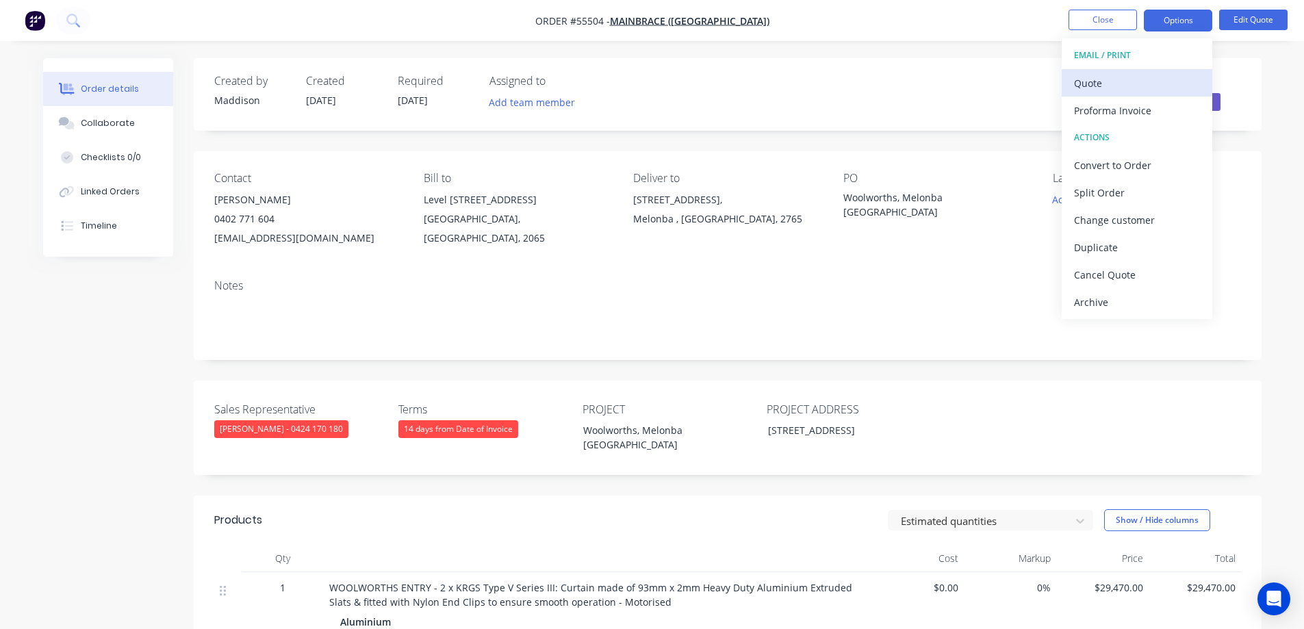
click at [1104, 76] on div "Quote" at bounding box center [1137, 83] width 126 height 20
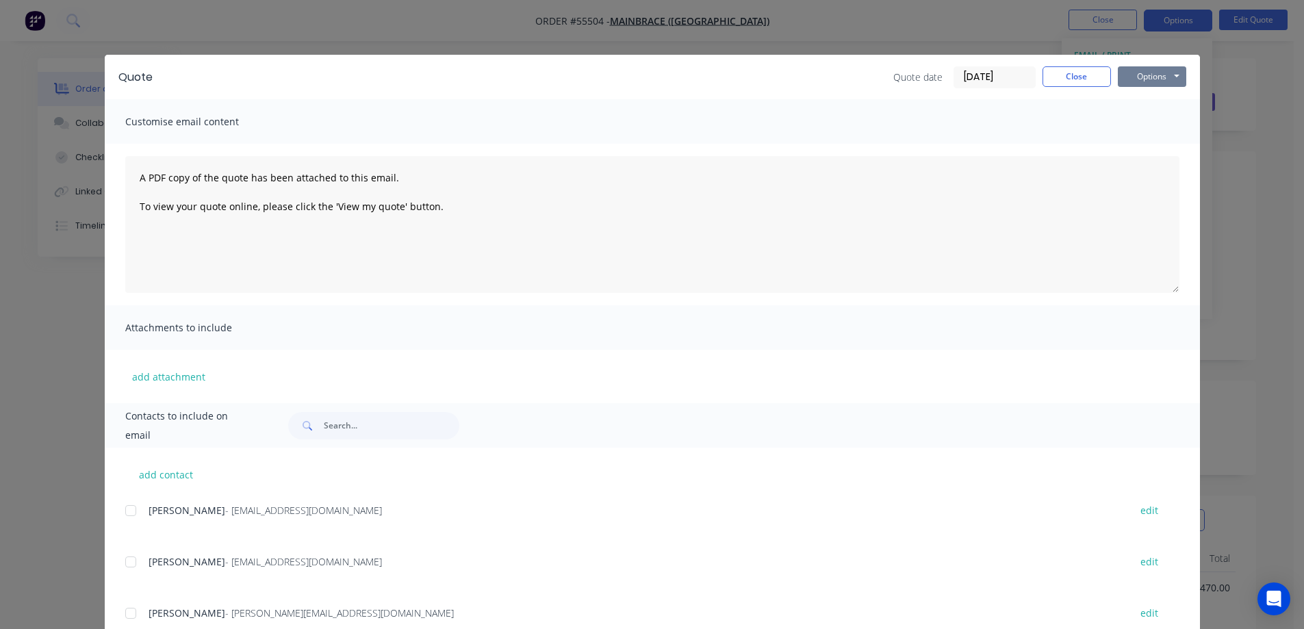
click at [1169, 79] on button "Options" at bounding box center [1152, 76] width 68 height 21
click at [1163, 124] on button "Print" at bounding box center [1162, 123] width 88 height 23
click at [596, 23] on div "Quote Quote date [DATE] Close Options Preview Print Email Customise email conte…" at bounding box center [652, 314] width 1304 height 629
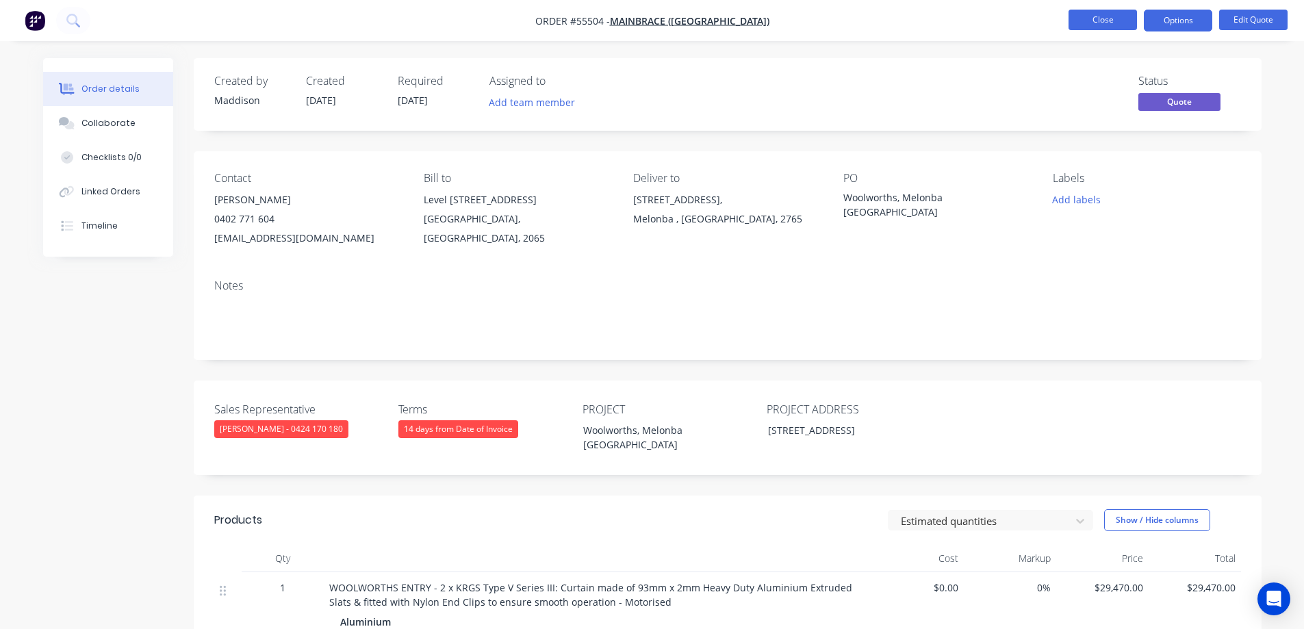
click at [1099, 23] on button "Close" at bounding box center [1103, 20] width 68 height 21
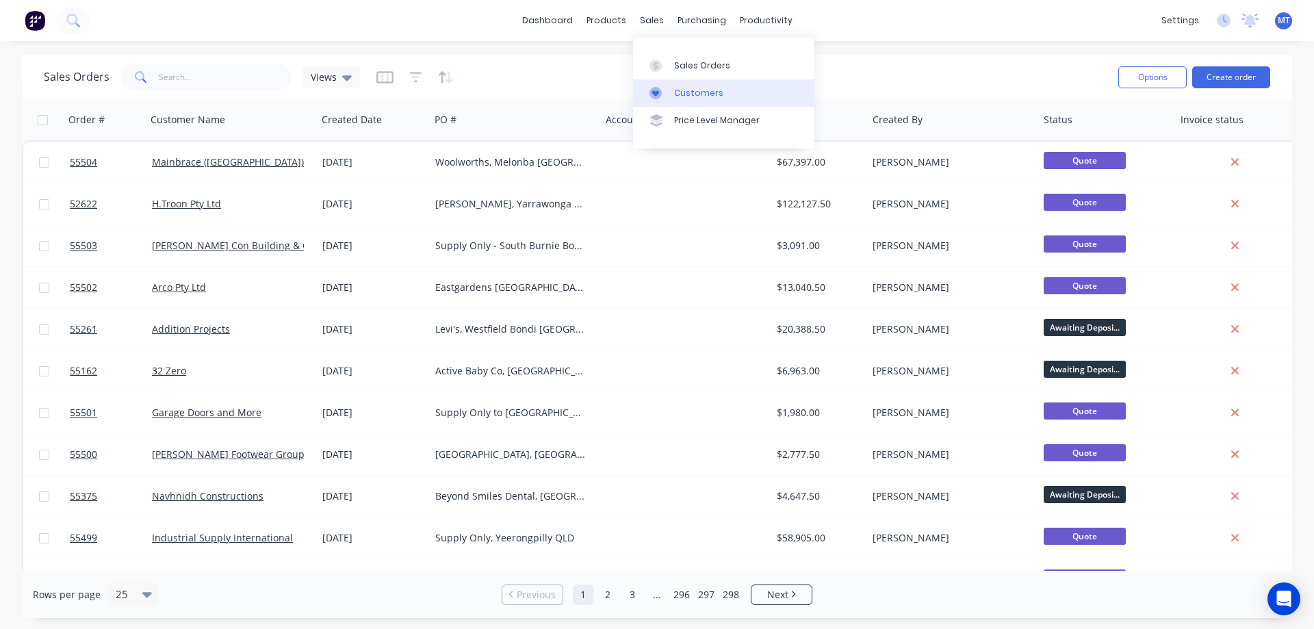
click at [654, 95] on icon at bounding box center [655, 93] width 7 height 6
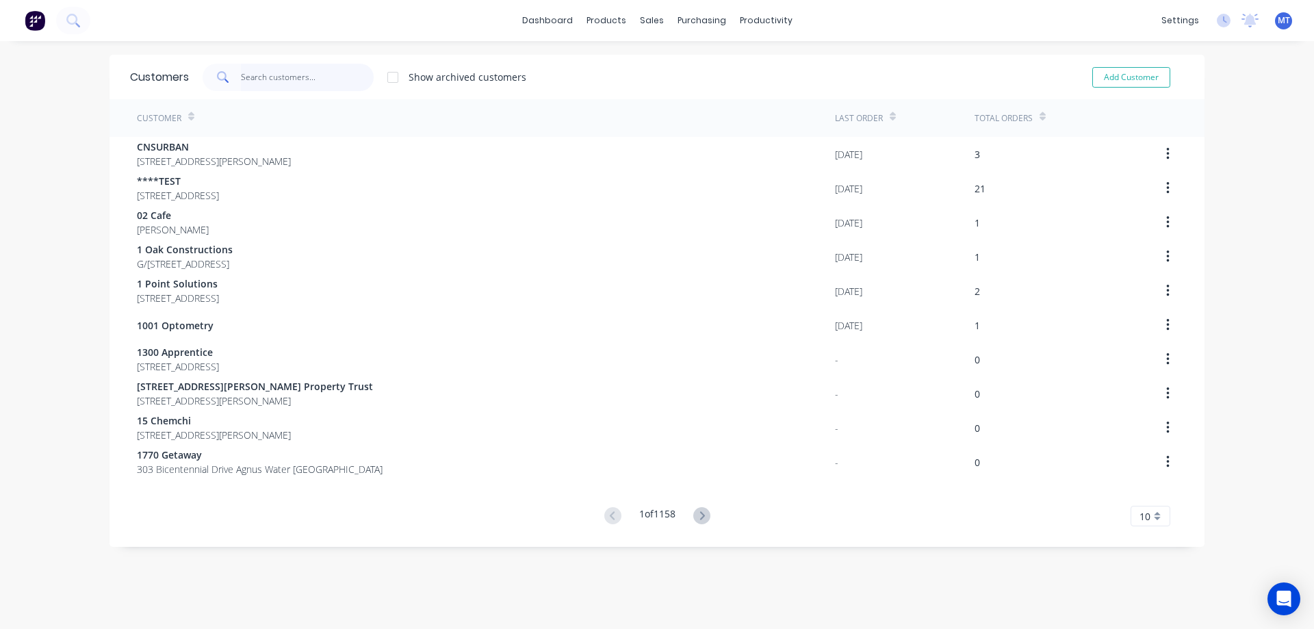
click at [279, 77] on input "text" at bounding box center [307, 77] width 133 height 27
click at [657, 54] on link "Sales Orders" at bounding box center [718, 64] width 181 height 27
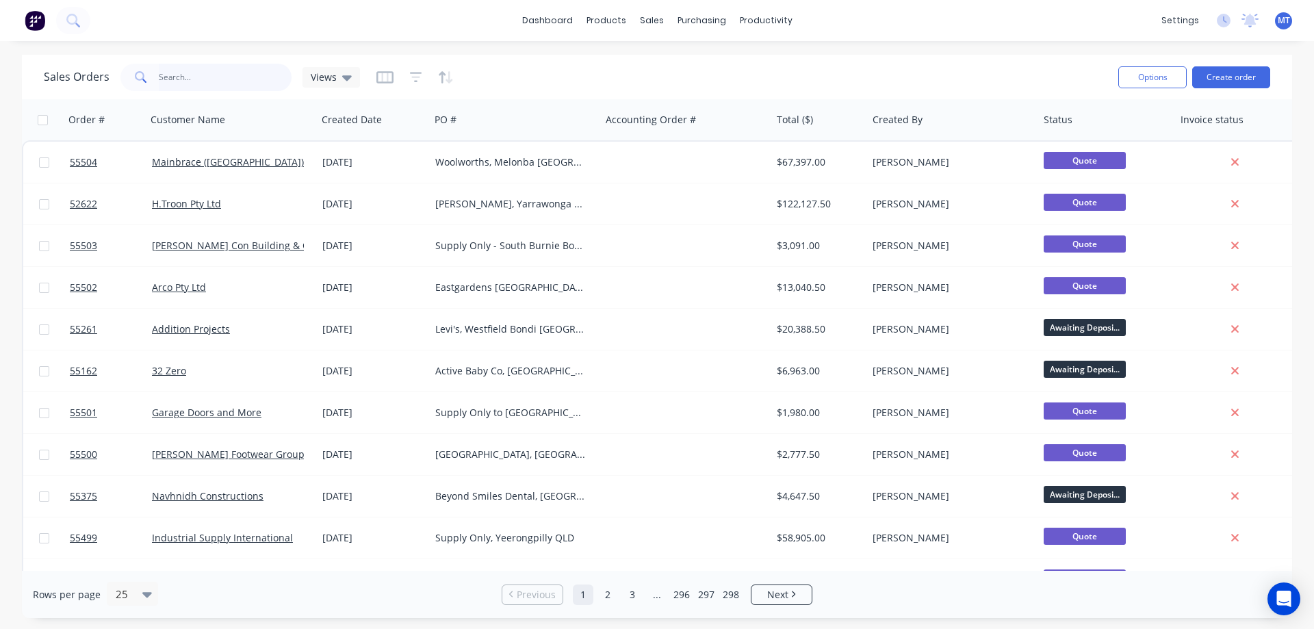
click at [204, 72] on input "text" at bounding box center [225, 77] width 133 height 27
type input "53311"
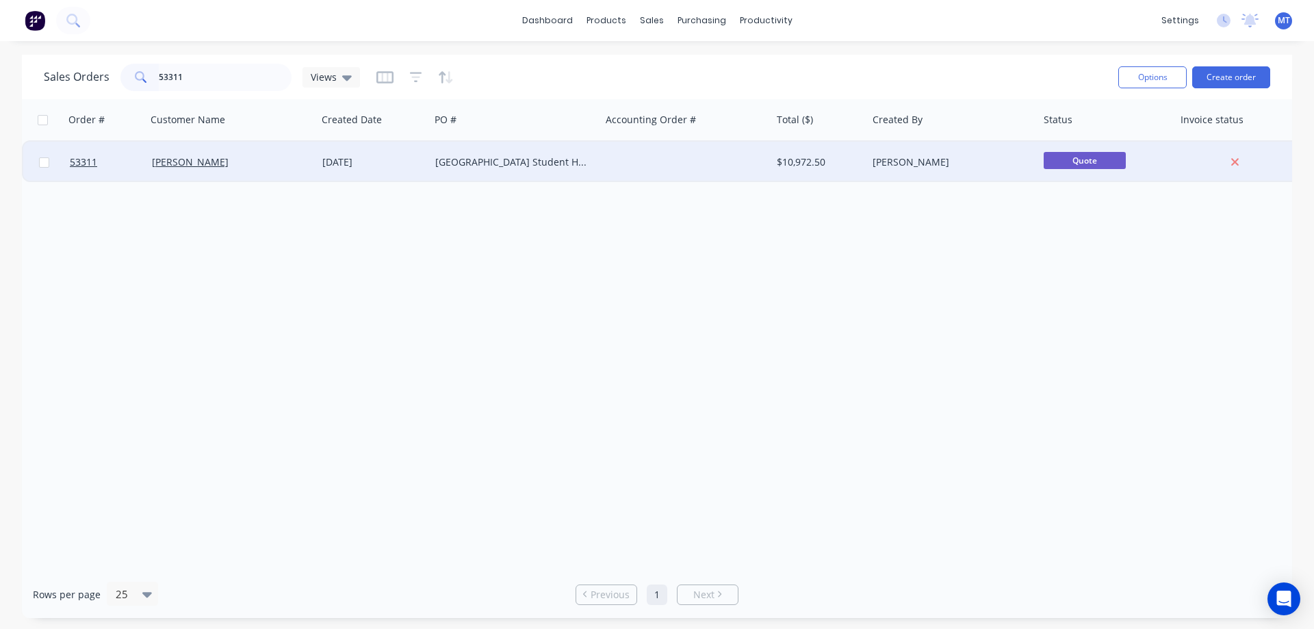
click at [459, 163] on div "[GEOGRAPHIC_DATA] Student Hub" at bounding box center [511, 162] width 152 height 14
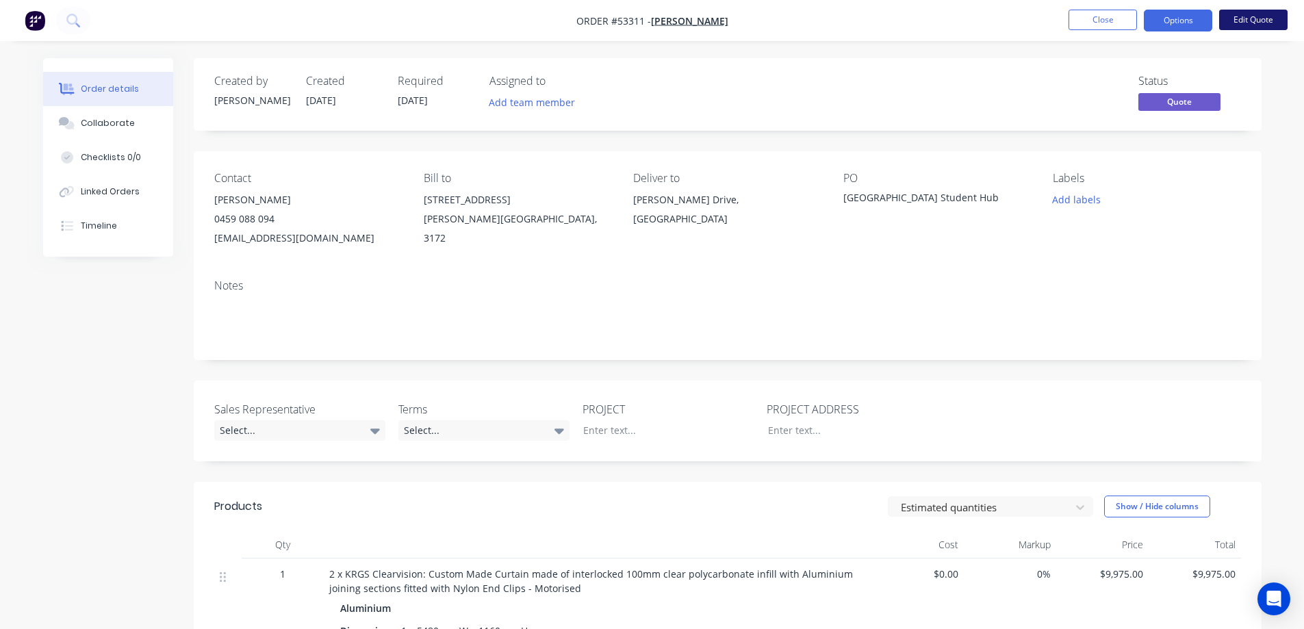
click at [1242, 22] on button "Edit Quote" at bounding box center [1253, 20] width 68 height 21
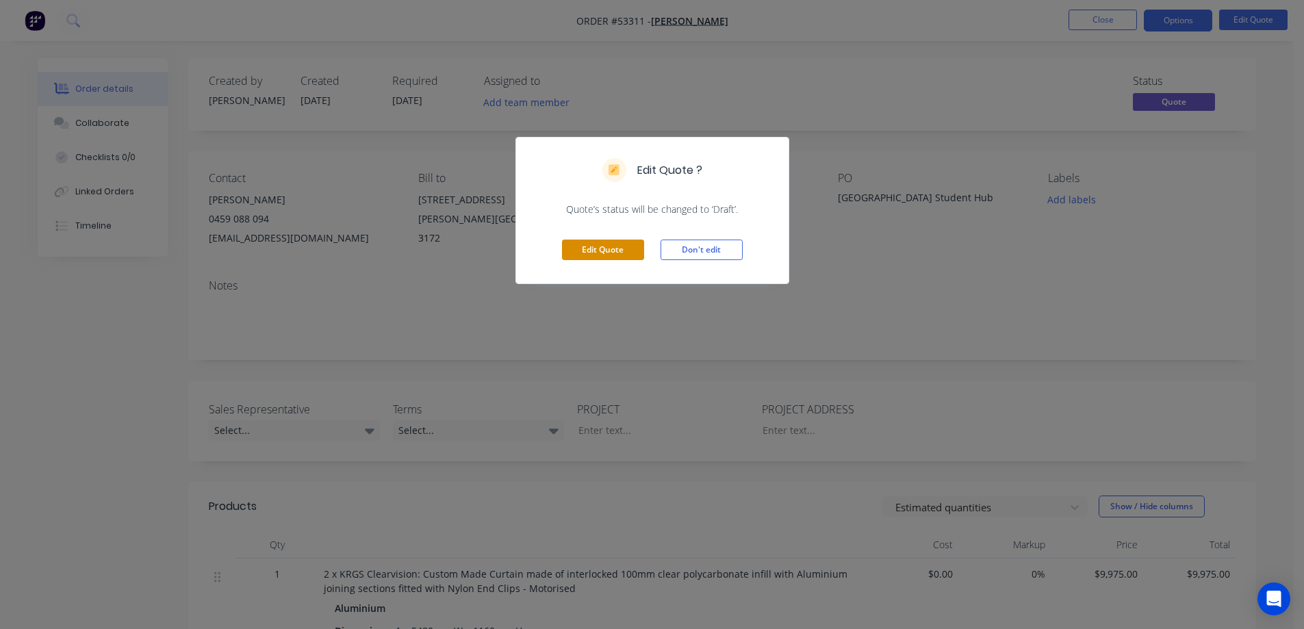
click at [607, 254] on button "Edit Quote" at bounding box center [603, 250] width 82 height 21
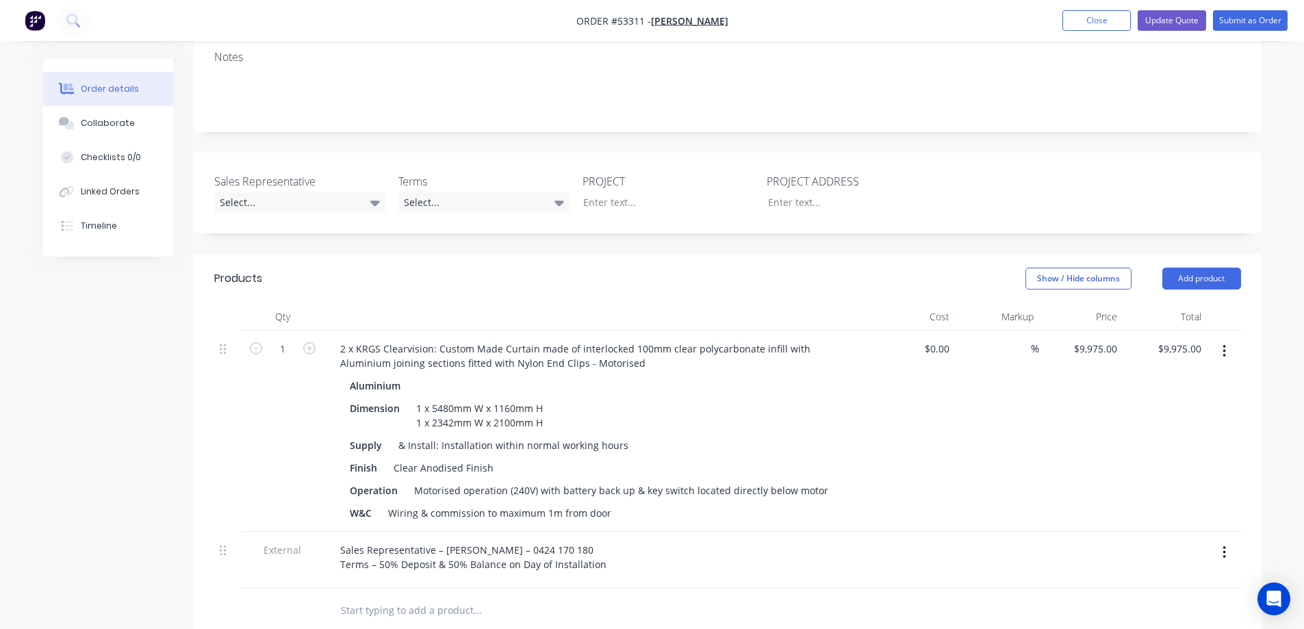
scroll to position [274, 0]
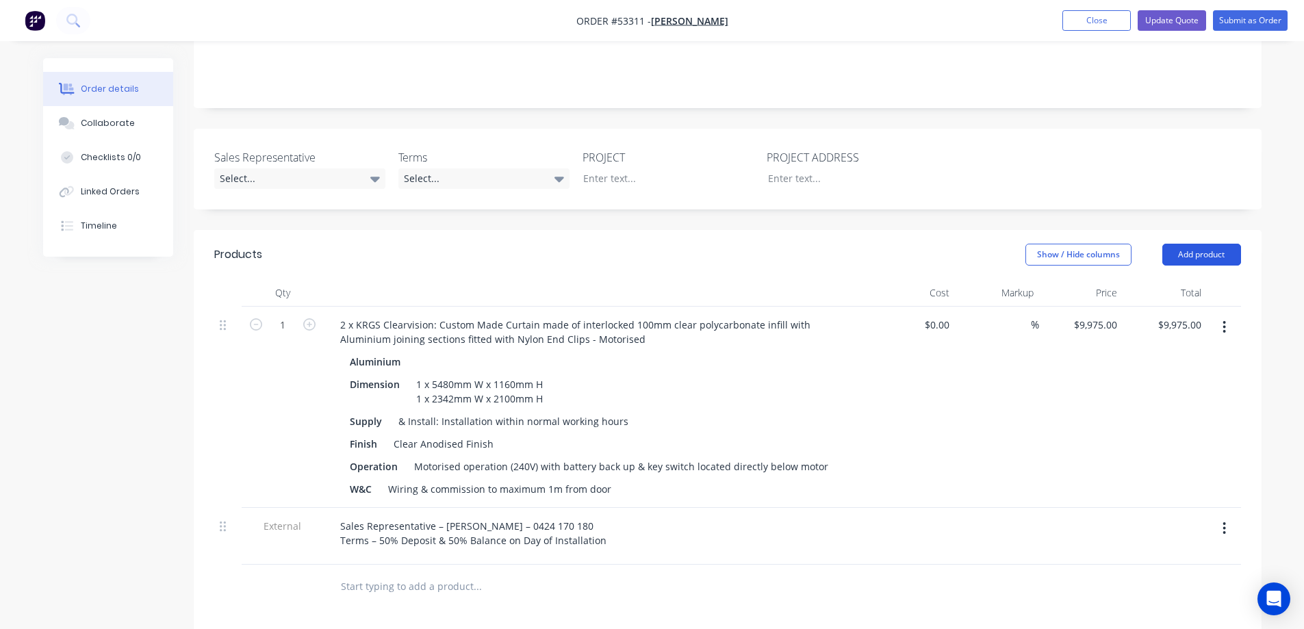
click at [1197, 244] on button "Add product" at bounding box center [1201, 255] width 79 height 22
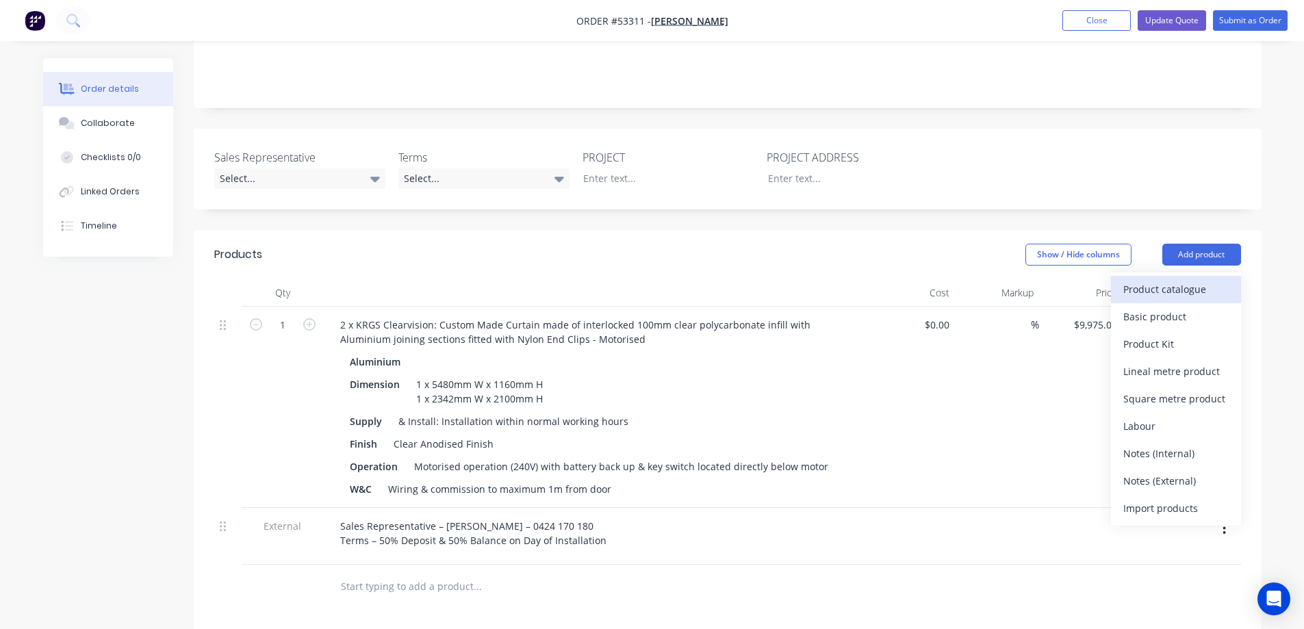
click at [1158, 279] on div "Product catalogue" at bounding box center [1175, 289] width 105 height 20
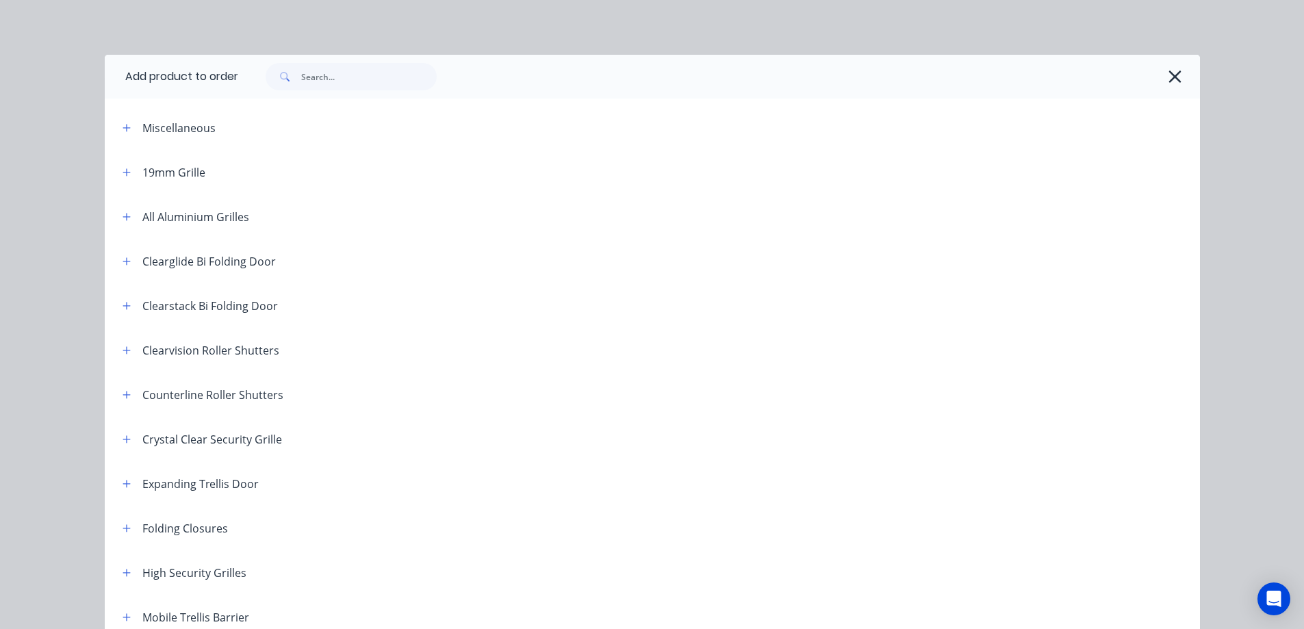
scroll to position [382, 0]
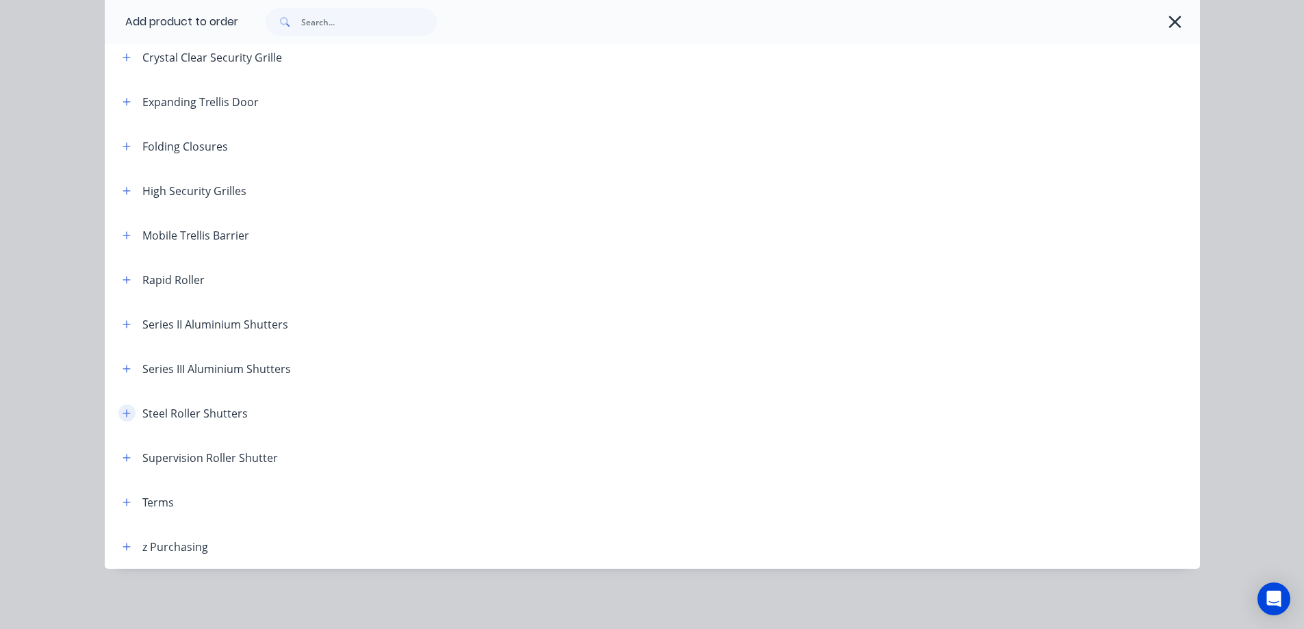
click at [123, 412] on icon "button" at bounding box center [127, 414] width 8 height 10
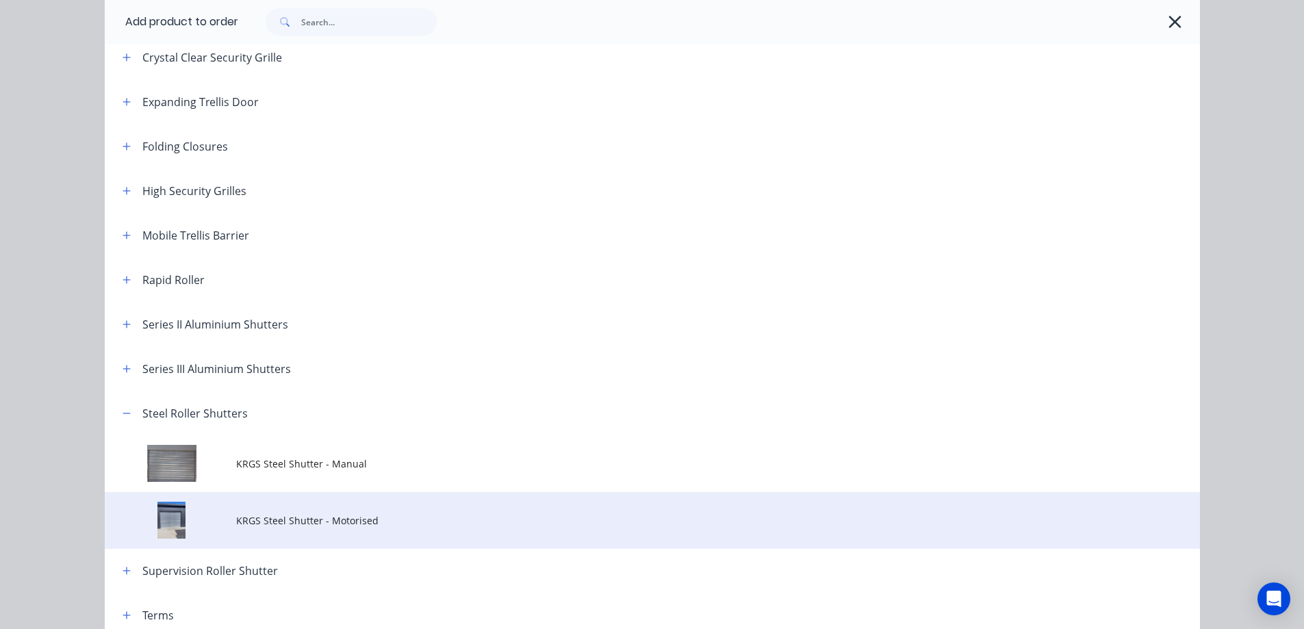
click at [335, 511] on td "KRGS Steel Shutter - Motorised" at bounding box center [718, 520] width 964 height 57
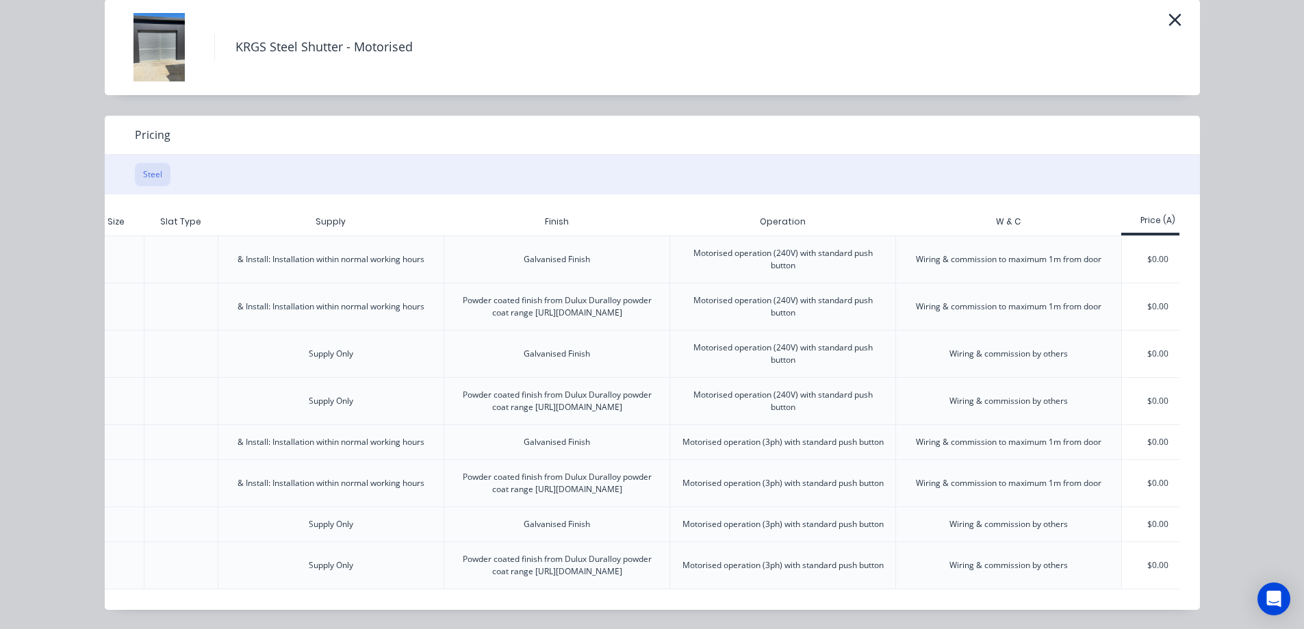
scroll to position [0, 342]
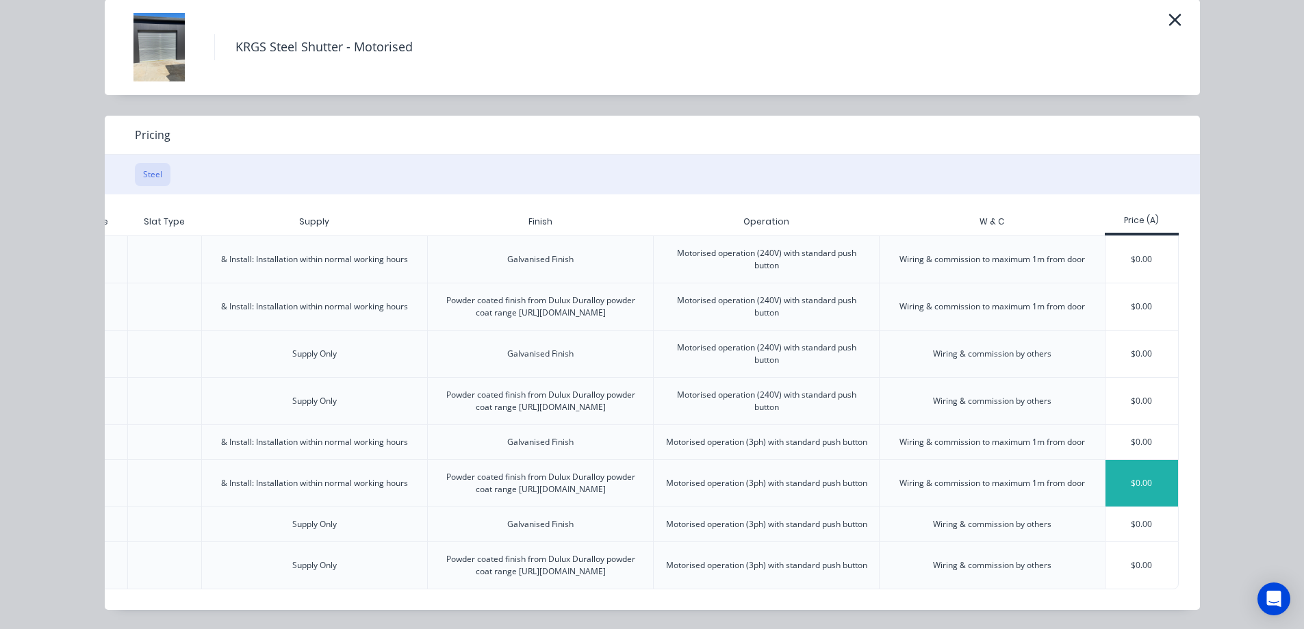
click at [1131, 460] on div "$0.00" at bounding box center [1142, 483] width 73 height 47
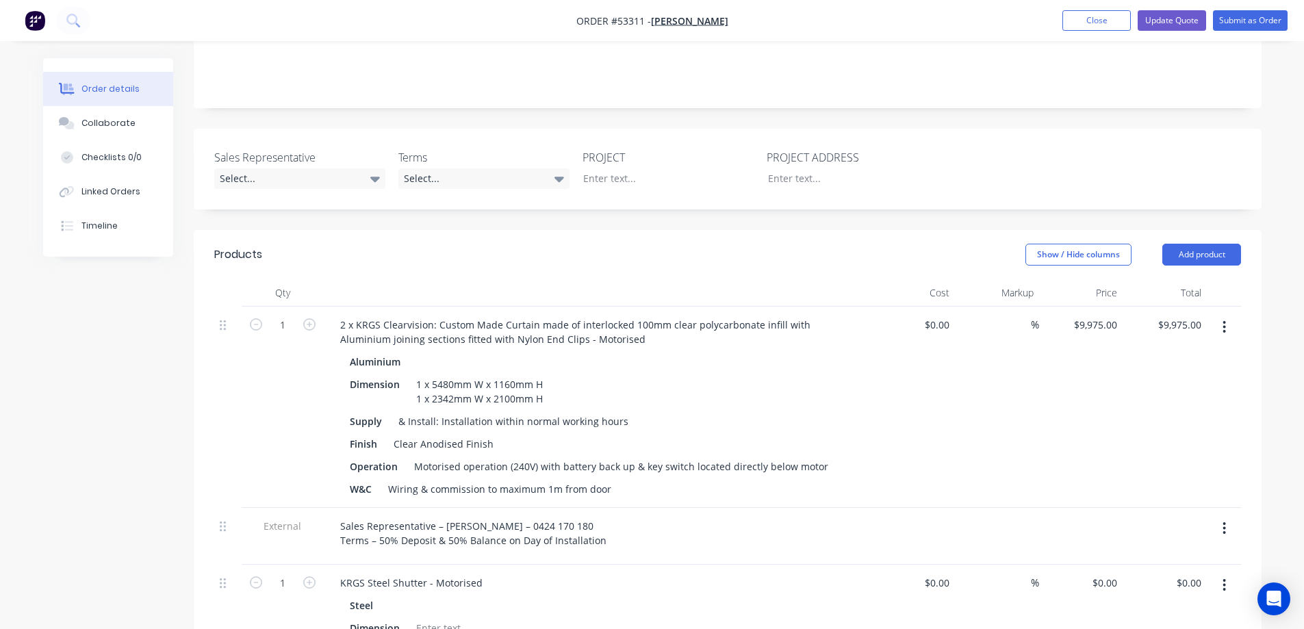
scroll to position [479, 0]
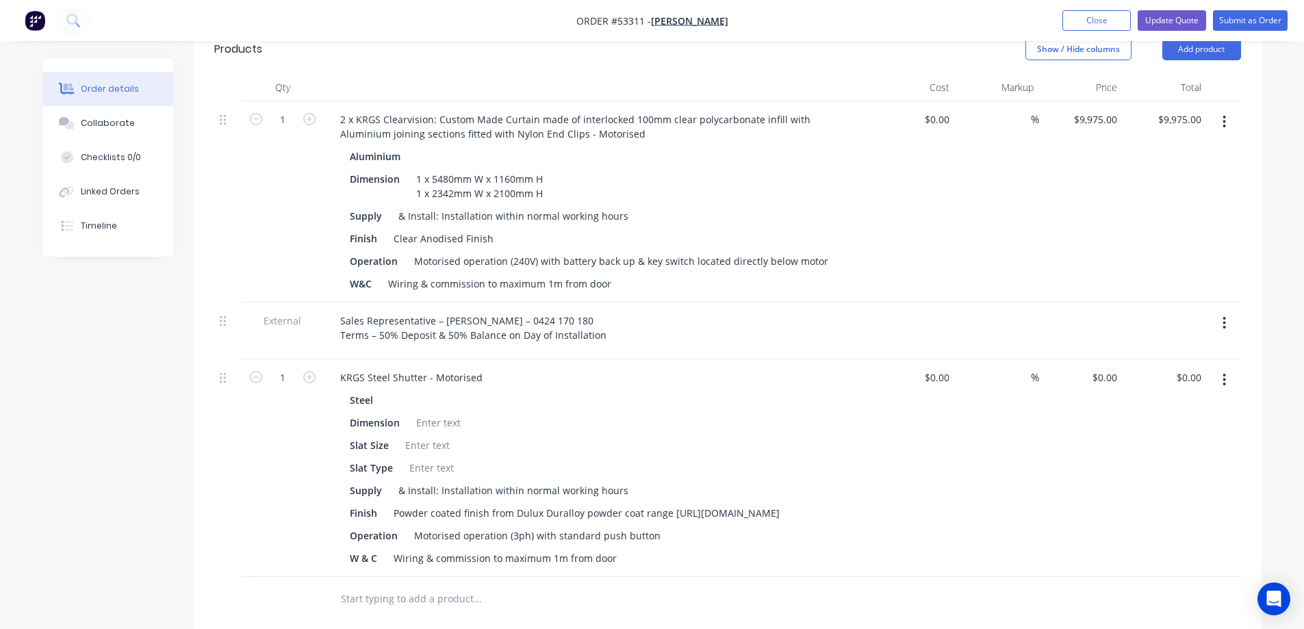
click at [1224, 317] on icon "button" at bounding box center [1224, 323] width 3 height 12
click at [1152, 377] on div "Delete" at bounding box center [1175, 387] width 105 height 20
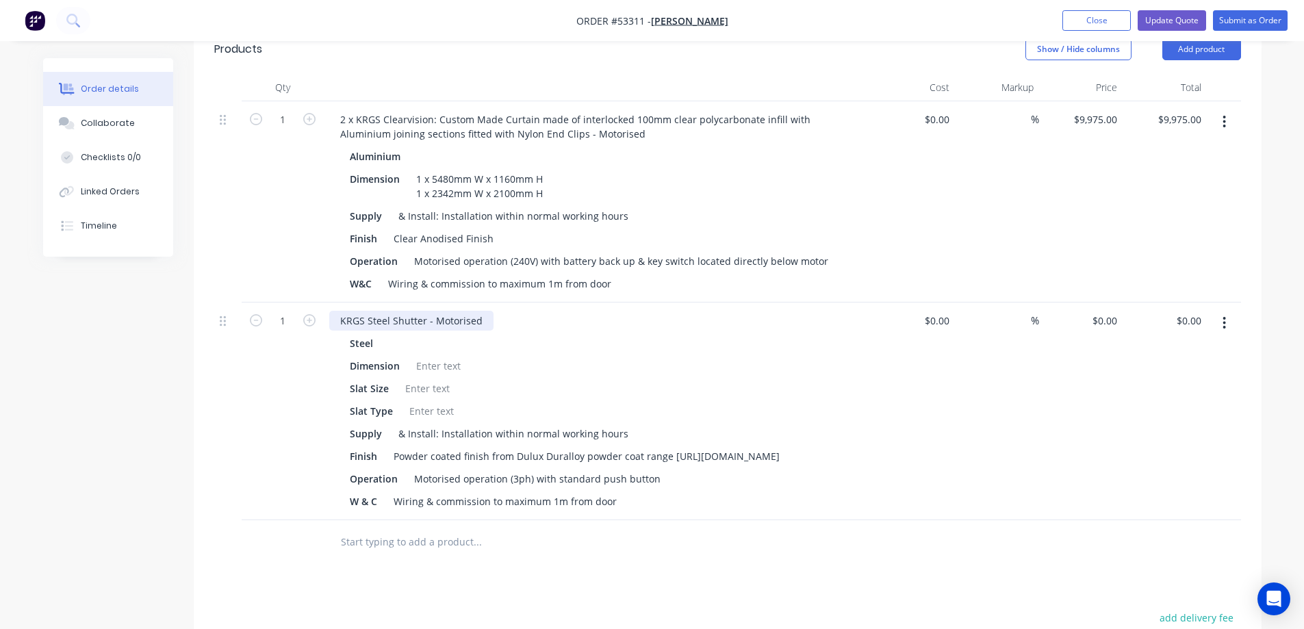
click at [339, 311] on div "KRGS Steel Shutter - Motorised" at bounding box center [411, 321] width 164 height 20
type input "$0.00"
click at [446, 356] on div at bounding box center [438, 366] width 55 height 20
click at [448, 356] on div at bounding box center [438, 366] width 55 height 20
click at [431, 169] on div "1 x 5480mm W x 1160mm H 1 x 2342mm W x 2100mm H" at bounding box center [480, 186] width 138 height 34
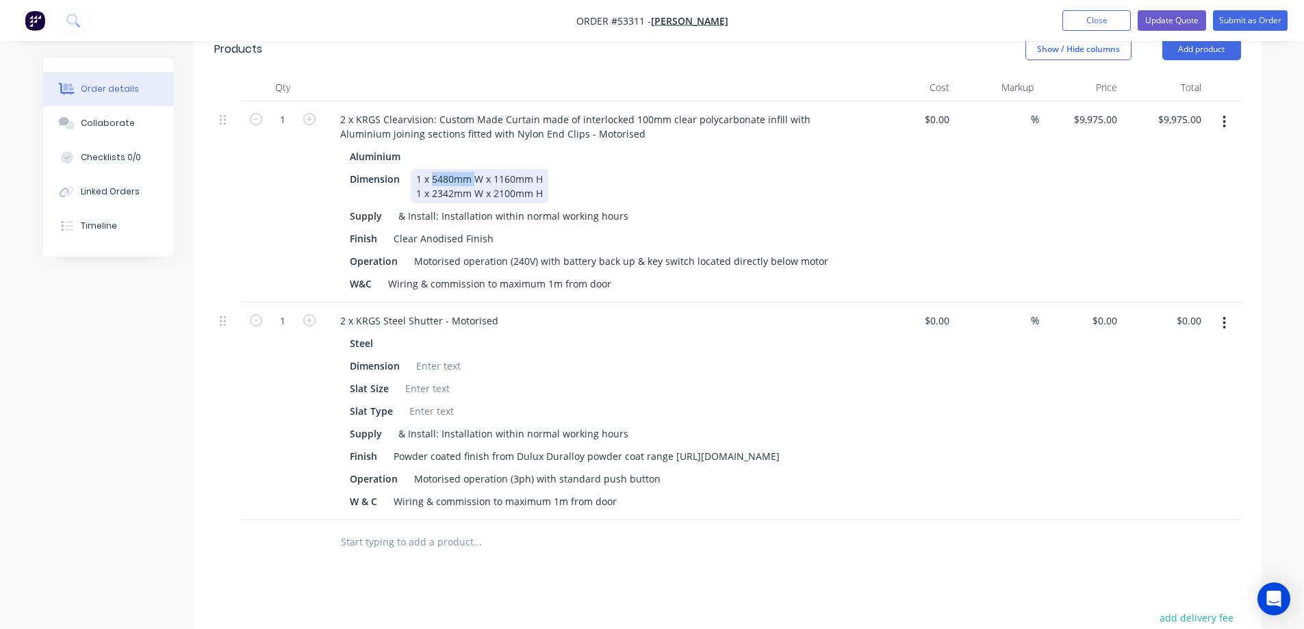
click at [431, 169] on div "1 x 5480mm W x 1160mm H 1 x 2342mm W x 2100mm H" at bounding box center [480, 186] width 138 height 34
click at [424, 169] on div "1 x 5480mm W x 1160mm H 1 x 2342mm W x 2100mm H" at bounding box center [480, 186] width 138 height 34
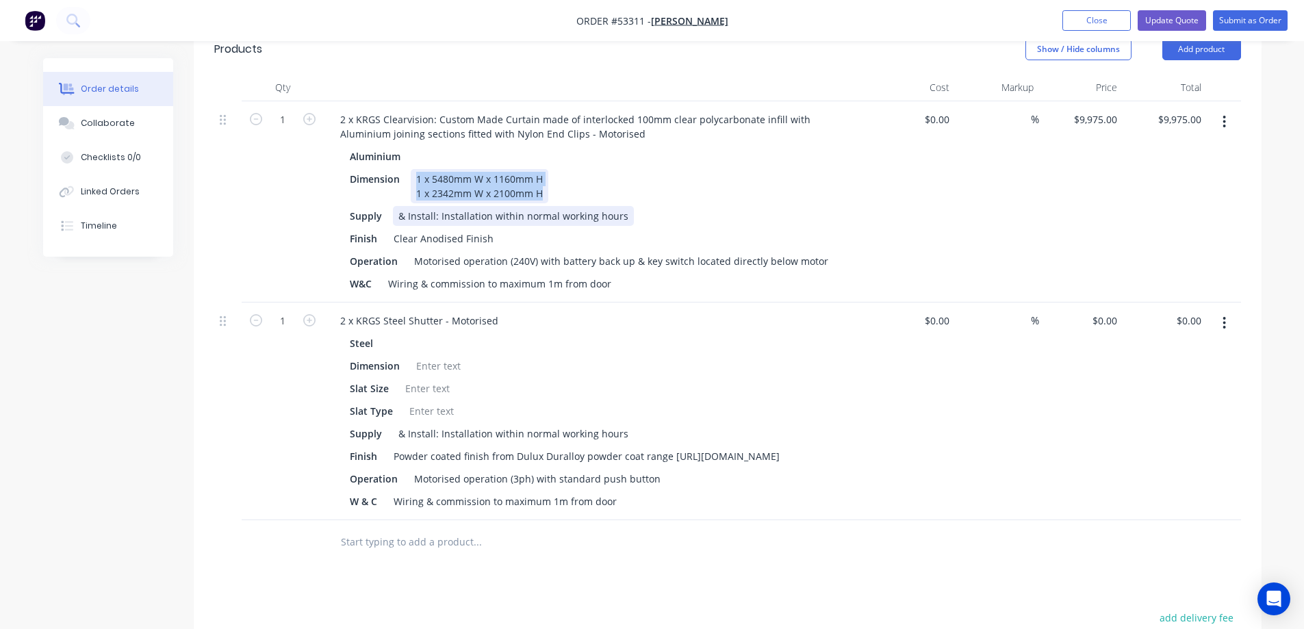
drag, startPoint x: 415, startPoint y: 159, endPoint x: 570, endPoint y: 201, distance: 160.2
click at [570, 201] on div "Aluminium Dimension 1 x 5480mm W x 1160mm H 1 x 2342mm W x 2100mm H Supply & In…" at bounding box center [597, 219] width 537 height 147
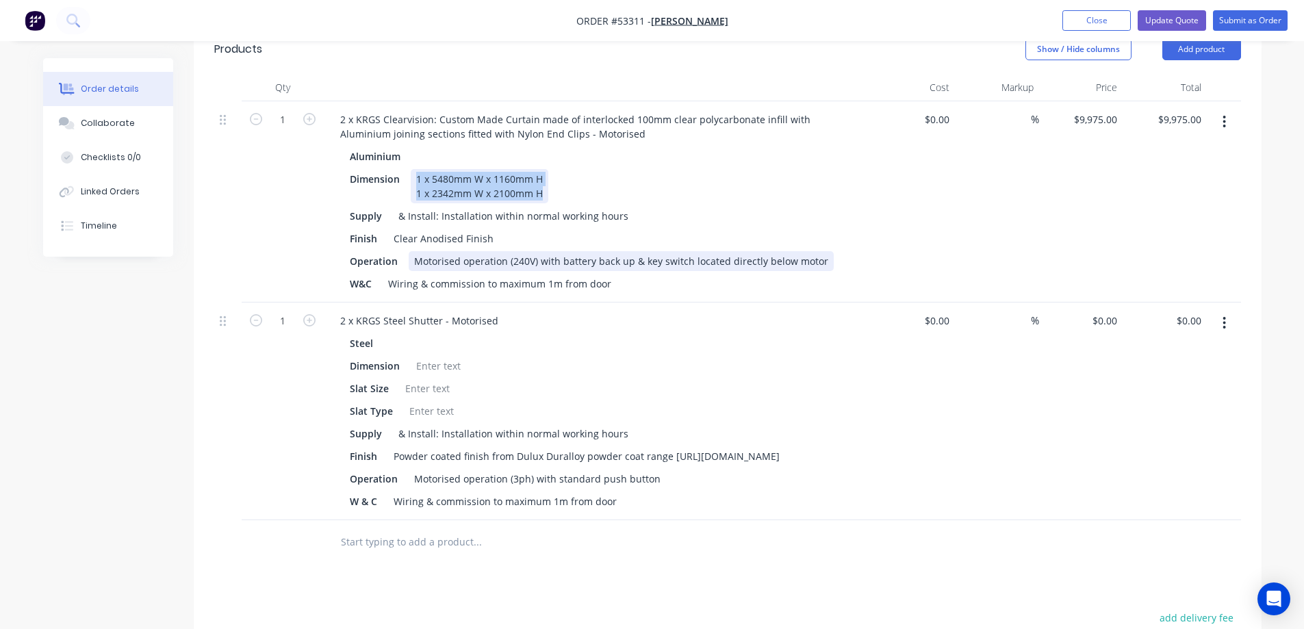
copy div "1 x 5480mm W x 1160mm H 1 x 2342mm W x 2100mm H"
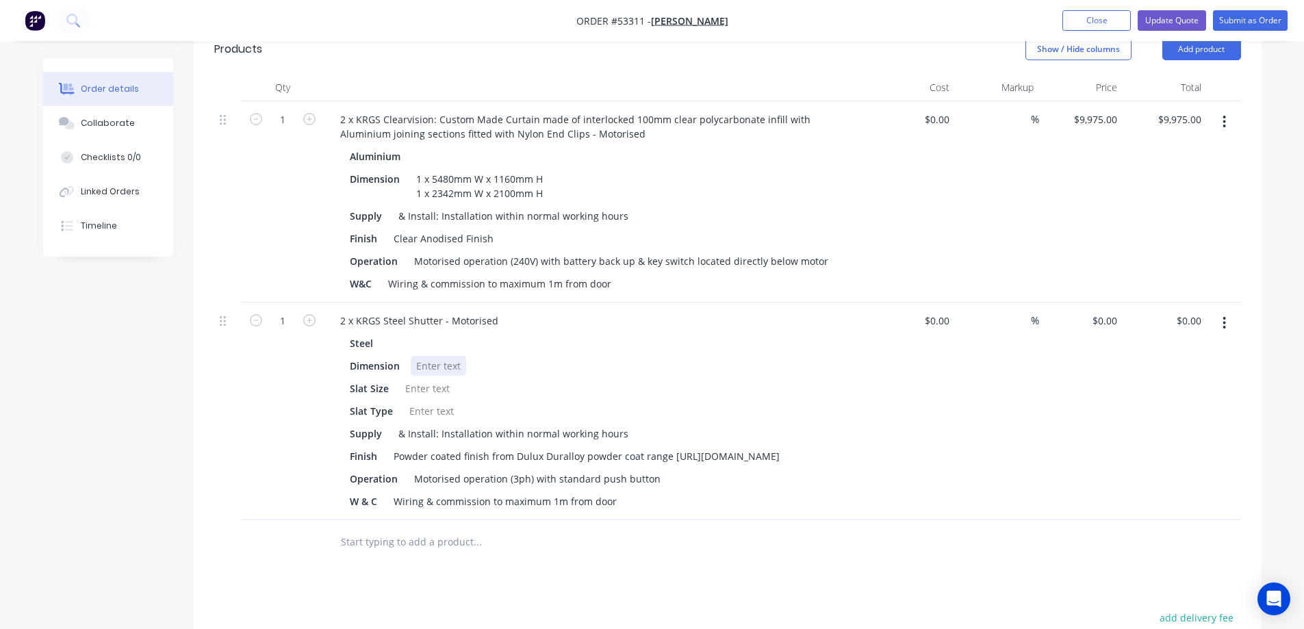
click at [427, 356] on div at bounding box center [438, 366] width 55 height 20
paste div
click at [543, 356] on div "1 x 5480mm W x 1160mm H1 x 2342mm W x 2100mm H" at bounding box center [543, 366] width 264 height 20
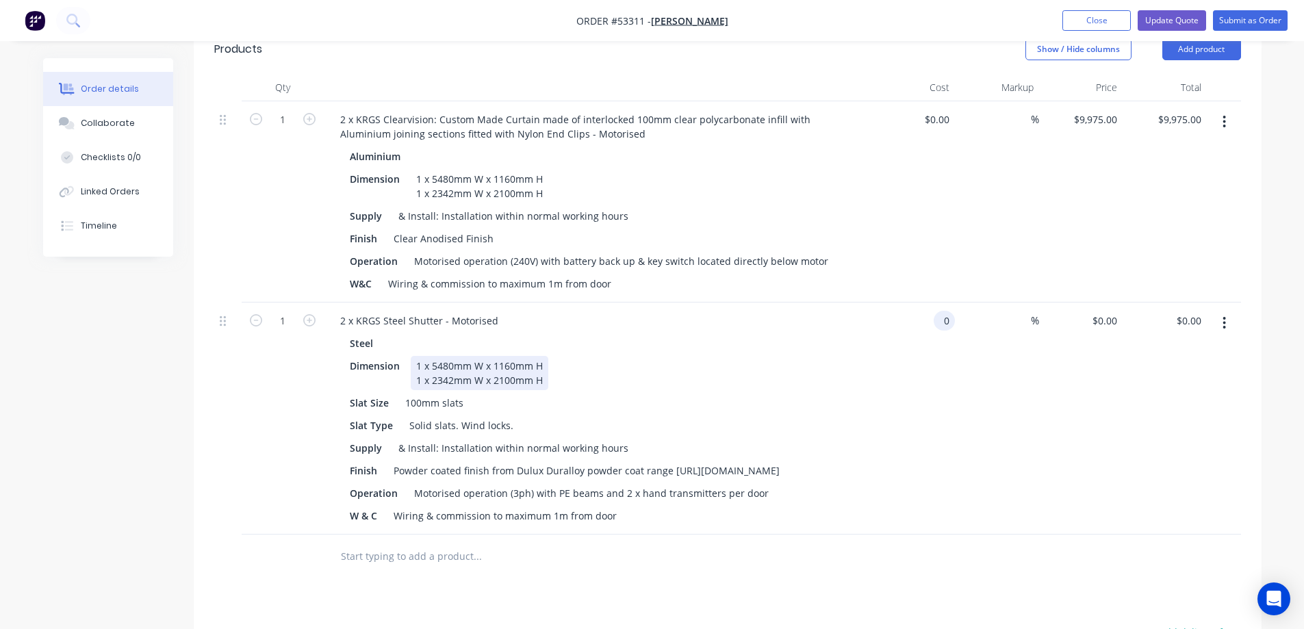
type input "$0.00"
type input "$15,240.00"
click at [1230, 110] on button "button" at bounding box center [1224, 122] width 32 height 25
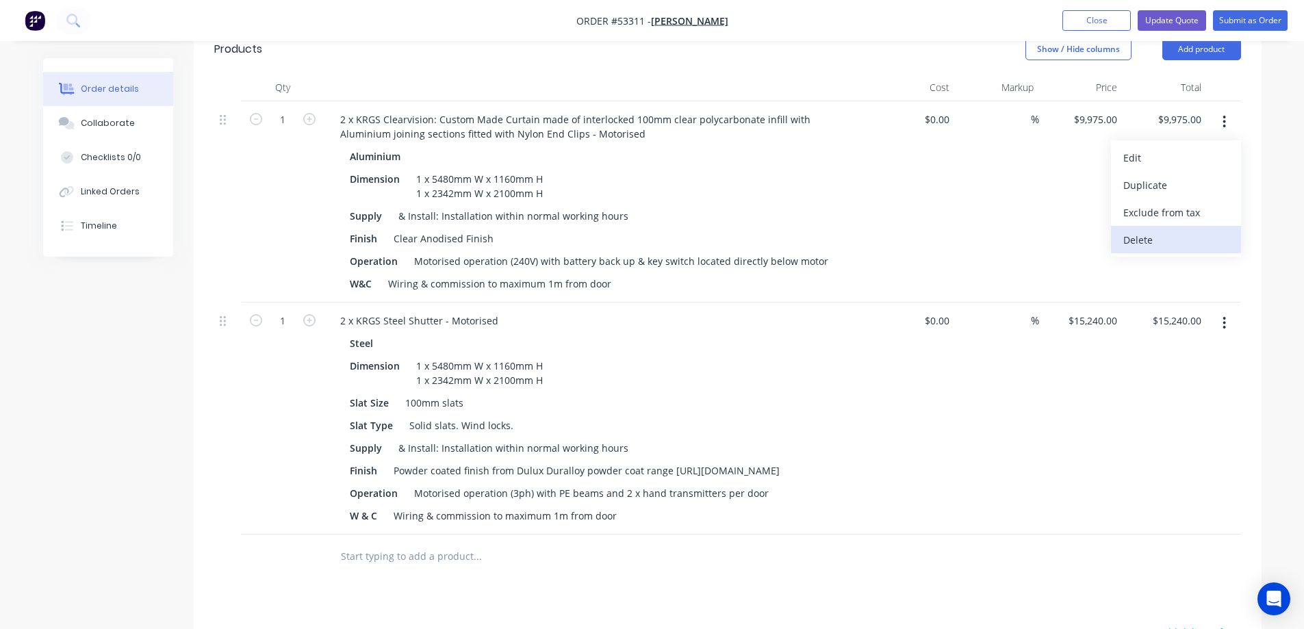
click at [1127, 230] on div "Delete" at bounding box center [1175, 240] width 105 height 20
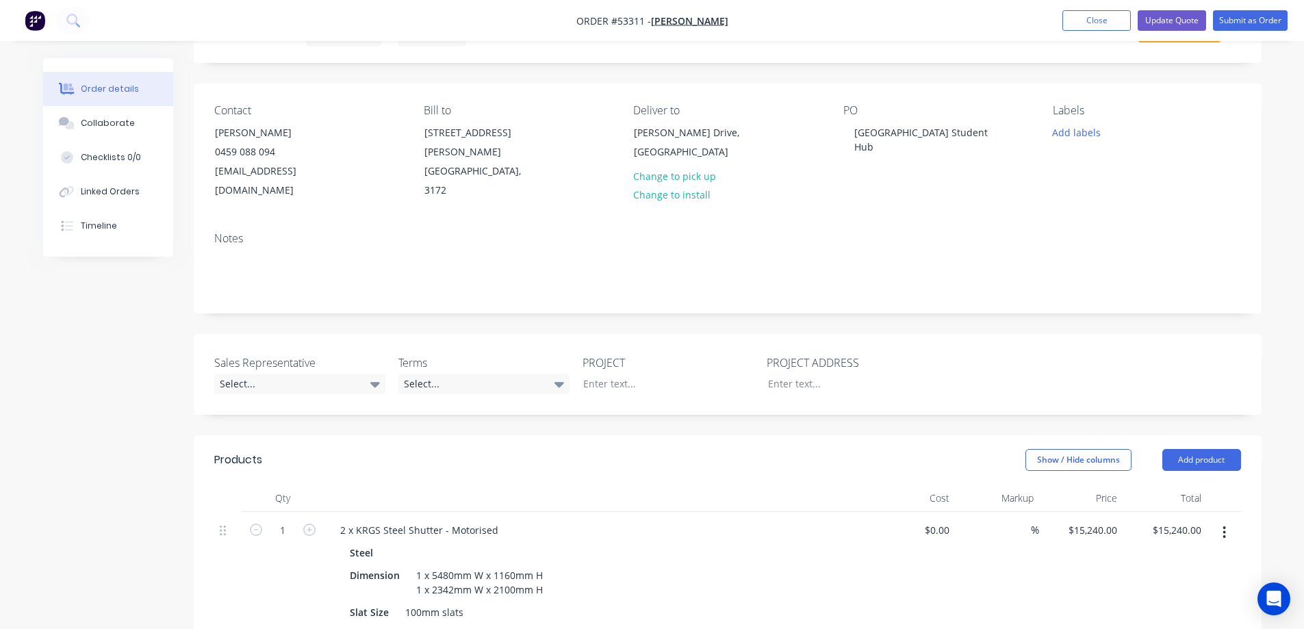
scroll to position [0, 0]
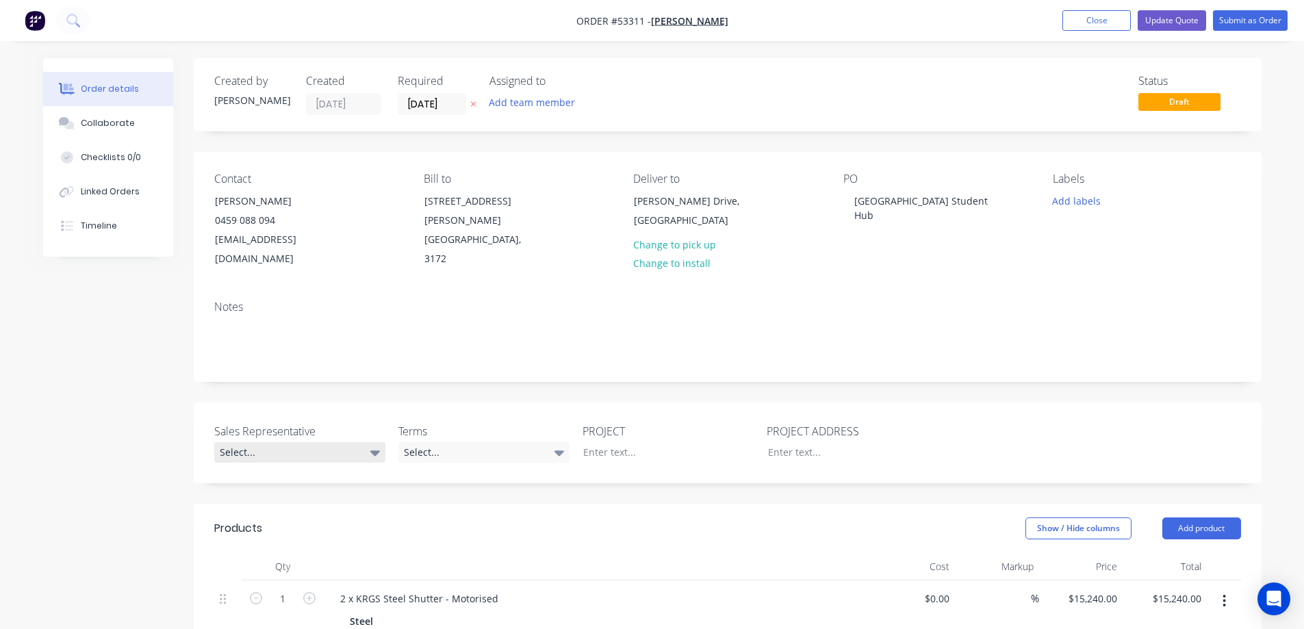
click at [294, 442] on div "Select..." at bounding box center [299, 452] width 171 height 21
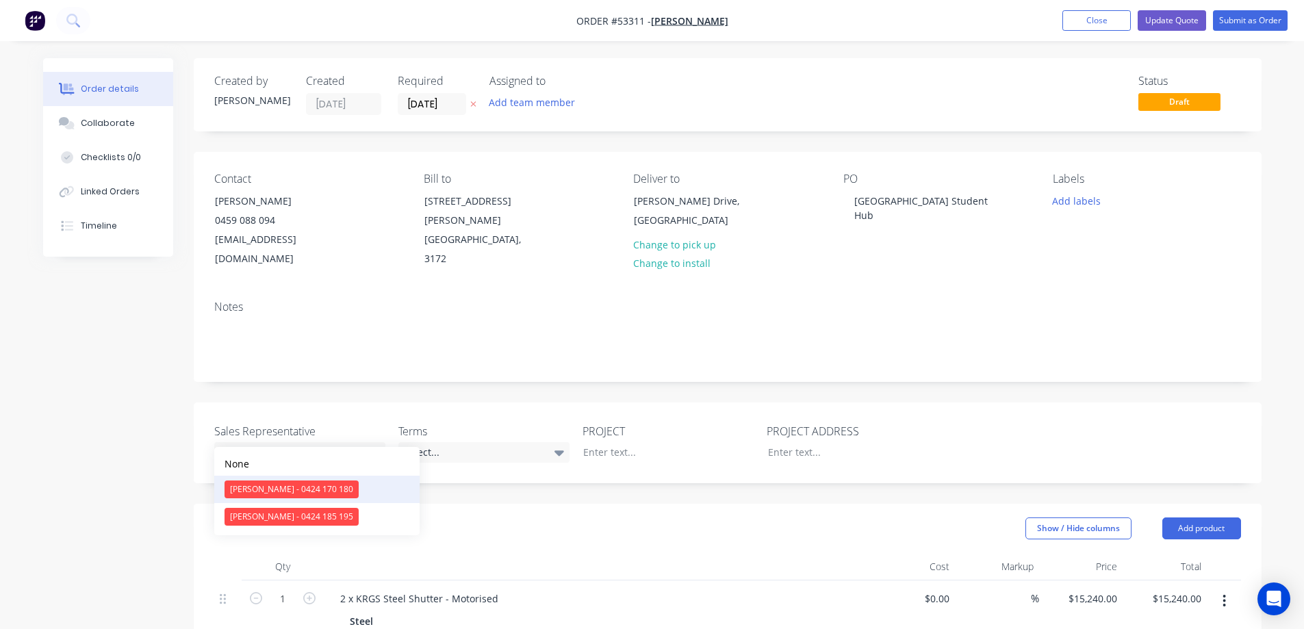
click at [277, 485] on div "[PERSON_NAME] - 0424 170 180" at bounding box center [292, 490] width 134 height 18
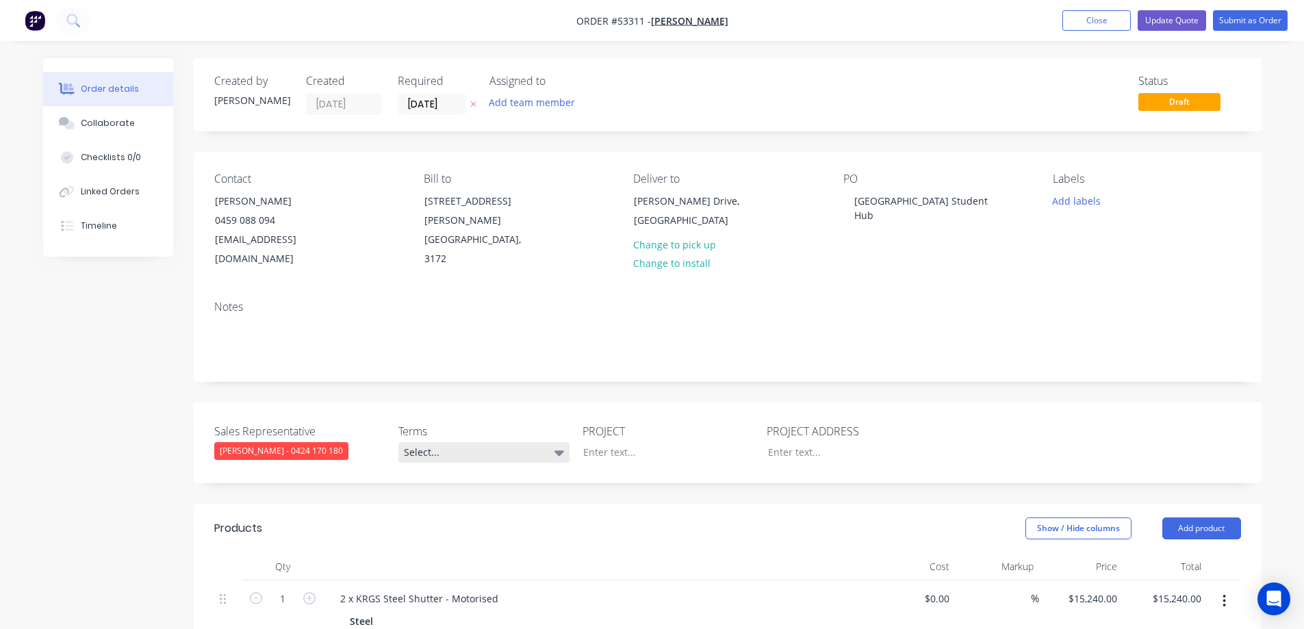
click at [444, 442] on div "Select..." at bounding box center [483, 452] width 171 height 21
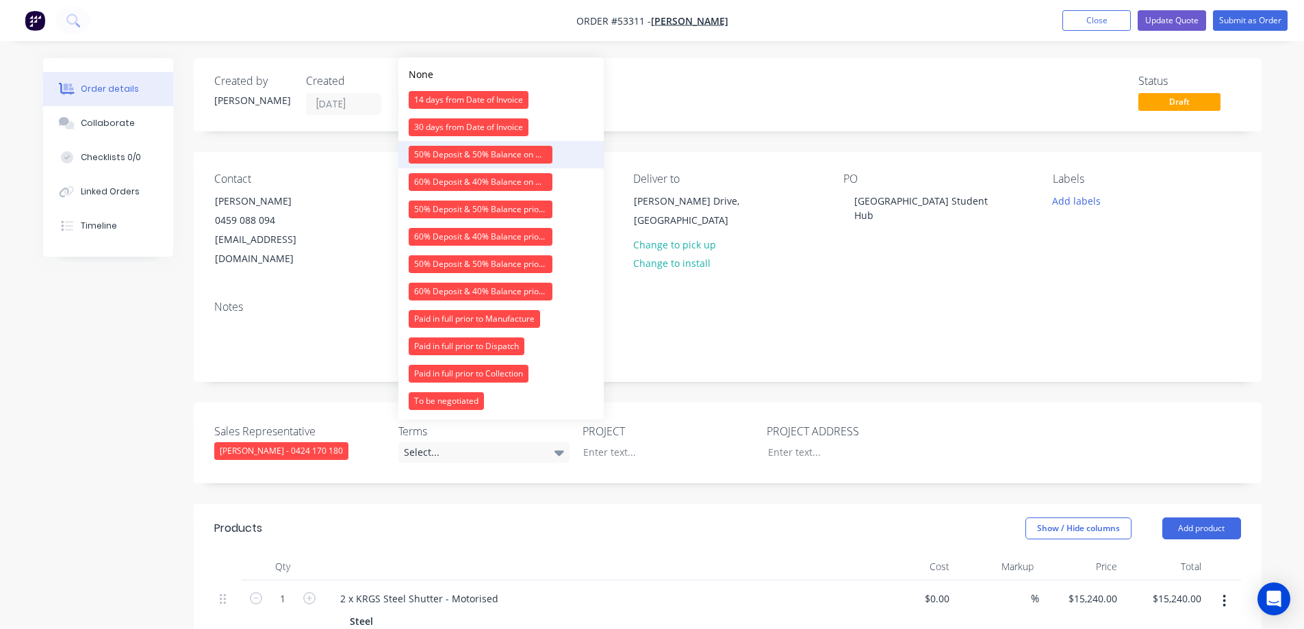
click at [452, 151] on div "50% Deposit & 50% Balance on Day of Installation" at bounding box center [481, 155] width 144 height 18
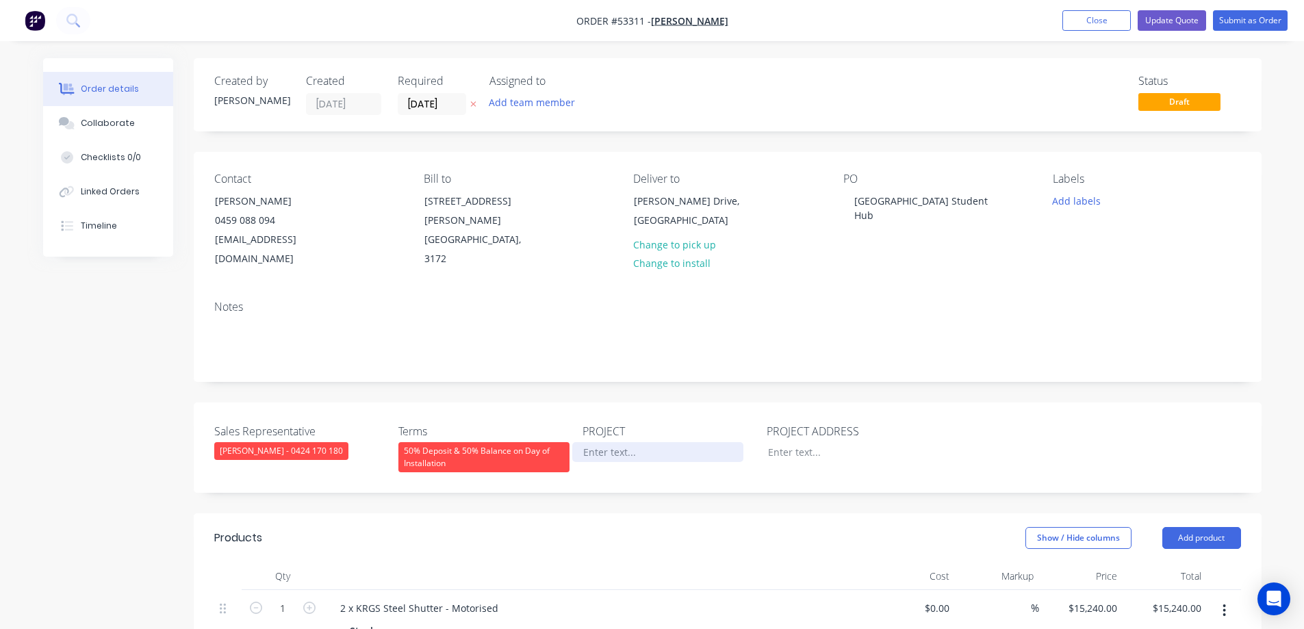
click at [609, 442] on div at bounding box center [657, 452] width 171 height 20
click at [889, 202] on div "[GEOGRAPHIC_DATA] Student Hub" at bounding box center [928, 208] width 171 height 34
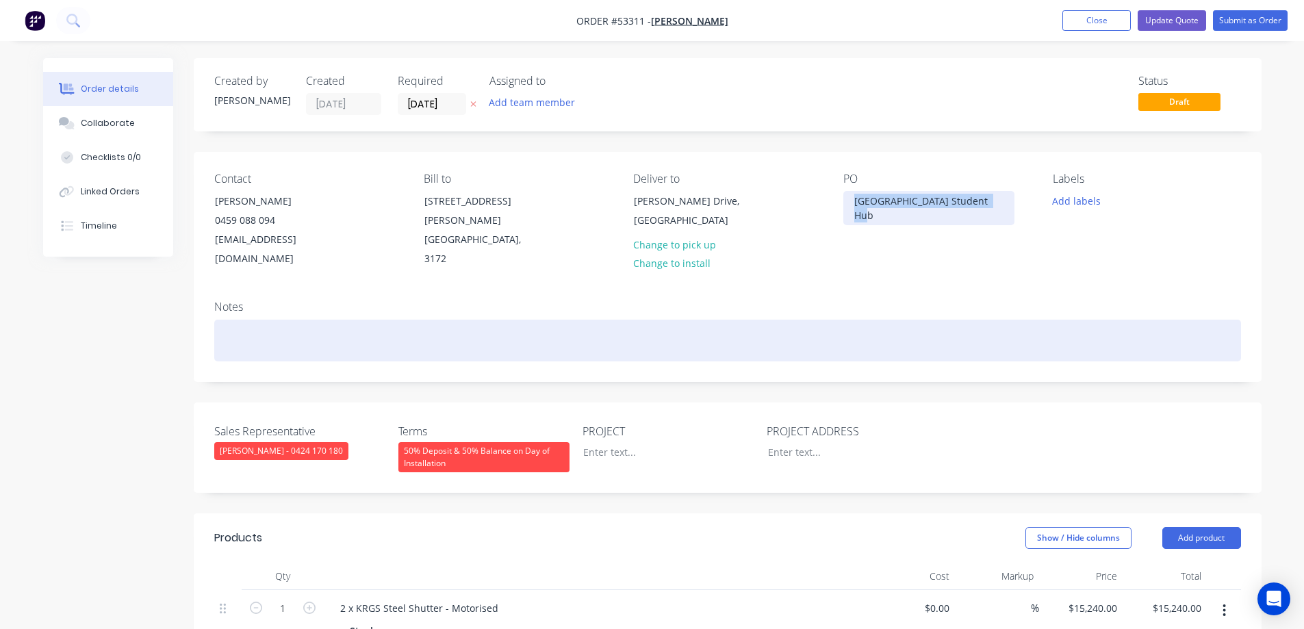
copy div "[GEOGRAPHIC_DATA] Student Hub"
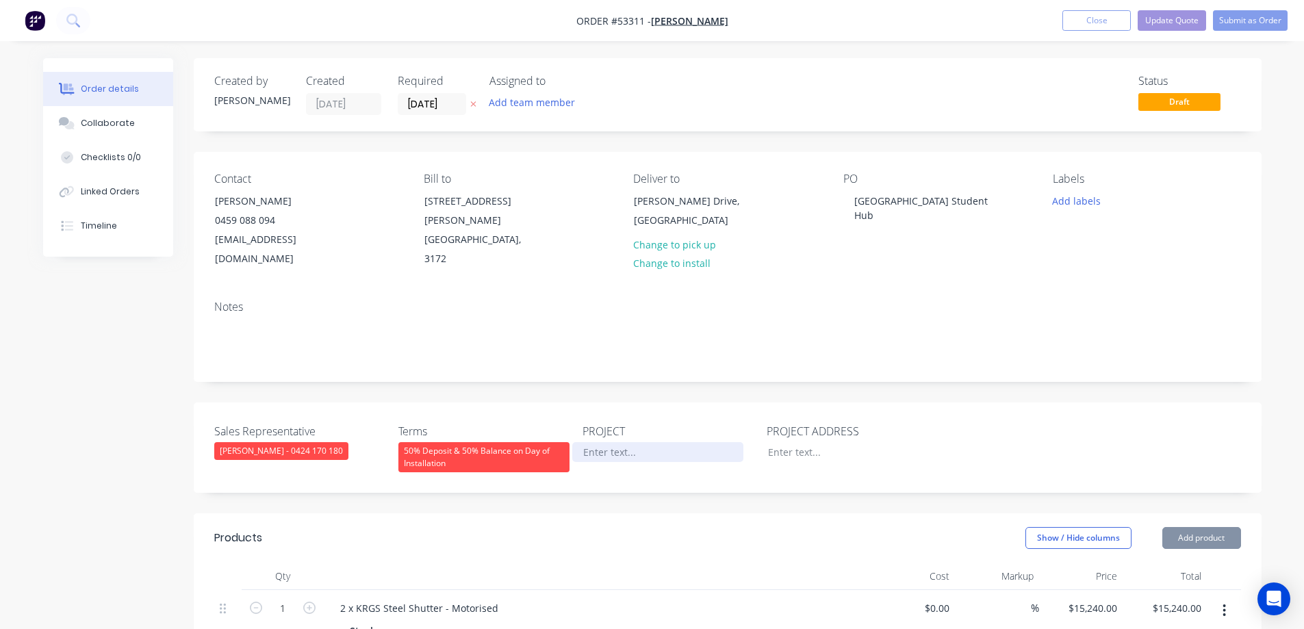
click at [624, 442] on div at bounding box center [657, 452] width 171 height 20
paste div
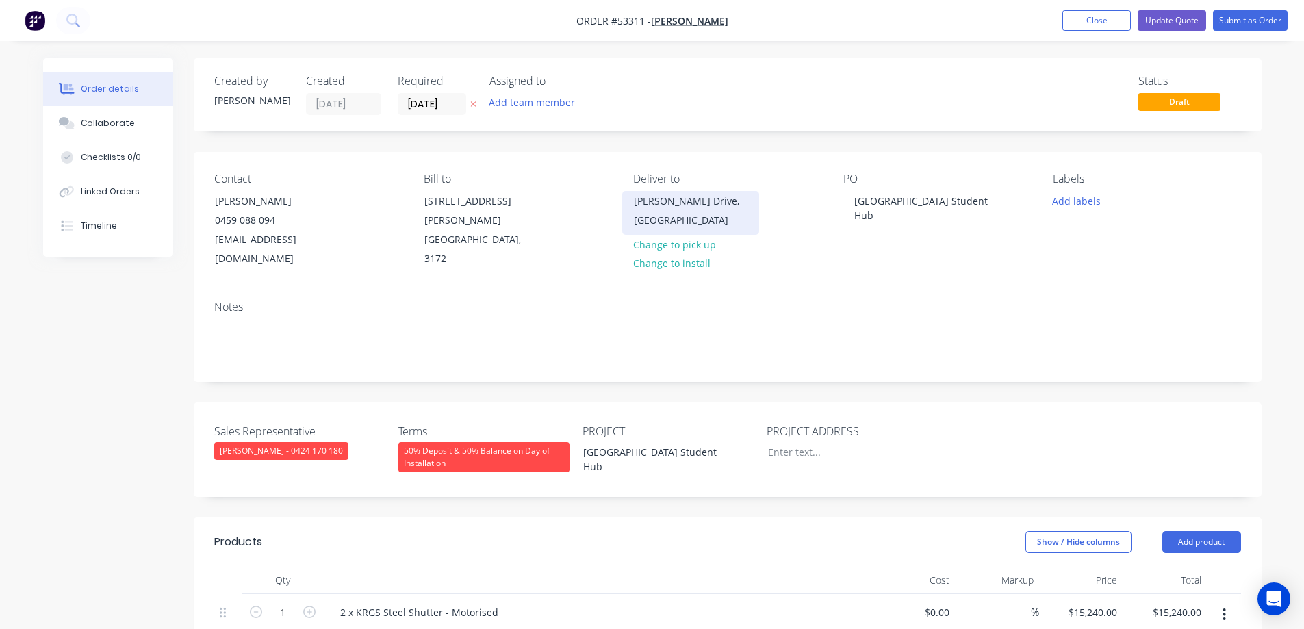
drag, startPoint x: 711, startPoint y: 240, endPoint x: 629, endPoint y: 204, distance: 89.8
click at [629, 204] on div "[PERSON_NAME][STREET_ADDRESS]" at bounding box center [690, 213] width 137 height 44
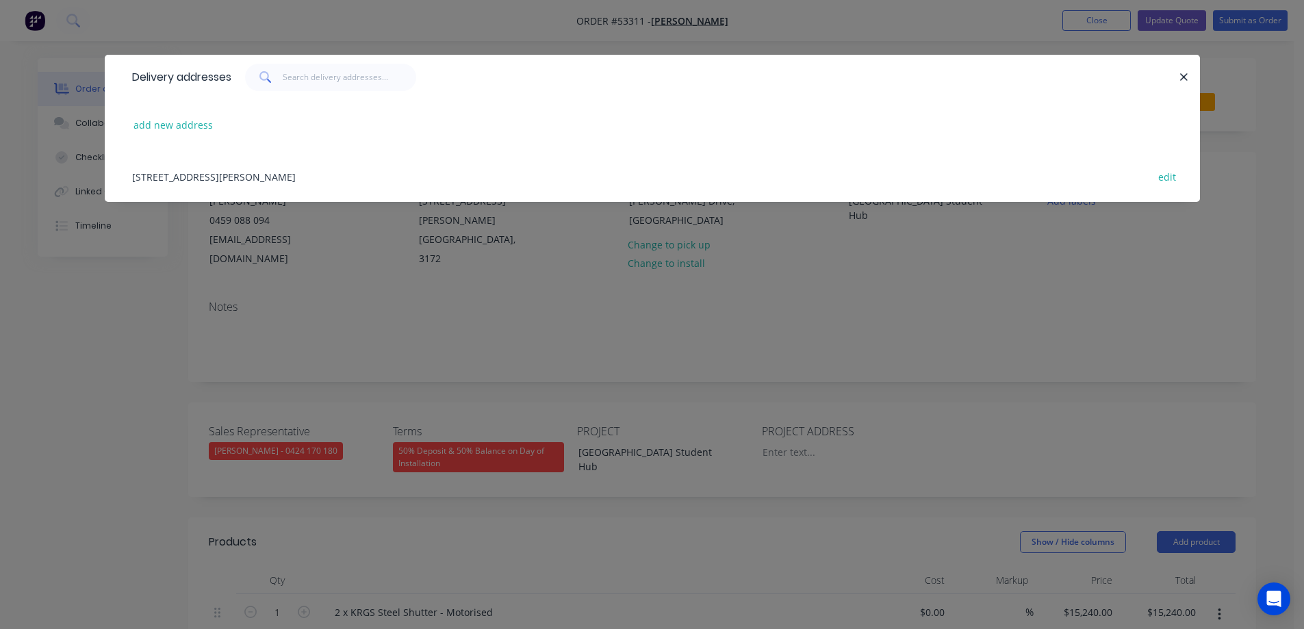
copy div "[PERSON_NAME][STREET_ADDRESS]"
click at [787, 440] on div "Delivery addresses add new address [STREET_ADDRESS][PERSON_NAME] edit" at bounding box center [652, 314] width 1304 height 629
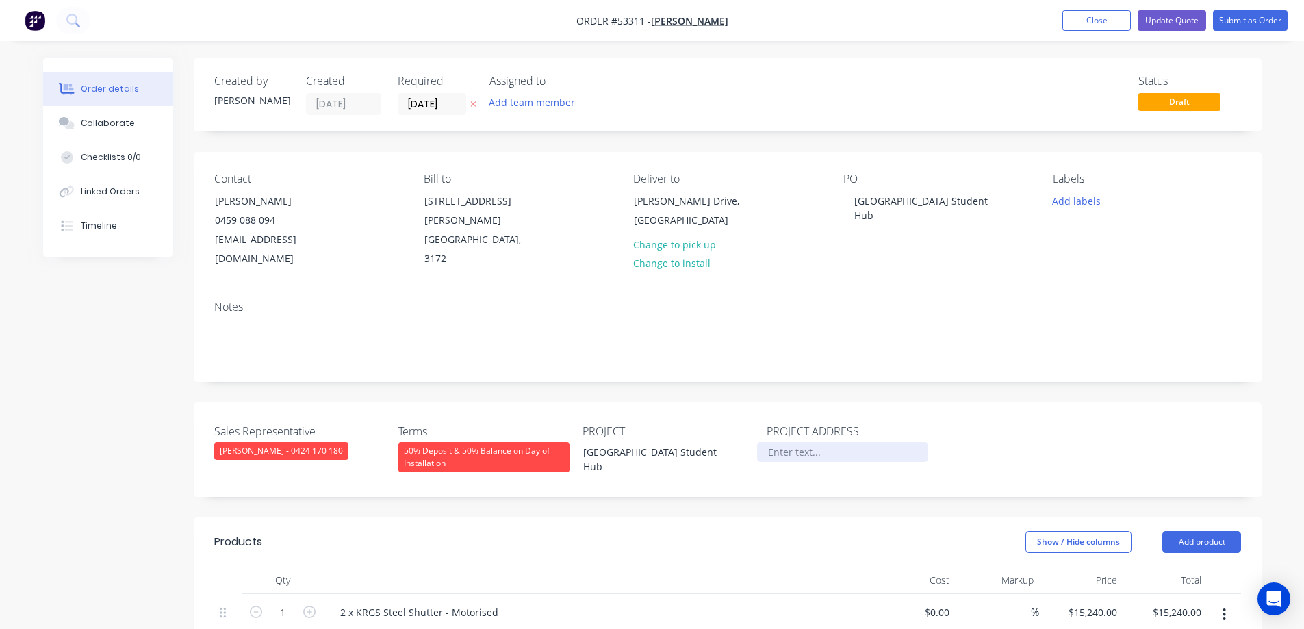
click at [776, 442] on div at bounding box center [842, 452] width 171 height 20
paste div
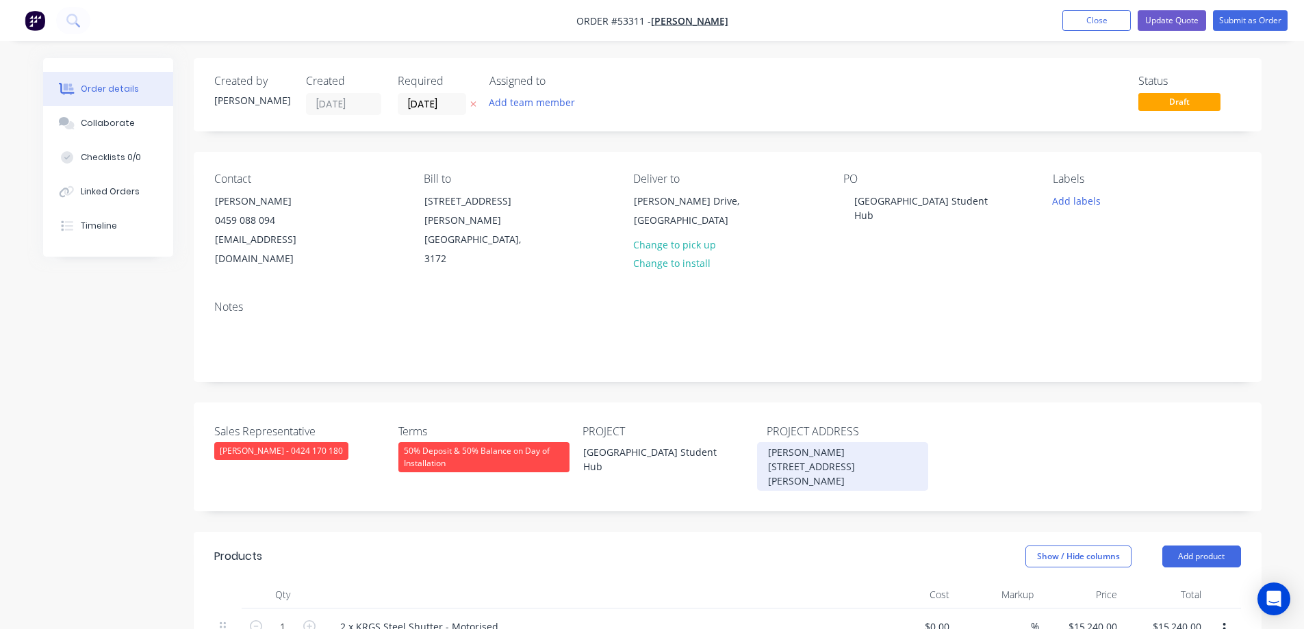
click at [834, 442] on div "[PERSON_NAME][STREET_ADDRESS][PERSON_NAME]" at bounding box center [842, 466] width 171 height 49
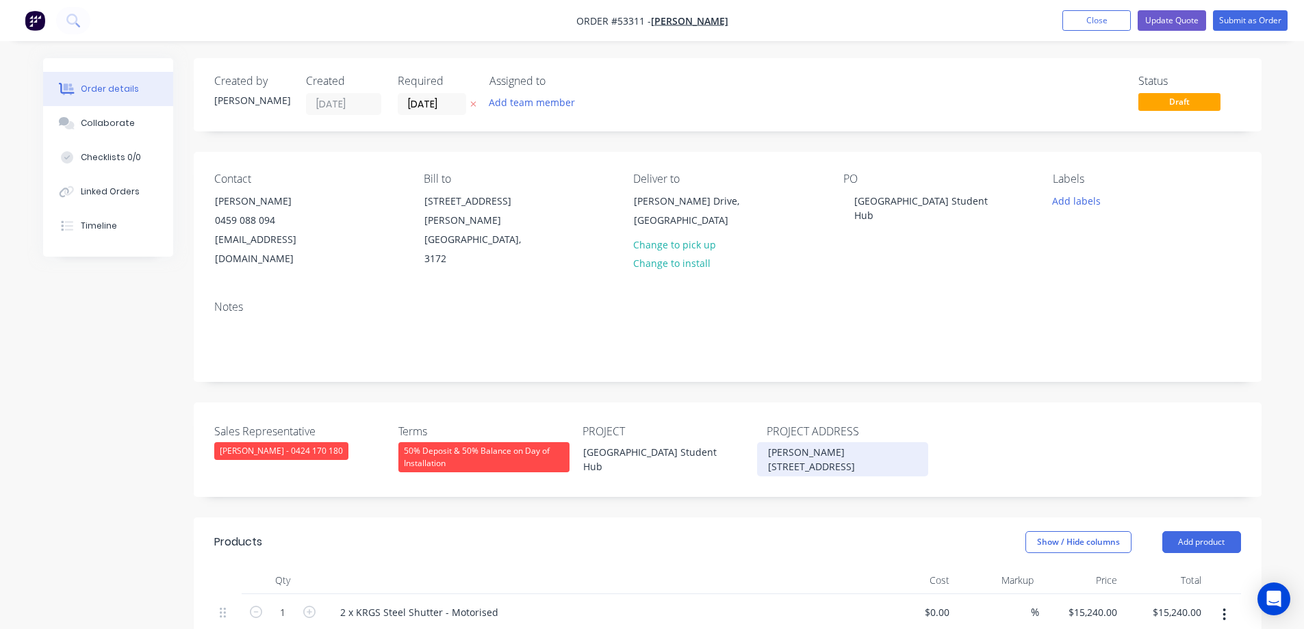
drag, startPoint x: 835, startPoint y: 448, endPoint x: 906, endPoint y: 434, distance: 72.6
click at [834, 448] on div "[PERSON_NAME][STREET_ADDRESS]" at bounding box center [842, 459] width 171 height 34
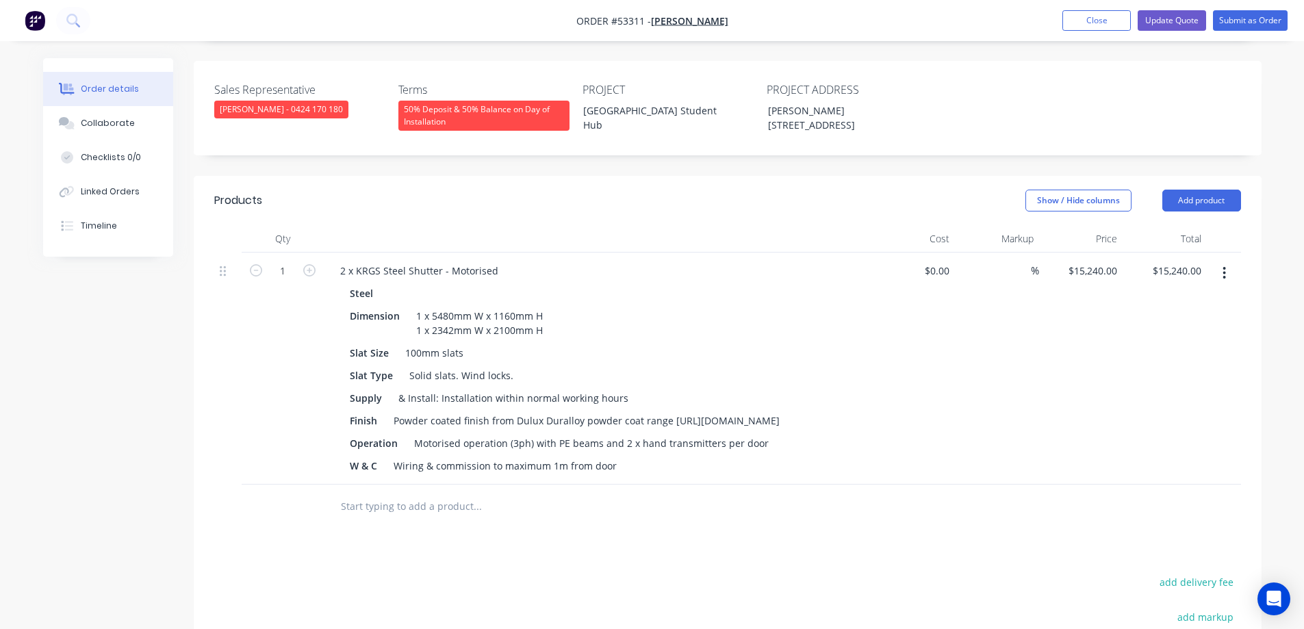
scroll to position [342, 0]
click at [1184, 21] on button "Update Quote" at bounding box center [1172, 20] width 68 height 21
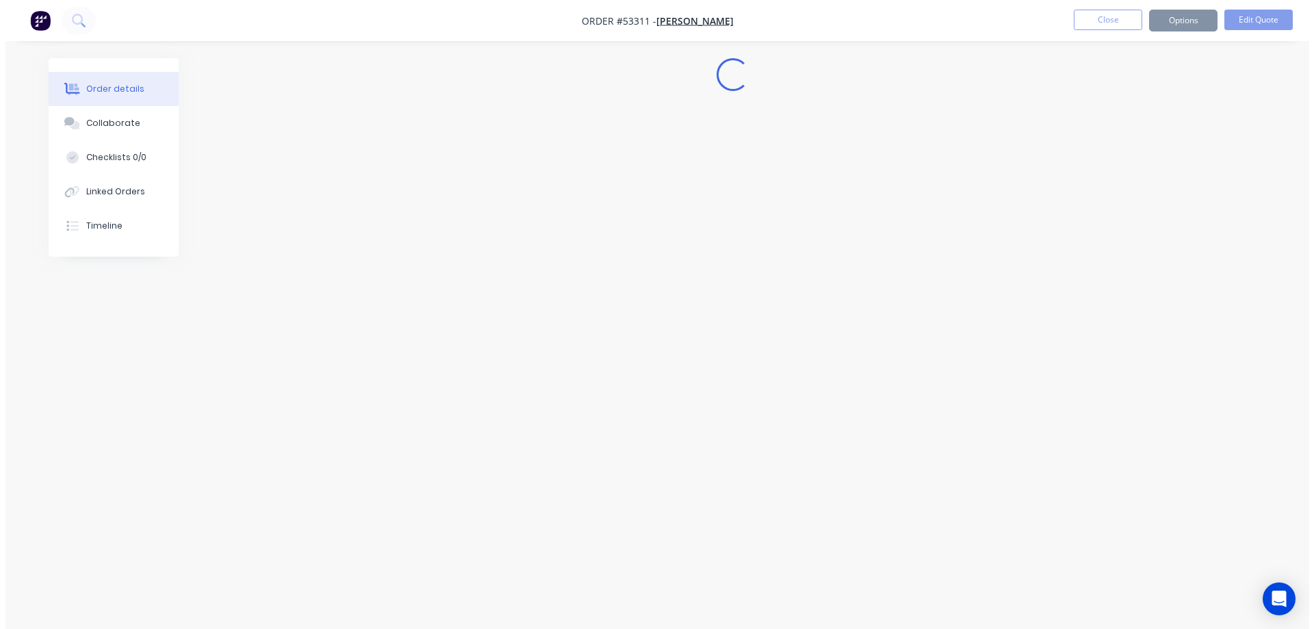
scroll to position [0, 0]
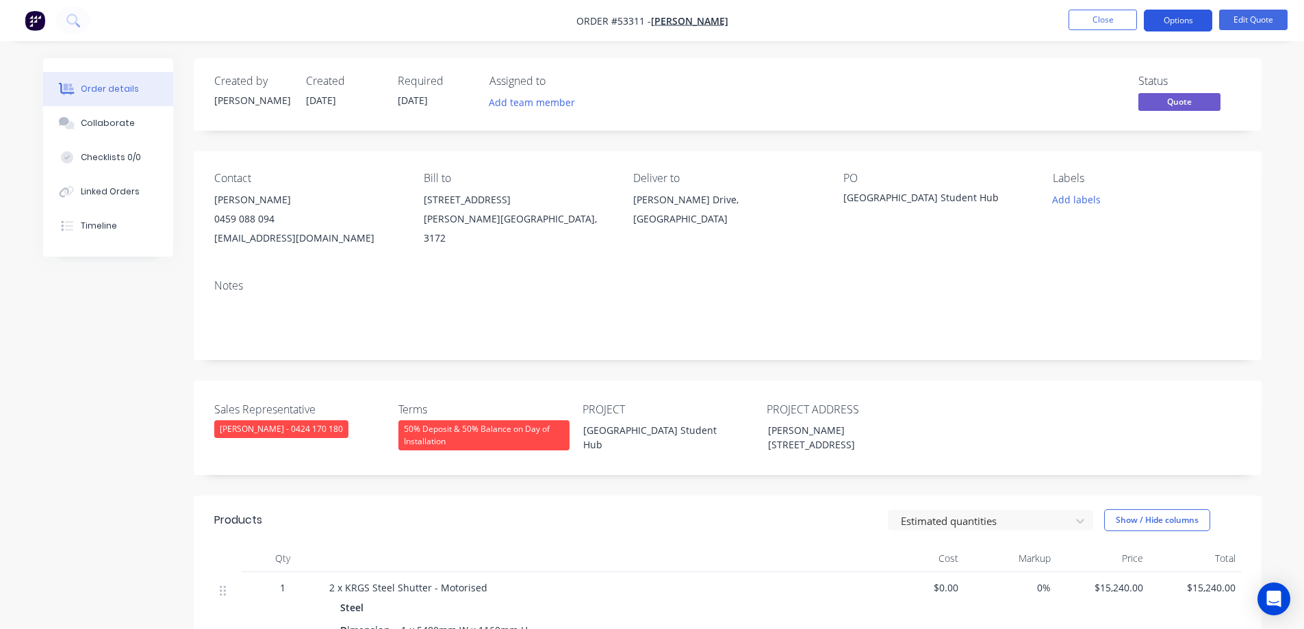
click at [1186, 23] on button "Options" at bounding box center [1178, 21] width 68 height 22
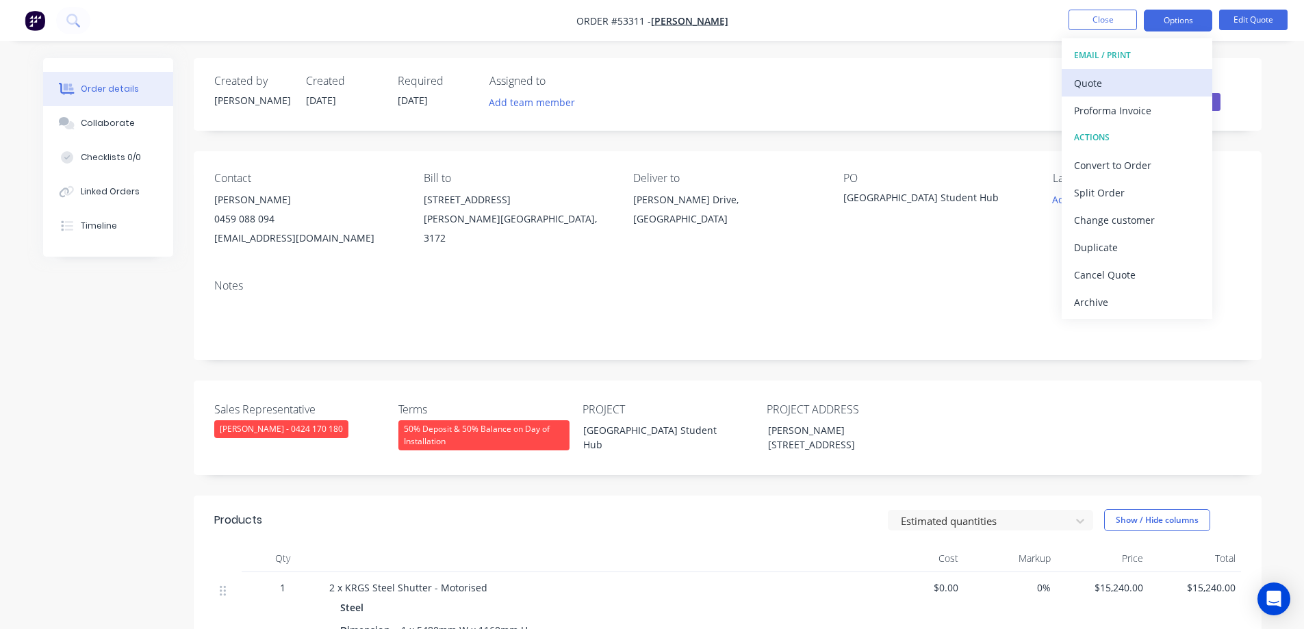
click at [1151, 81] on div "Quote" at bounding box center [1137, 83] width 126 height 20
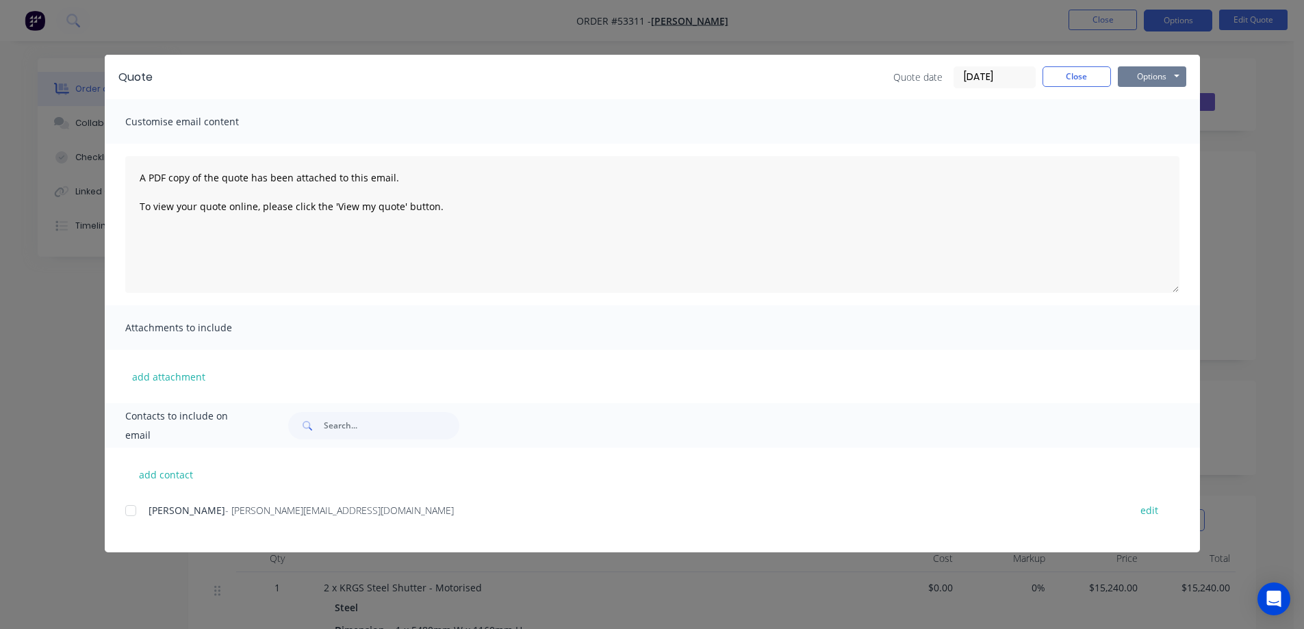
click at [1154, 75] on button "Options" at bounding box center [1152, 76] width 68 height 21
click at [1149, 128] on button "Print" at bounding box center [1162, 123] width 88 height 23
click at [1082, 77] on button "Close" at bounding box center [1077, 76] width 68 height 21
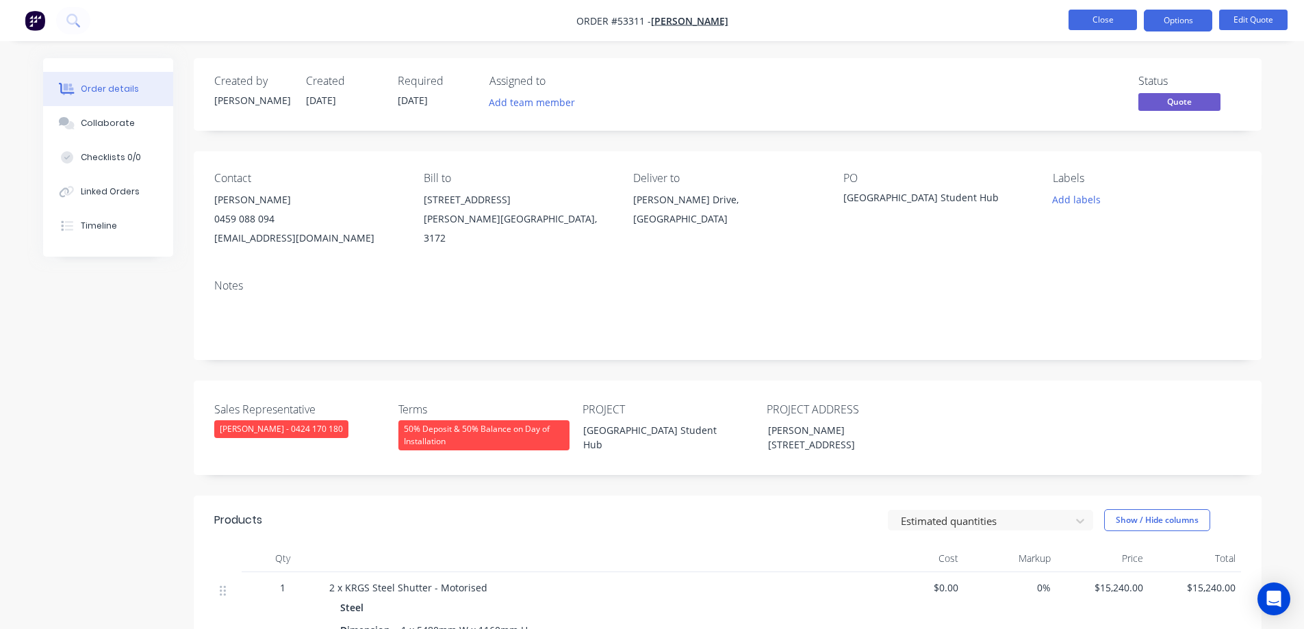
click at [1104, 25] on button "Close" at bounding box center [1103, 20] width 68 height 21
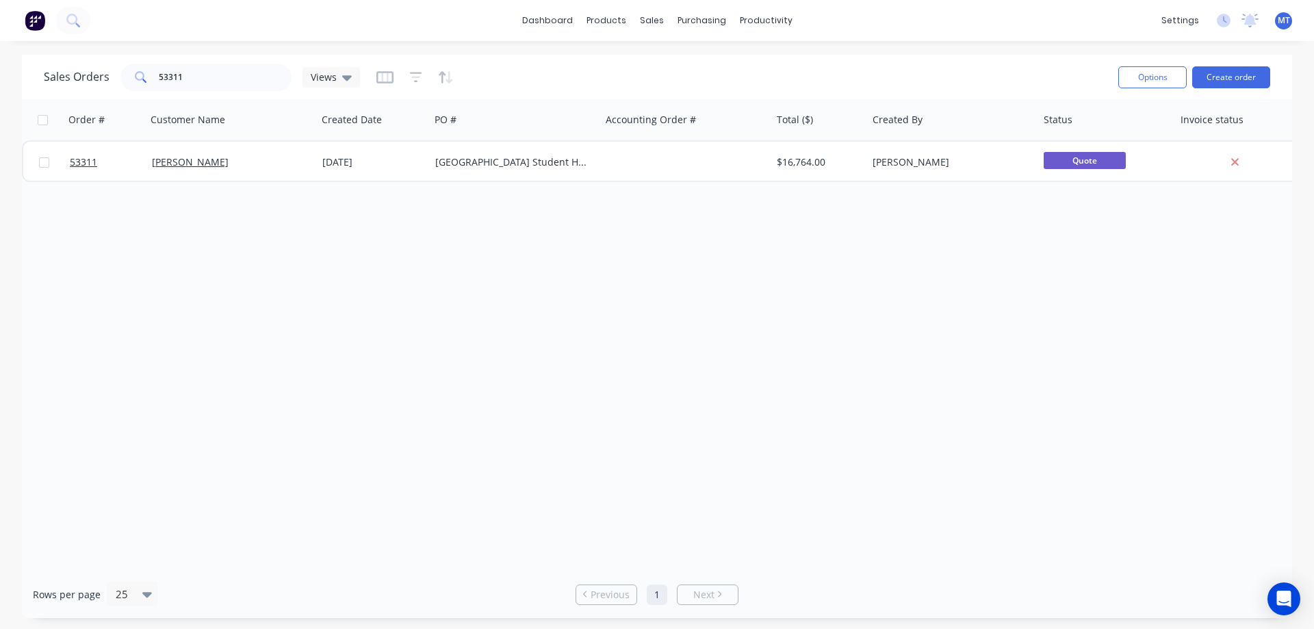
click at [568, 370] on div "Order # Customer Name Created Date PO # Accounting Order # Total ($) Created By…" at bounding box center [657, 335] width 1271 height 472
click at [829, 306] on div "Order # Customer Name Created Date PO # Accounting Order # Total ($) Created By…" at bounding box center [657, 335] width 1271 height 472
drag, startPoint x: 189, startPoint y: 73, endPoint x: -3, endPoint y: 64, distance: 191.9
click at [0, 64] on html "dashboard products sales purchasing productivity dashboard products Product Cat…" at bounding box center [657, 314] width 1314 height 629
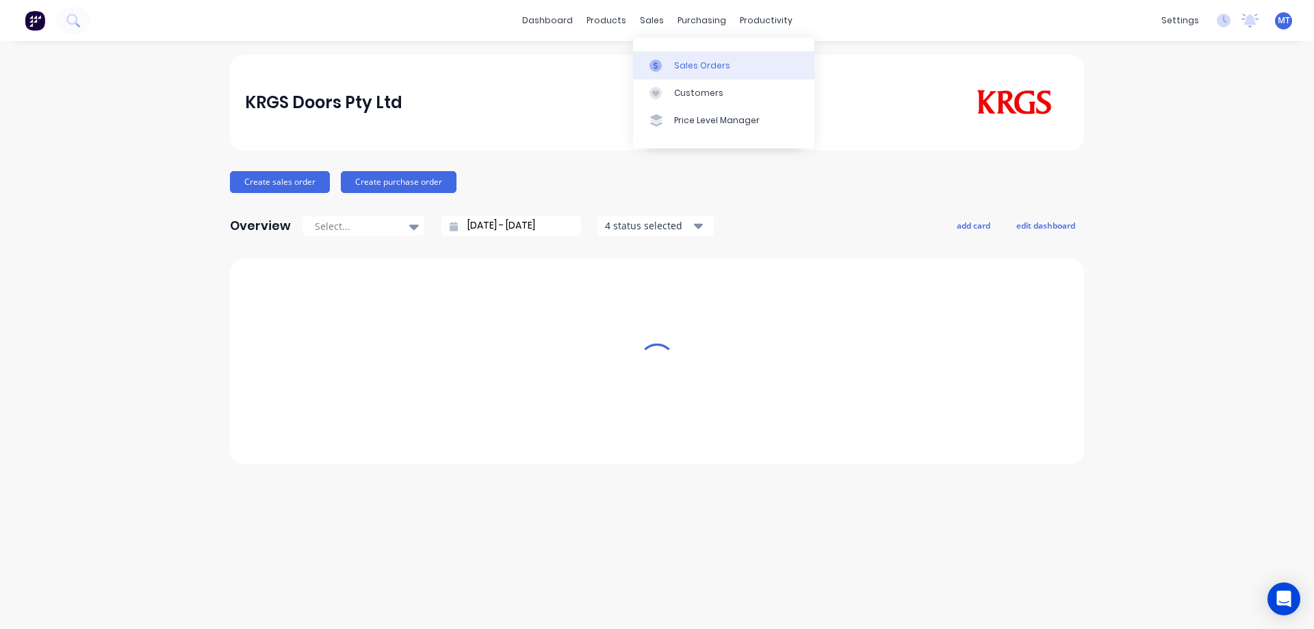
click at [650, 68] on icon at bounding box center [656, 66] width 12 height 12
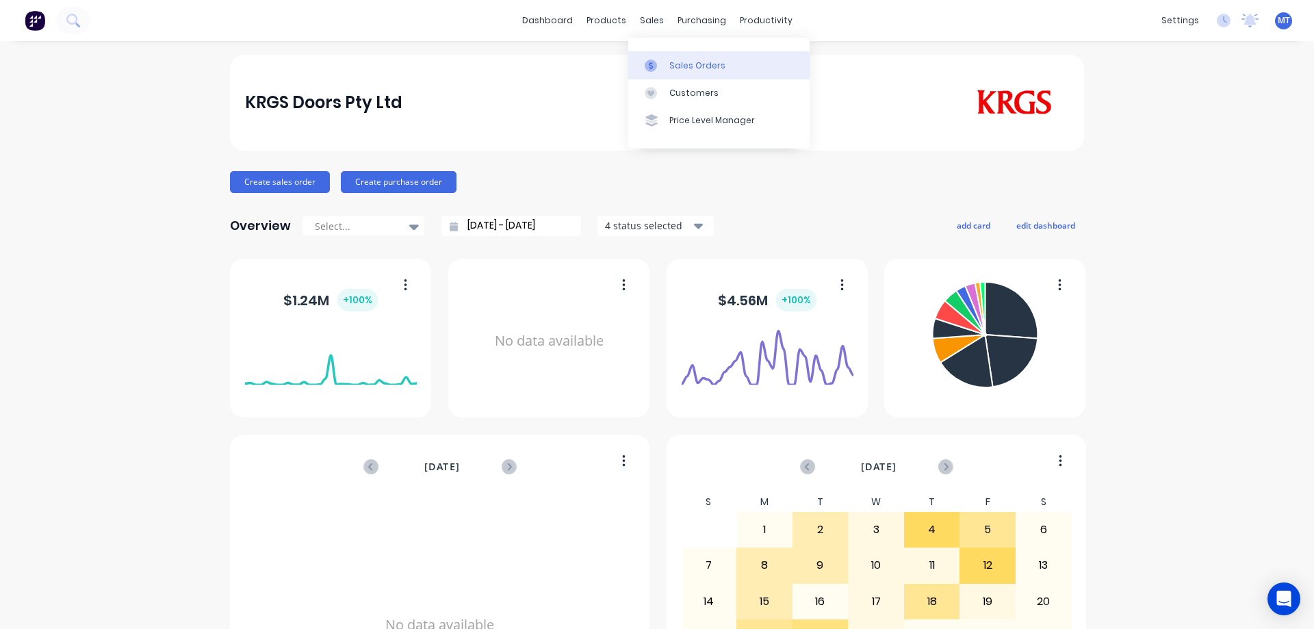
click at [657, 62] on div at bounding box center [655, 66] width 21 height 12
